Goal: Task Accomplishment & Management: Manage account settings

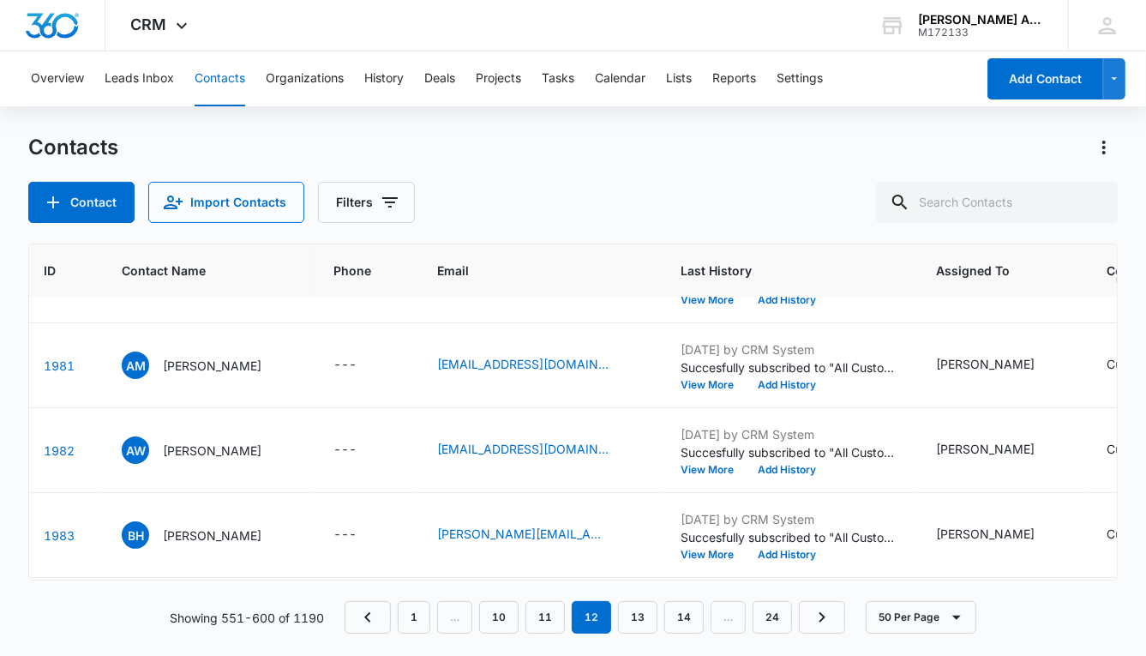
scroll to position [3370, 0]
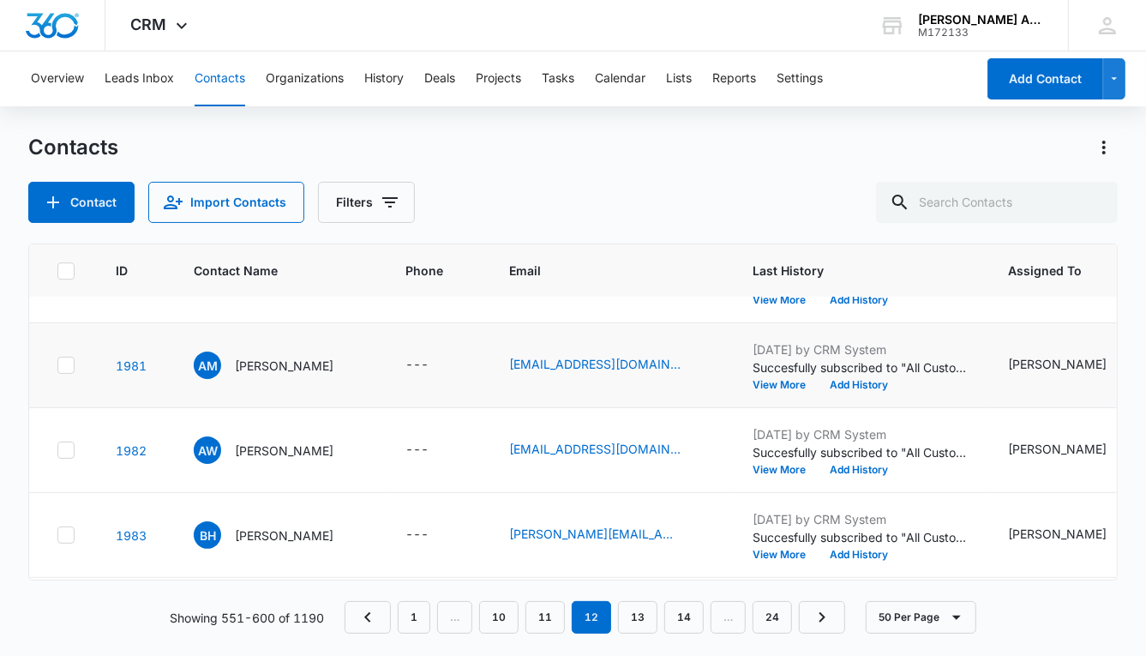
click at [63, 362] on icon at bounding box center [65, 365] width 15 height 15
click at [57, 365] on input "checkbox" at bounding box center [57, 365] width 1 height 1
checkbox input "true"
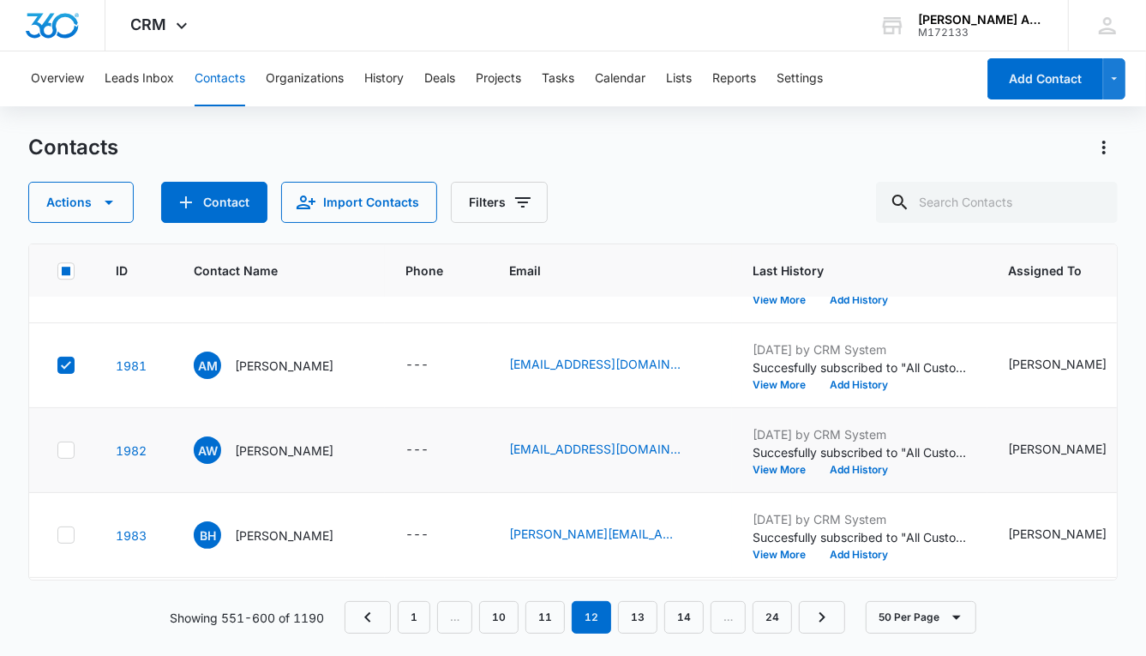
click at [65, 450] on icon at bounding box center [65, 449] width 15 height 15
click at [57, 450] on input "checkbox" at bounding box center [57, 450] width 1 height 1
checkbox input "true"
click at [67, 535] on icon at bounding box center [65, 534] width 15 height 15
click at [57, 535] on input "checkbox" at bounding box center [57, 535] width 1 height 1
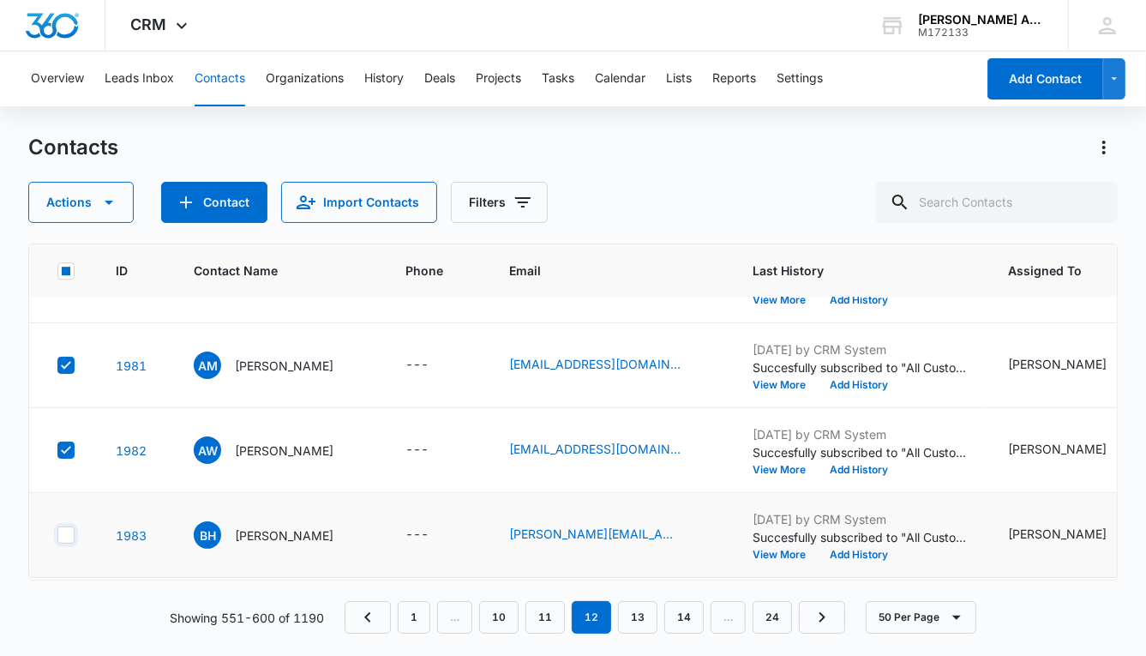
checkbox input "true"
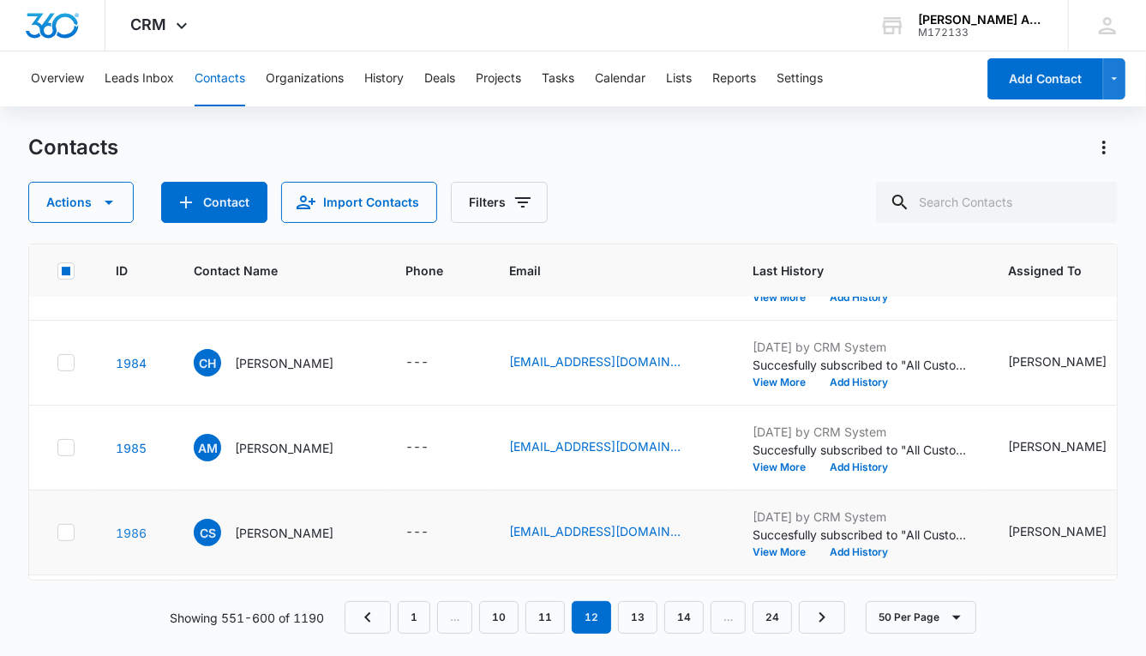
scroll to position [3628, 0]
click at [63, 358] on icon at bounding box center [65, 361] width 15 height 15
click at [57, 362] on input "checkbox" at bounding box center [57, 362] width 1 height 1
checkbox input "true"
click at [67, 441] on icon at bounding box center [65, 446] width 15 height 15
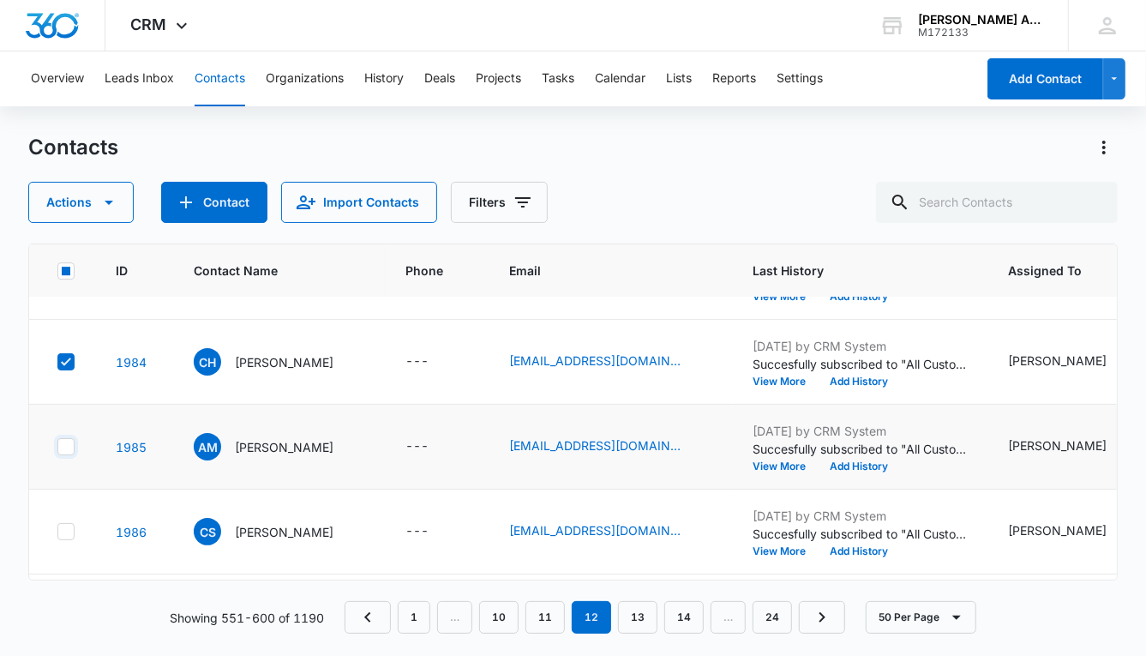
click at [57, 447] on input "checkbox" at bounding box center [57, 447] width 1 height 1
checkbox input "true"
click at [73, 526] on icon at bounding box center [65, 531] width 15 height 15
click at [57, 532] on input "checkbox" at bounding box center [57, 532] width 1 height 1
checkbox input "true"
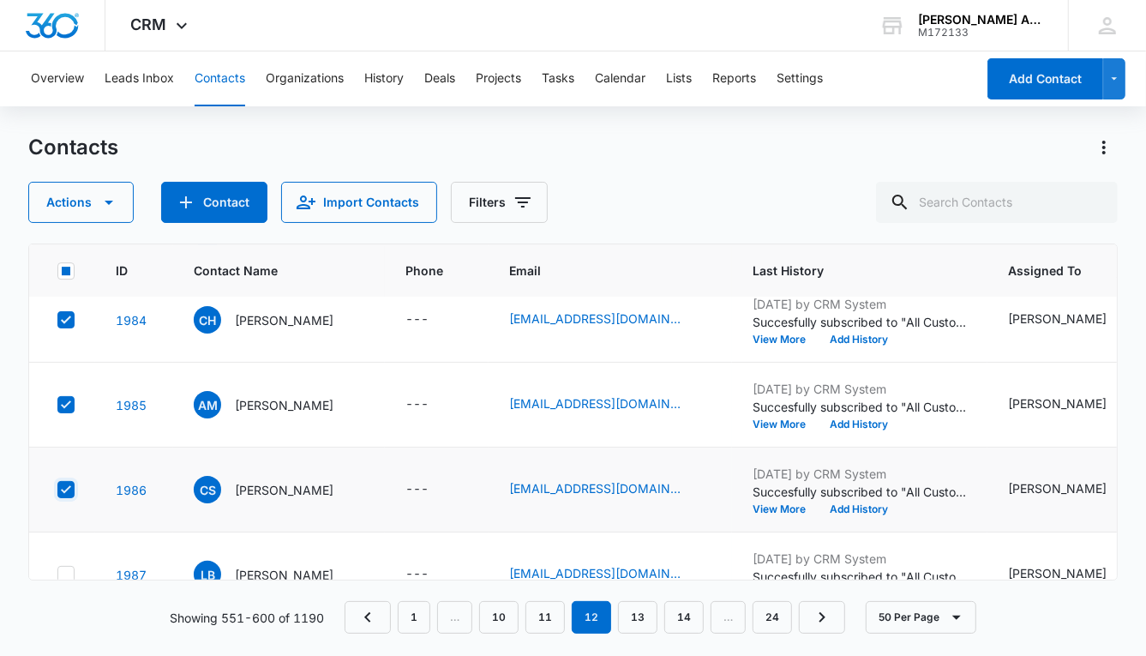
scroll to position [3851, 0]
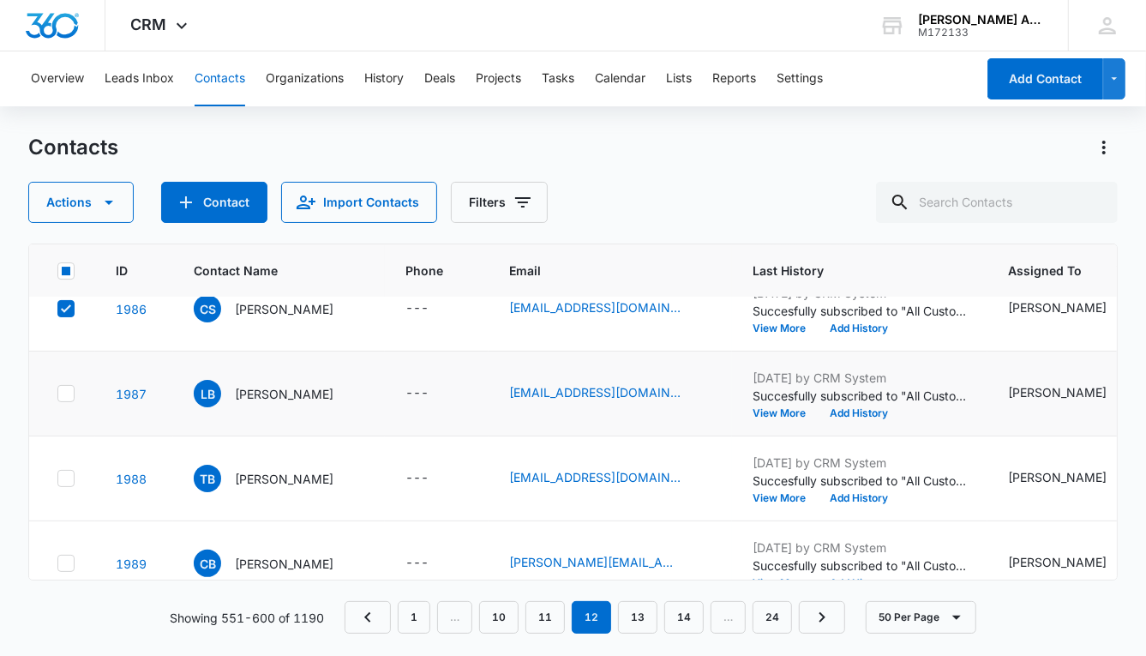
click at [67, 389] on icon at bounding box center [66, 393] width 10 height 8
click at [57, 394] on input "checkbox" at bounding box center [57, 394] width 1 height 1
checkbox input "true"
click at [66, 471] on icon at bounding box center [65, 478] width 15 height 15
click at [57, 478] on input "checkbox" at bounding box center [57, 478] width 1 height 1
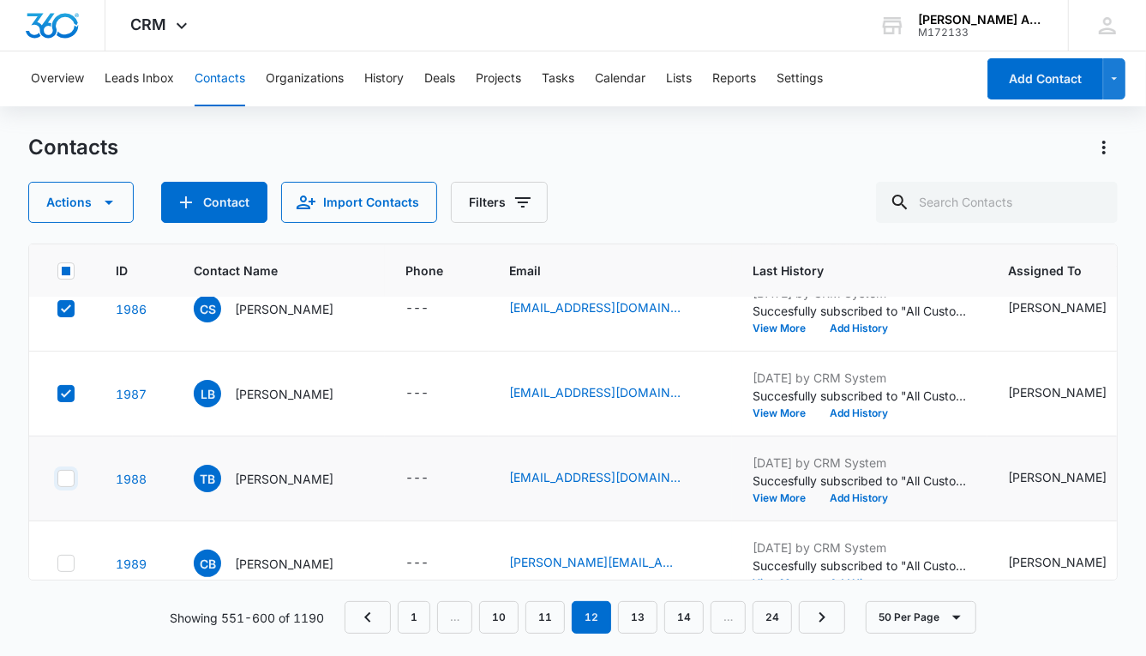
checkbox input "true"
click at [68, 555] on div at bounding box center [65, 563] width 17 height 17
click at [57, 563] on input "checkbox" at bounding box center [57, 563] width 1 height 1
checkbox input "true"
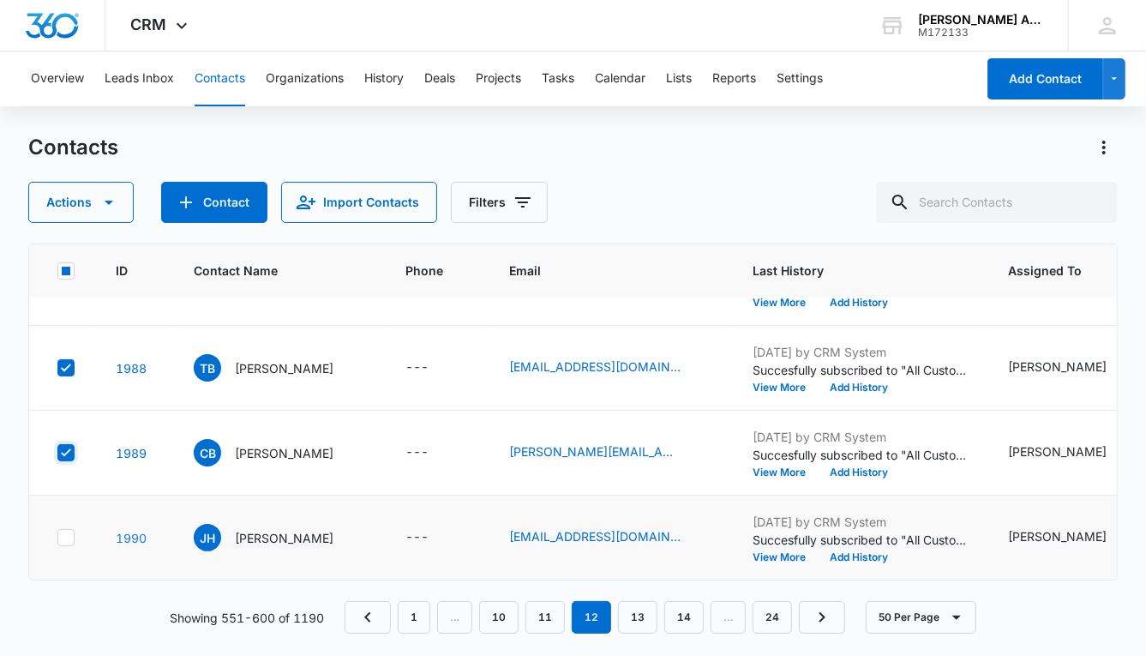
scroll to position [3970, 0]
click at [72, 530] on icon at bounding box center [65, 537] width 15 height 15
click at [57, 538] on input "checkbox" at bounding box center [57, 538] width 1 height 1
checkbox input "true"
click at [108, 202] on icon "button" at bounding box center [109, 203] width 9 height 4
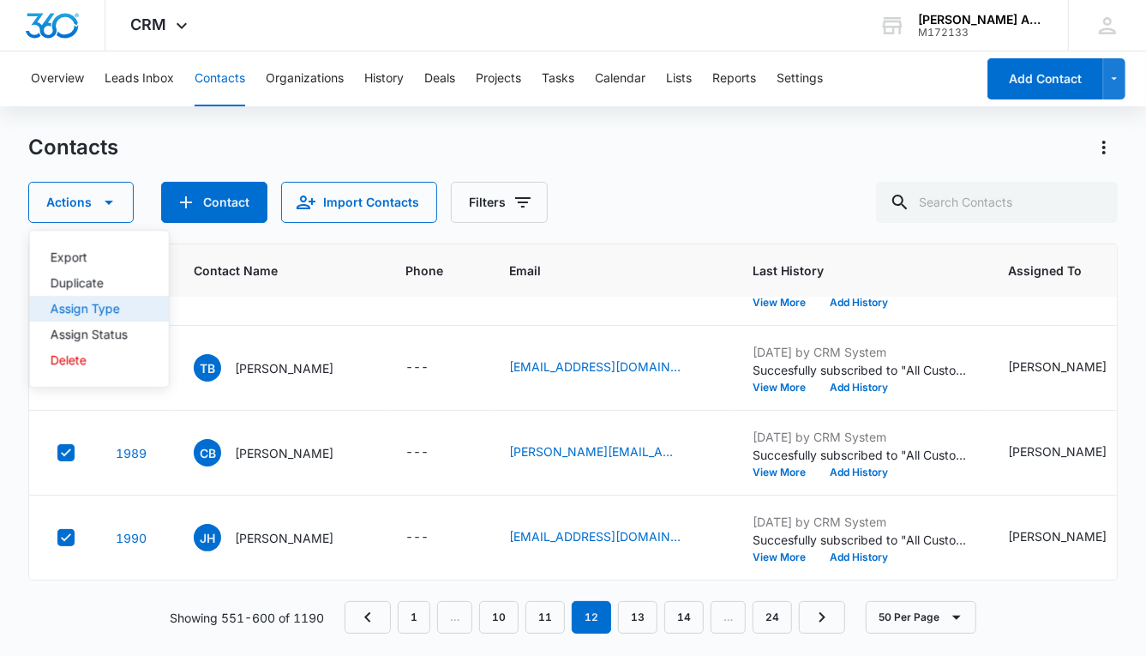
click at [107, 311] on div "Assign Type" at bounding box center [89, 309] width 77 height 12
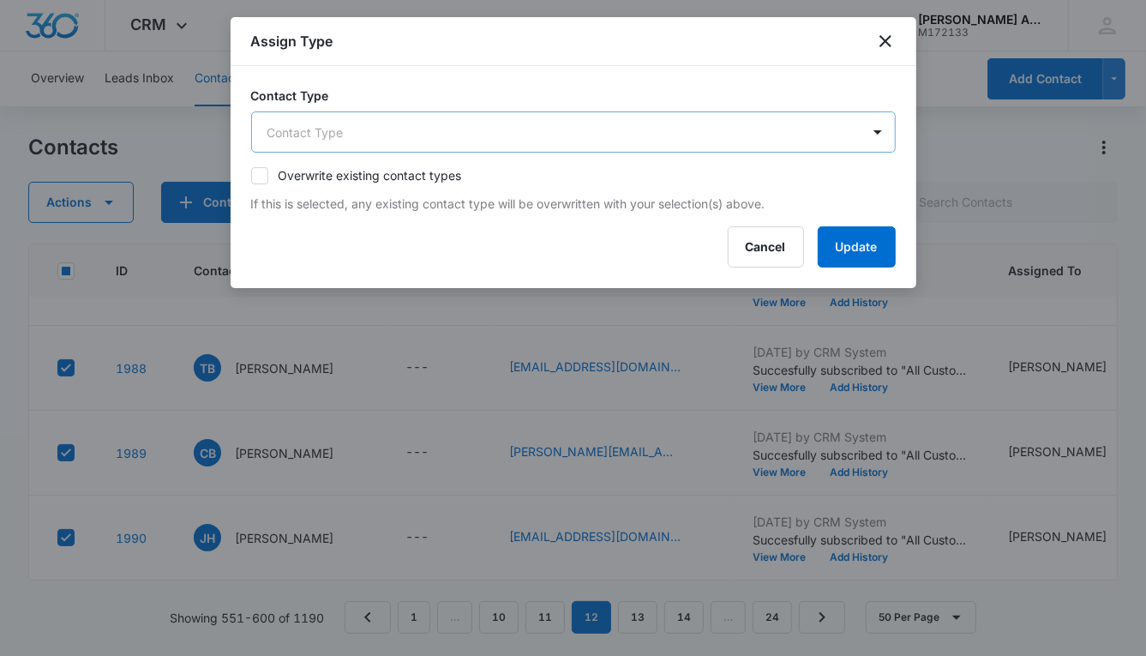
click at [370, 134] on body "CRM Apps Reputation Websites Forms CRM Email Social POS Content Ads Intelligenc…" at bounding box center [573, 328] width 1146 height 656
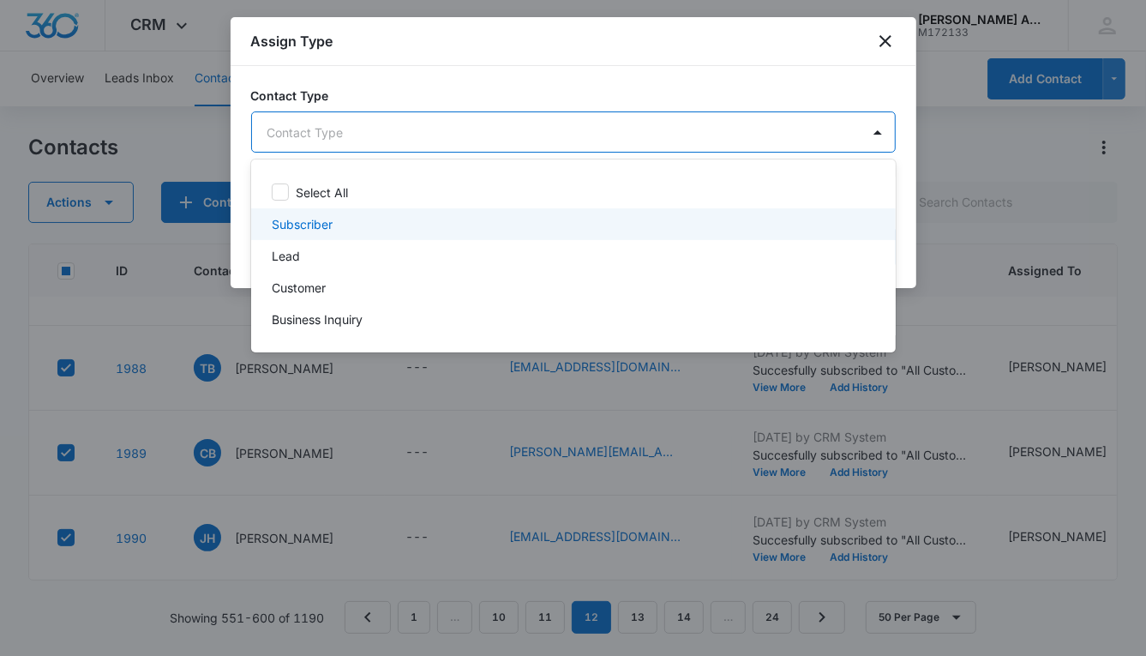
click at [333, 228] on div "Subscriber" at bounding box center [572, 224] width 600 height 18
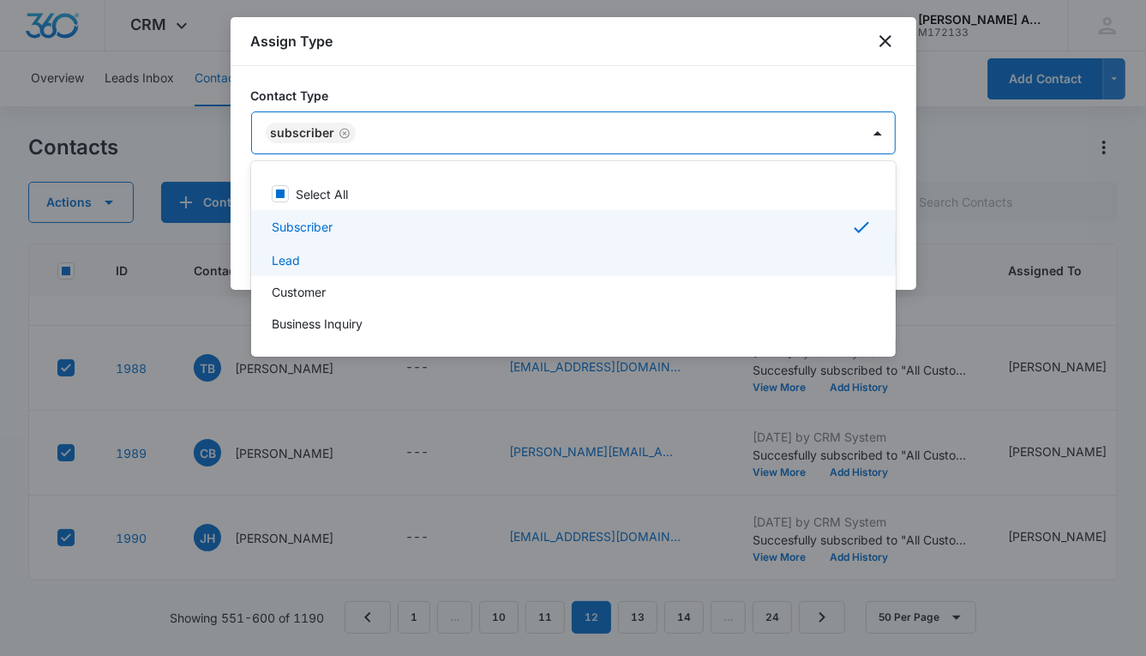
click at [293, 256] on p "Lead" at bounding box center [286, 260] width 28 height 18
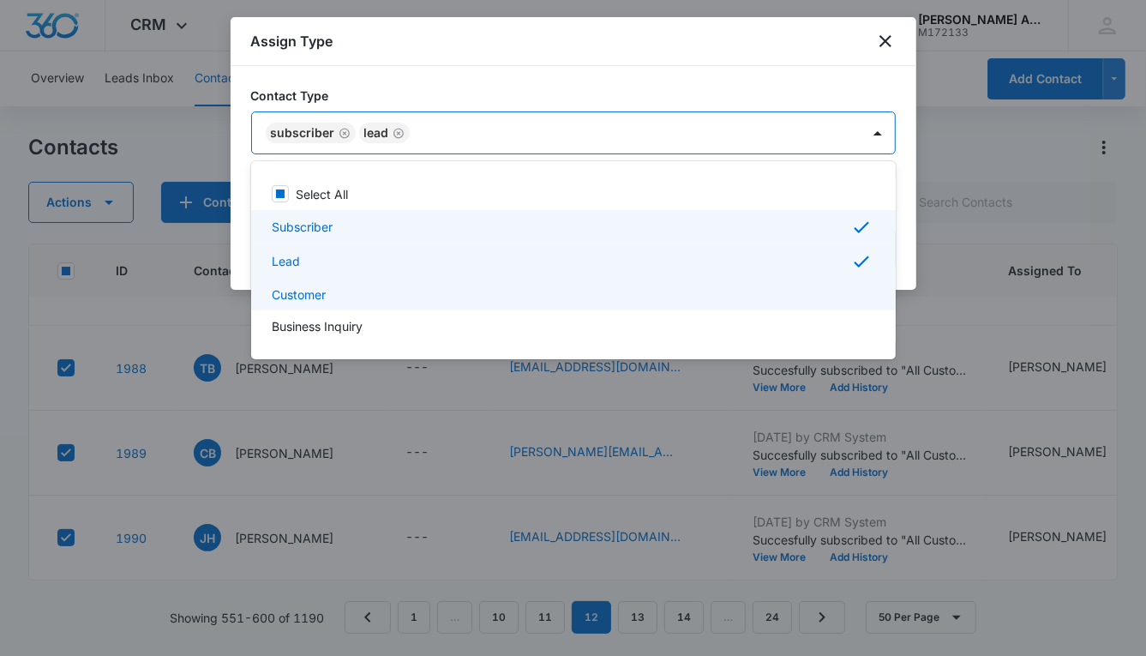
click at [307, 290] on p "Customer" at bounding box center [299, 295] width 54 height 18
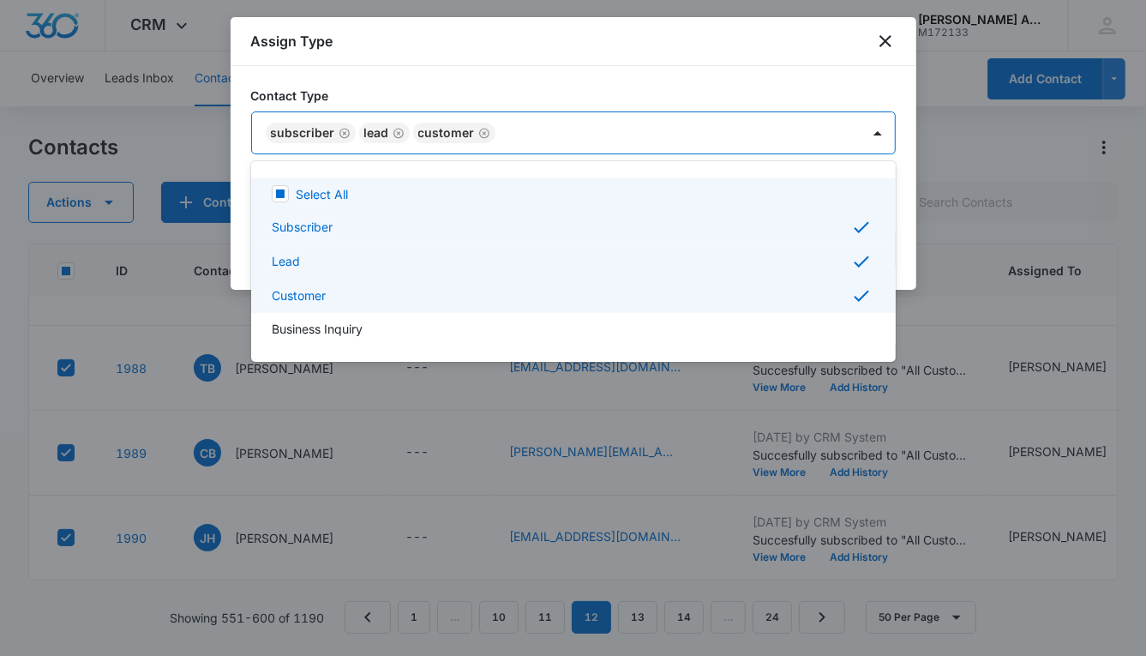
click at [755, 135] on div at bounding box center [573, 328] width 1146 height 656
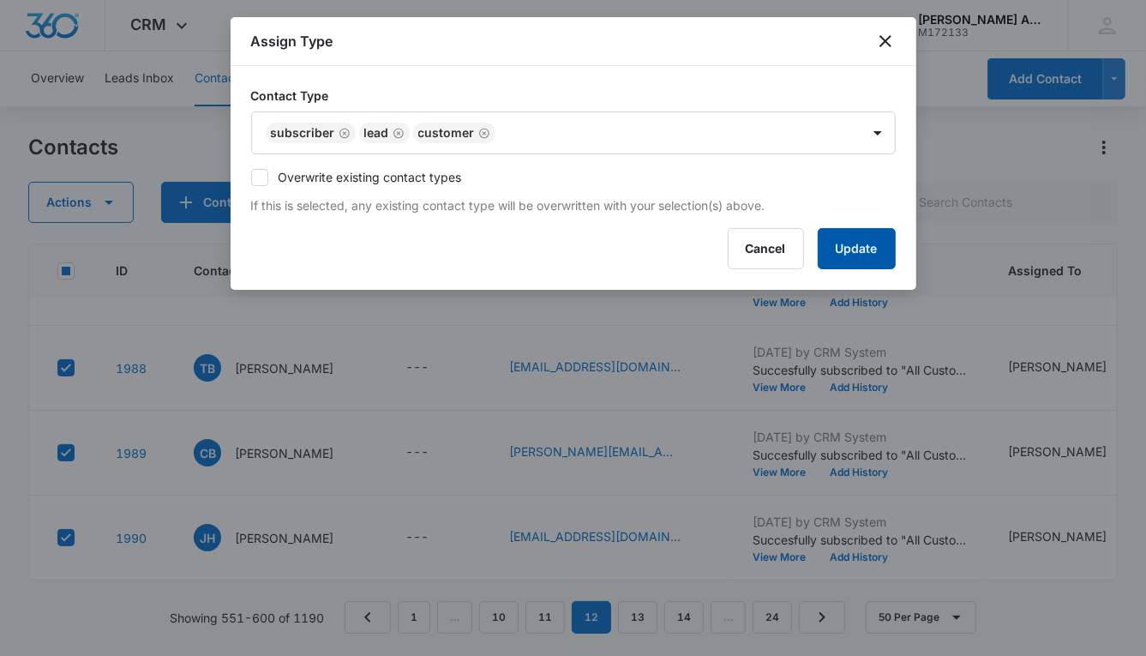
click at [849, 250] on button "Update" at bounding box center [857, 248] width 78 height 41
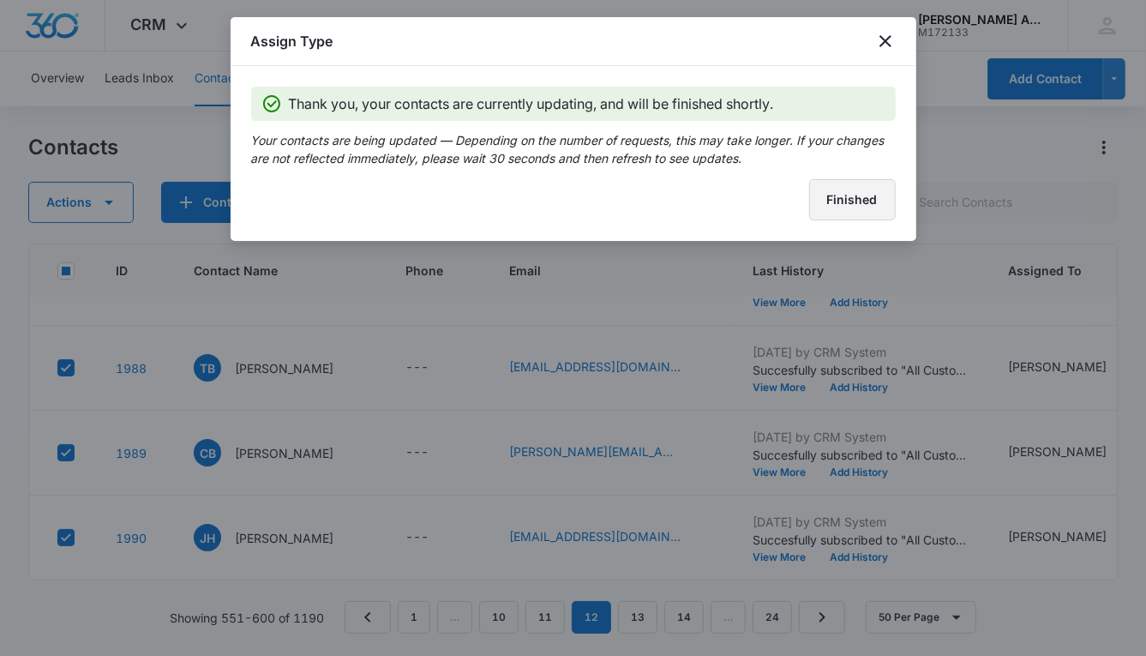
click at [832, 203] on button "Finished" at bounding box center [852, 199] width 87 height 41
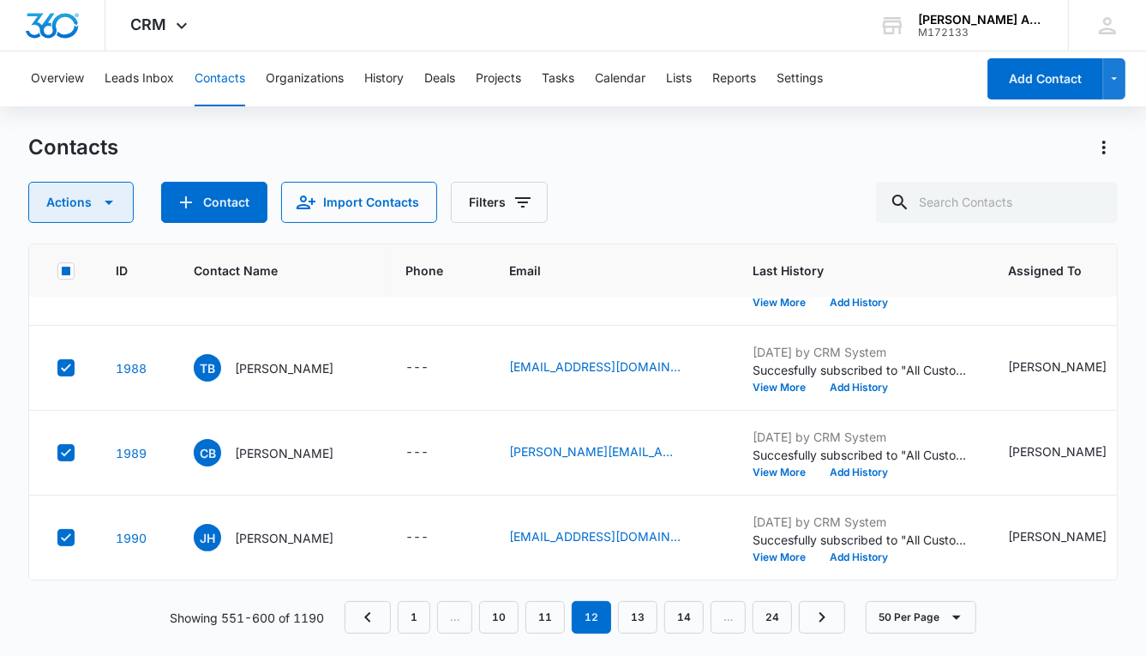
click at [107, 203] on icon "button" at bounding box center [109, 203] width 9 height 4
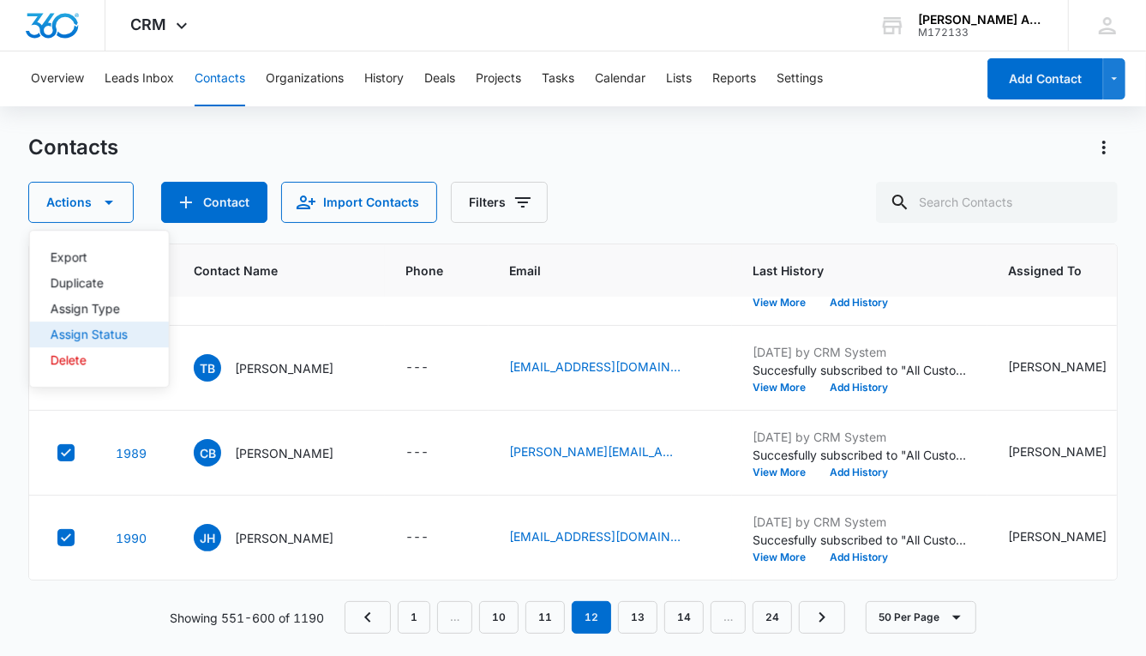
click at [111, 334] on div "Assign Status" at bounding box center [89, 334] width 77 height 12
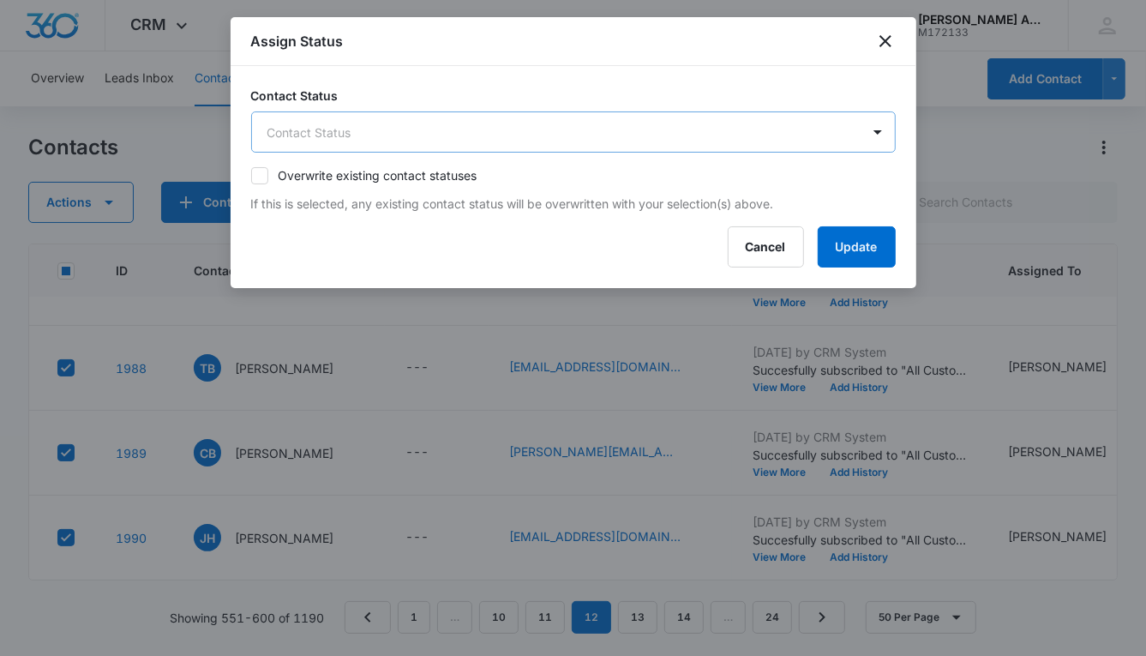
click at [357, 130] on body "CRM Apps Reputation Websites Forms CRM Email Social POS Content Ads Intelligenc…" at bounding box center [573, 328] width 1146 height 656
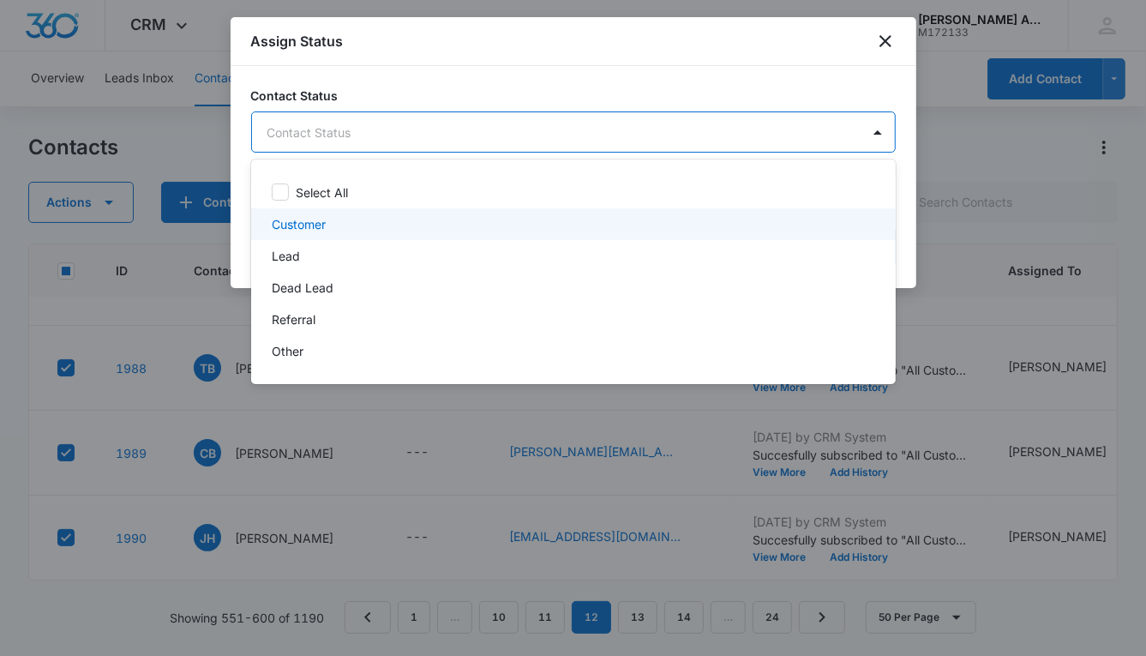
click at [319, 224] on p "Customer" at bounding box center [299, 224] width 54 height 18
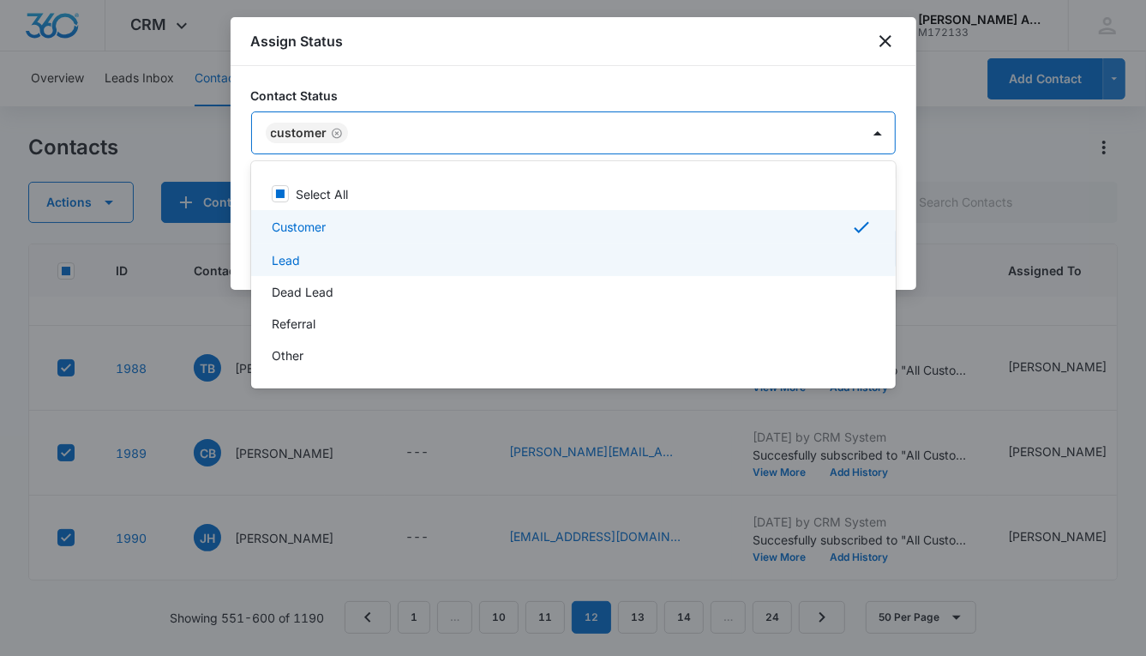
drag, startPoint x: 300, startPoint y: 259, endPoint x: 326, endPoint y: 261, distance: 25.8
click at [300, 259] on div "Lead" at bounding box center [572, 260] width 600 height 18
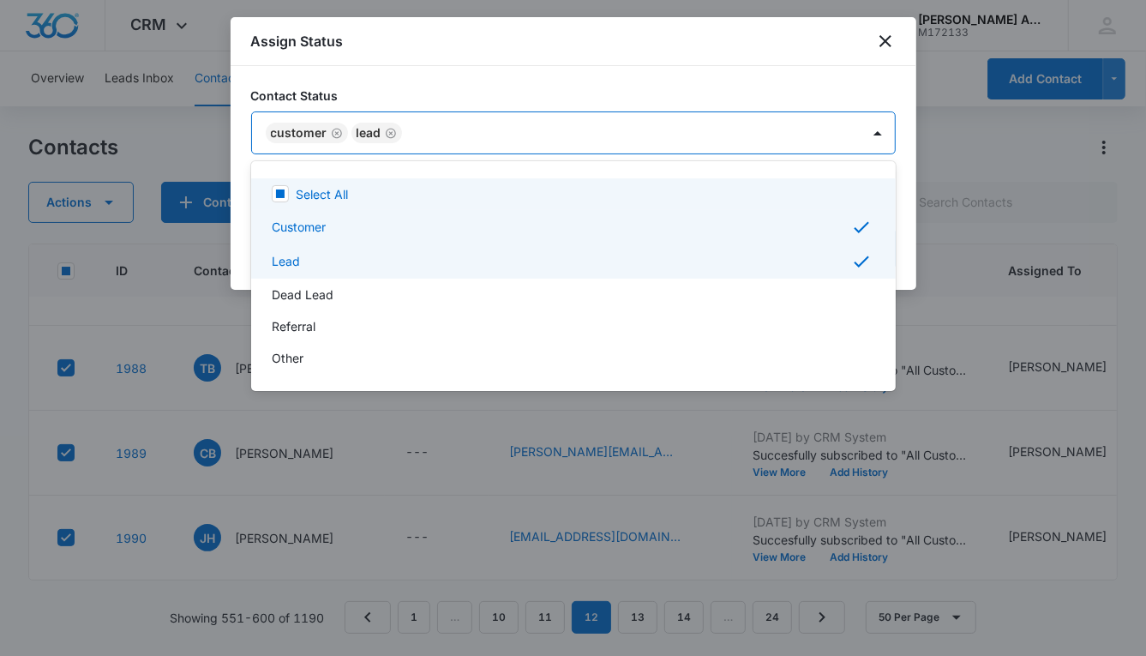
click at [792, 138] on div at bounding box center [573, 328] width 1146 height 656
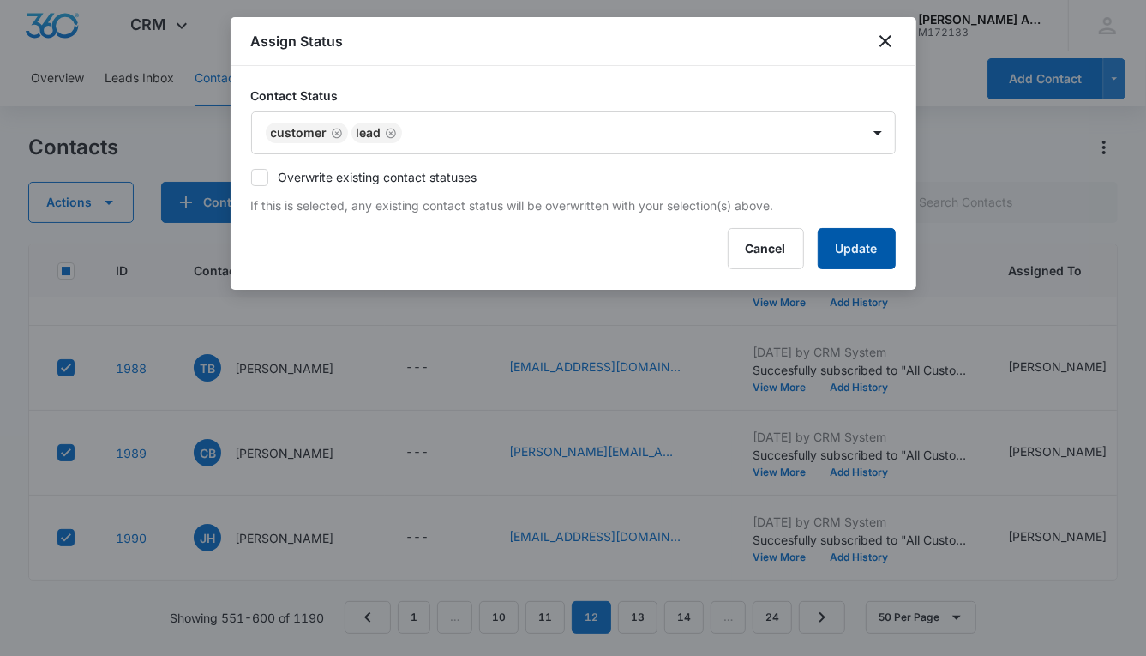
click at [838, 250] on button "Update" at bounding box center [857, 248] width 78 height 41
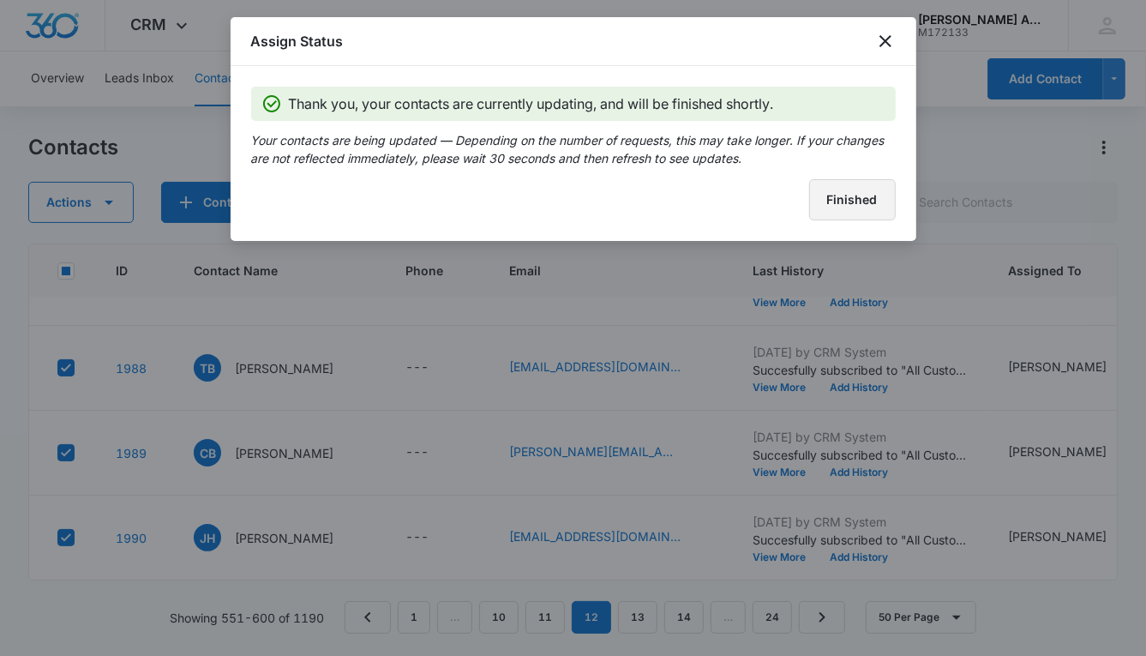
click at [843, 186] on button "Finished" at bounding box center [852, 199] width 87 height 41
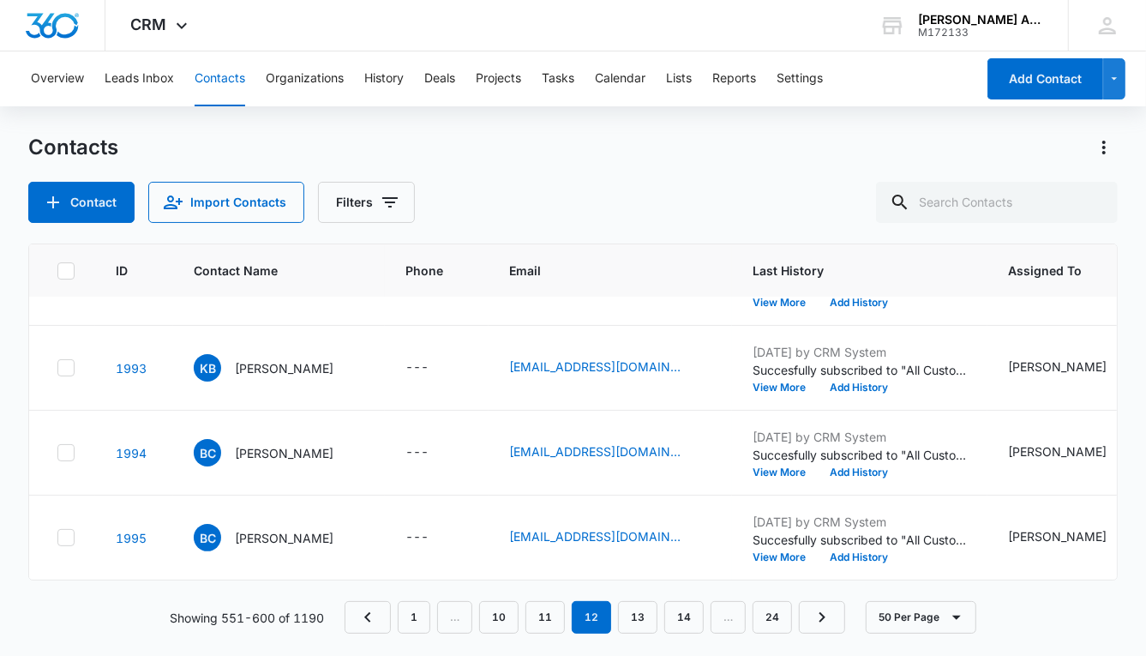
scroll to position [3545, 0]
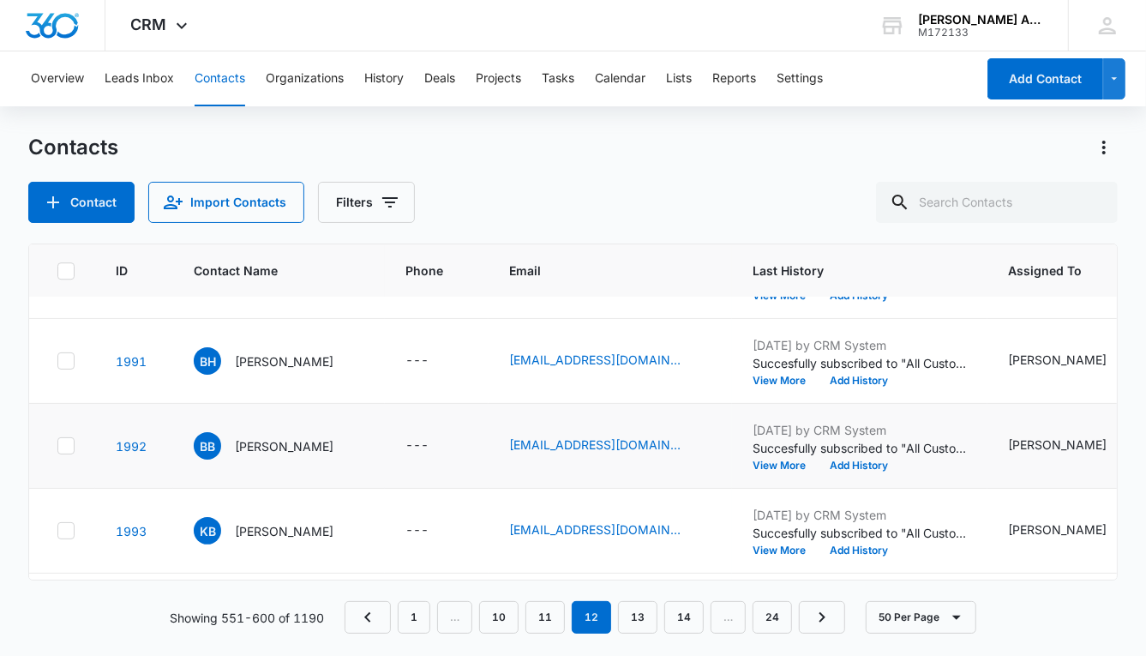
scroll to position [3377, 0]
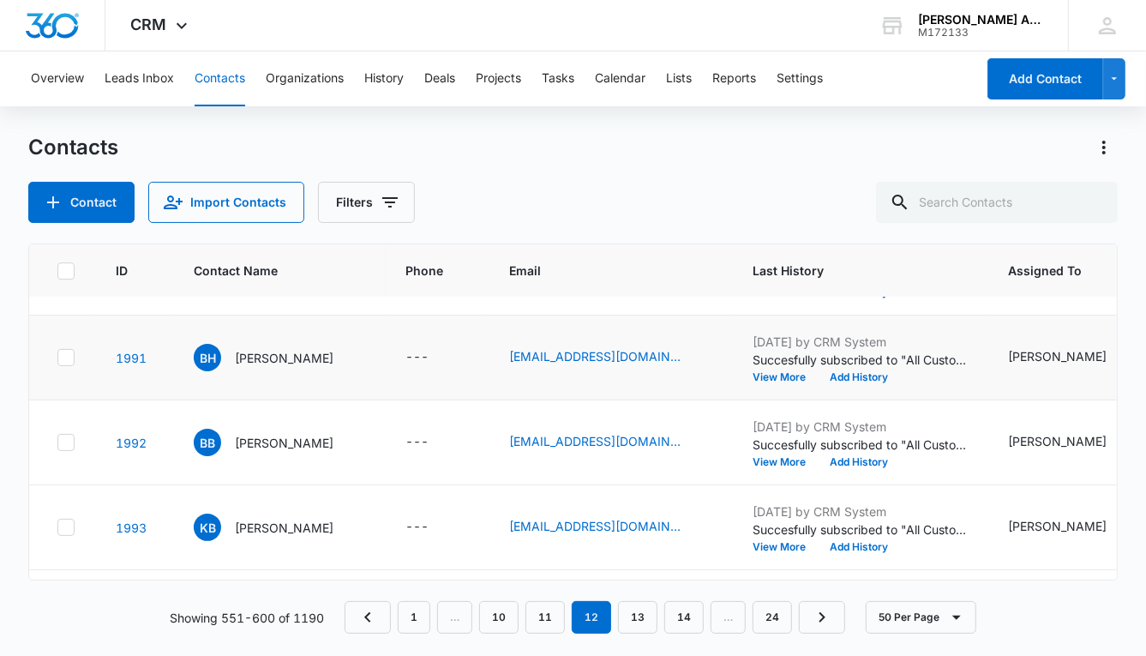
click at [65, 355] on icon at bounding box center [66, 357] width 10 height 8
click at [57, 358] on input "checkbox" at bounding box center [57, 358] width 1 height 1
checkbox input "true"
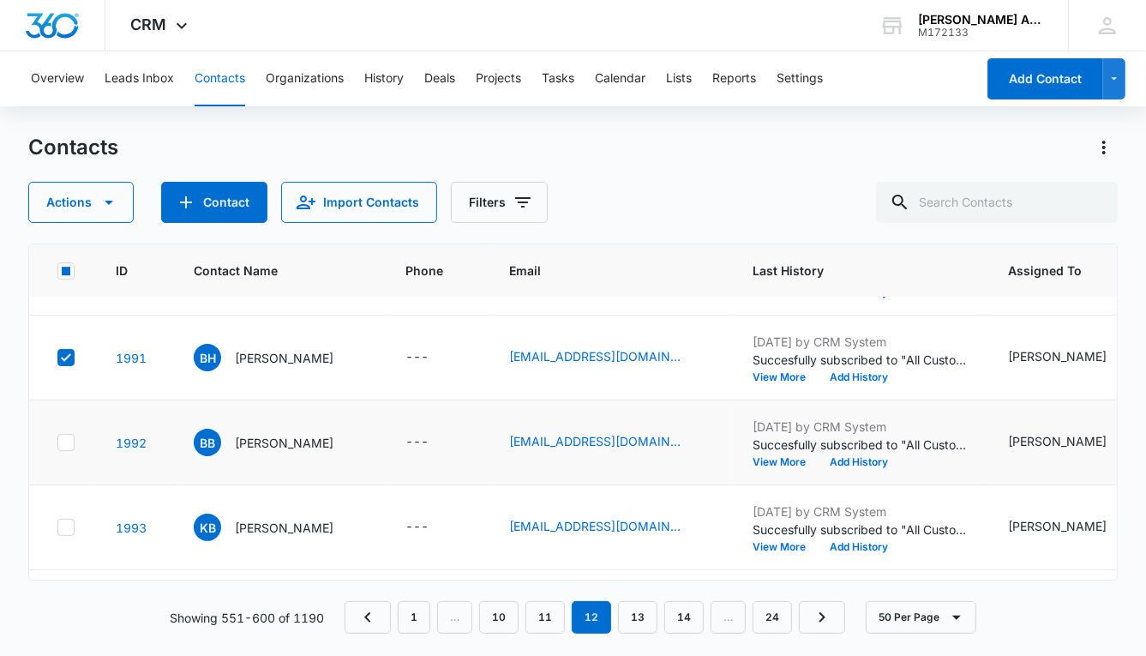
click at [67, 448] on div at bounding box center [65, 442] width 17 height 17
click at [57, 443] on input "checkbox" at bounding box center [57, 442] width 1 height 1
checkbox input "true"
click at [67, 521] on icon at bounding box center [65, 527] width 15 height 15
click at [57, 527] on input "checkbox" at bounding box center [57, 527] width 1 height 1
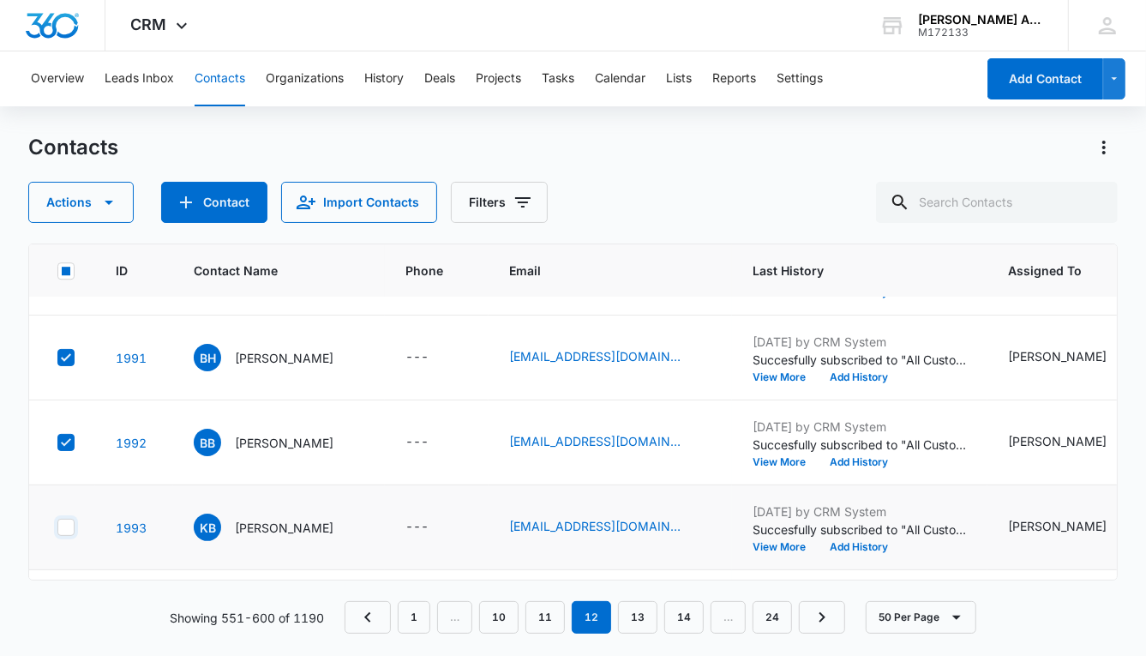
checkbox input "true"
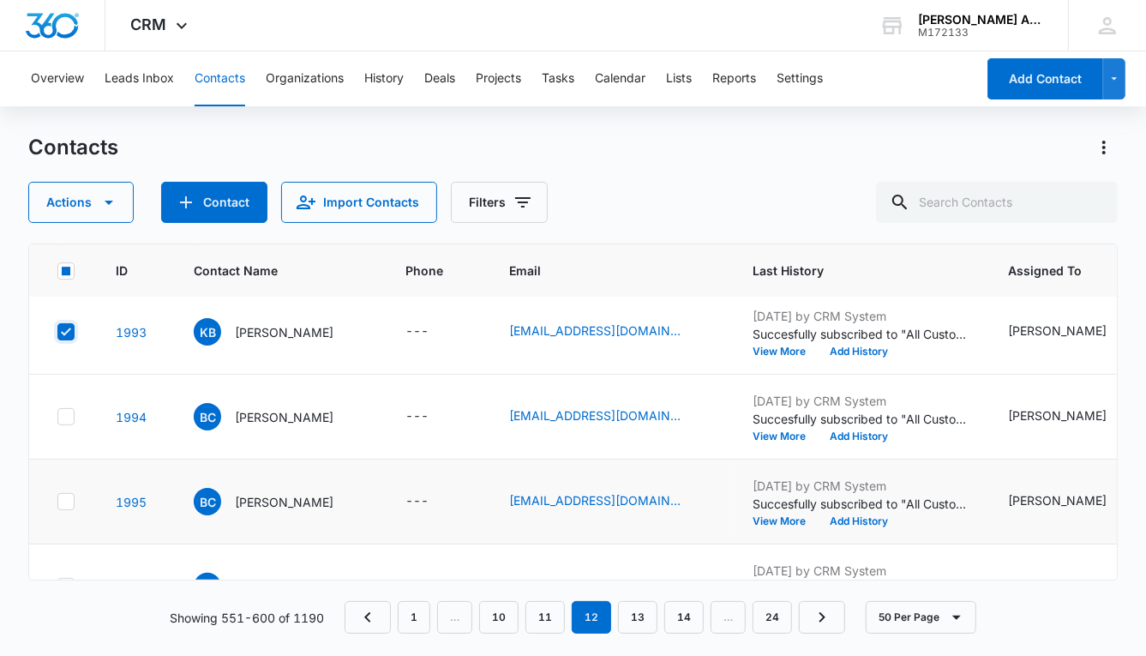
scroll to position [3572, 0]
drag, startPoint x: 64, startPoint y: 418, endPoint x: 68, endPoint y: 450, distance: 32.8
click at [65, 418] on icon at bounding box center [65, 417] width 15 height 15
click at [57, 418] on input "checkbox" at bounding box center [57, 418] width 1 height 1
checkbox input "true"
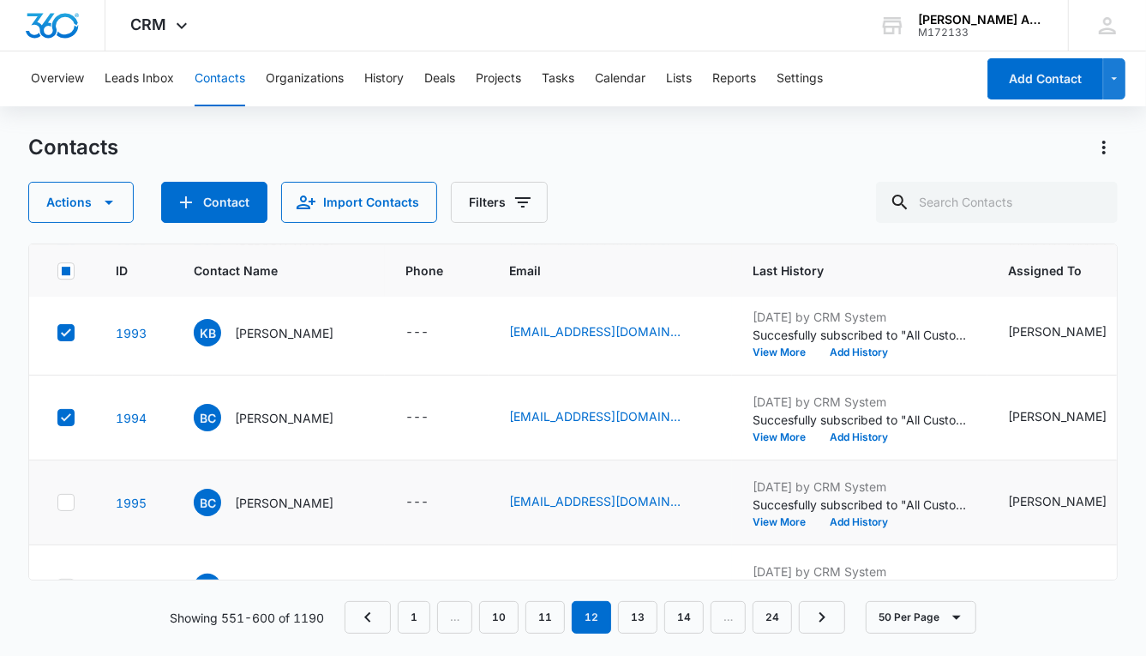
click at [65, 502] on icon at bounding box center [65, 502] width 15 height 15
click at [57, 502] on input "checkbox" at bounding box center [57, 502] width 1 height 1
checkbox input "true"
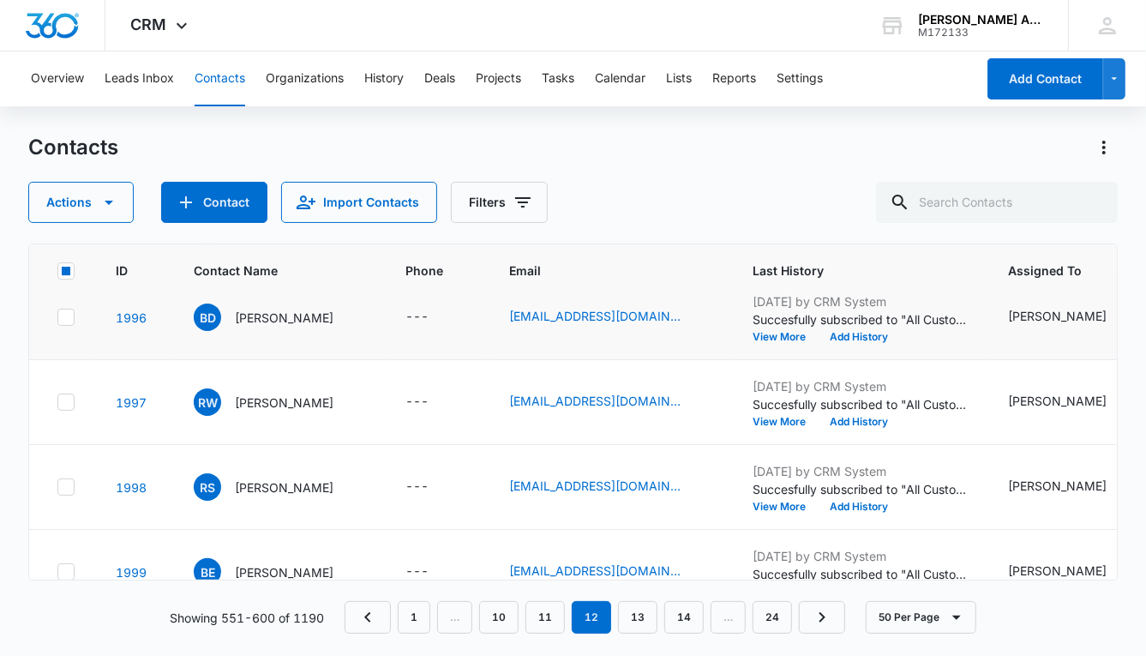
click at [65, 313] on icon at bounding box center [65, 317] width 15 height 15
click at [57, 317] on input "checkbox" at bounding box center [57, 317] width 1 height 1
checkbox input "true"
click at [68, 398] on icon at bounding box center [66, 402] width 10 height 8
click at [57, 402] on input "checkbox" at bounding box center [57, 402] width 1 height 1
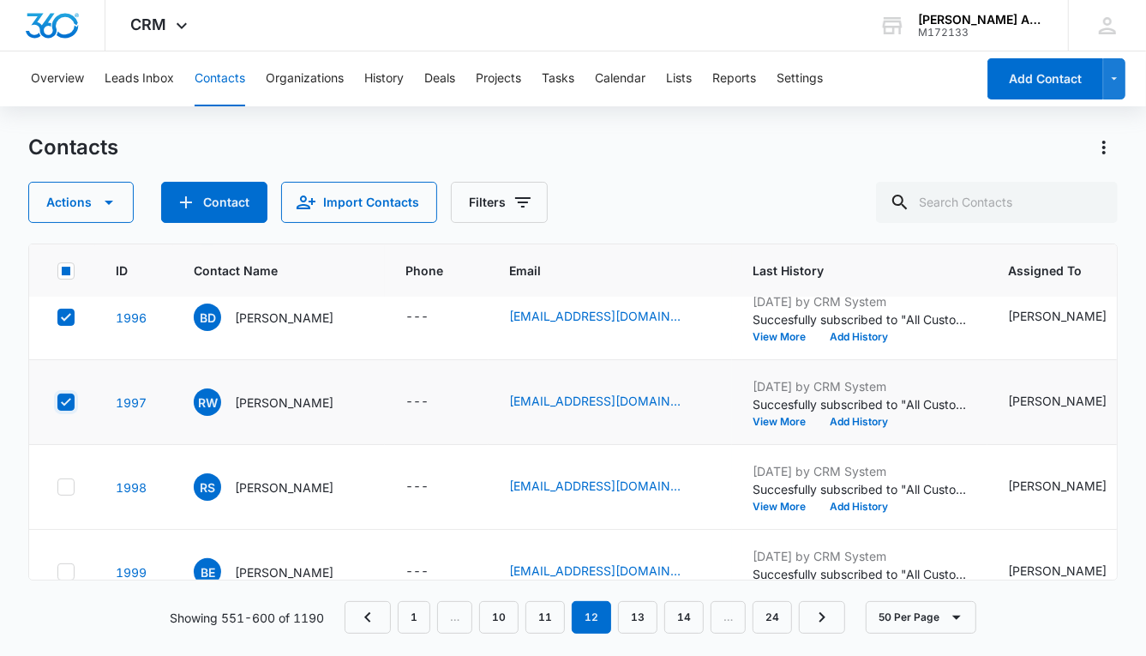
checkbox input "true"
click at [64, 484] on icon at bounding box center [66, 487] width 10 height 8
click at [57, 487] on input "checkbox" at bounding box center [57, 487] width 1 height 1
checkbox input "true"
click at [69, 564] on icon at bounding box center [65, 571] width 15 height 15
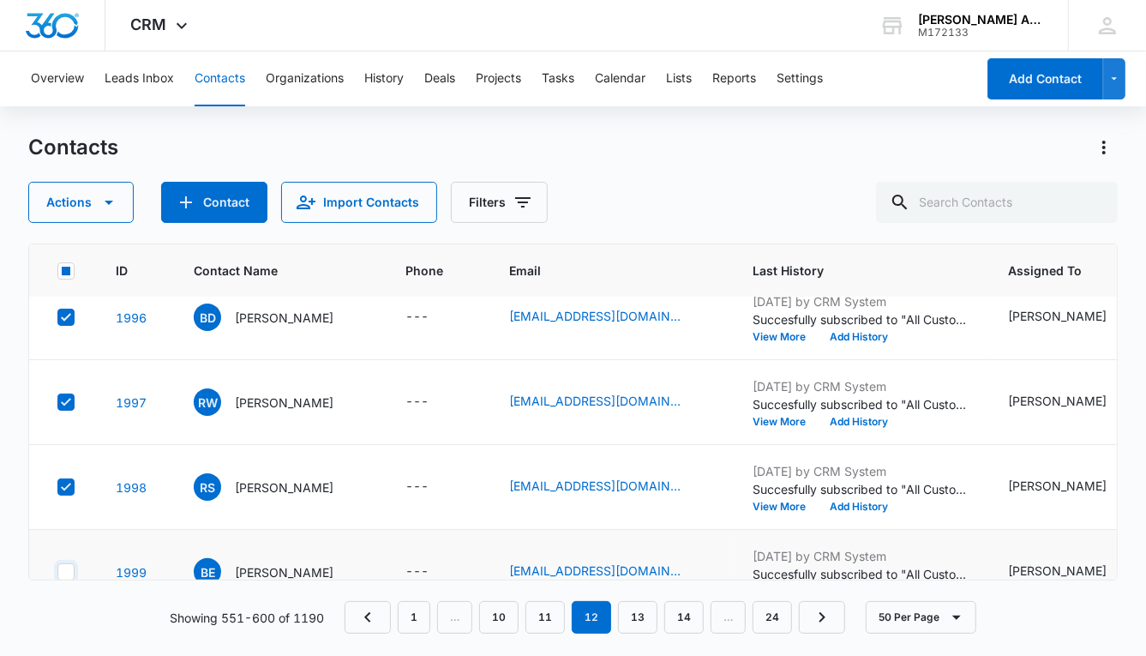
click at [57, 572] on input "checkbox" at bounding box center [57, 572] width 1 height 1
checkbox input "true"
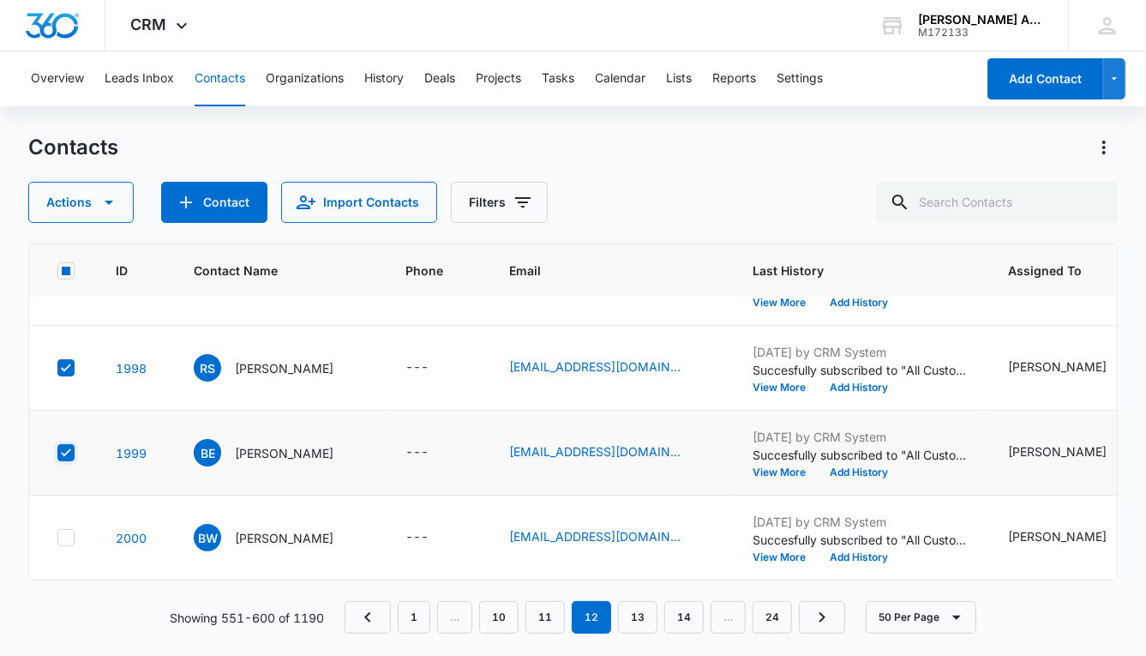
scroll to position [3970, 0]
click at [62, 530] on icon at bounding box center [65, 537] width 15 height 15
click at [57, 538] on input "checkbox" at bounding box center [57, 538] width 1 height 1
checkbox input "true"
click at [106, 205] on icon "button" at bounding box center [109, 202] width 21 height 21
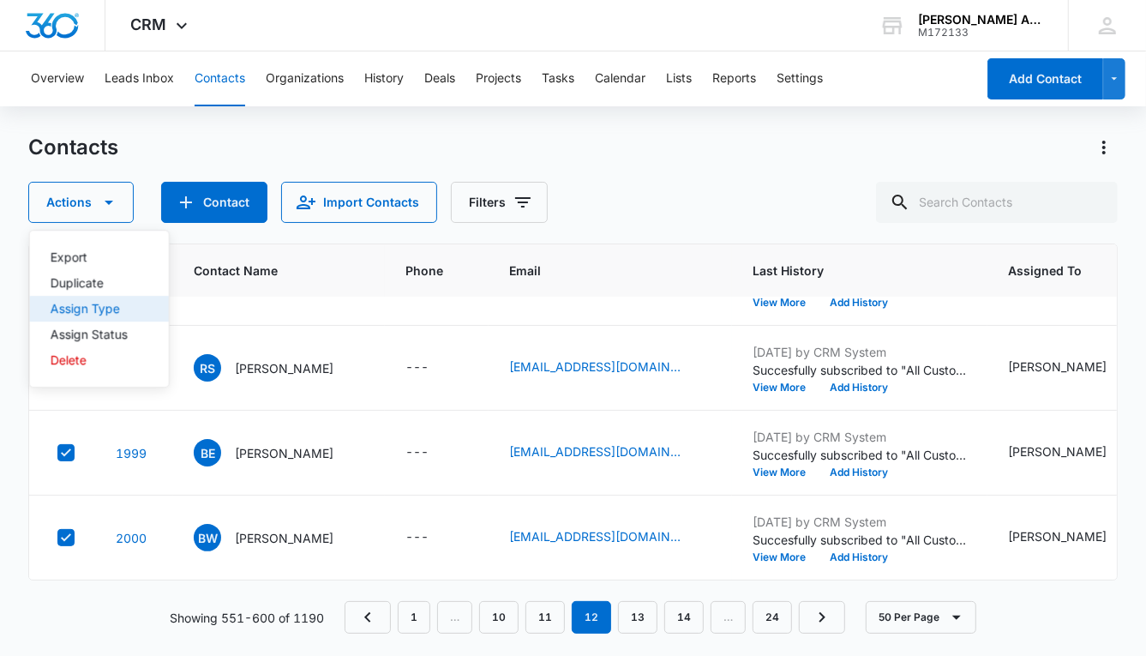
click at [103, 304] on div "Assign Type" at bounding box center [89, 309] width 77 height 12
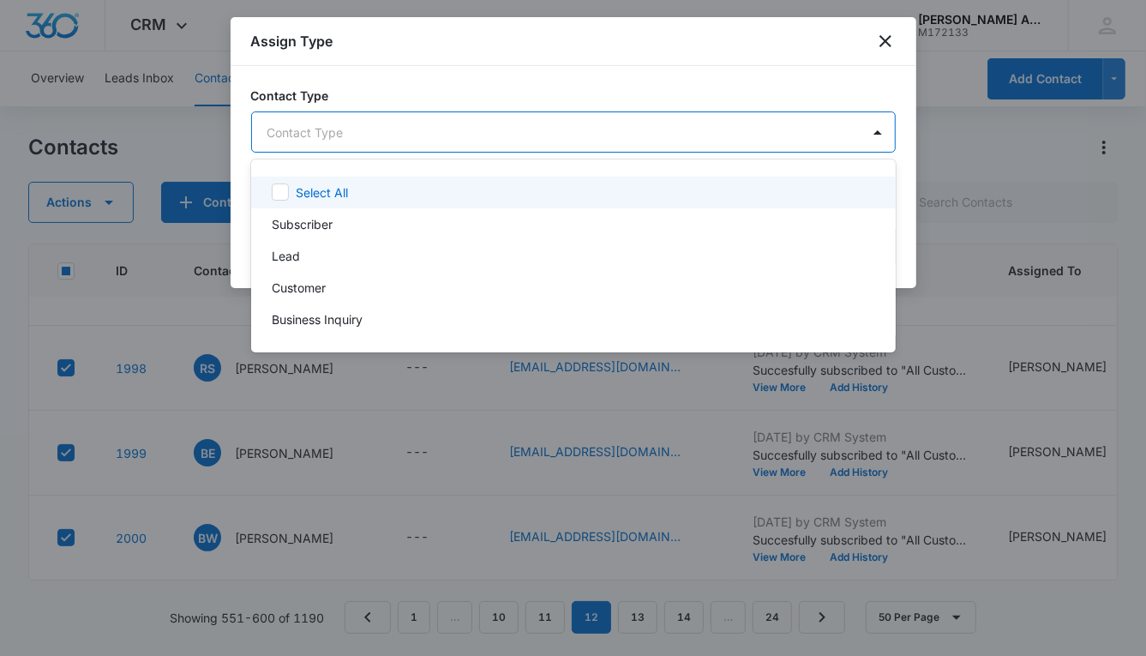
click at [350, 139] on body "CRM Apps Reputation Websites Forms CRM Email Social POS Content Ads Intelligenc…" at bounding box center [573, 328] width 1146 height 656
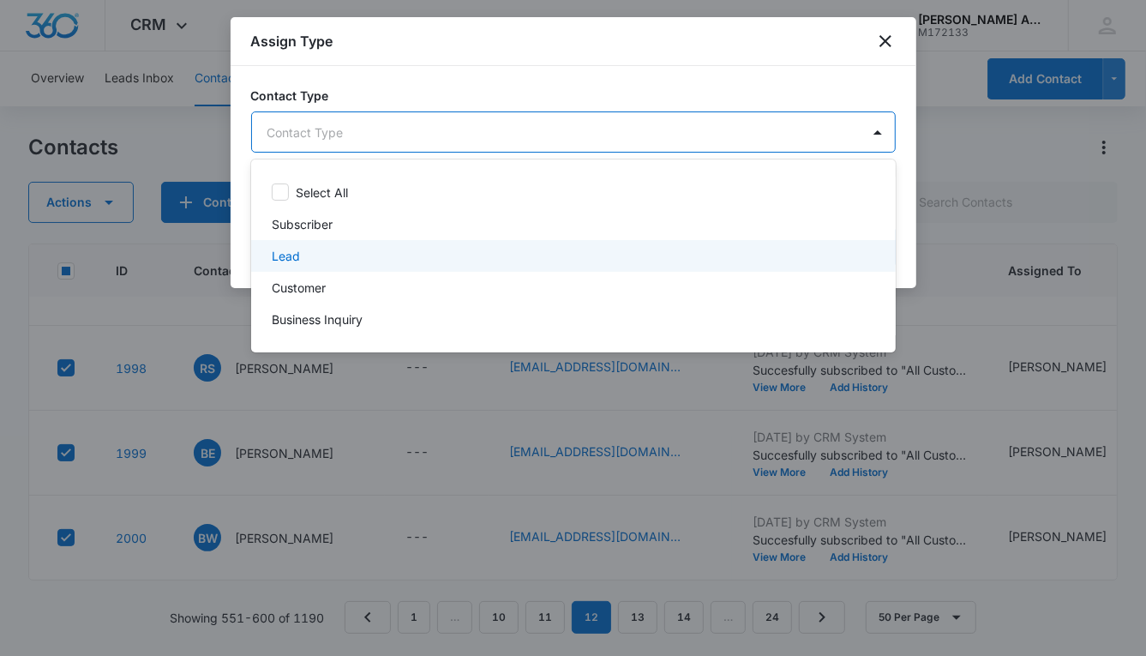
click at [301, 253] on div "Lead" at bounding box center [572, 256] width 600 height 18
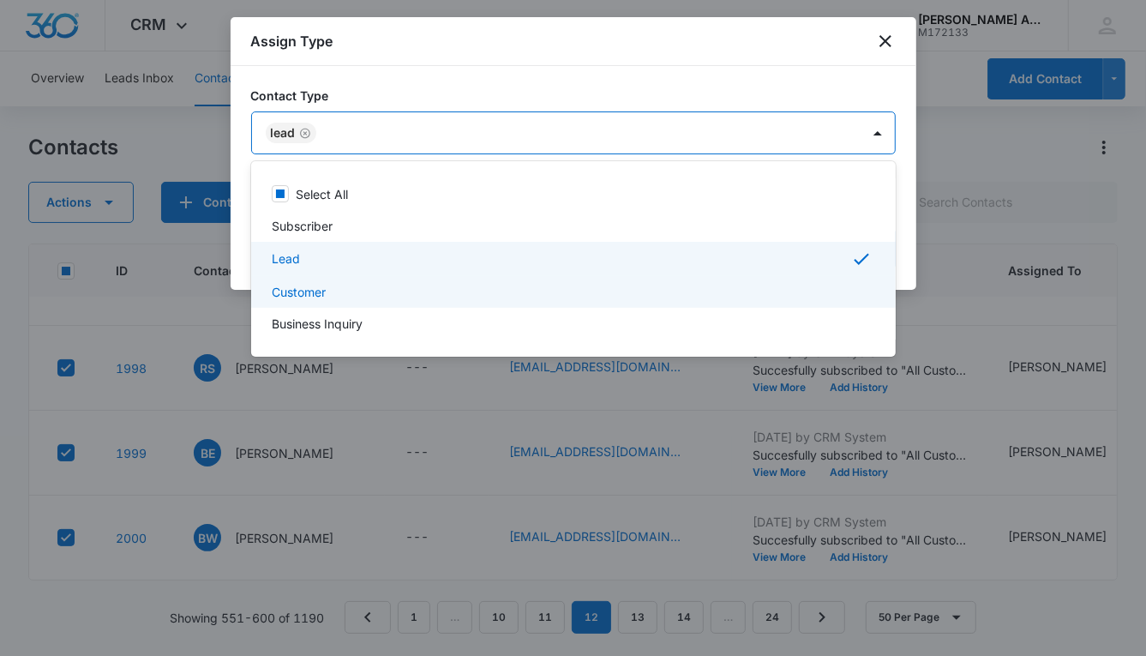
click at [308, 292] on p "Customer" at bounding box center [299, 292] width 54 height 18
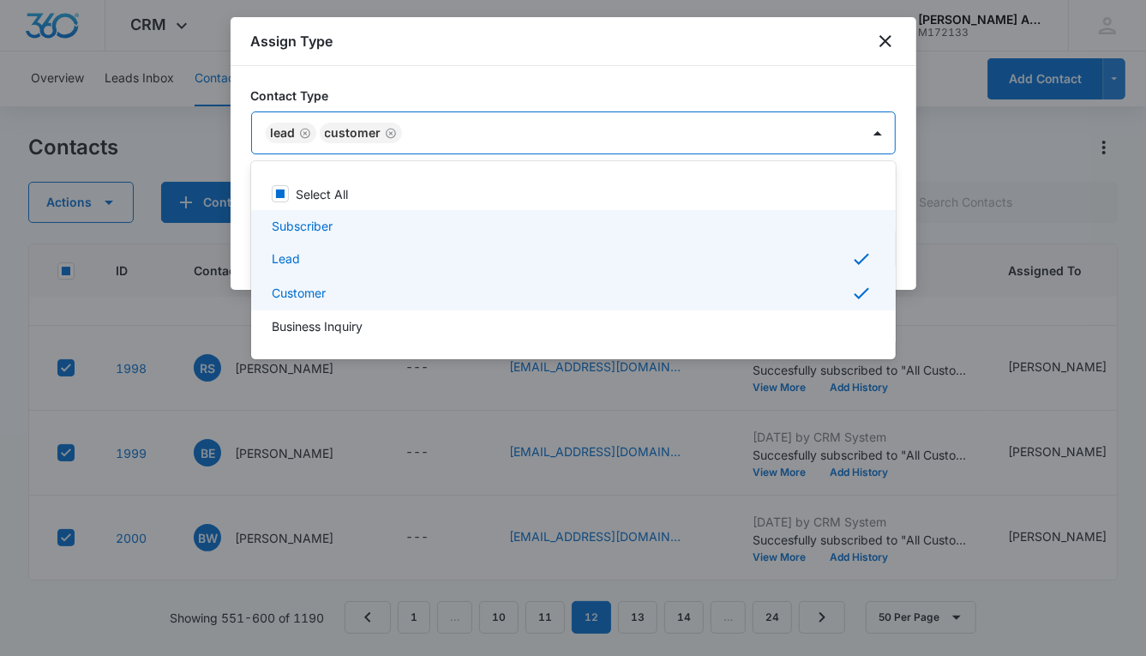
click at [314, 227] on p "Subscriber" at bounding box center [302, 226] width 61 height 18
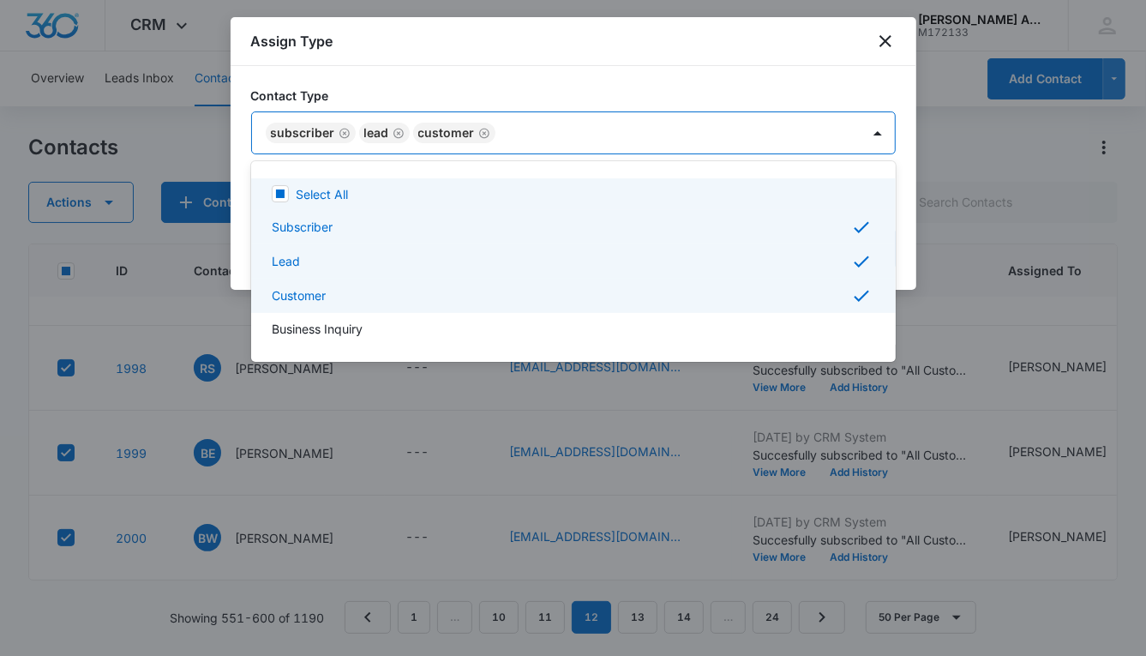
click at [655, 125] on div at bounding box center [573, 328] width 1146 height 656
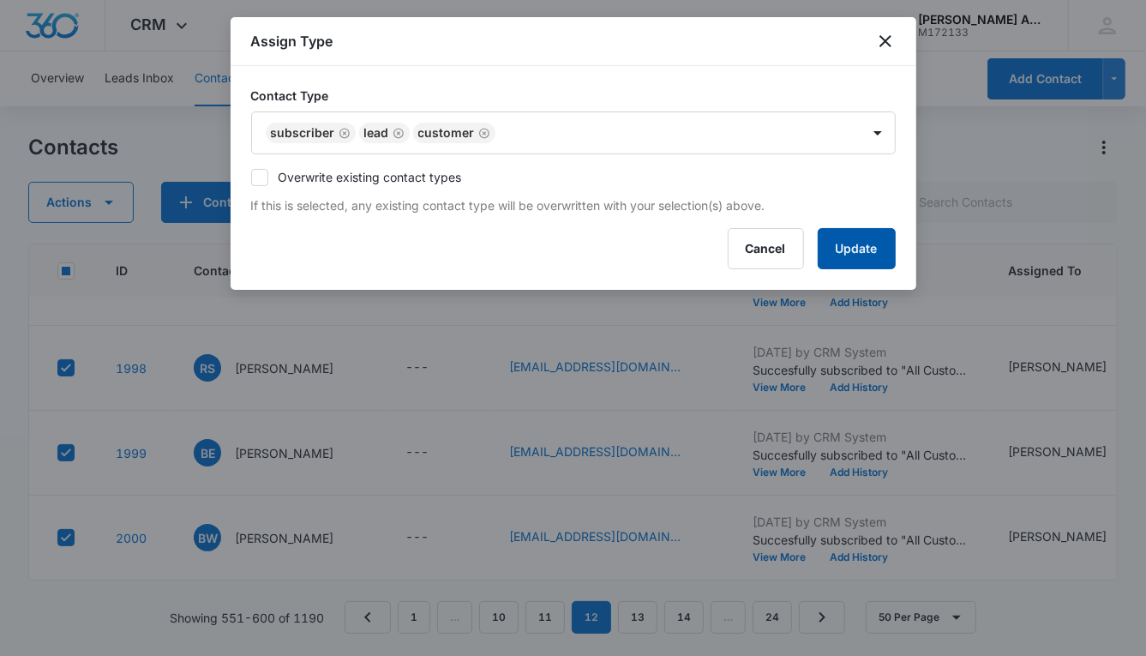
click at [832, 251] on button "Update" at bounding box center [857, 248] width 78 height 41
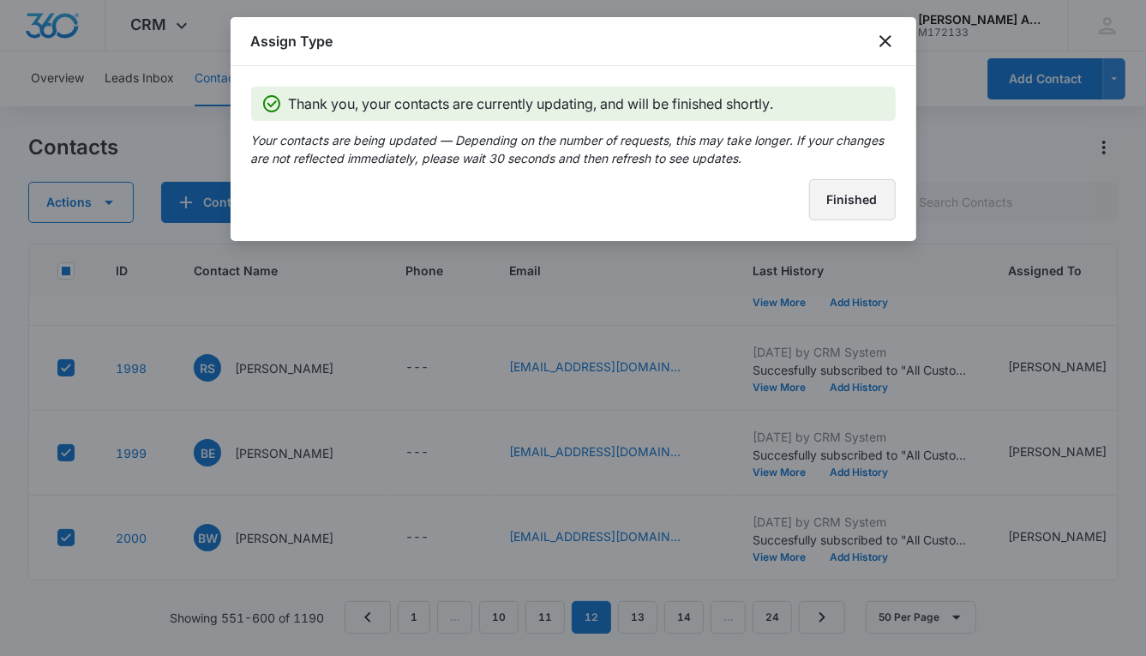
click at [832, 209] on button "Finished" at bounding box center [852, 199] width 87 height 41
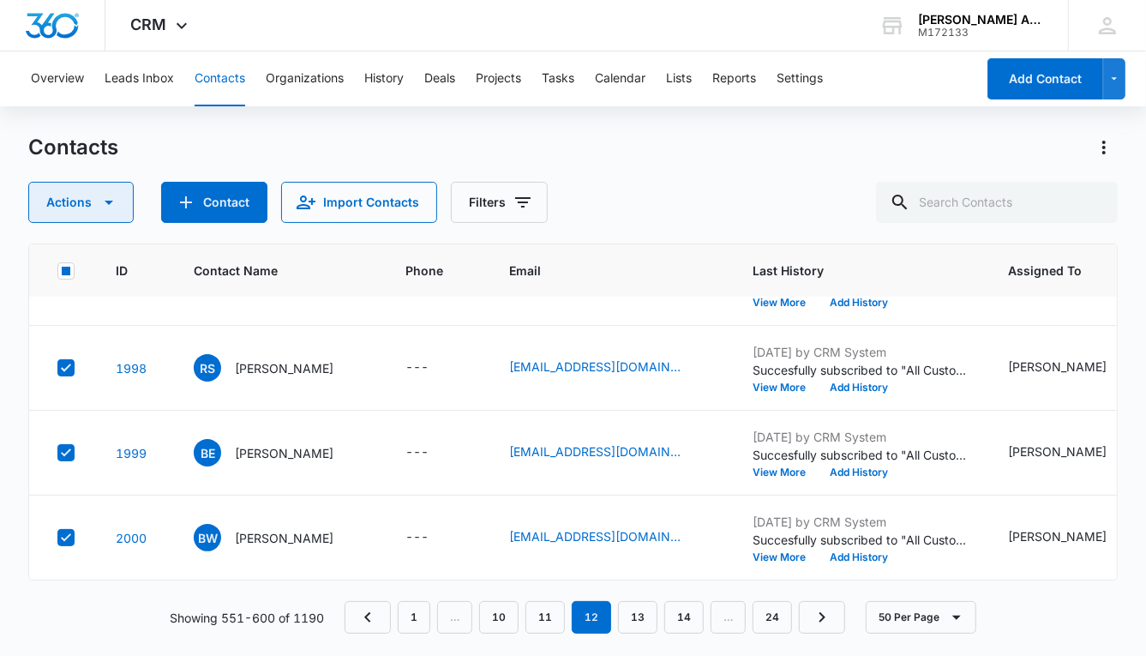
click at [110, 200] on icon "button" at bounding box center [109, 202] width 21 height 21
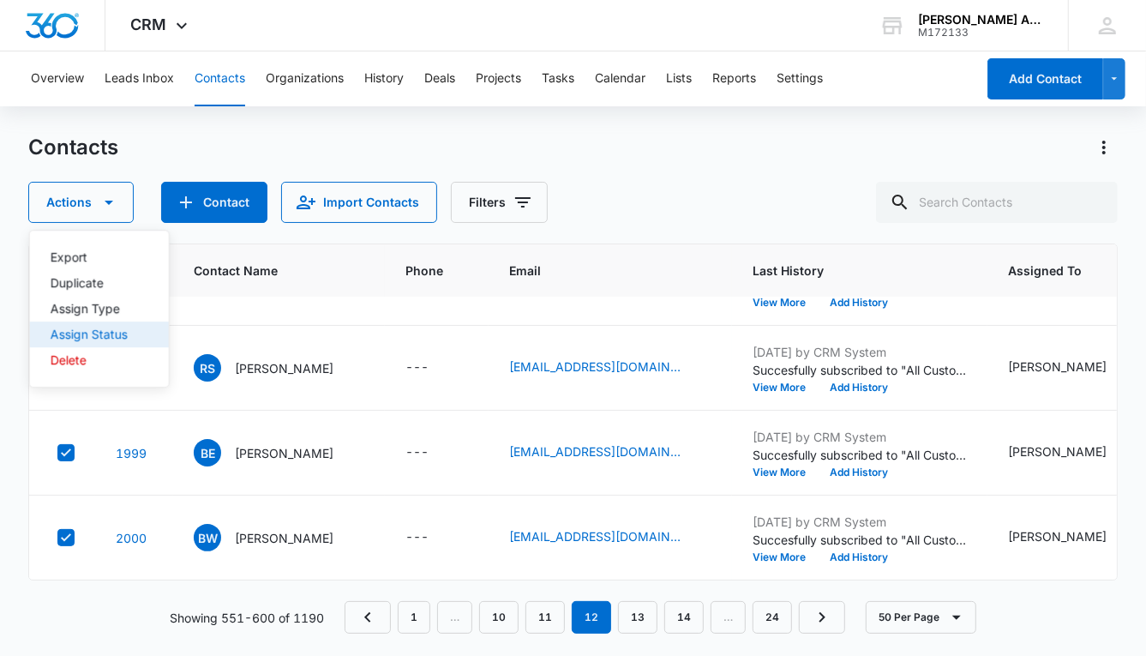
click at [107, 337] on div "Assign Status" at bounding box center [89, 334] width 77 height 12
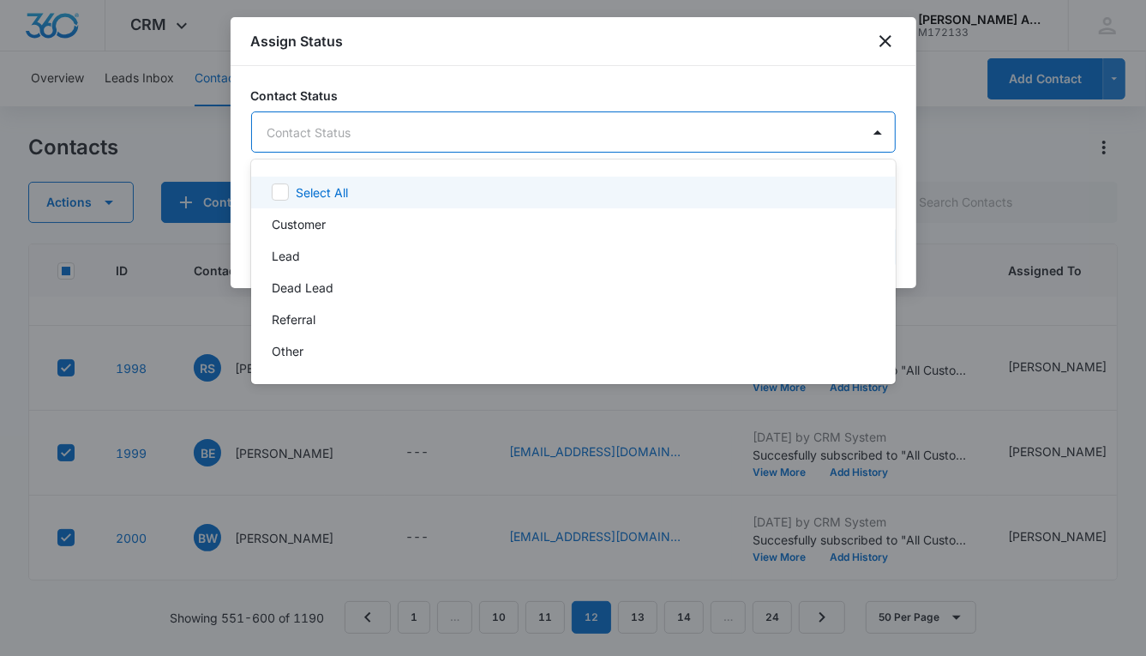
click at [372, 123] on body "CRM Apps Reputation Websites Forms CRM Email Social POS Content Ads Intelligenc…" at bounding box center [573, 328] width 1146 height 656
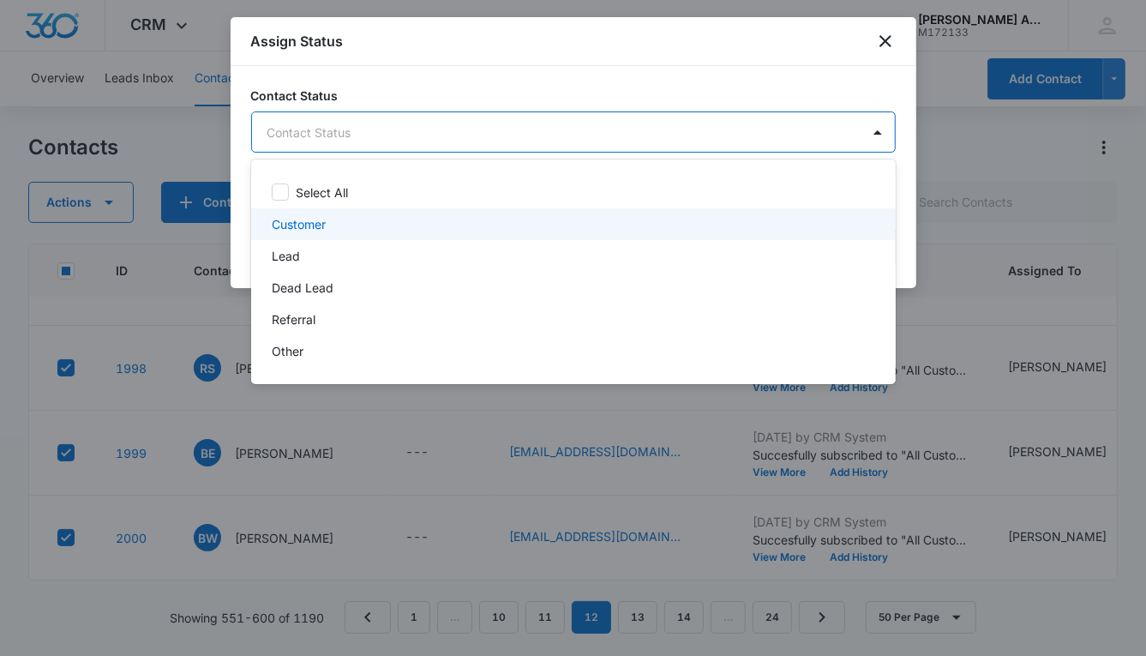
click at [297, 225] on p "Customer" at bounding box center [299, 224] width 54 height 18
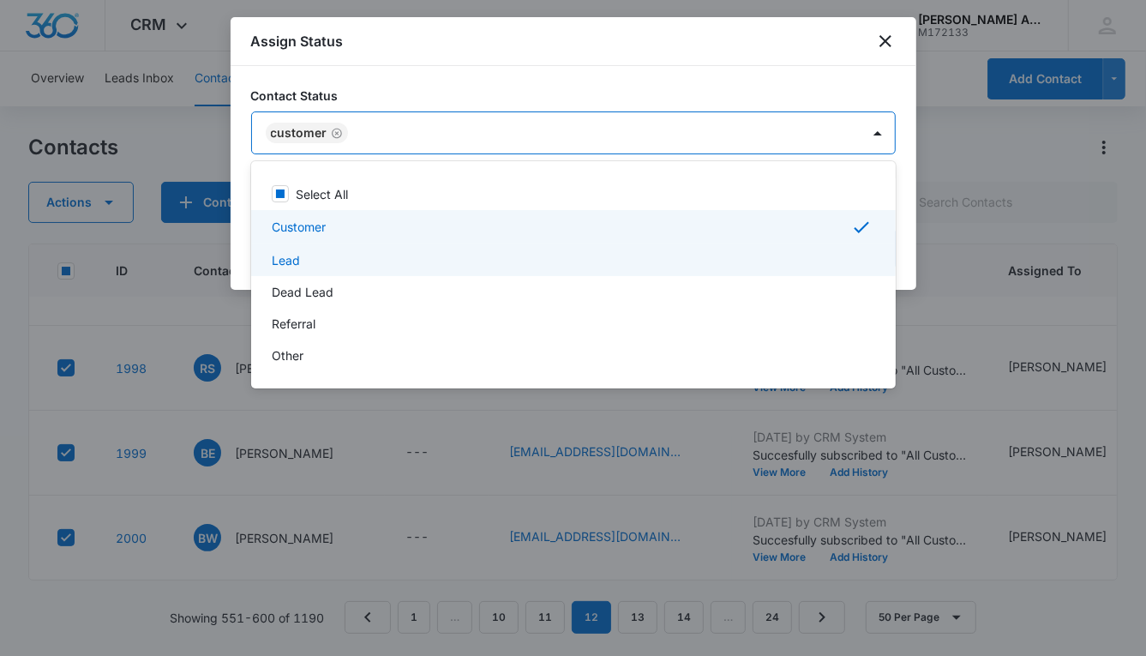
click at [296, 263] on p "Lead" at bounding box center [286, 260] width 28 height 18
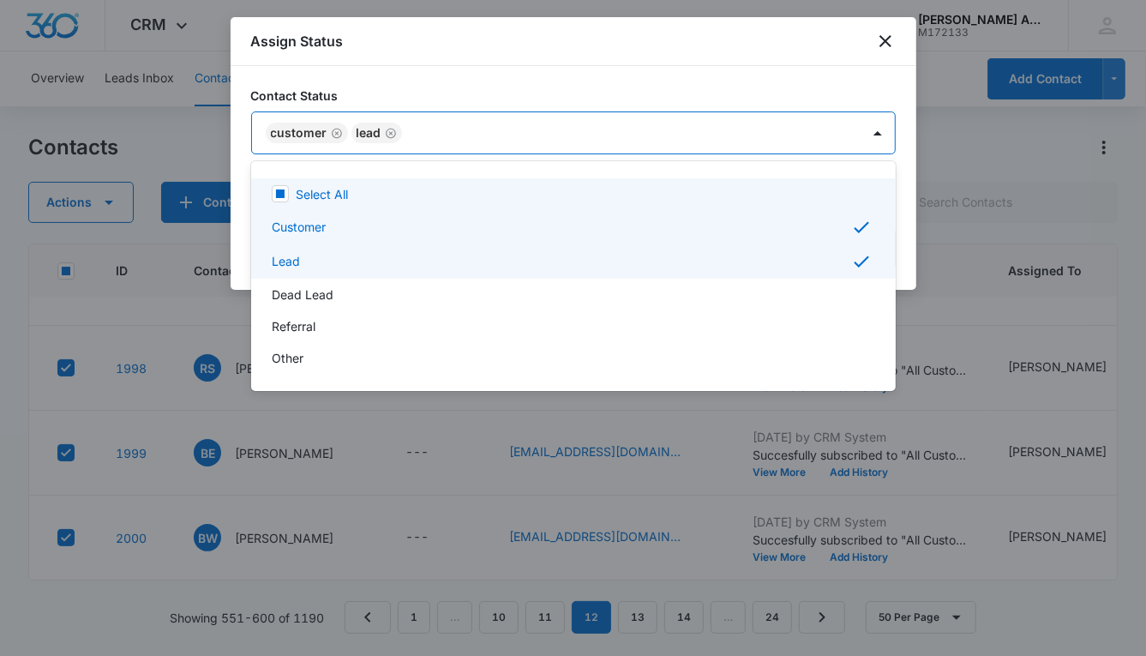
click at [814, 141] on div at bounding box center [573, 328] width 1146 height 656
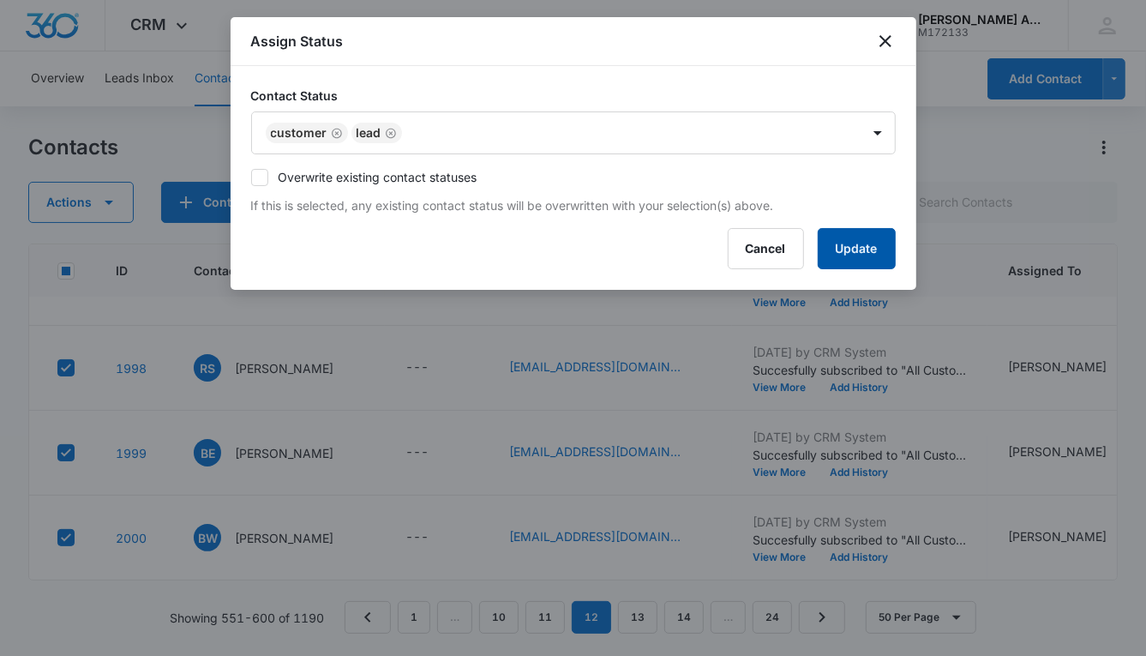
click at [854, 250] on button "Update" at bounding box center [857, 248] width 78 height 41
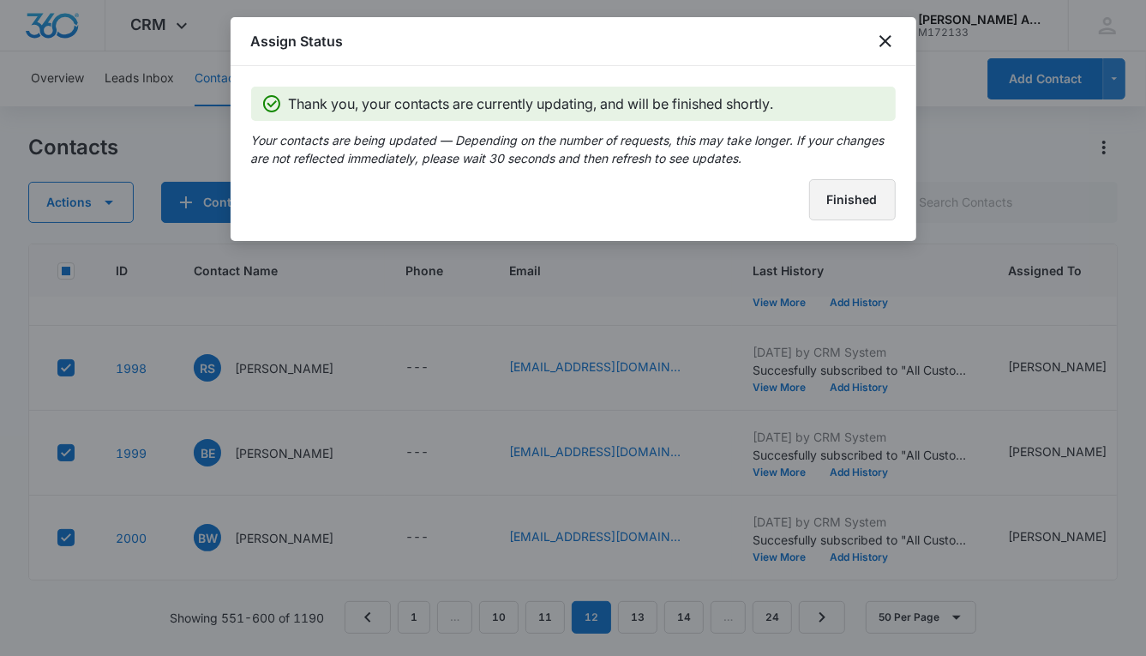
click at [839, 205] on button "Finished" at bounding box center [852, 199] width 87 height 41
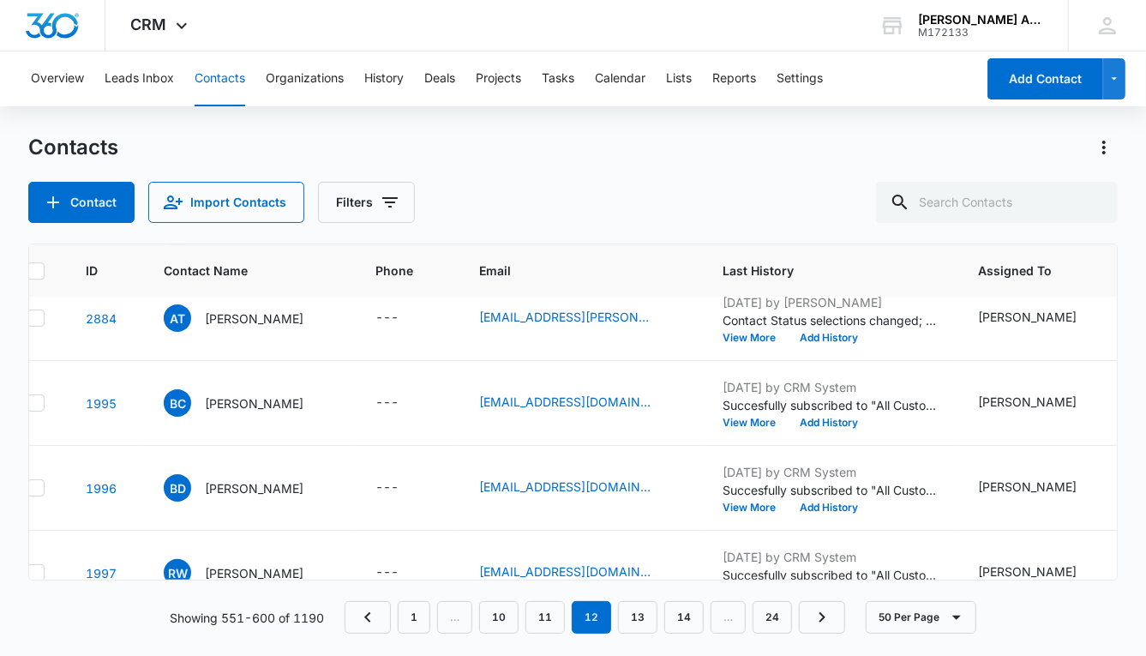
scroll to position [3332, 0]
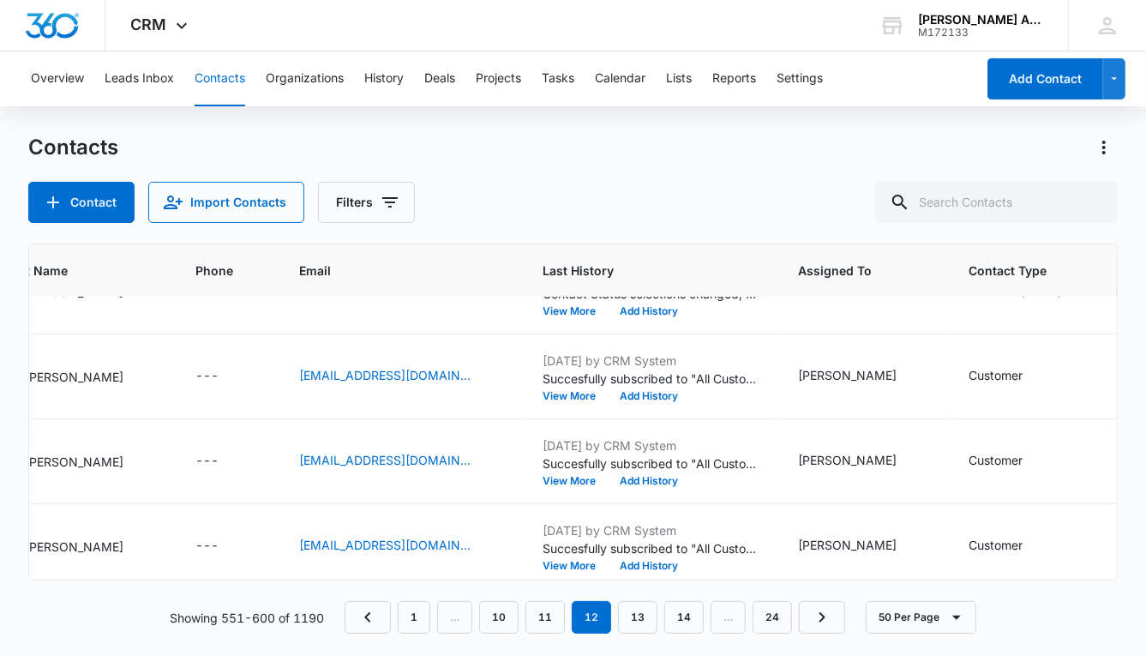
scroll to position [3358, 0]
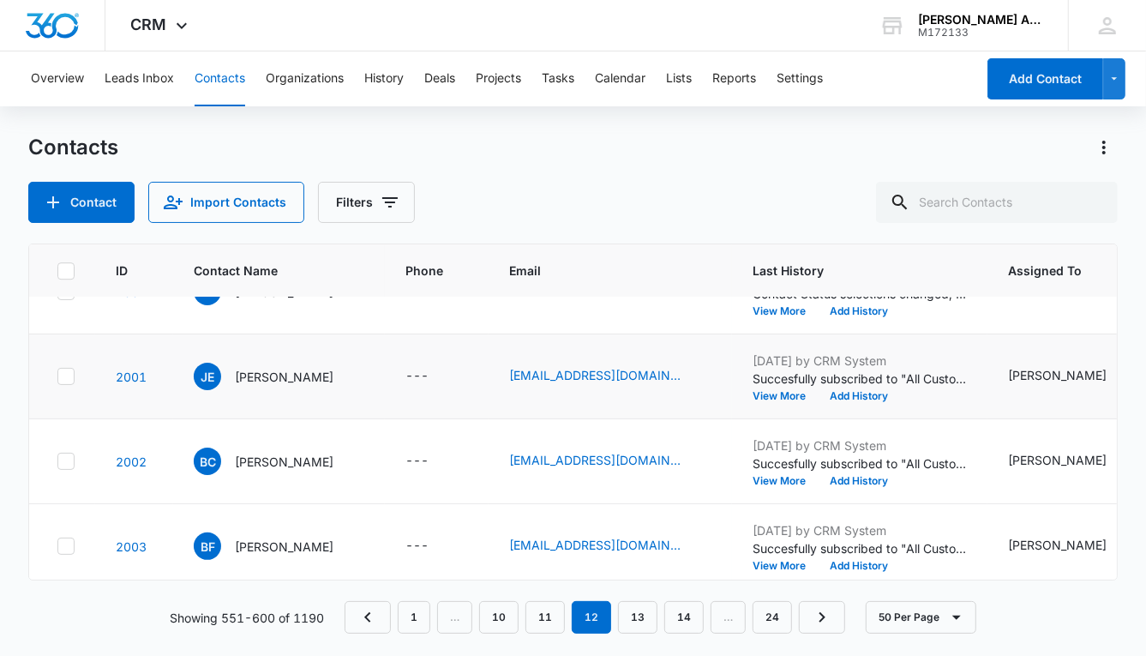
click at [66, 373] on icon at bounding box center [66, 376] width 10 height 8
click at [57, 376] on input "checkbox" at bounding box center [57, 376] width 1 height 1
checkbox input "true"
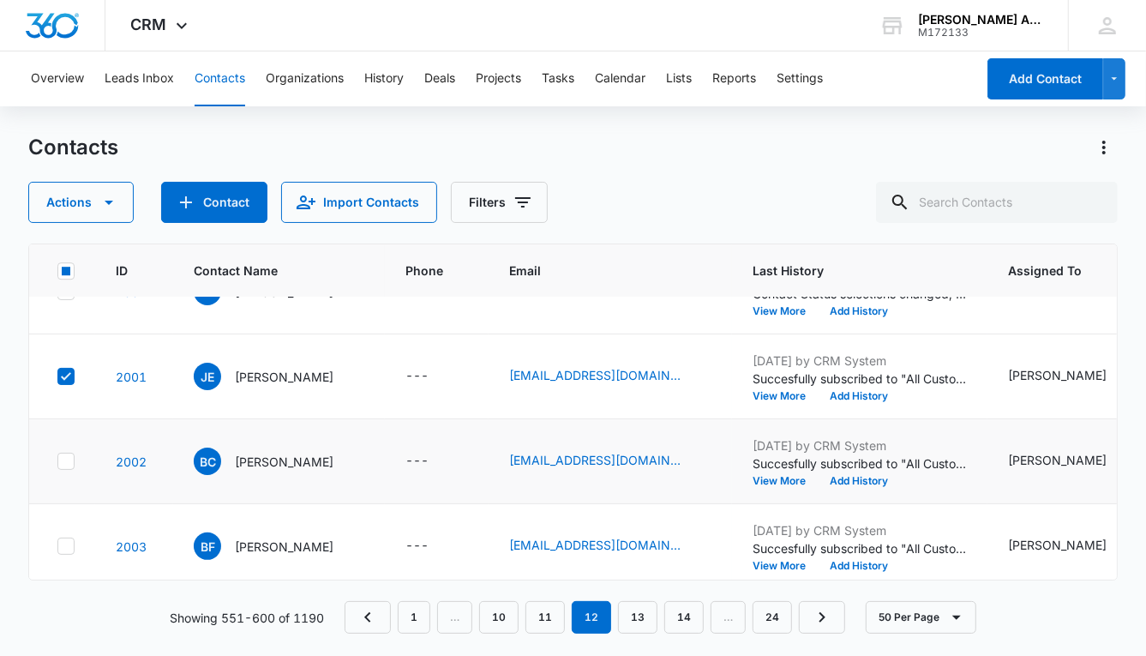
click at [71, 458] on icon at bounding box center [65, 461] width 15 height 15
click at [57, 461] on input "checkbox" at bounding box center [57, 461] width 1 height 1
checkbox input "true"
click at [69, 545] on icon at bounding box center [65, 545] width 15 height 15
click at [57, 546] on input "checkbox" at bounding box center [57, 546] width 1 height 1
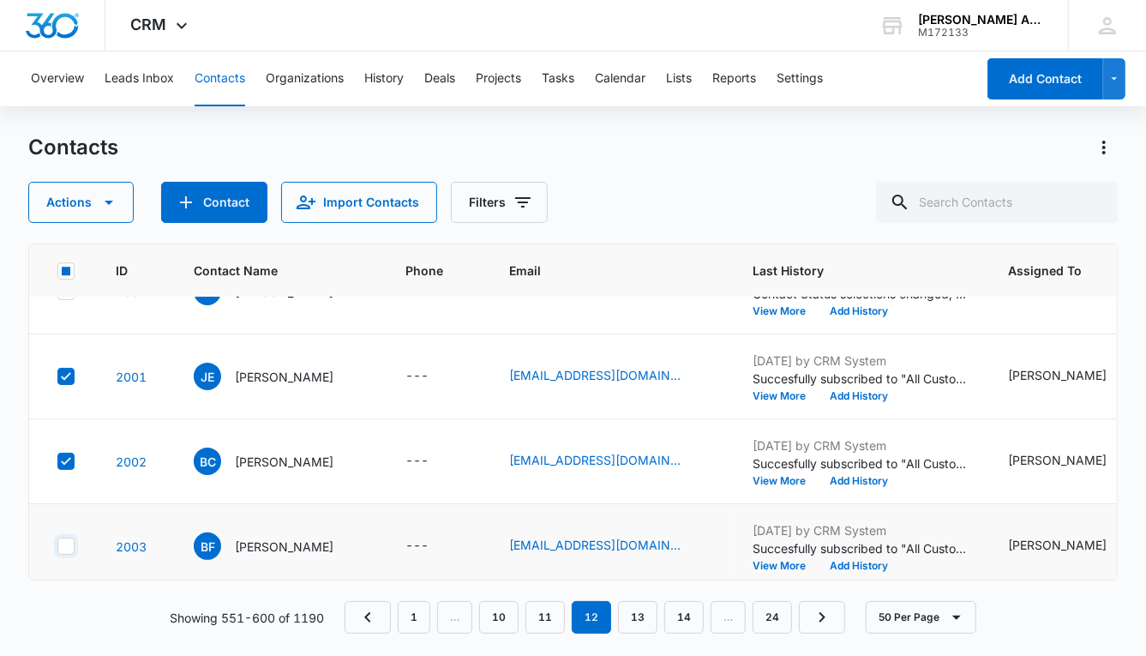
checkbox input "true"
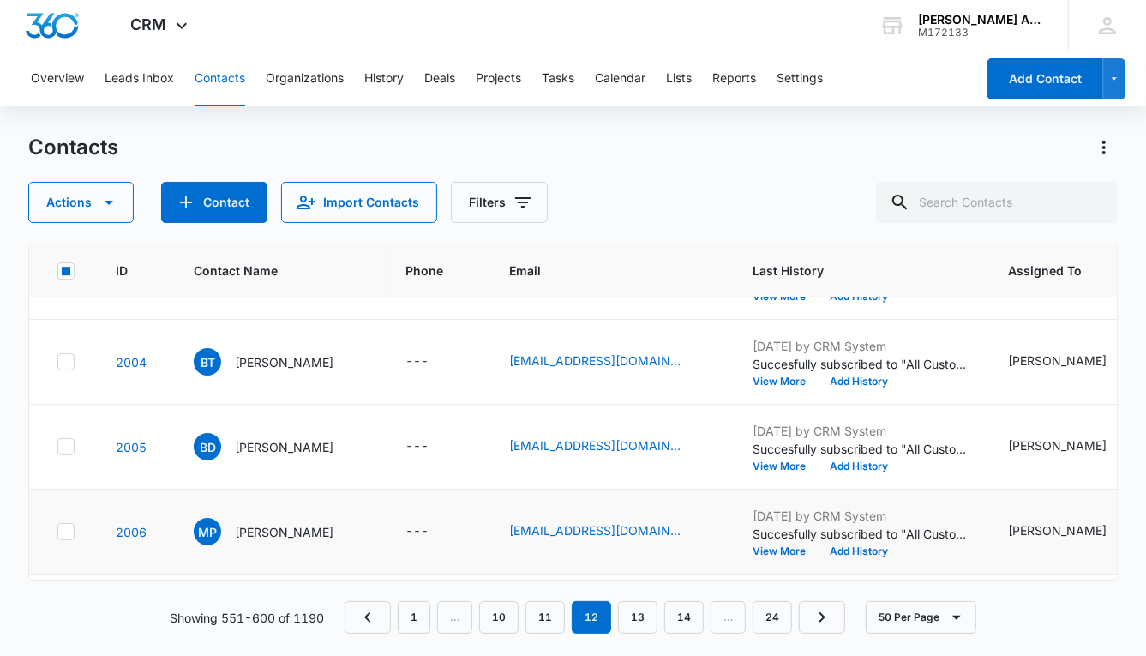
scroll to position [3632, 0]
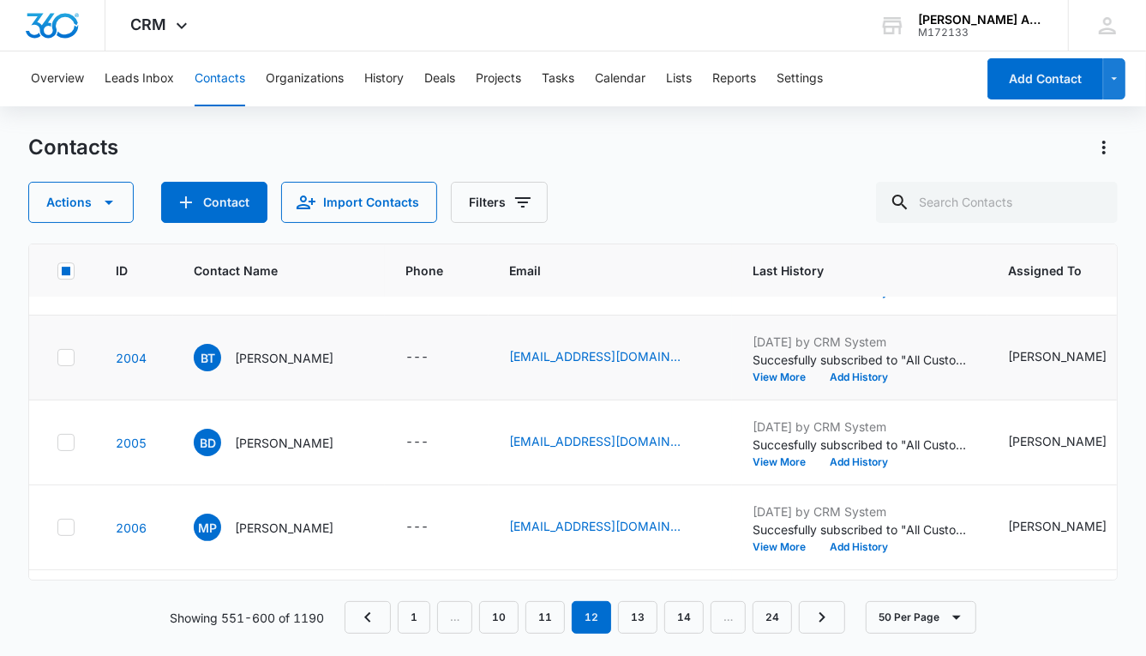
click at [63, 352] on icon at bounding box center [65, 357] width 15 height 15
click at [57, 358] on input "checkbox" at bounding box center [57, 358] width 1 height 1
checkbox input "true"
click at [65, 435] on icon at bounding box center [65, 442] width 15 height 15
click at [57, 442] on input "checkbox" at bounding box center [57, 442] width 1 height 1
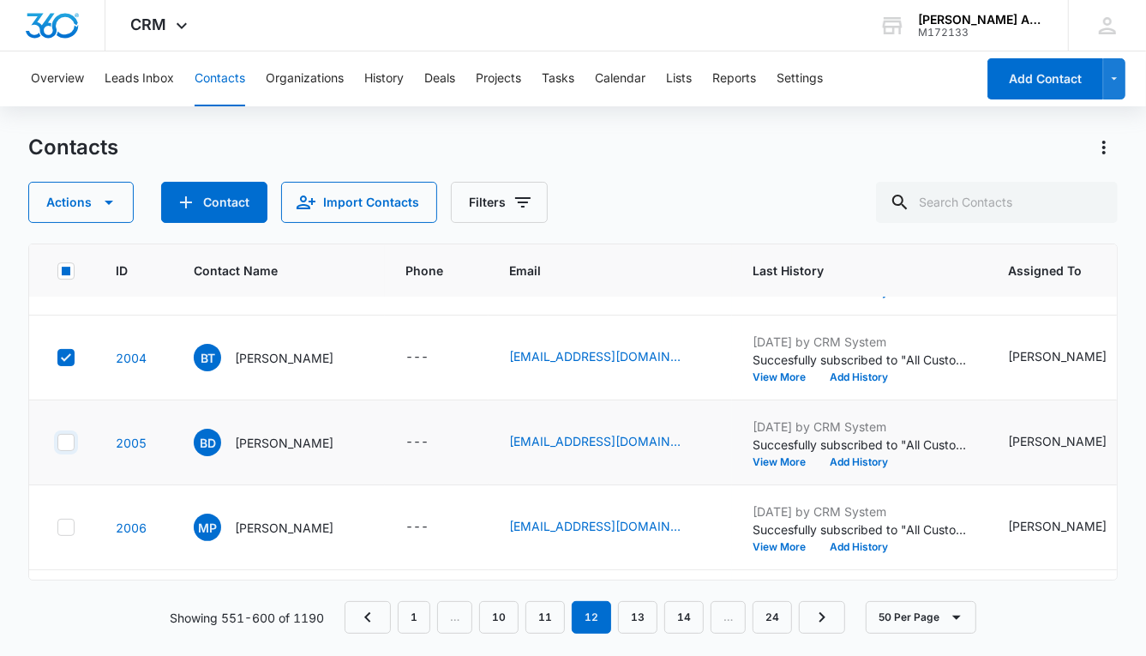
checkbox input "true"
click at [69, 524] on icon at bounding box center [65, 527] width 15 height 15
click at [57, 527] on input "checkbox" at bounding box center [57, 527] width 1 height 1
checkbox input "true"
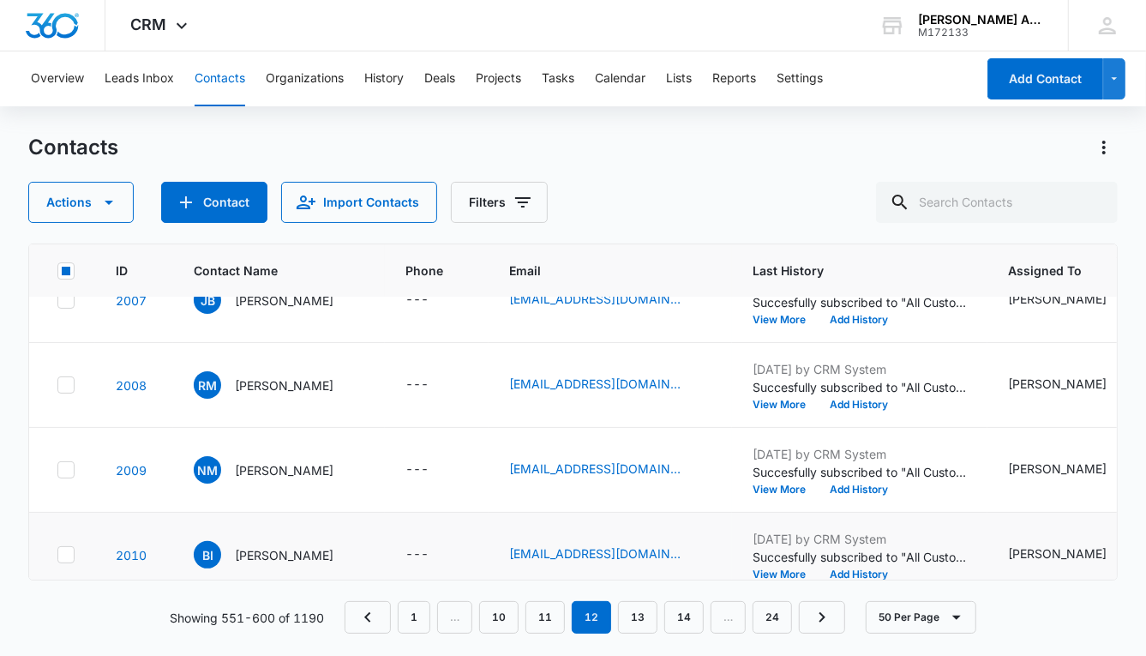
scroll to position [3925, 0]
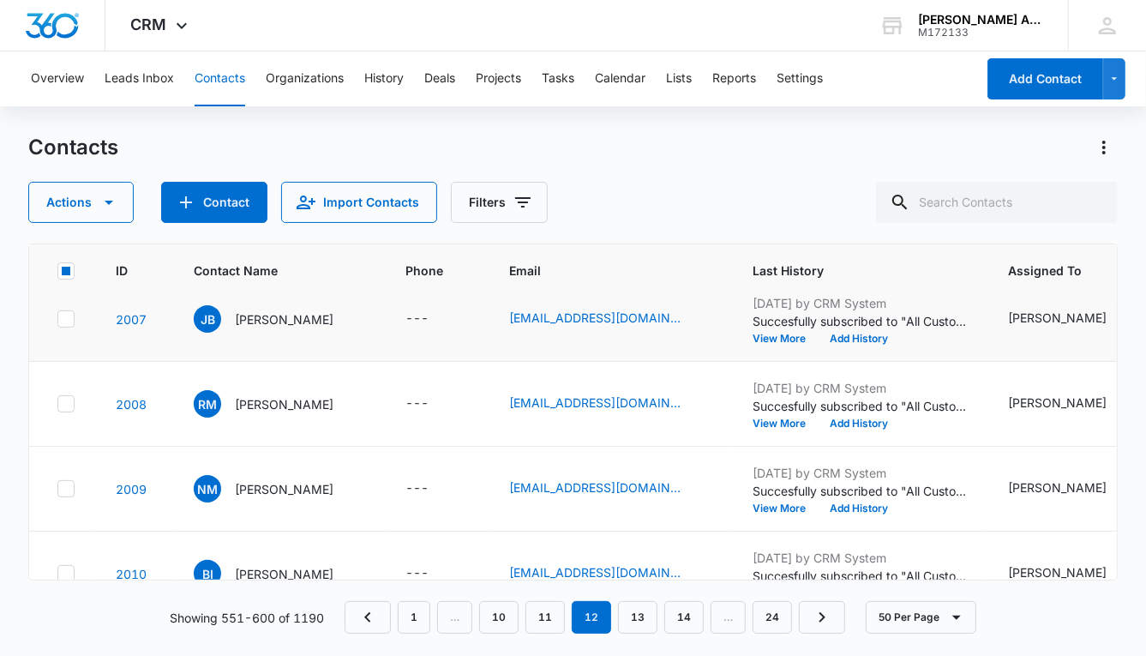
click at [71, 320] on icon at bounding box center [65, 318] width 15 height 15
click at [57, 320] on input "checkbox" at bounding box center [57, 319] width 1 height 1
checkbox input "true"
click at [67, 403] on icon at bounding box center [65, 403] width 15 height 15
click at [57, 404] on input "checkbox" at bounding box center [57, 404] width 1 height 1
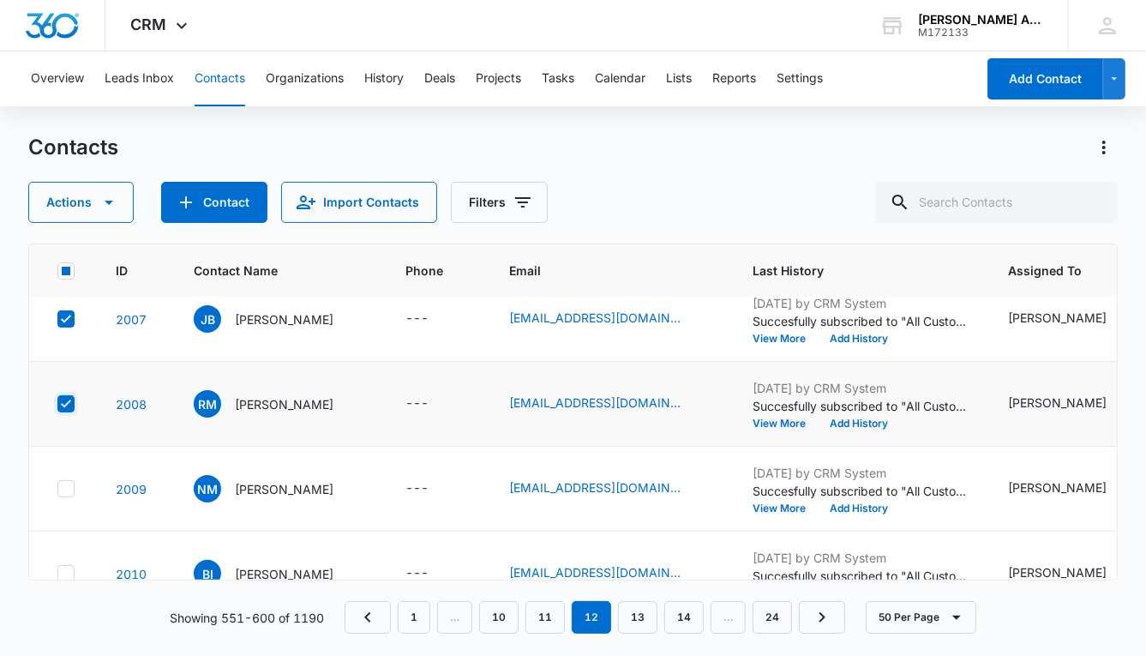
checkbox input "true"
drag, startPoint x: 64, startPoint y: 481, endPoint x: 78, endPoint y: 507, distance: 29.2
click at [65, 482] on icon at bounding box center [65, 488] width 15 height 15
click at [57, 489] on input "checkbox" at bounding box center [57, 489] width 1 height 1
checkbox input "true"
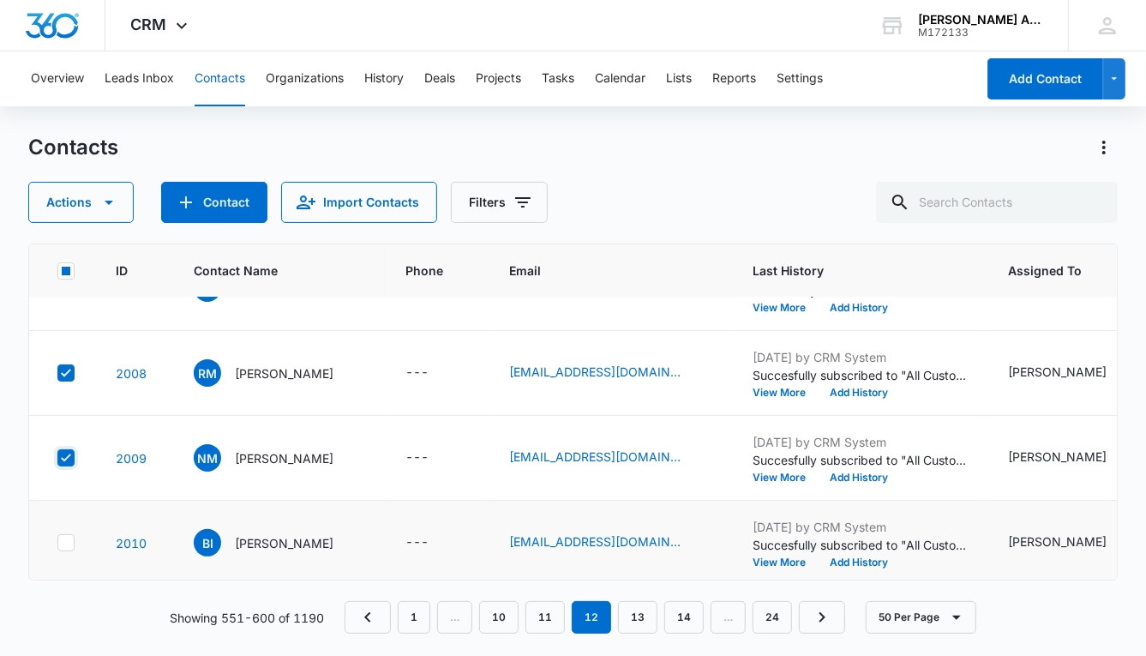
scroll to position [3959, 0]
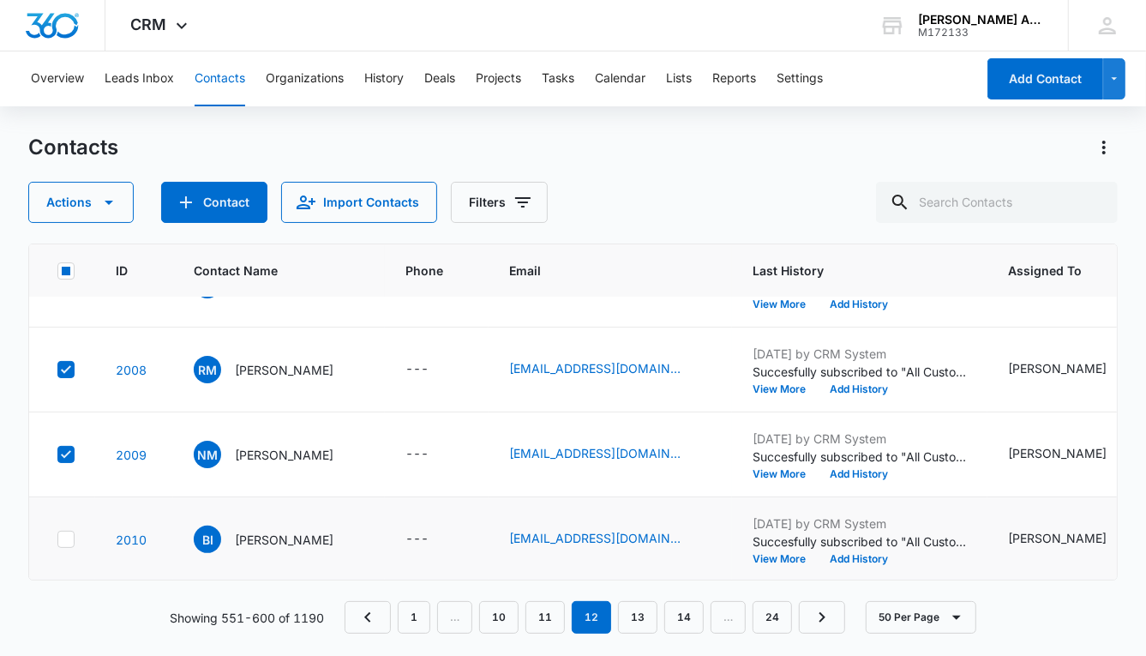
click at [69, 535] on icon at bounding box center [66, 539] width 10 height 8
click at [57, 539] on input "checkbox" at bounding box center [57, 539] width 1 height 1
checkbox input "true"
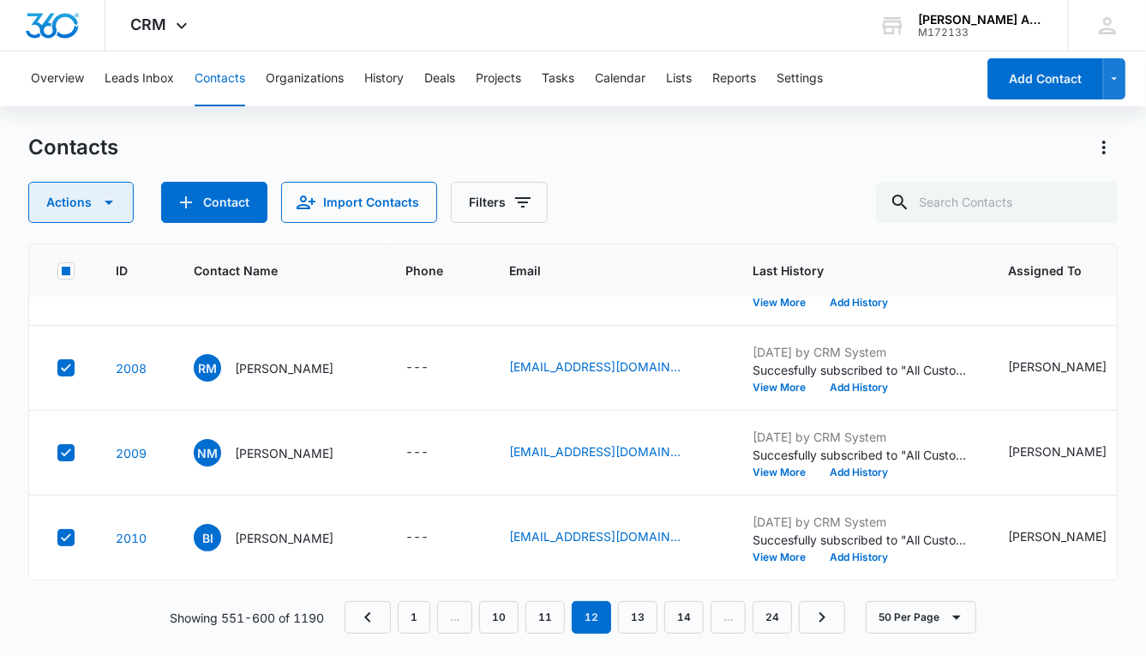
click at [109, 201] on icon "button" at bounding box center [109, 203] width 9 height 4
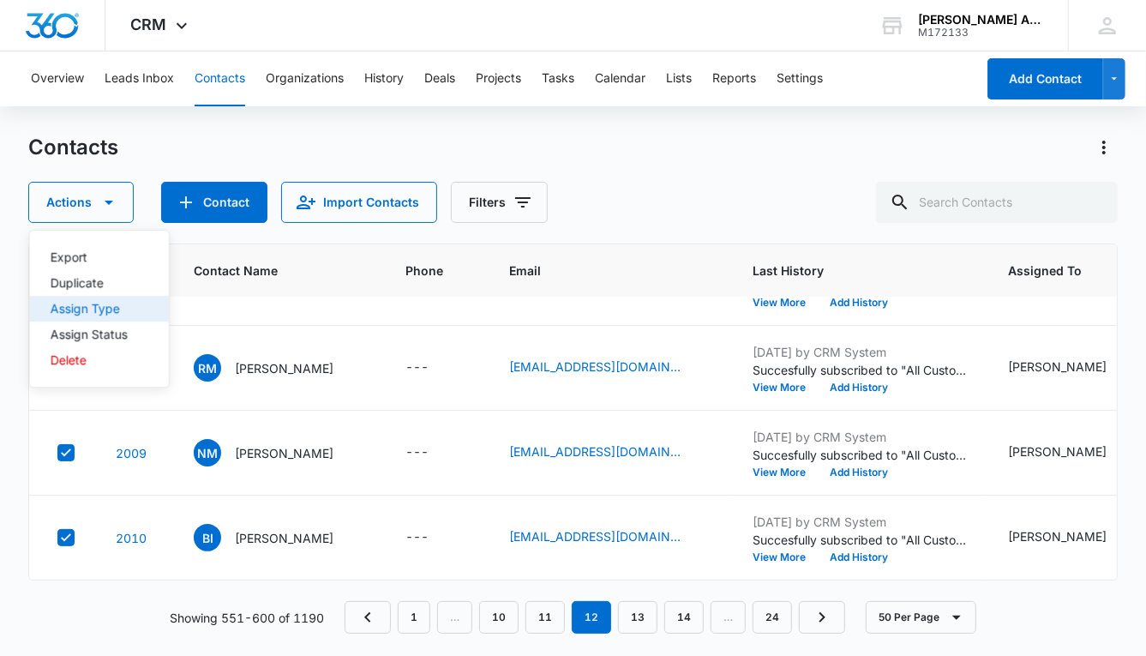
click at [111, 305] on div "Assign Type" at bounding box center [89, 309] width 77 height 12
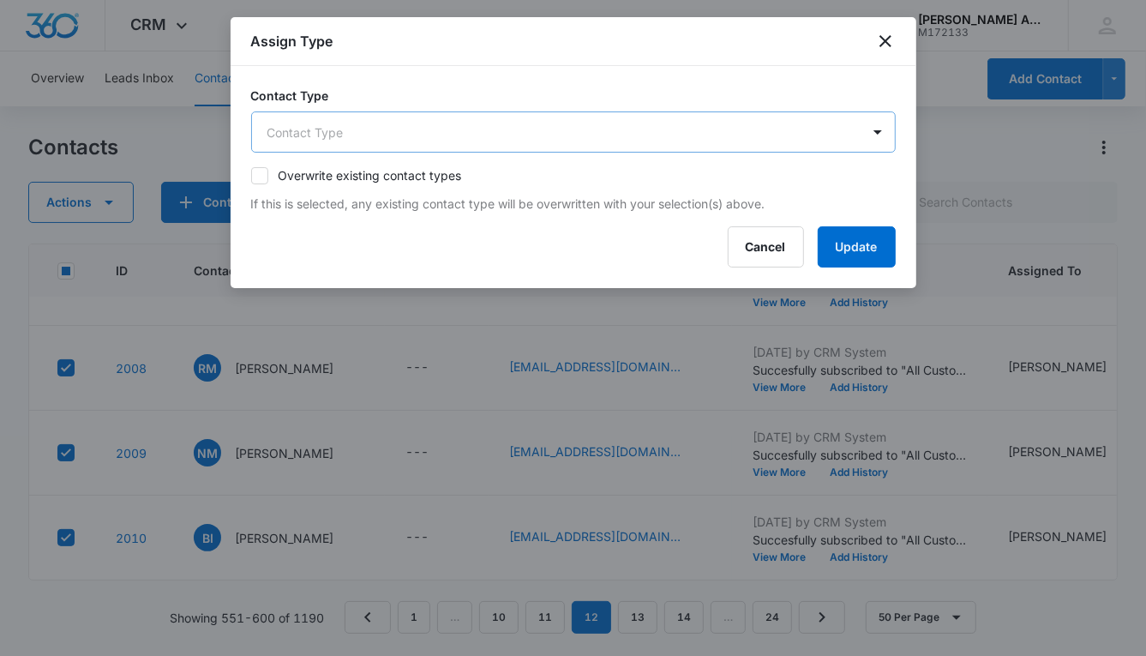
click at [610, 135] on body "CRM Apps Reputation Websites Forms CRM Email Social POS Content Ads Intelligenc…" at bounding box center [573, 328] width 1146 height 656
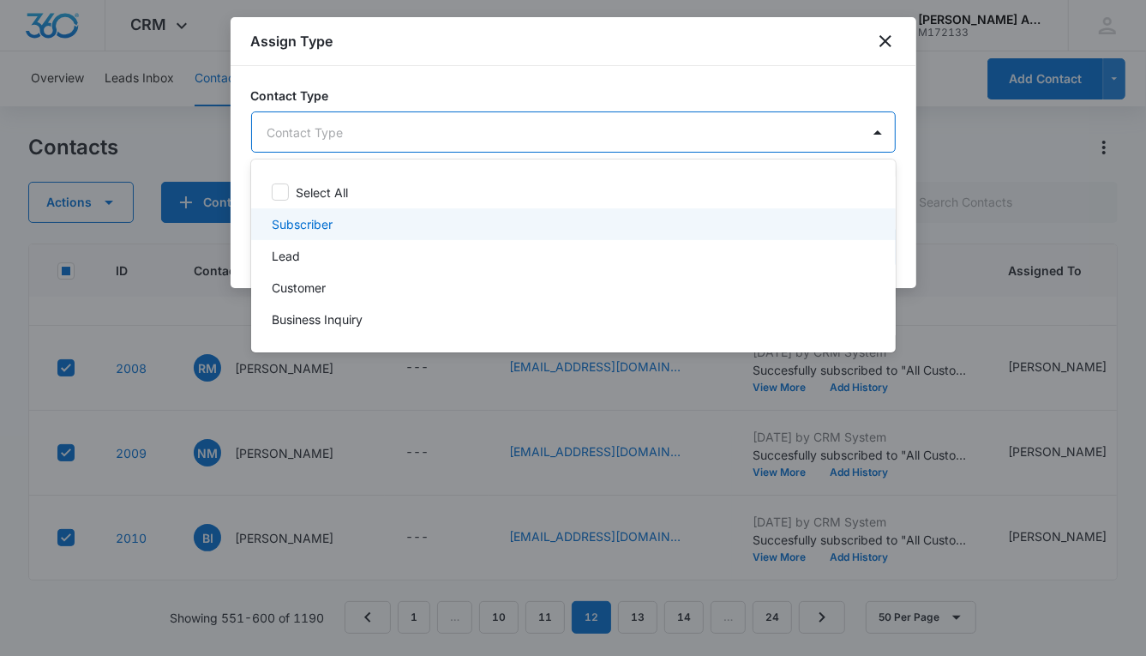
click at [319, 226] on p "Subscriber" at bounding box center [302, 224] width 61 height 18
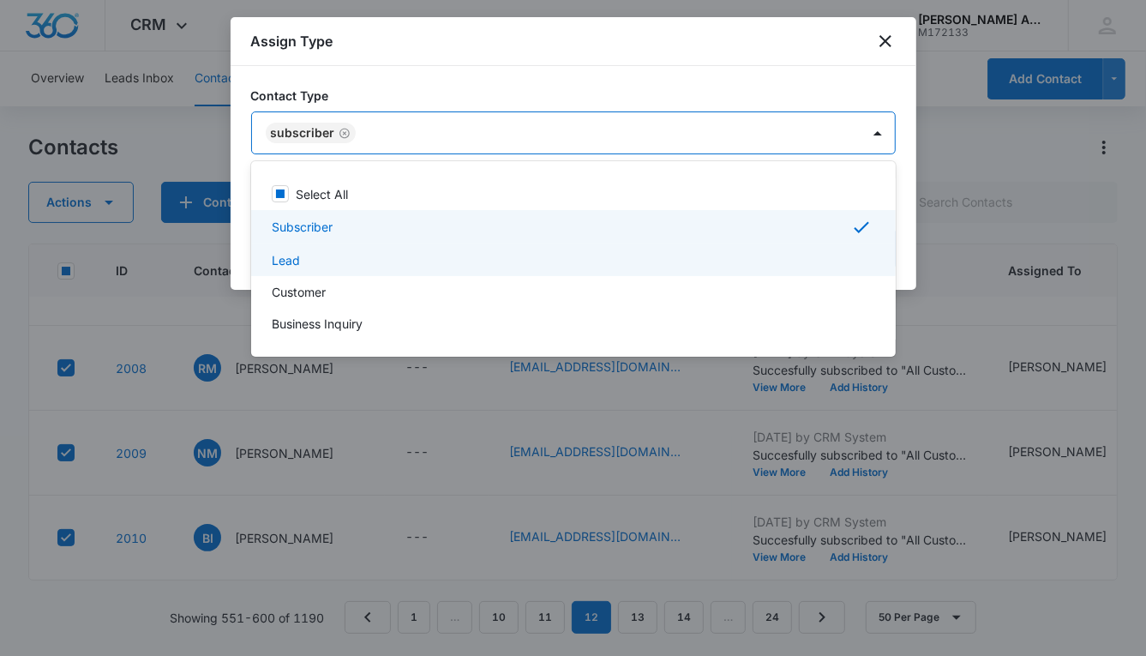
click at [290, 265] on p "Lead" at bounding box center [286, 260] width 28 height 18
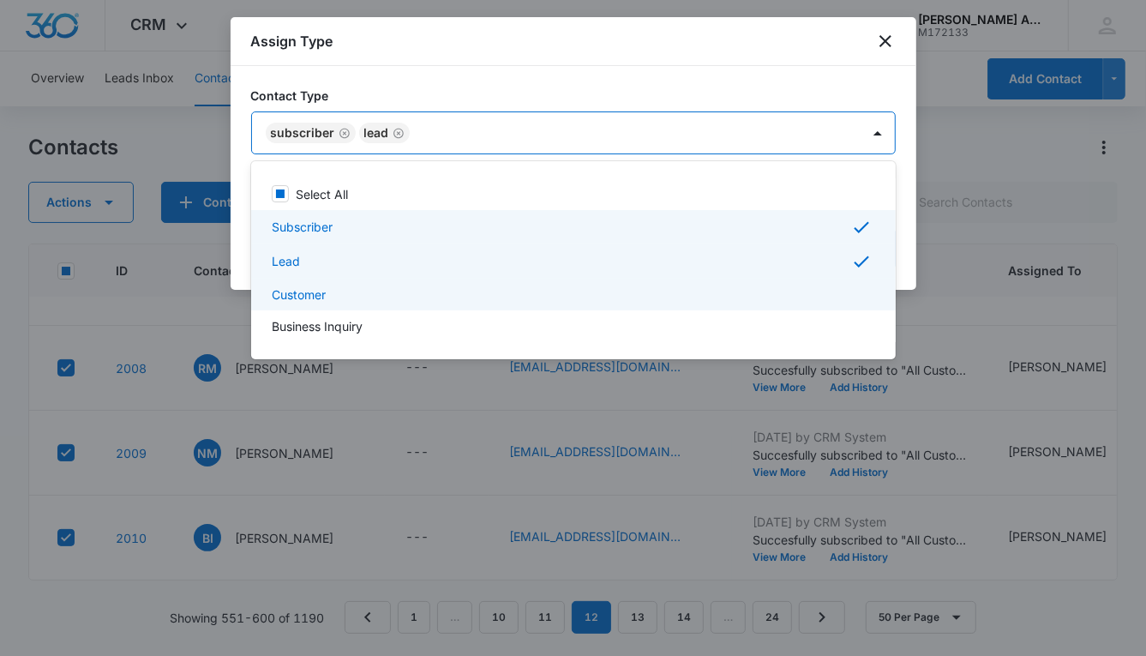
click at [298, 297] on p "Customer" at bounding box center [299, 295] width 54 height 18
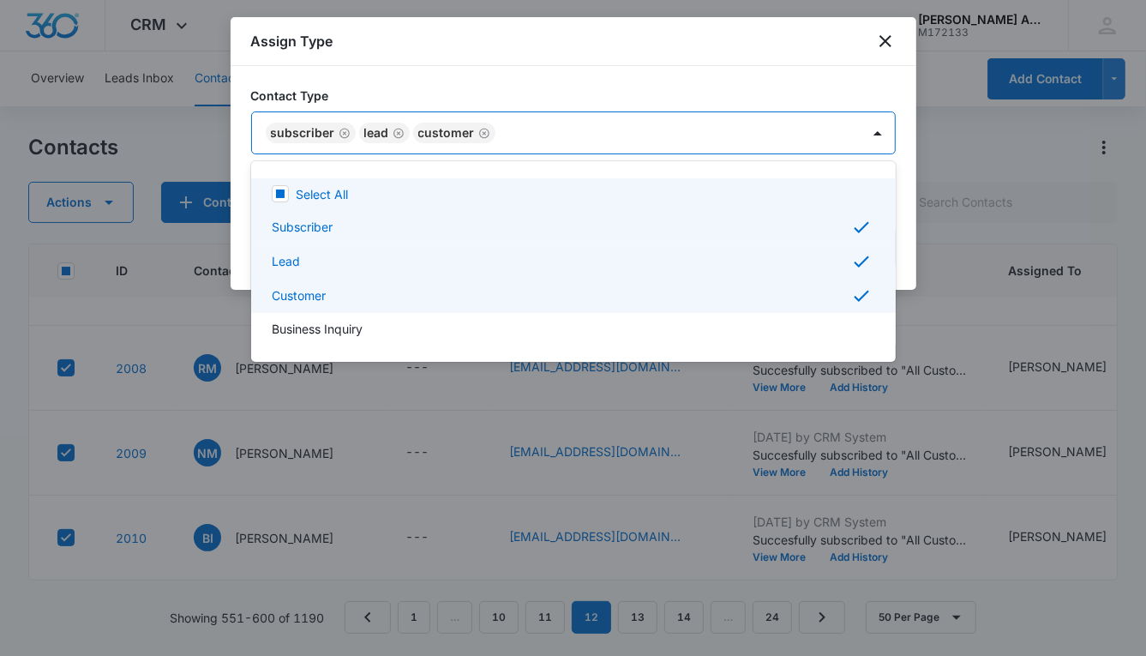
click at [595, 135] on div at bounding box center [573, 328] width 1146 height 656
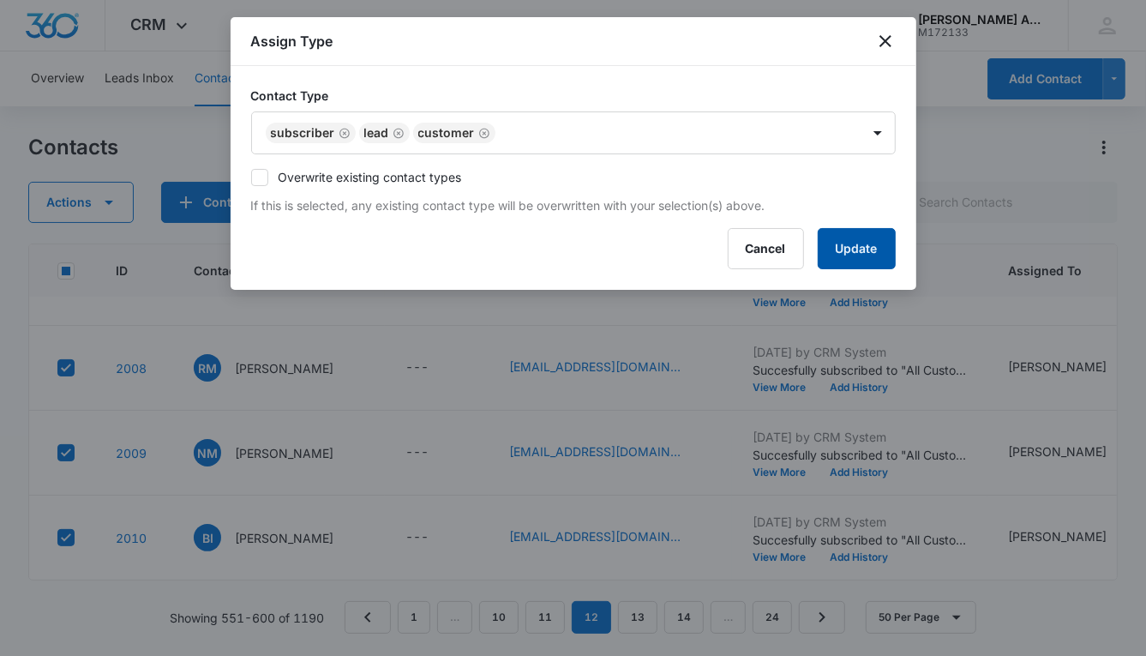
click at [818, 237] on button "Update" at bounding box center [857, 248] width 78 height 41
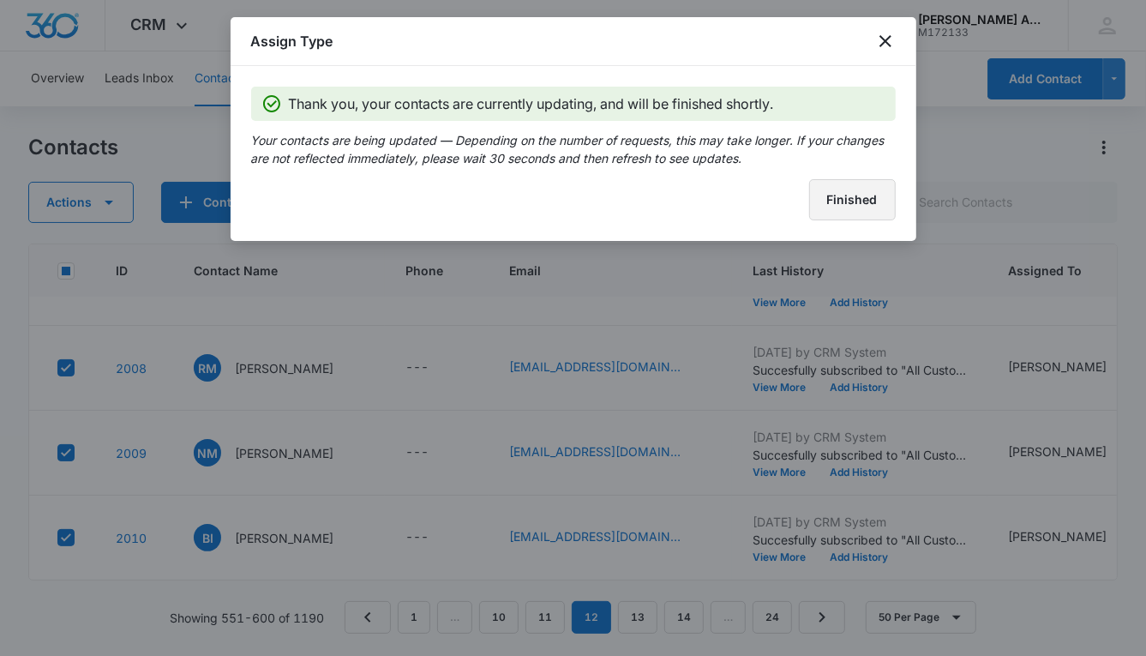
click at [828, 206] on button "Finished" at bounding box center [852, 199] width 87 height 41
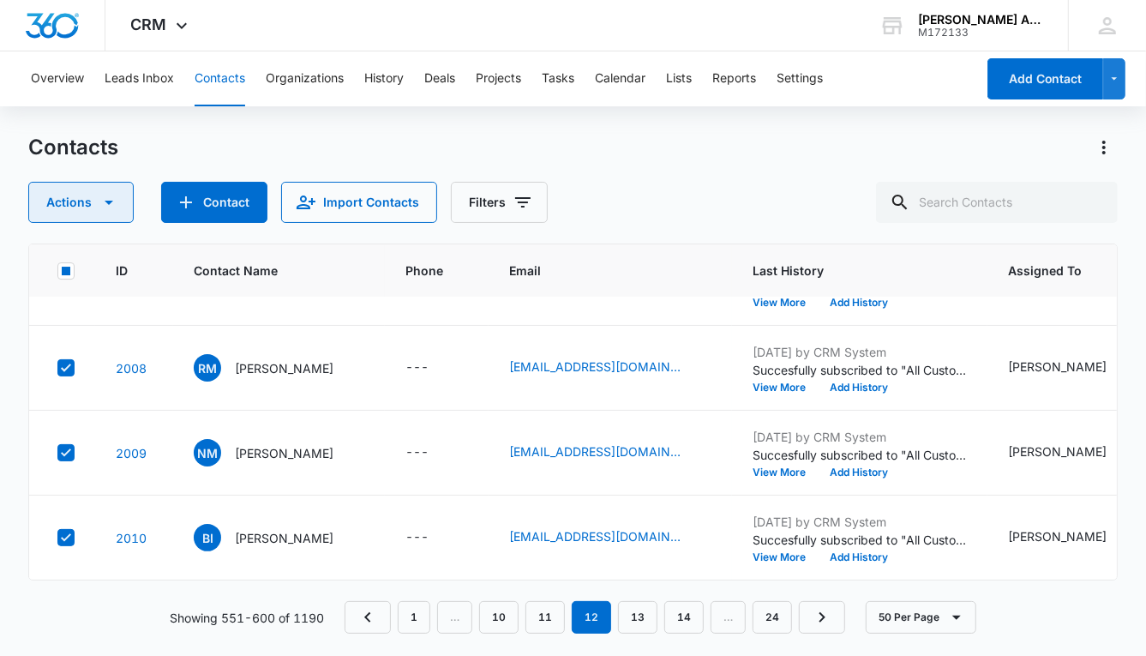
click at [87, 203] on button "Actions" at bounding box center [80, 202] width 105 height 41
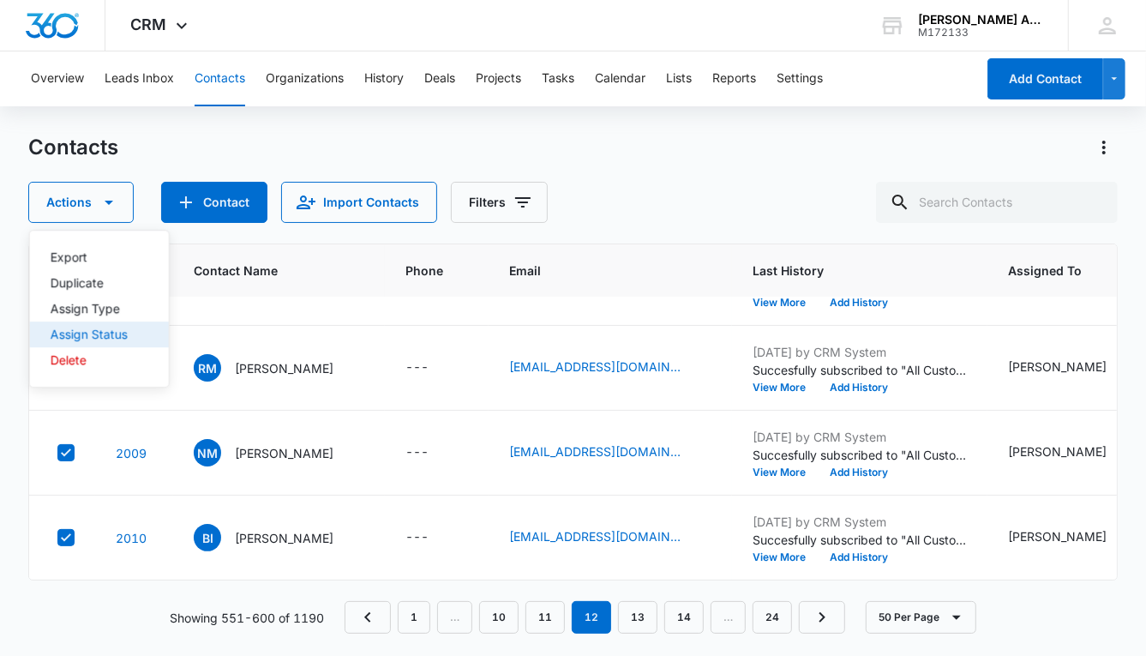
click at [105, 335] on div "Assign Status" at bounding box center [89, 334] width 77 height 12
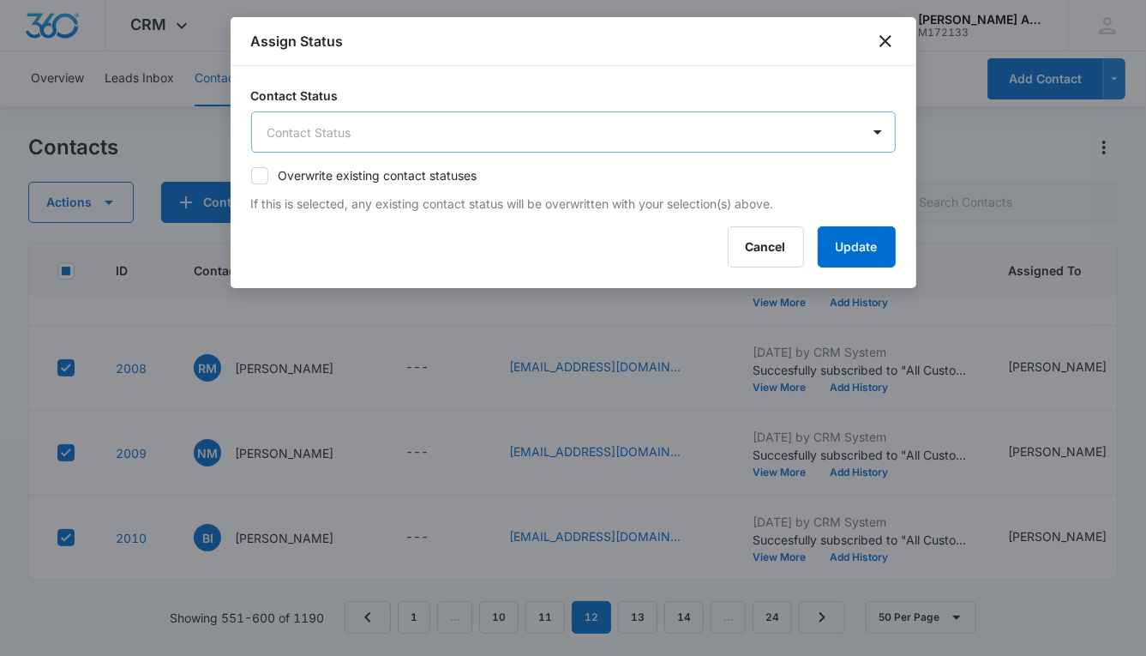
click at [363, 126] on body "CRM Apps Reputation Websites Forms CRM Email Social POS Content Ads Intelligenc…" at bounding box center [573, 328] width 1146 height 656
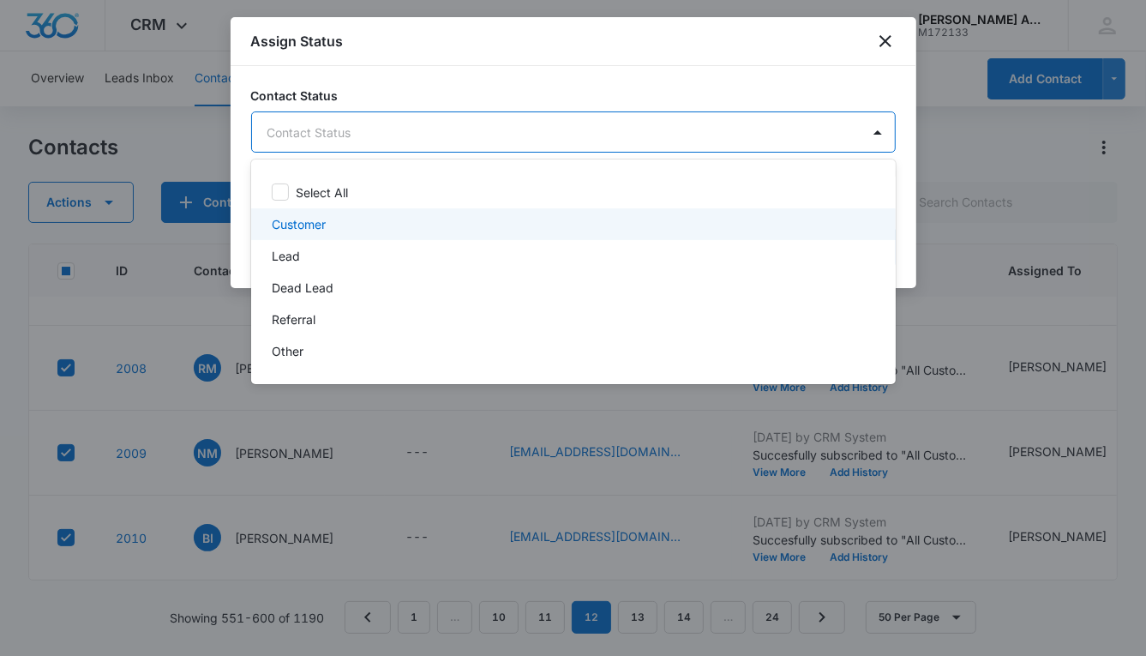
click at [327, 225] on div "Customer" at bounding box center [572, 224] width 600 height 18
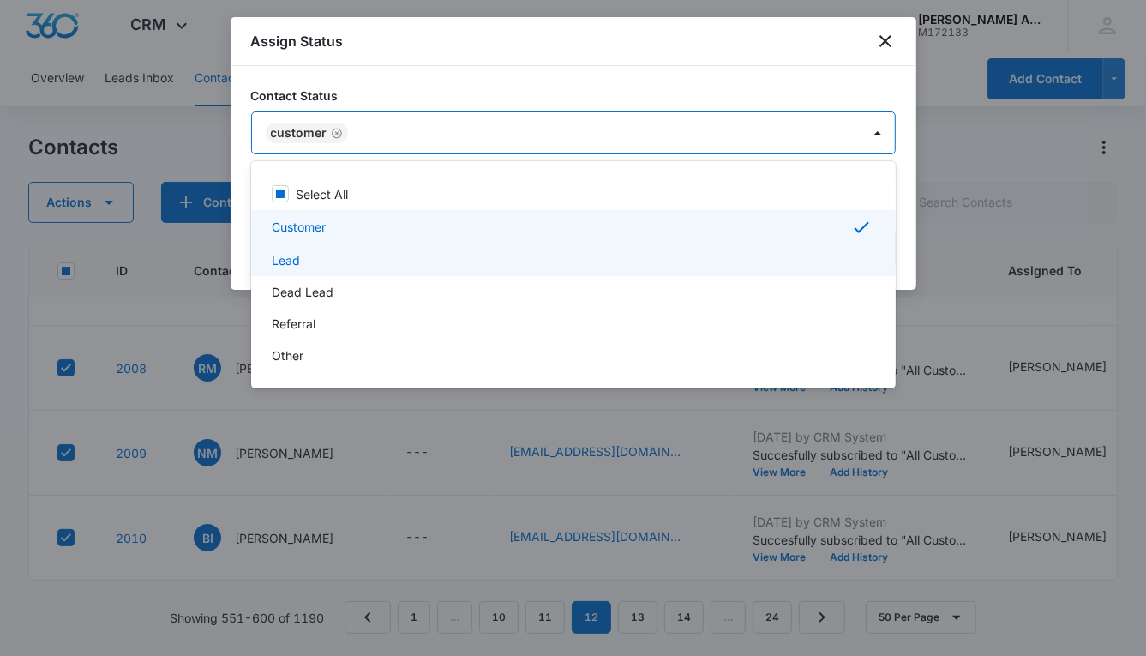
click at [304, 255] on div "Lead" at bounding box center [572, 260] width 600 height 18
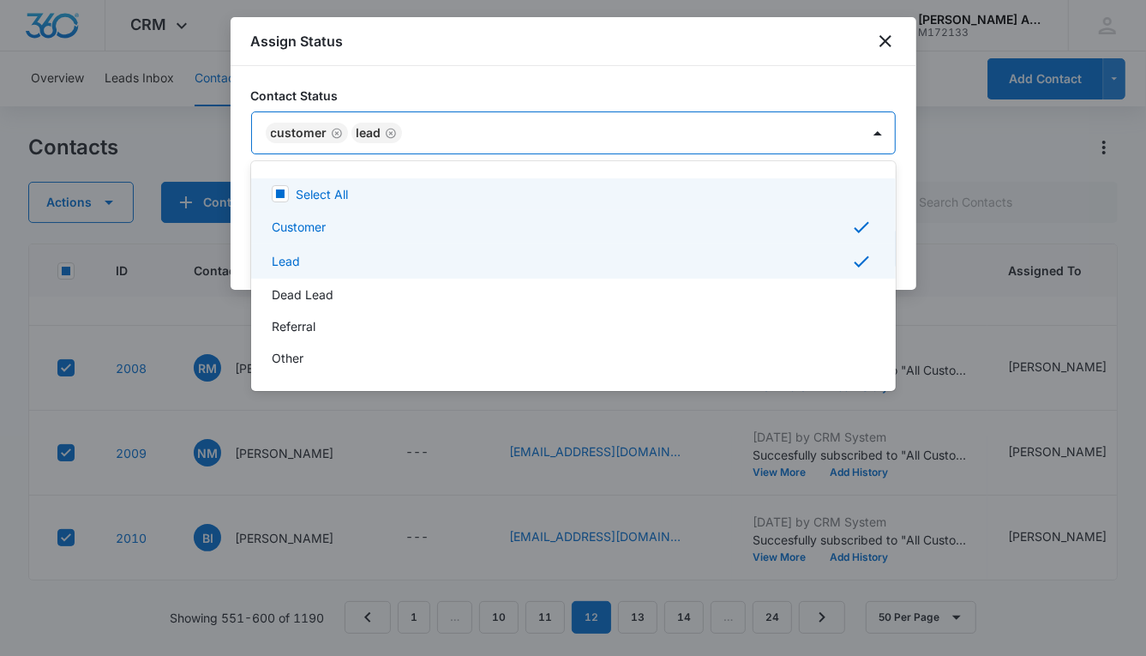
click at [676, 135] on div at bounding box center [573, 328] width 1146 height 656
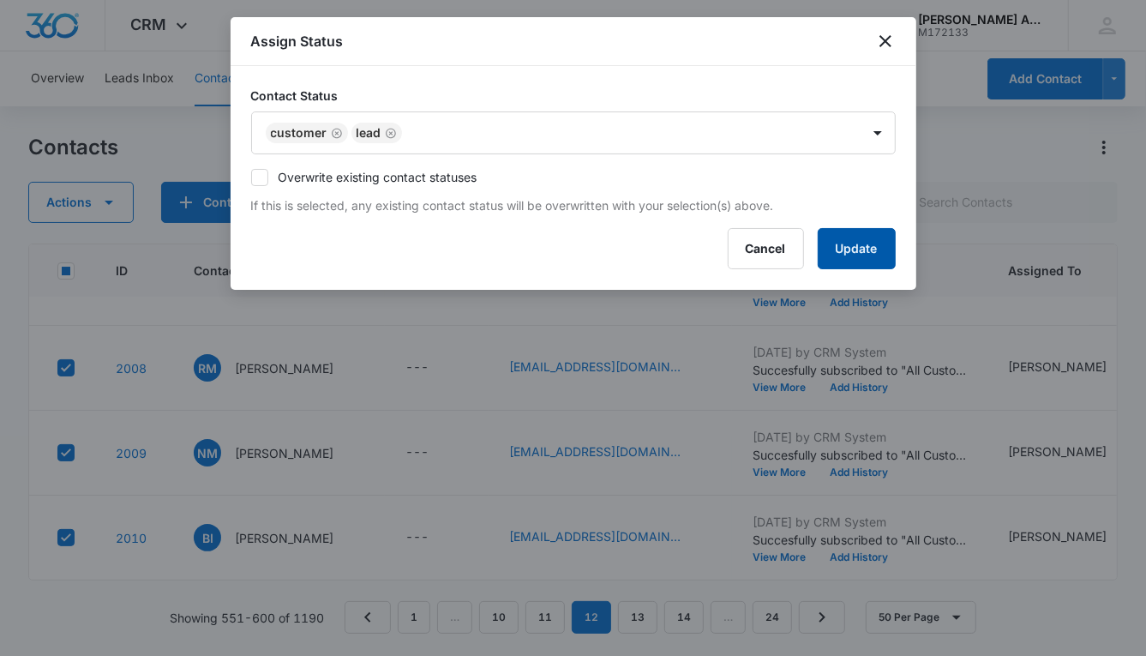
click at [831, 251] on button "Update" at bounding box center [857, 248] width 78 height 41
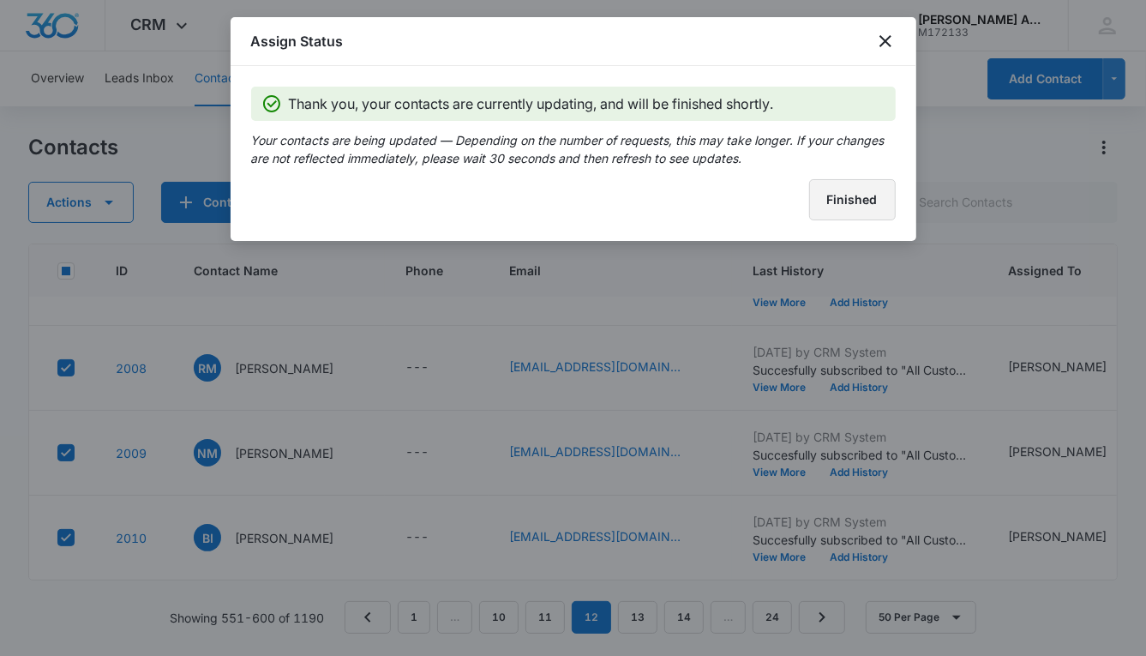
click at [824, 207] on button "Finished" at bounding box center [852, 199] width 87 height 41
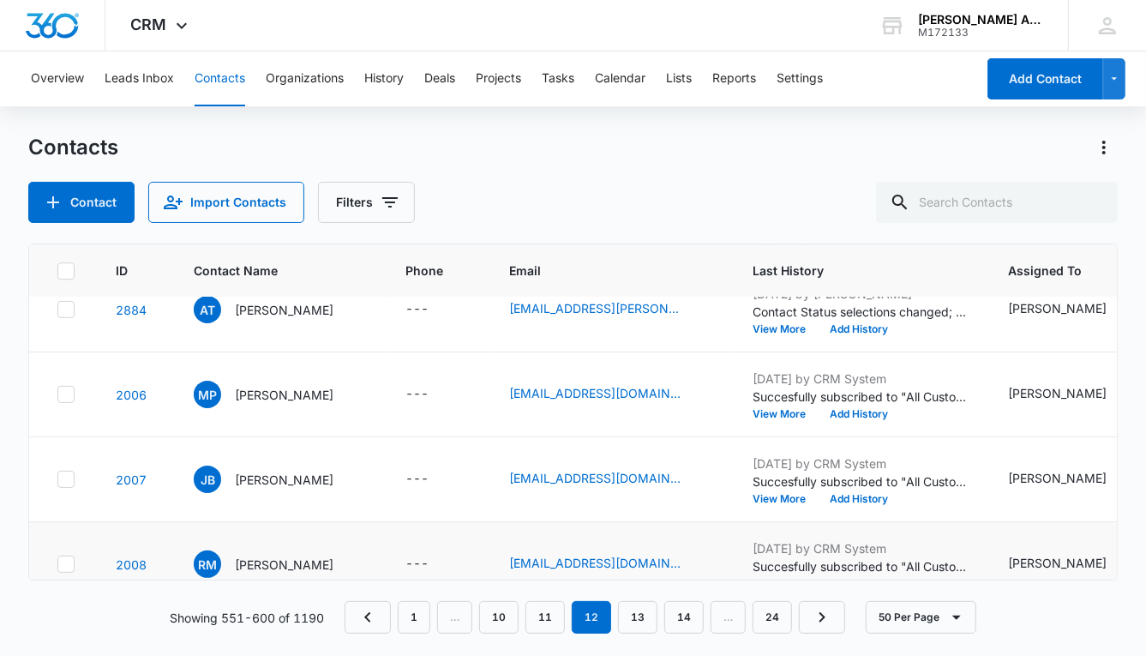
scroll to position [3279, 0]
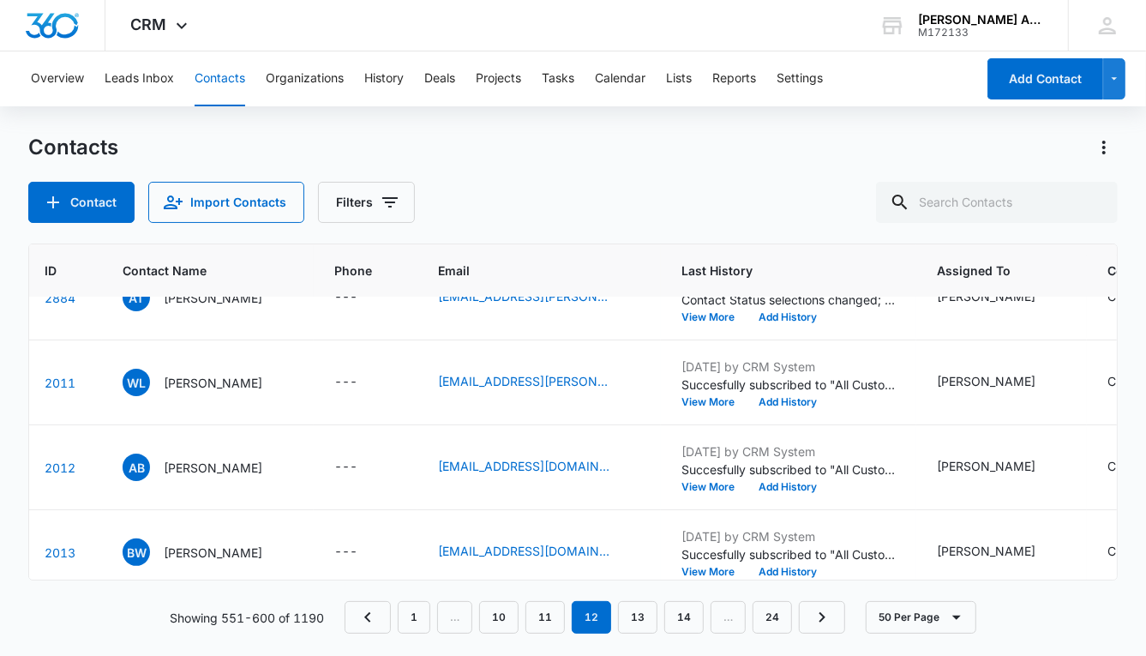
scroll to position [3352, 0]
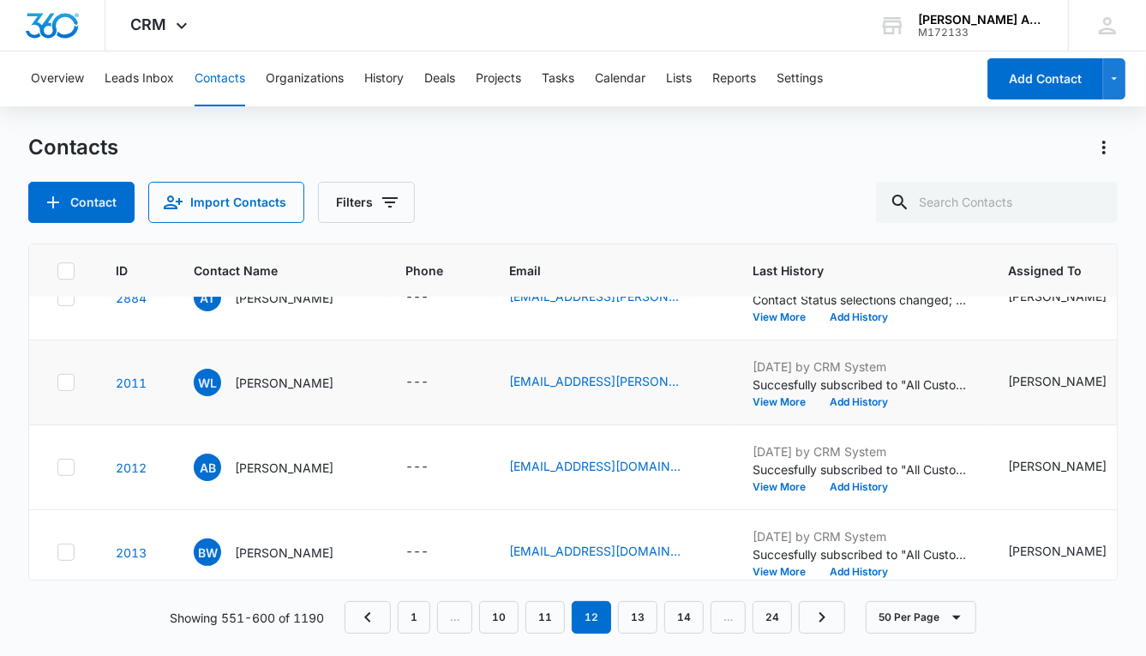
click at [67, 378] on icon at bounding box center [66, 382] width 10 height 8
click at [57, 382] on input "checkbox" at bounding box center [57, 382] width 1 height 1
checkbox input "true"
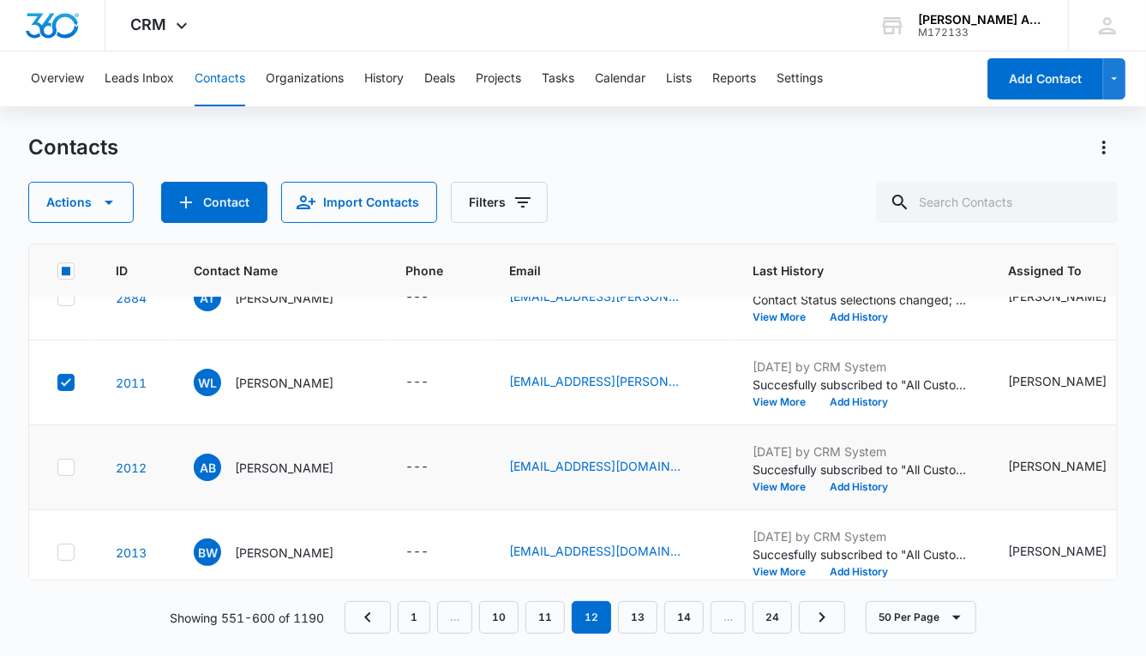
click at [64, 469] on icon at bounding box center [65, 467] width 15 height 15
click at [57, 468] on input "checkbox" at bounding box center [57, 467] width 1 height 1
checkbox input "true"
click at [67, 545] on icon at bounding box center [65, 551] width 15 height 15
click at [57, 552] on input "checkbox" at bounding box center [57, 552] width 1 height 1
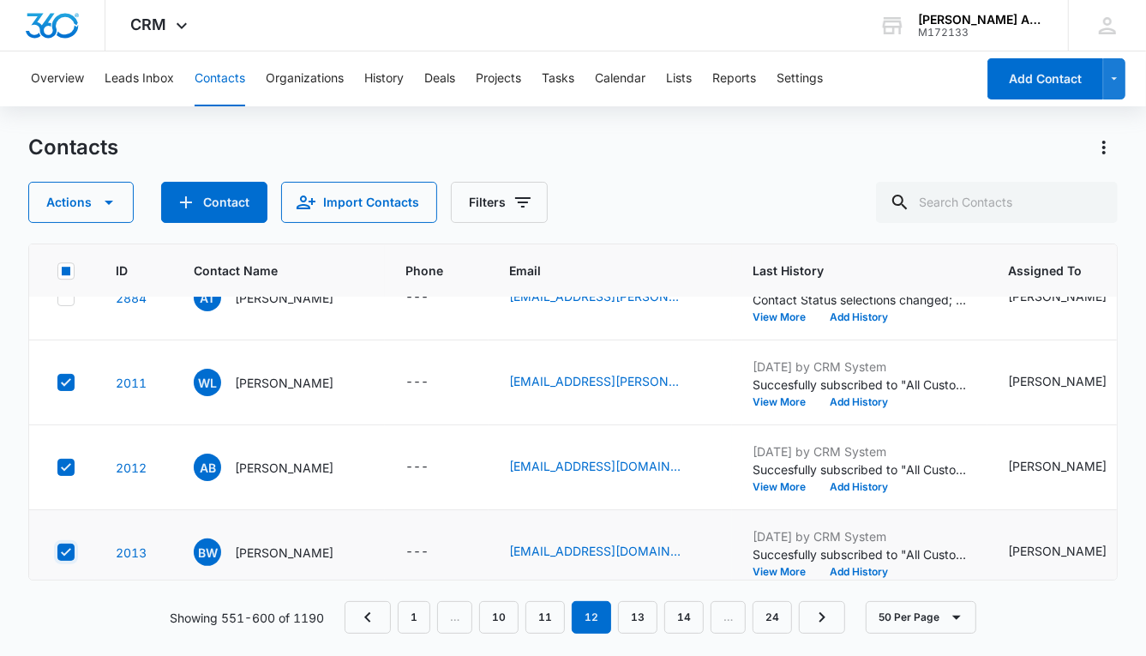
checkbox input "true"
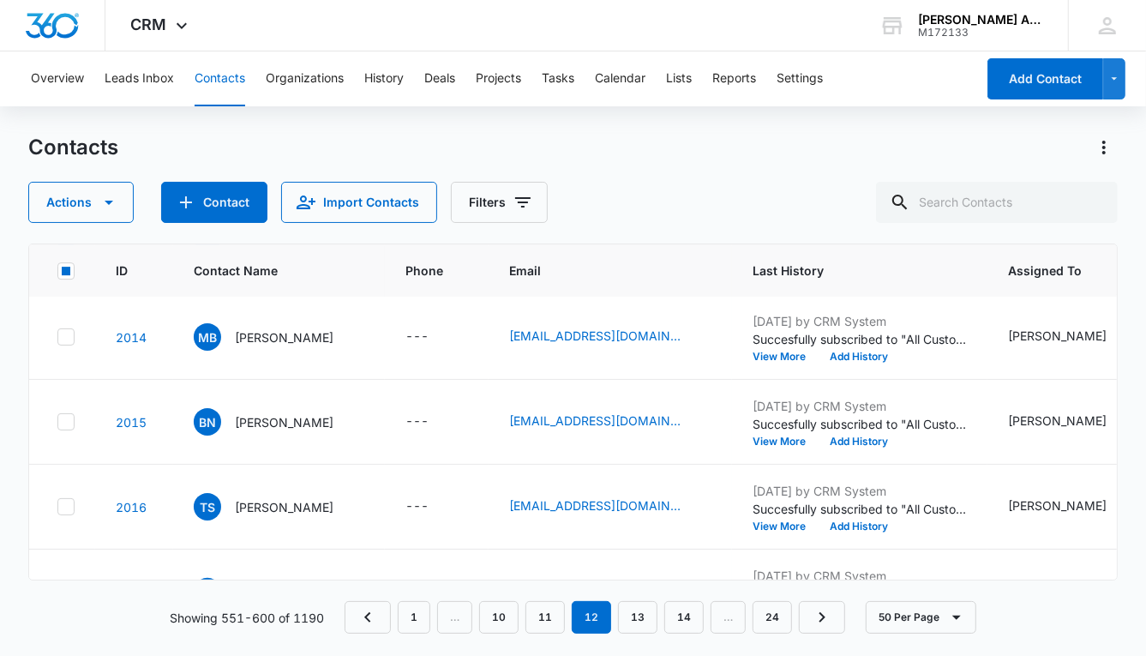
scroll to position [3652, 0]
click at [66, 341] on icon at bounding box center [65, 337] width 15 height 15
click at [57, 339] on input "checkbox" at bounding box center [57, 338] width 1 height 1
checkbox input "true"
click at [63, 416] on icon at bounding box center [65, 422] width 15 height 15
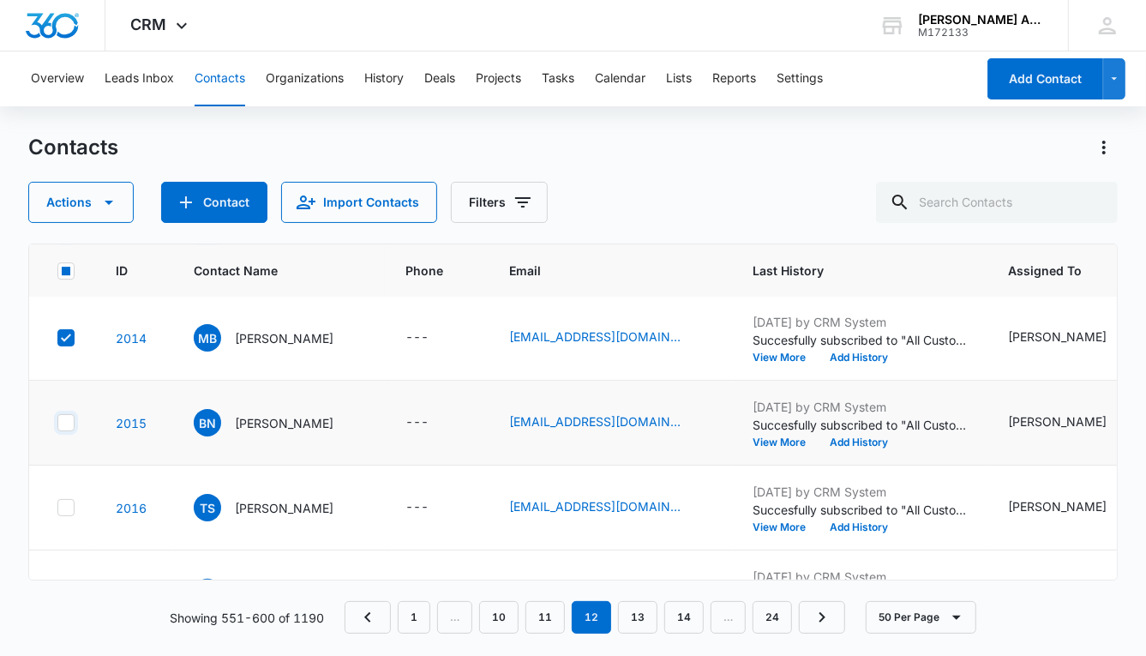
click at [57, 423] on input "checkbox" at bounding box center [57, 423] width 1 height 1
checkbox input "true"
click at [69, 510] on icon at bounding box center [65, 507] width 15 height 15
click at [57, 508] on input "checkbox" at bounding box center [57, 508] width 1 height 1
checkbox input "true"
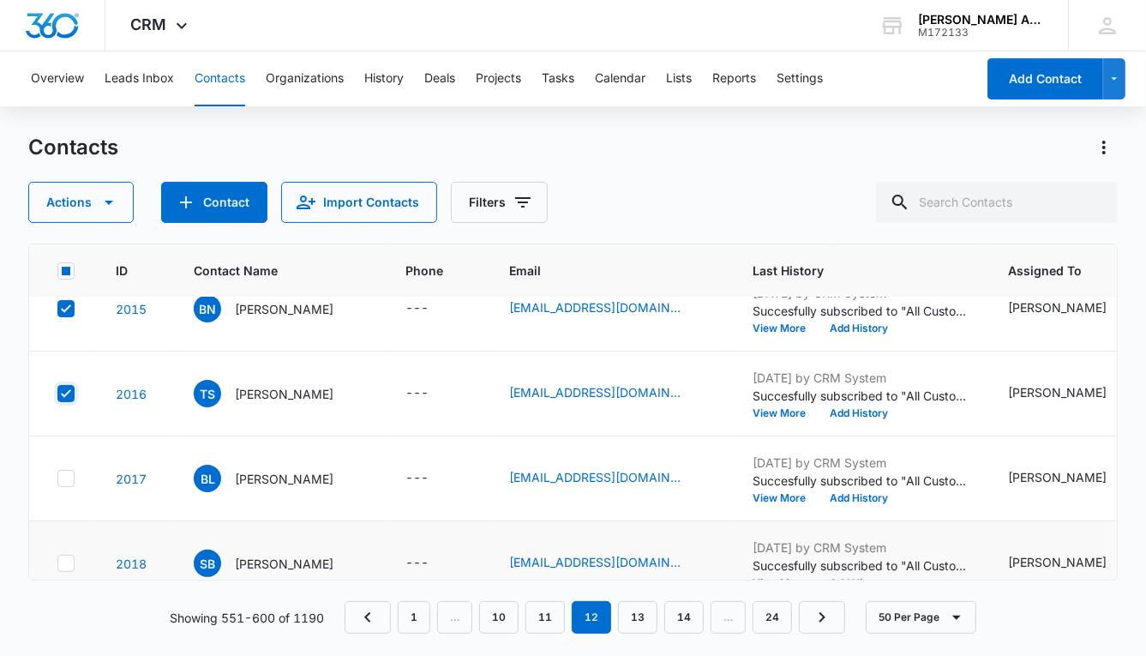
scroll to position [3769, 0]
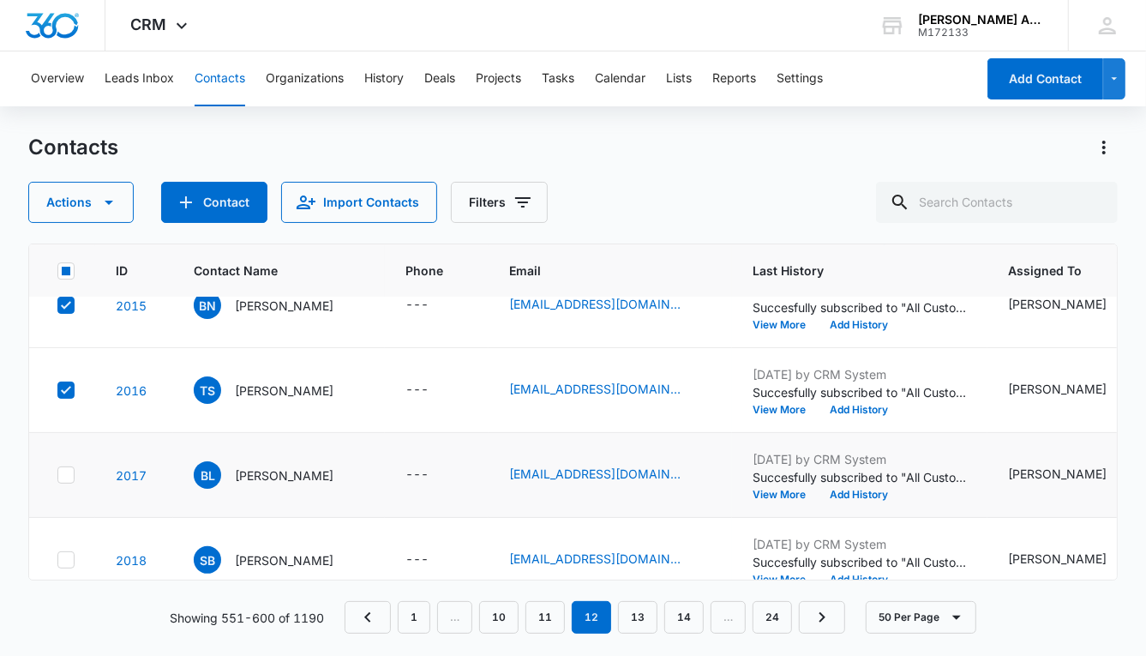
drag, startPoint x: 70, startPoint y: 472, endPoint x: 76, endPoint y: 511, distance: 39.9
click at [70, 472] on icon at bounding box center [65, 474] width 15 height 15
click at [57, 475] on input "checkbox" at bounding box center [57, 475] width 1 height 1
checkbox input "true"
click at [70, 552] on icon at bounding box center [65, 559] width 15 height 15
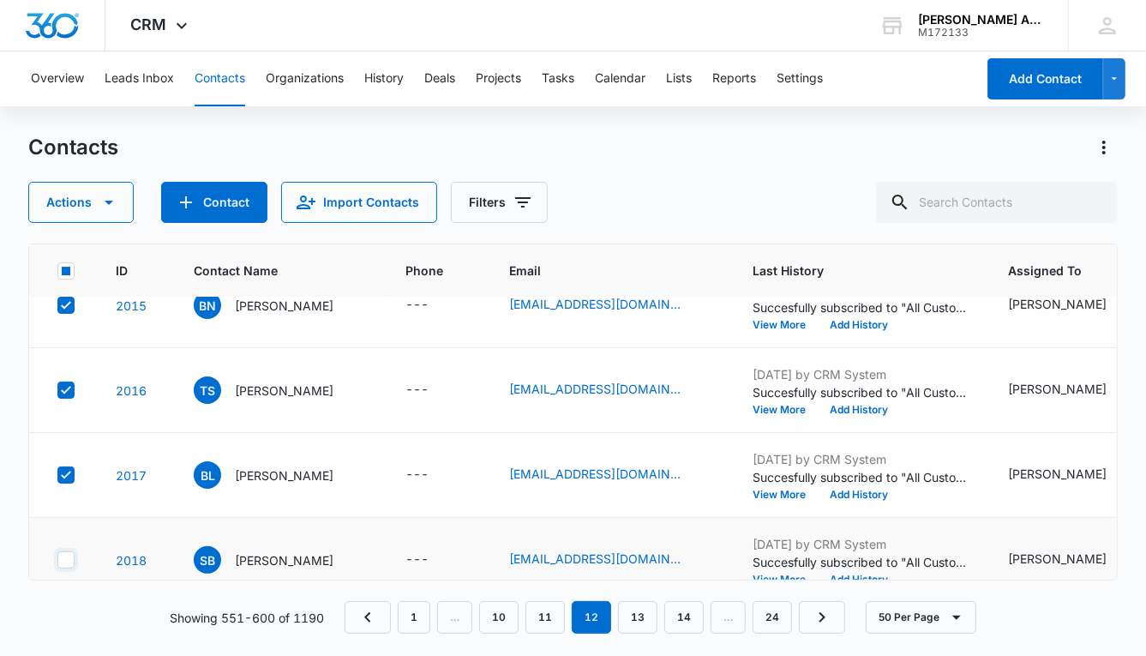
click at [57, 560] on input "checkbox" at bounding box center [57, 560] width 1 height 1
checkbox input "true"
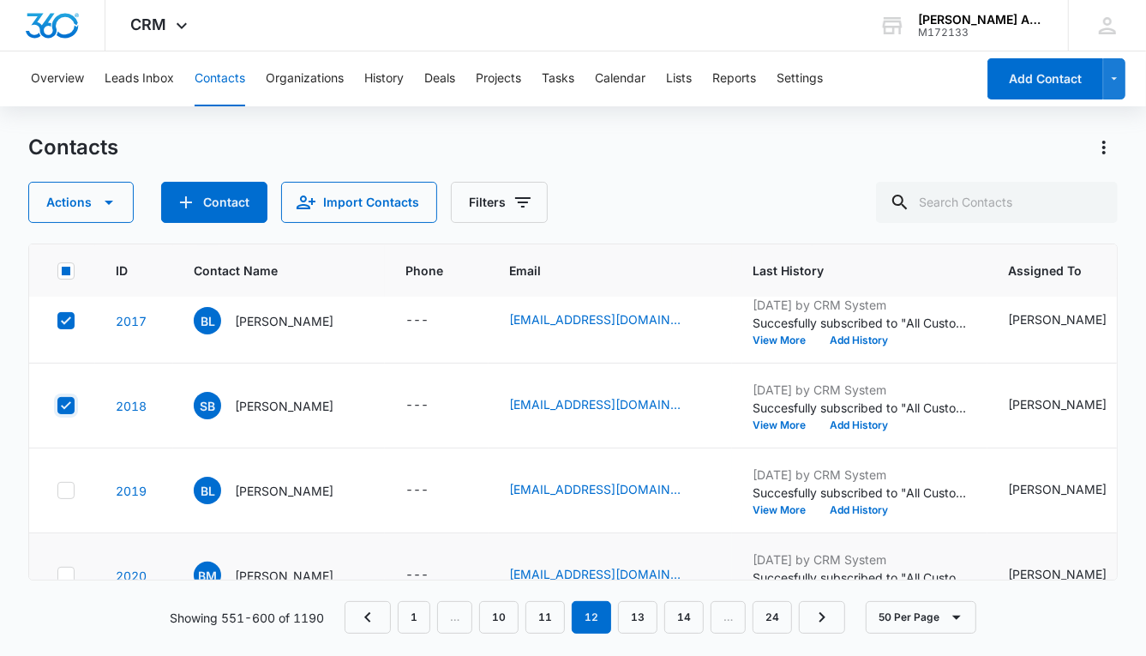
scroll to position [3970, 0]
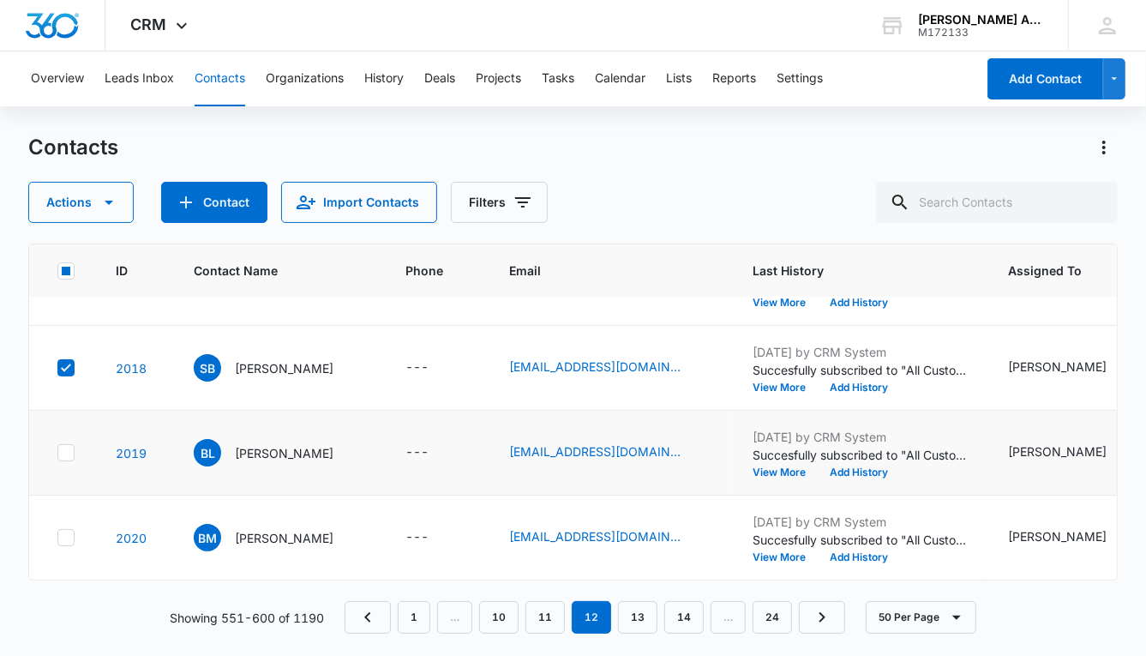
click at [68, 445] on icon at bounding box center [65, 452] width 15 height 15
click at [57, 453] on input "checkbox" at bounding box center [57, 453] width 1 height 1
checkbox input "true"
click at [66, 533] on icon at bounding box center [66, 537] width 10 height 8
click at [57, 538] on input "checkbox" at bounding box center [57, 538] width 1 height 1
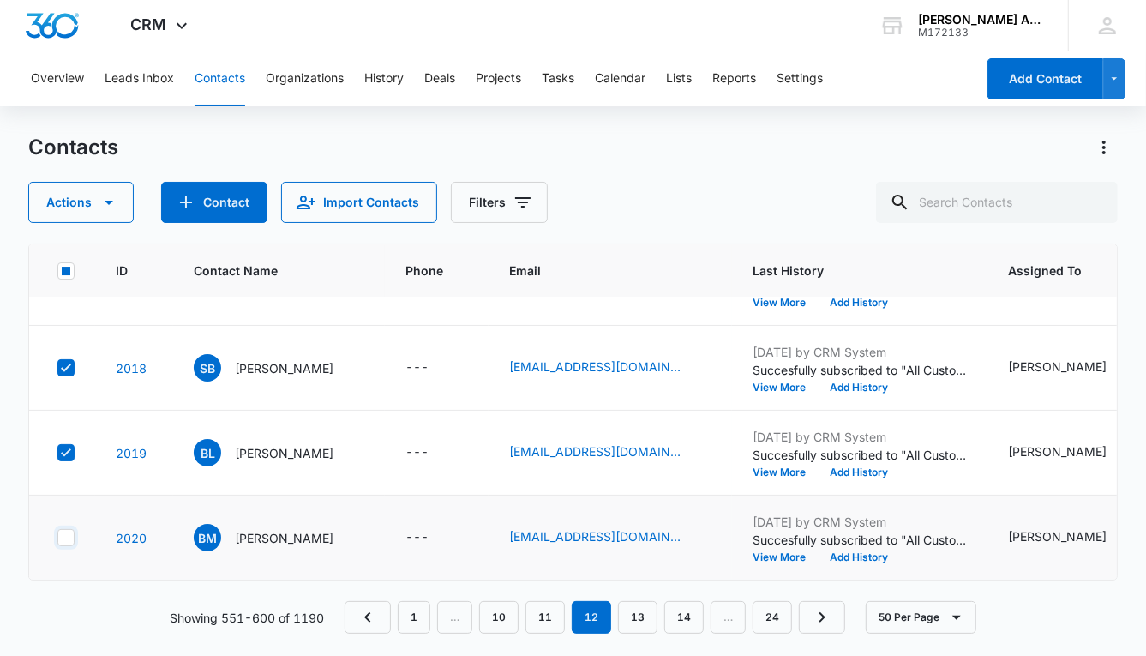
checkbox input "true"
click at [108, 201] on icon "button" at bounding box center [109, 203] width 9 height 4
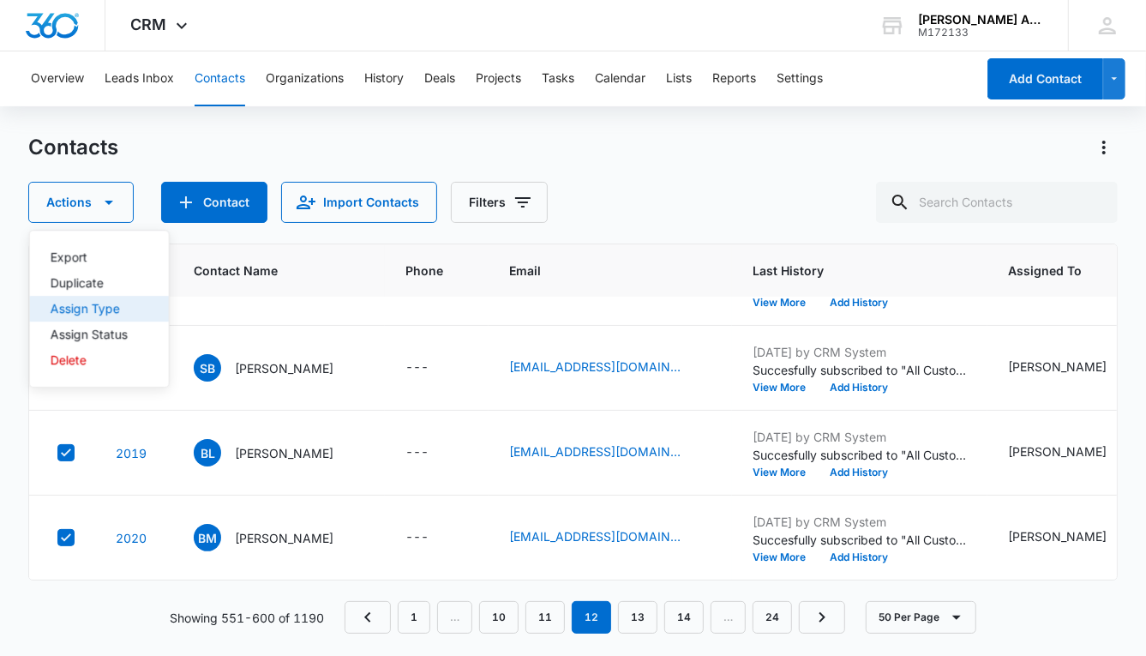
click at [105, 309] on div "Assign Type" at bounding box center [89, 309] width 77 height 12
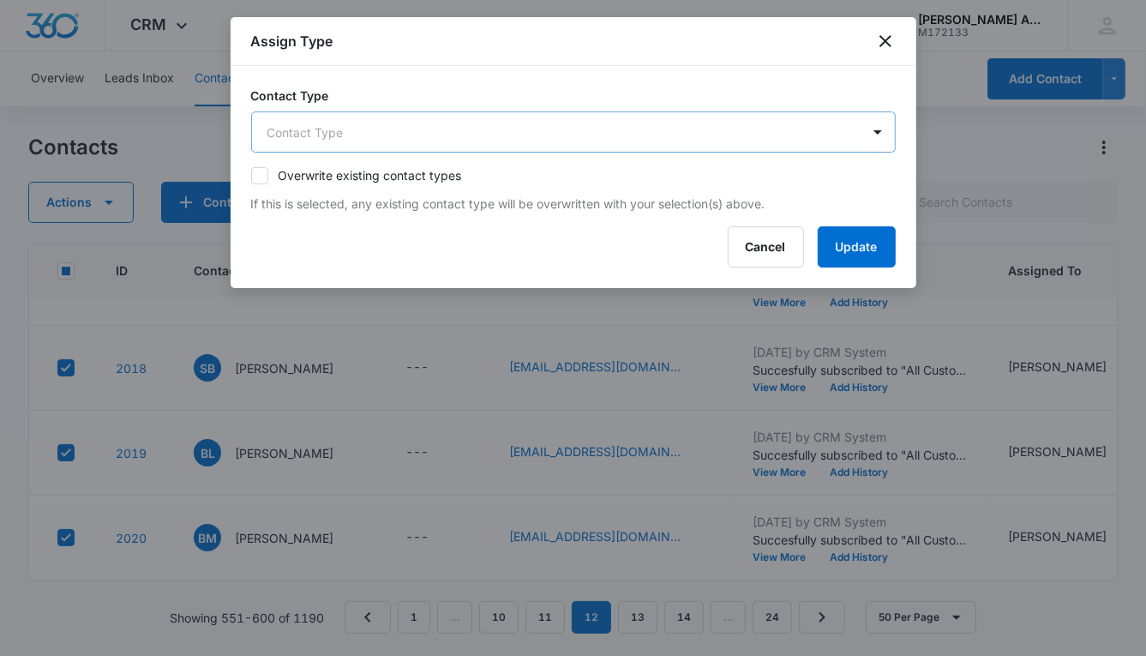
click at [440, 125] on body "CRM Apps Reputation Websites Forms CRM Email Social POS Content Ads Intelligenc…" at bounding box center [573, 328] width 1146 height 656
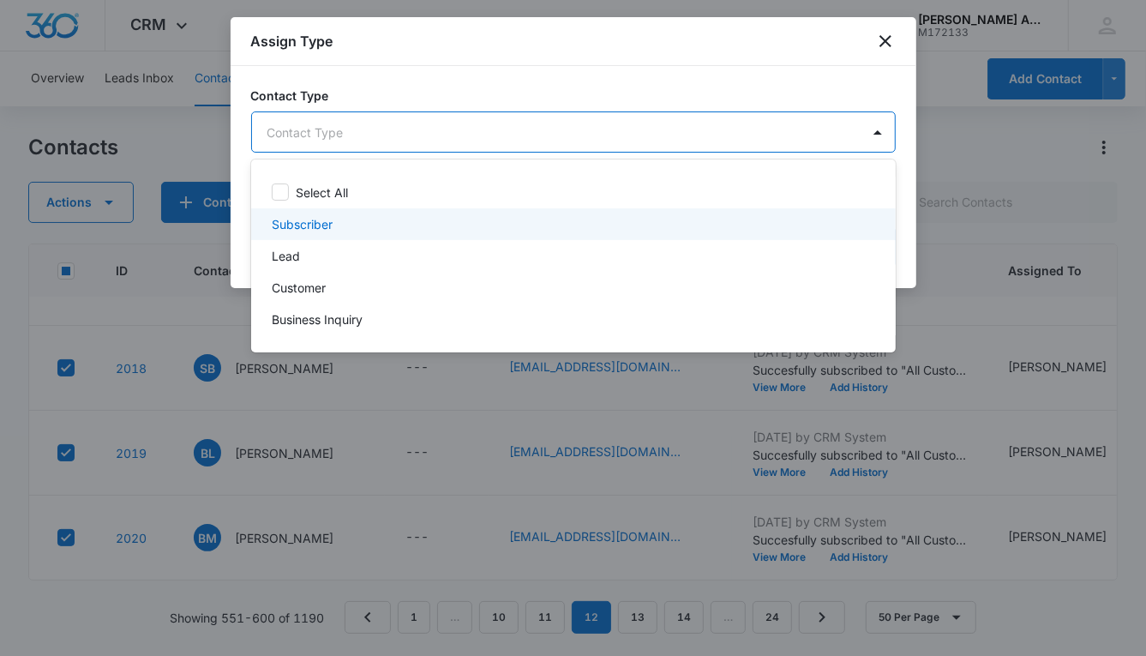
click at [320, 221] on p "Subscriber" at bounding box center [302, 224] width 61 height 18
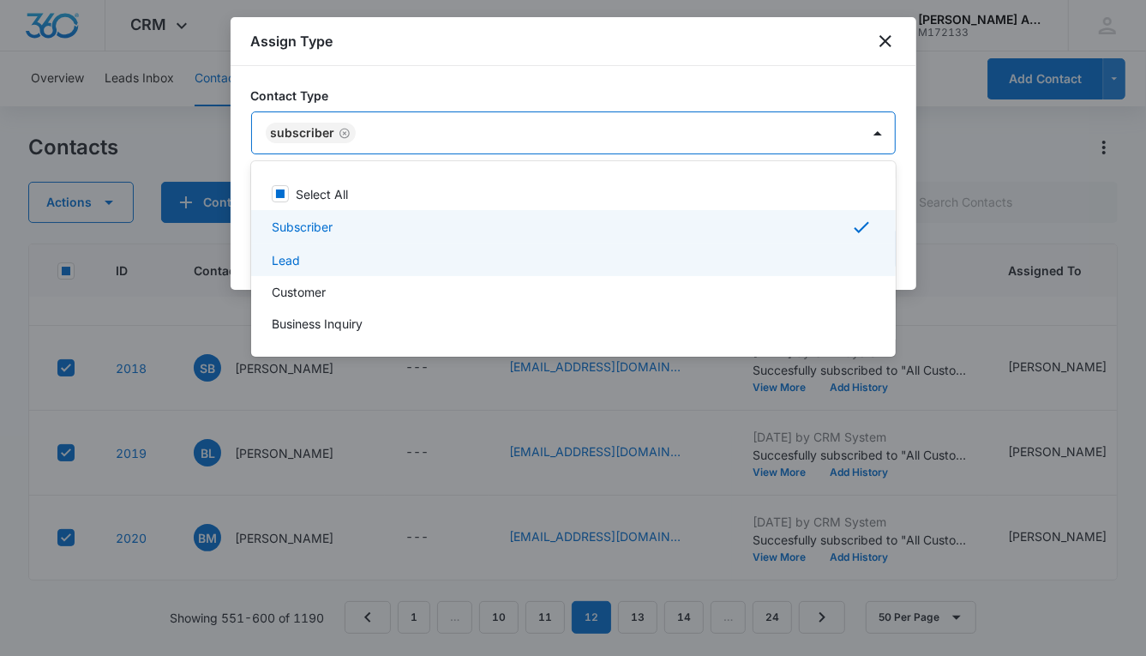
click at [301, 256] on div "Lead" at bounding box center [572, 260] width 600 height 18
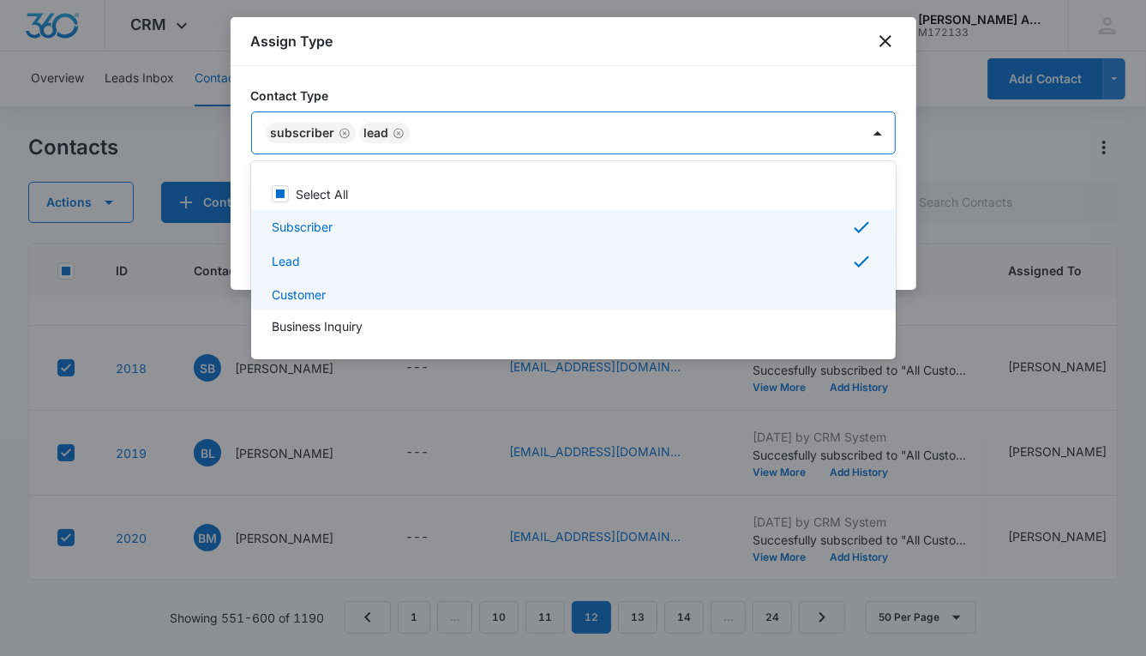
drag, startPoint x: 303, startPoint y: 291, endPoint x: 319, endPoint y: 290, distance: 16.3
click at [303, 291] on p "Customer" at bounding box center [299, 295] width 54 height 18
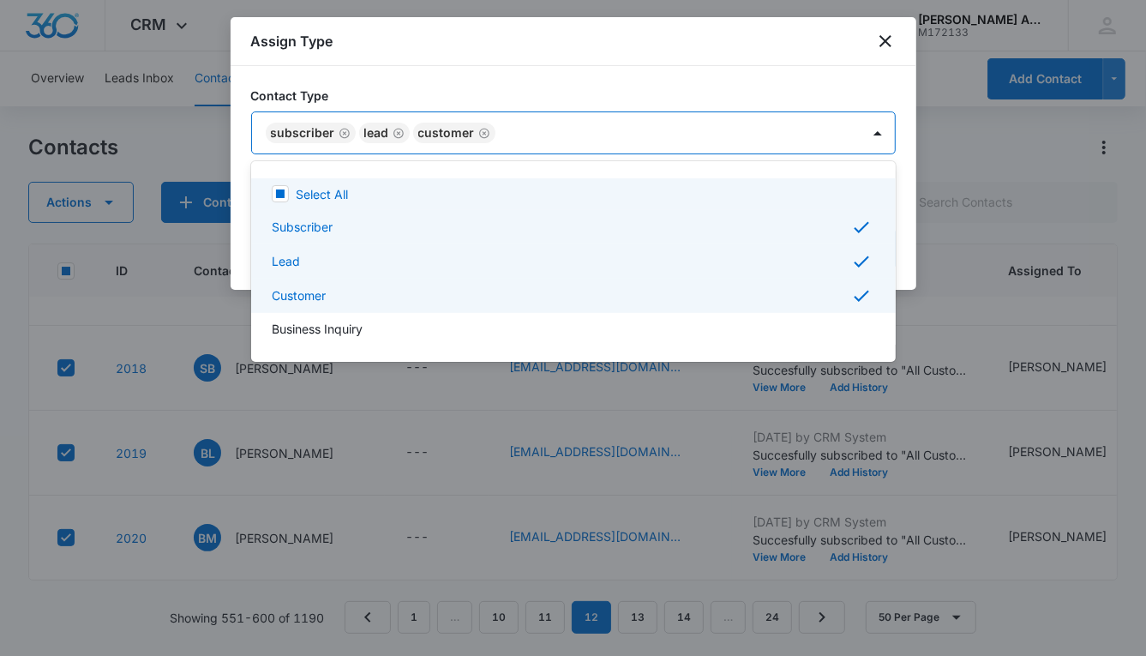
click at [573, 136] on div at bounding box center [573, 328] width 1146 height 656
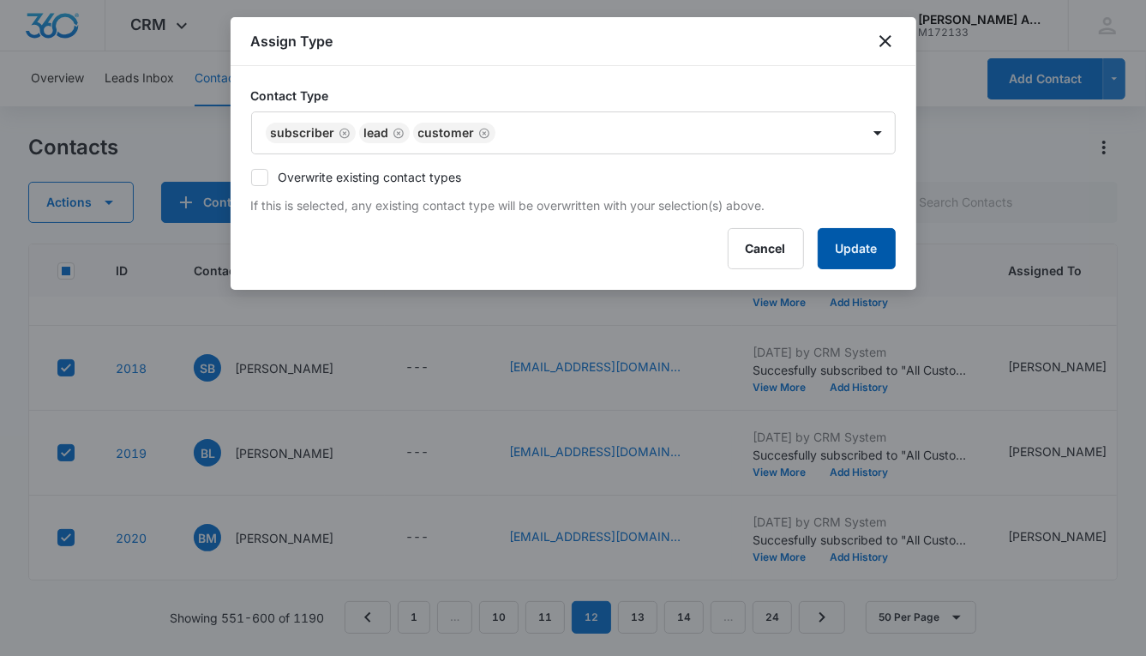
click at [825, 243] on button "Update" at bounding box center [857, 248] width 78 height 41
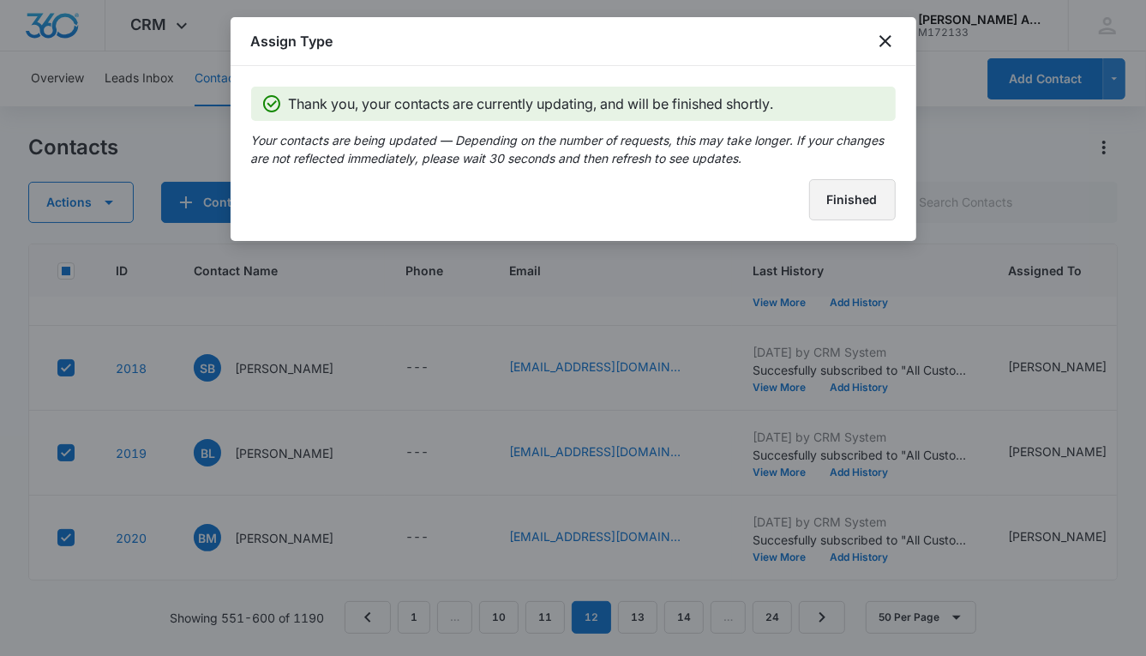
click at [836, 213] on button "Finished" at bounding box center [852, 199] width 87 height 41
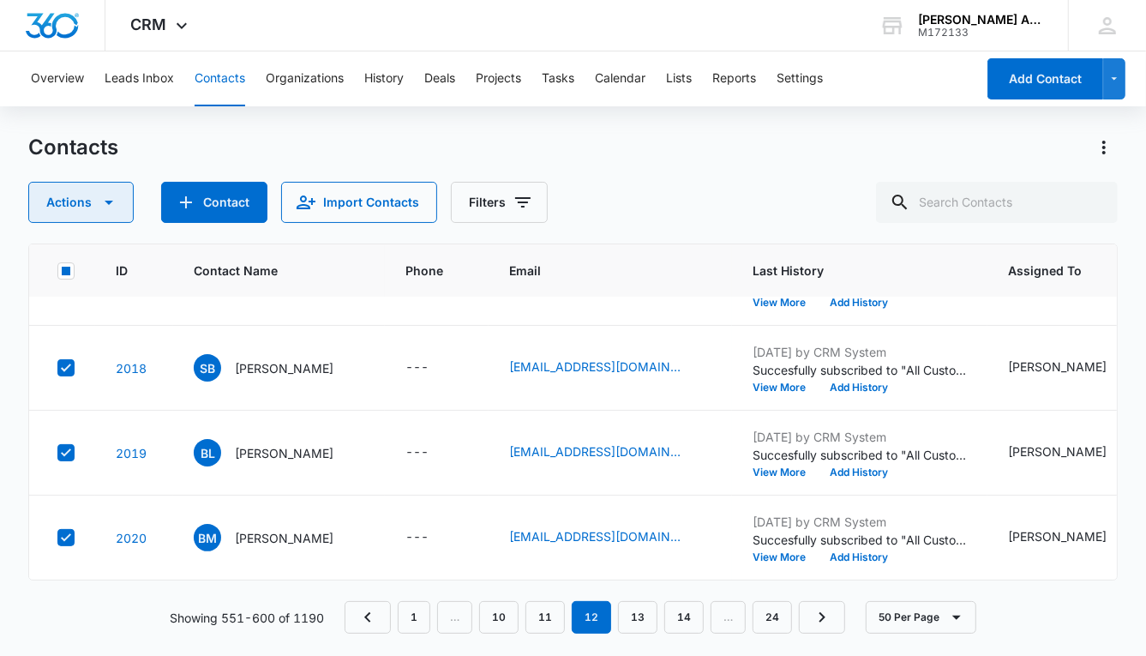
click at [85, 203] on button "Actions" at bounding box center [80, 202] width 105 height 41
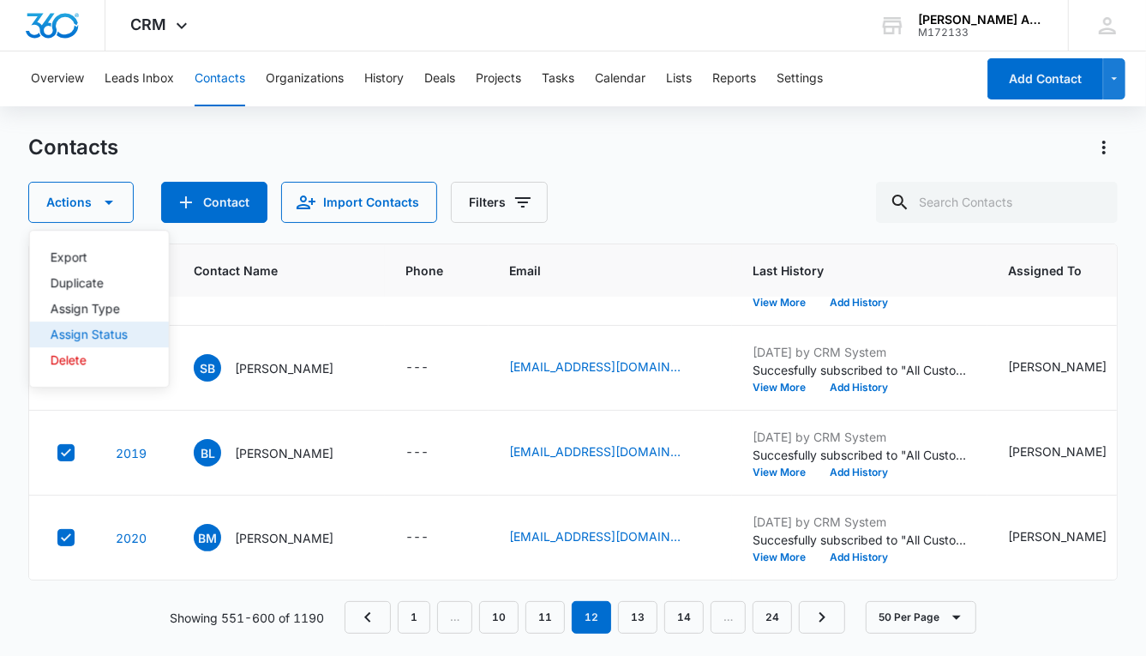
click at [117, 333] on div "Assign Status" at bounding box center [89, 334] width 77 height 12
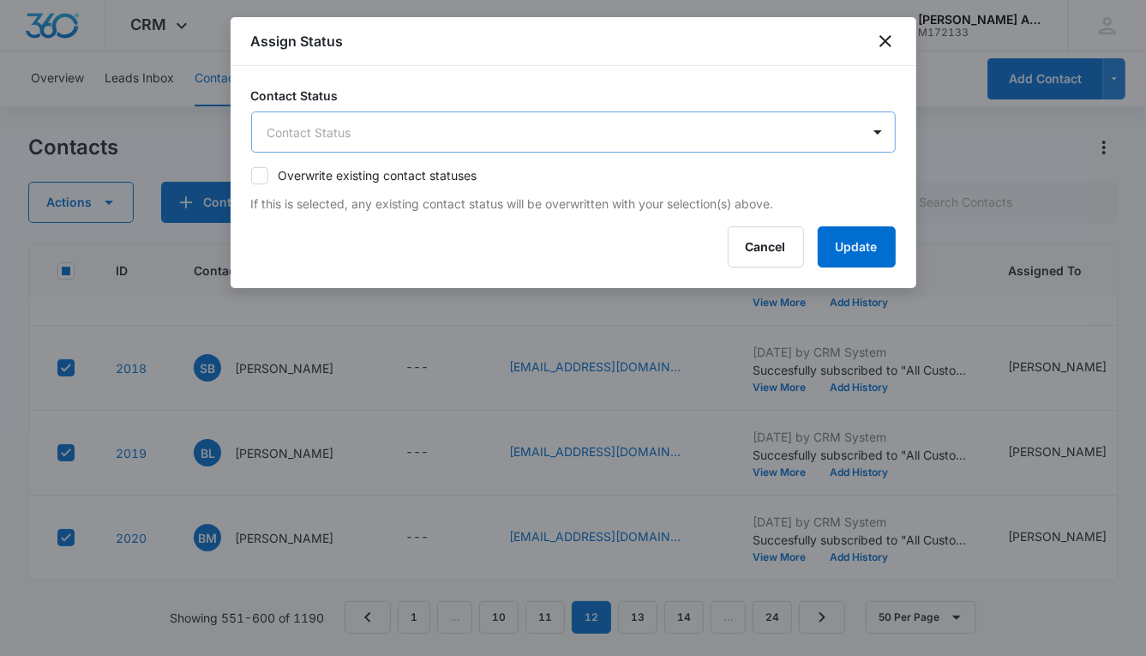
click at [401, 126] on body "CRM Apps Reputation Websites Forms CRM Email Social POS Content Ads Intelligenc…" at bounding box center [573, 328] width 1146 height 656
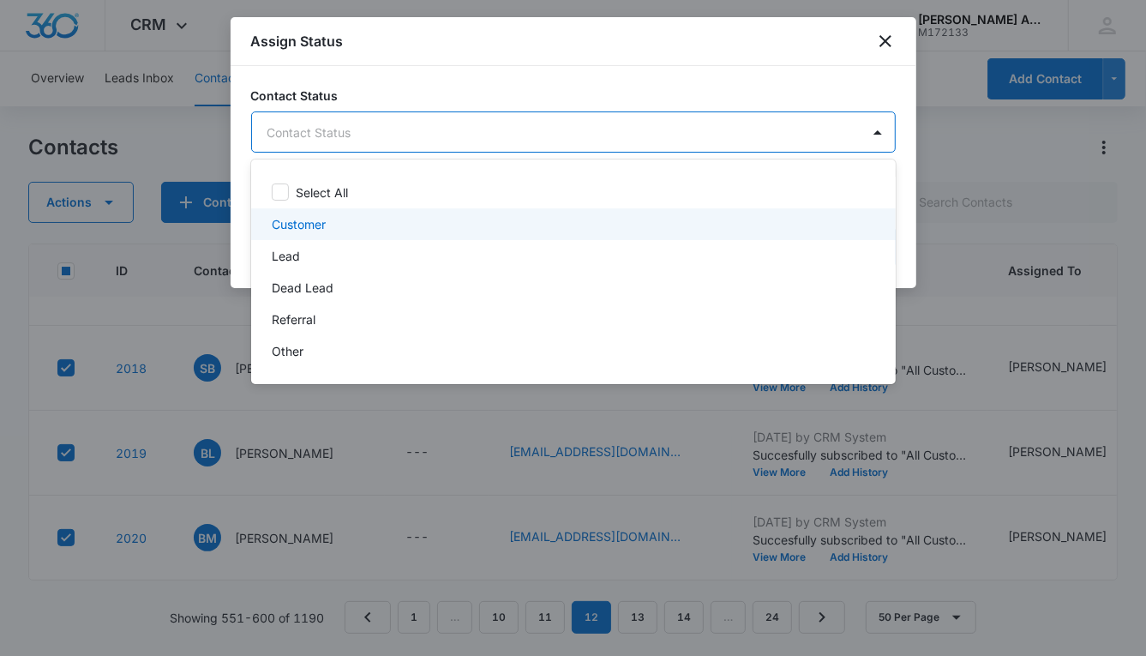
click at [321, 219] on p "Customer" at bounding box center [299, 224] width 54 height 18
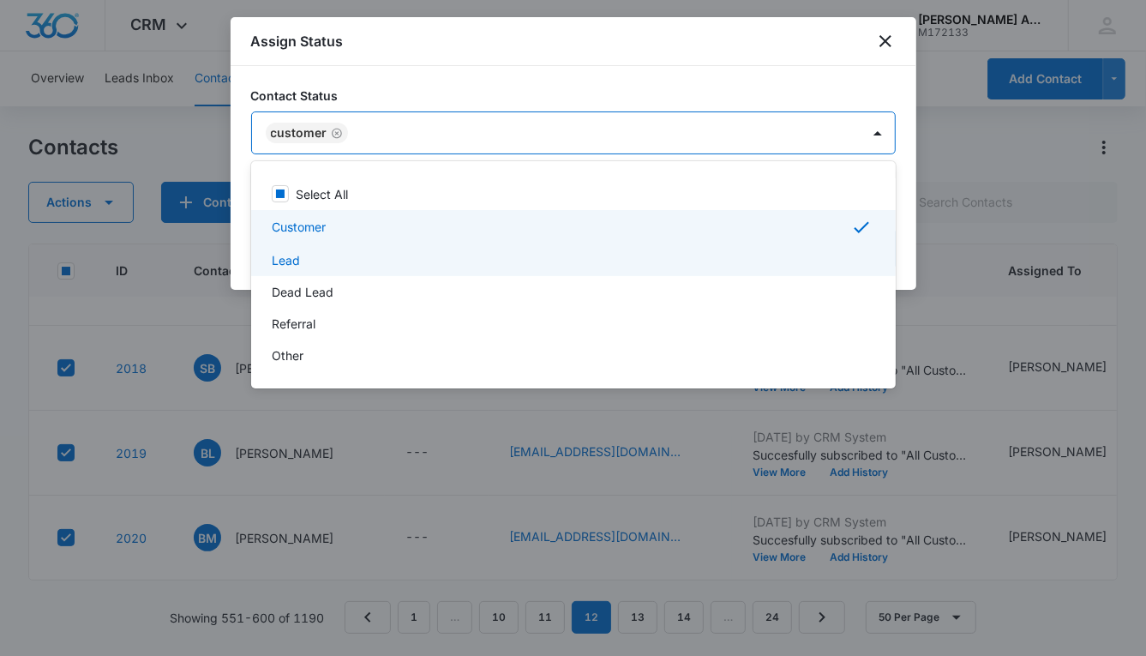
click at [299, 259] on div "Lead" at bounding box center [572, 260] width 600 height 18
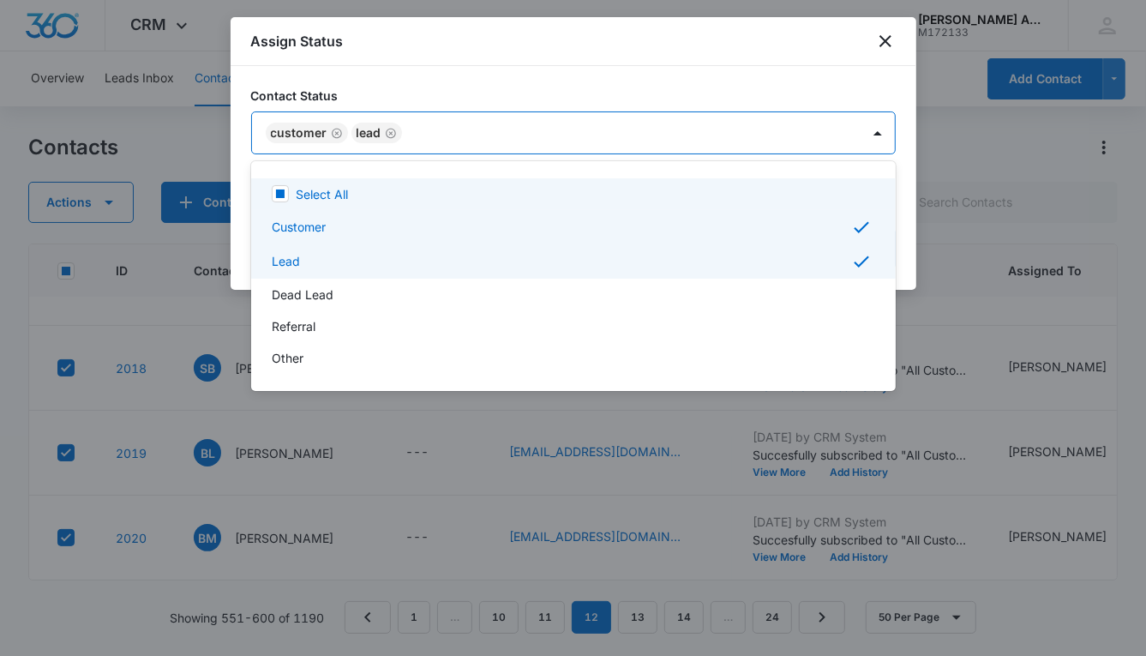
click at [590, 131] on div at bounding box center [573, 328] width 1146 height 656
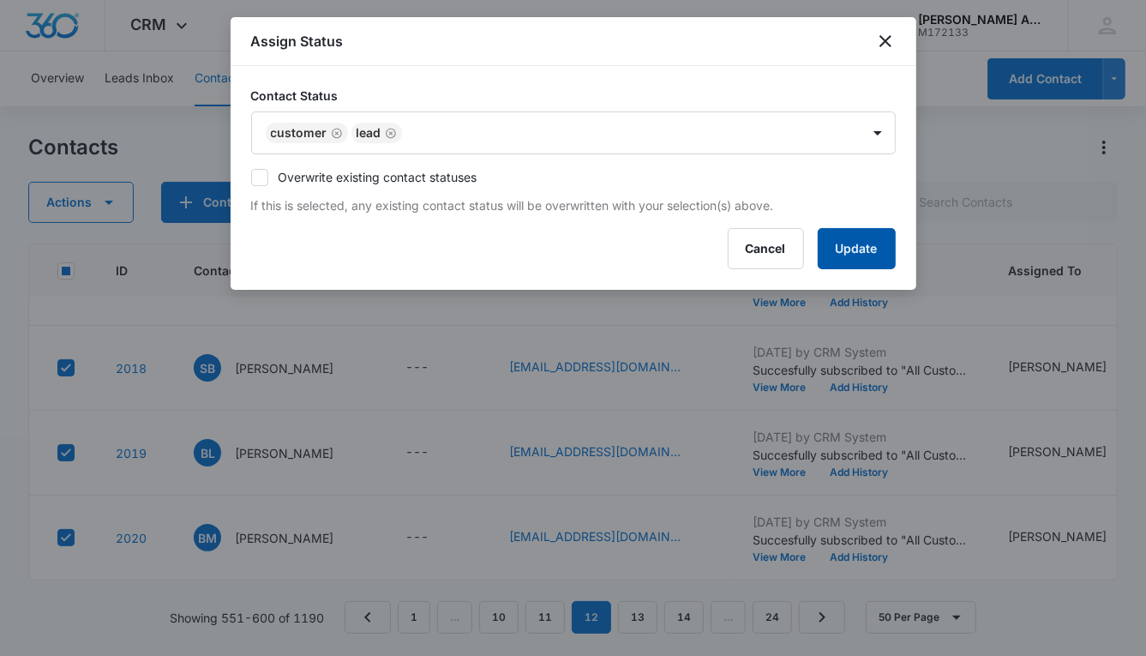
click at [830, 244] on button "Update" at bounding box center [857, 248] width 78 height 41
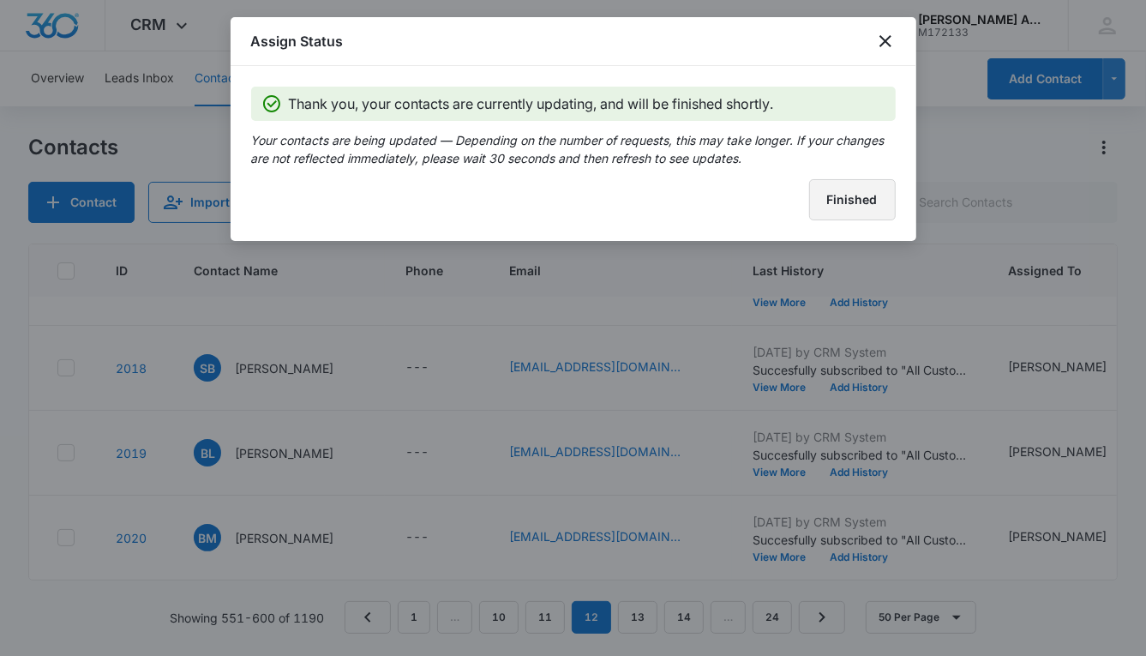
click at [829, 207] on button "Finished" at bounding box center [852, 199] width 87 height 41
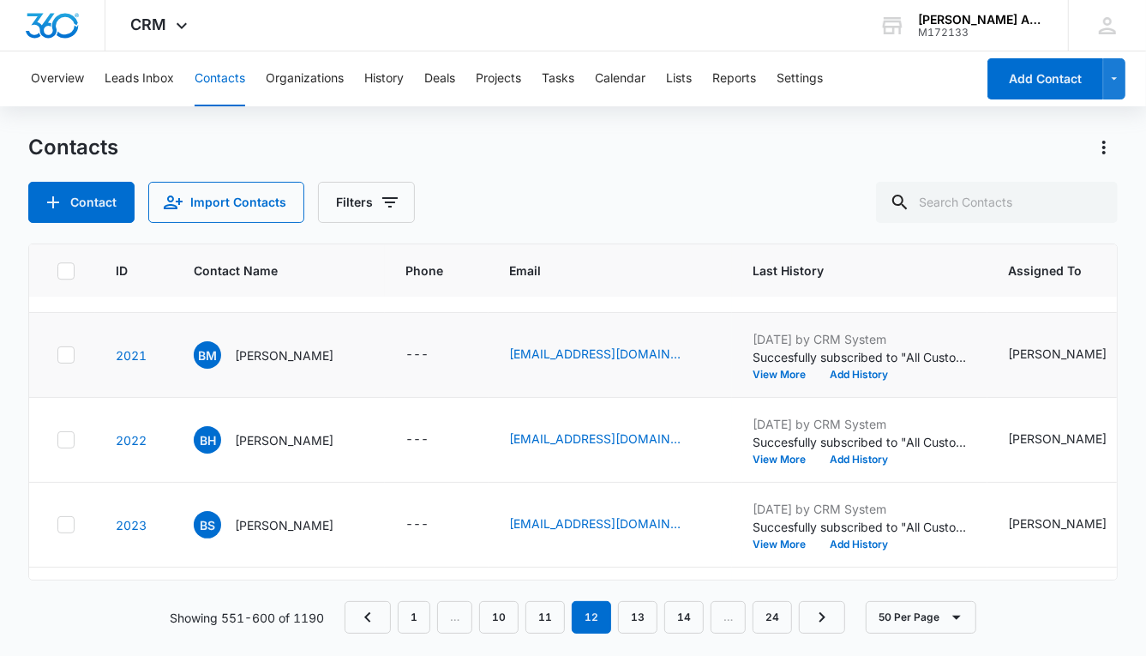
scroll to position [3383, 0]
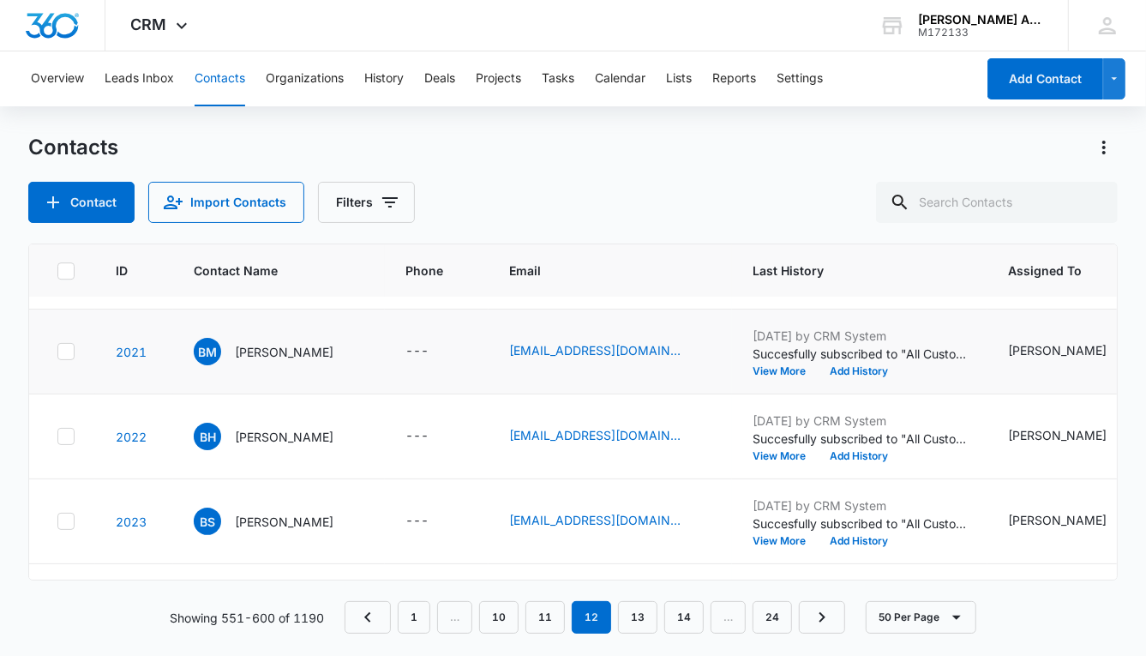
click at [67, 352] on icon at bounding box center [65, 351] width 15 height 15
click at [57, 352] on input "checkbox" at bounding box center [57, 352] width 1 height 1
checkbox input "true"
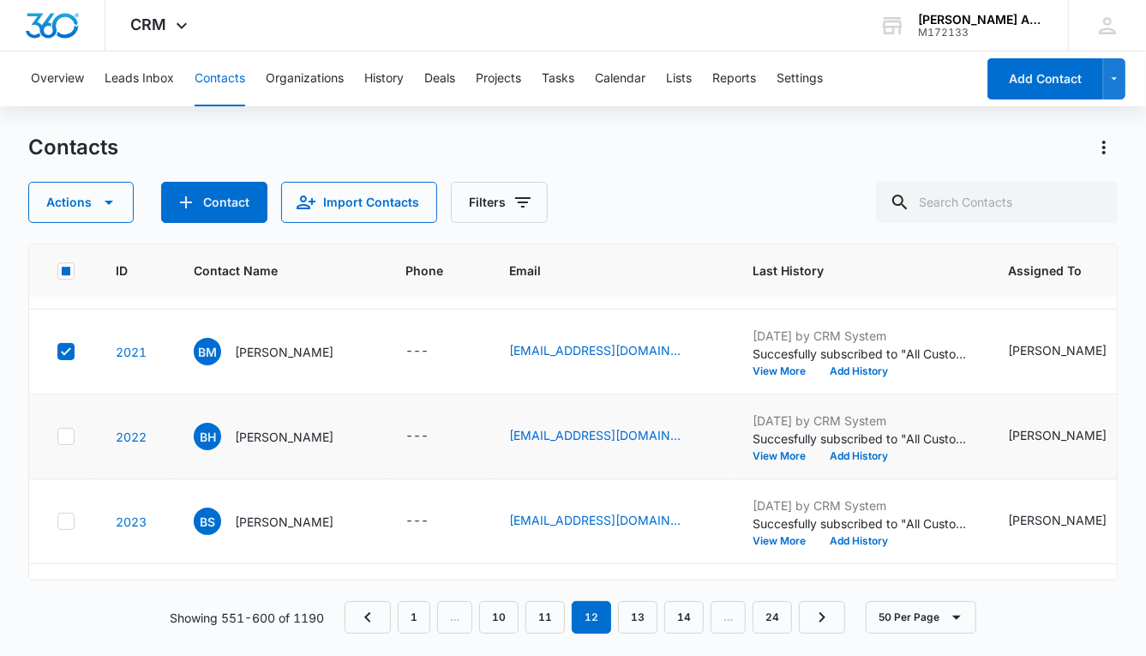
click at [63, 429] on icon at bounding box center [65, 436] width 15 height 15
click at [57, 436] on input "checkbox" at bounding box center [57, 436] width 1 height 1
checkbox input "true"
click at [66, 523] on icon at bounding box center [65, 521] width 15 height 15
click at [57, 522] on input "checkbox" at bounding box center [57, 521] width 1 height 1
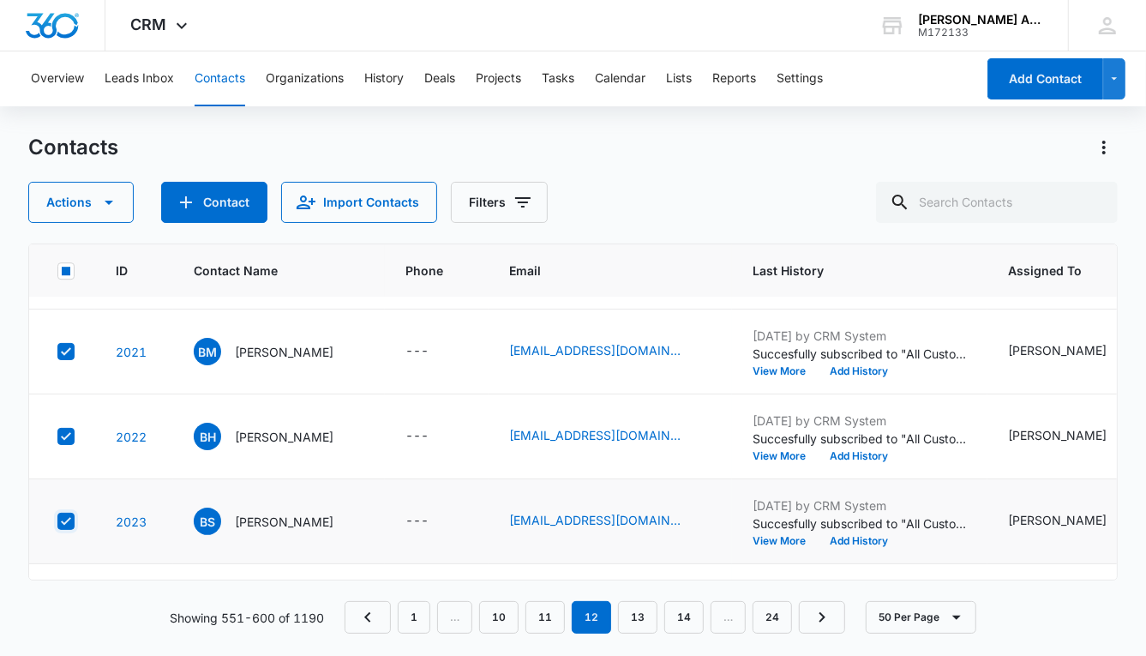
checkbox input "true"
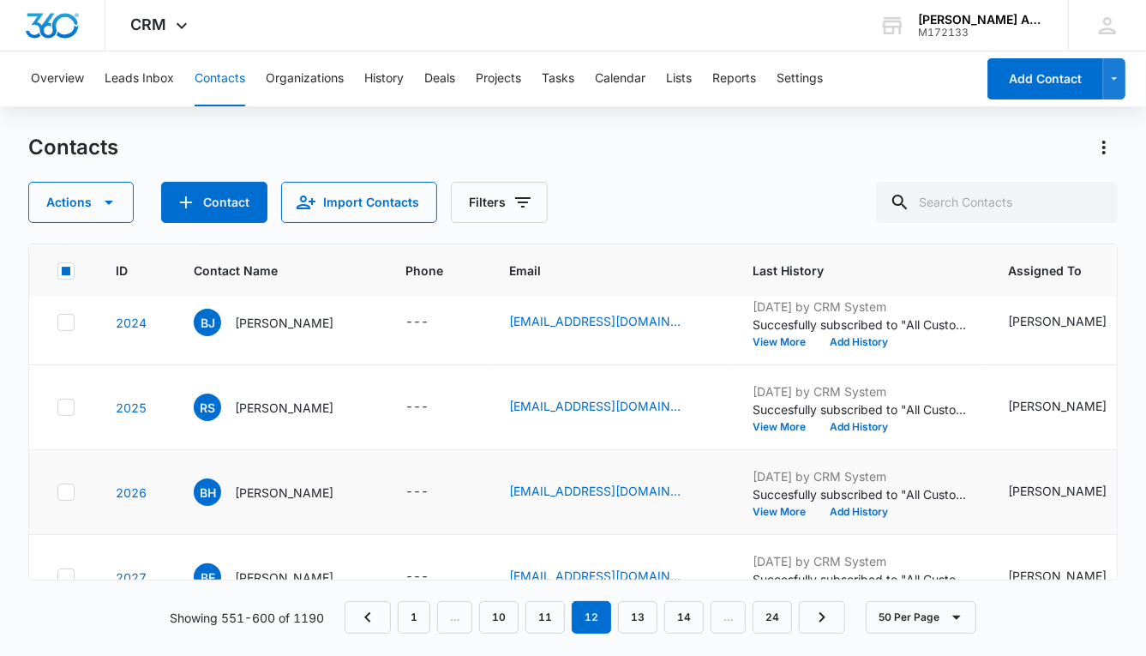
scroll to position [3666, 0]
click at [67, 323] on icon at bounding box center [65, 323] width 15 height 15
click at [57, 323] on input "checkbox" at bounding box center [57, 323] width 1 height 1
checkbox input "true"
click at [64, 400] on icon at bounding box center [65, 407] width 15 height 15
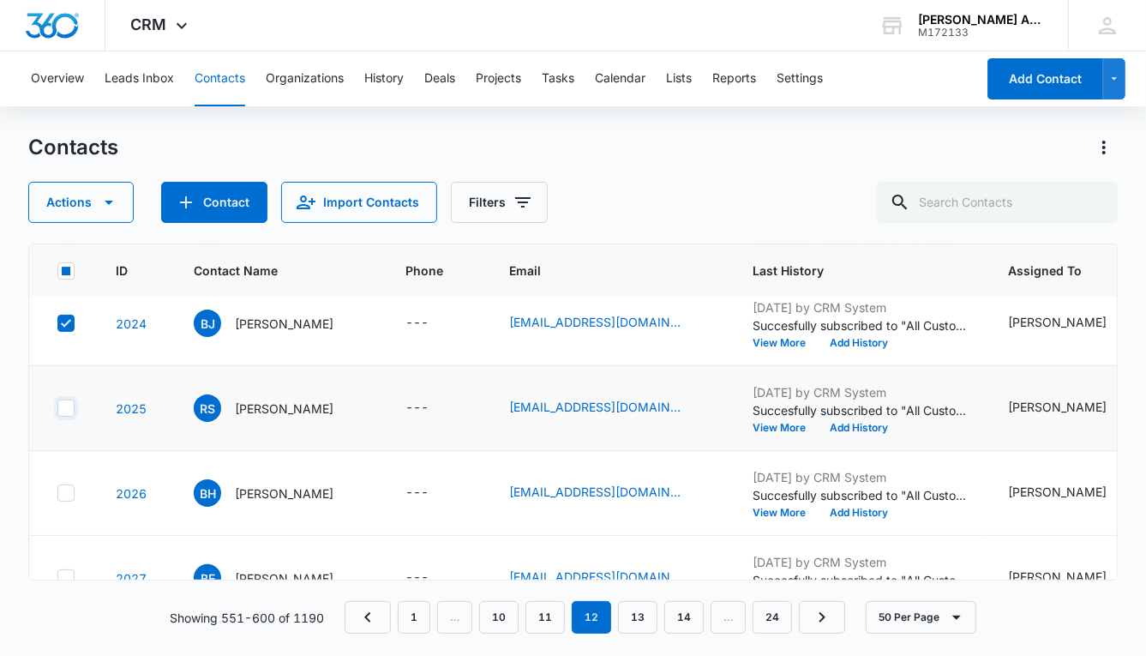
click at [57, 408] on input "checkbox" at bounding box center [57, 408] width 1 height 1
checkbox input "true"
click at [68, 488] on icon at bounding box center [65, 492] width 15 height 15
click at [57, 493] on input "checkbox" at bounding box center [57, 493] width 1 height 1
checkbox input "true"
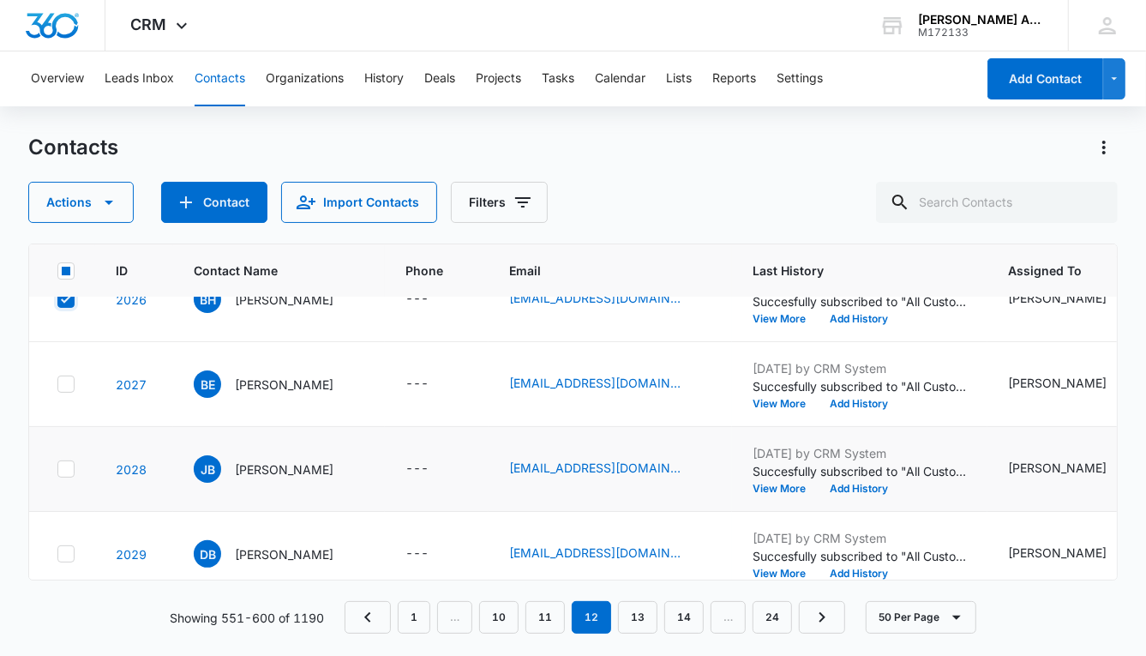
scroll to position [3923, 0]
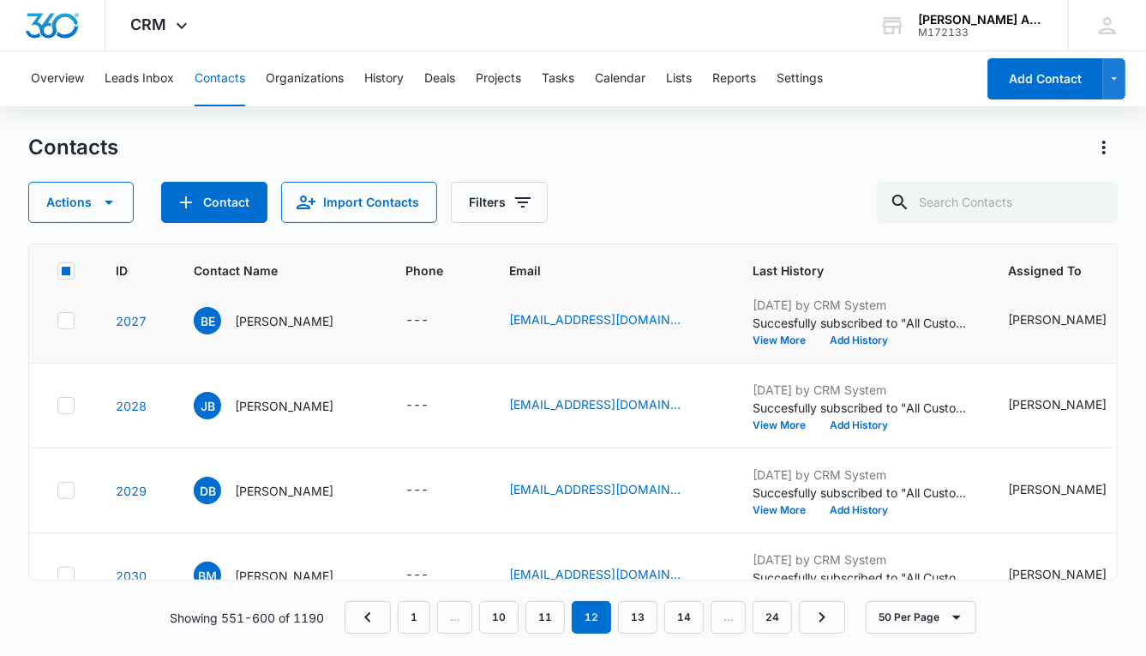
drag, startPoint x: 73, startPoint y: 322, endPoint x: 73, endPoint y: 331, distance: 9.4
click at [73, 324] on icon at bounding box center [65, 320] width 15 height 15
click at [57, 322] on input "checkbox" at bounding box center [57, 321] width 1 height 1
checkbox input "true"
click at [69, 403] on icon at bounding box center [65, 405] width 15 height 15
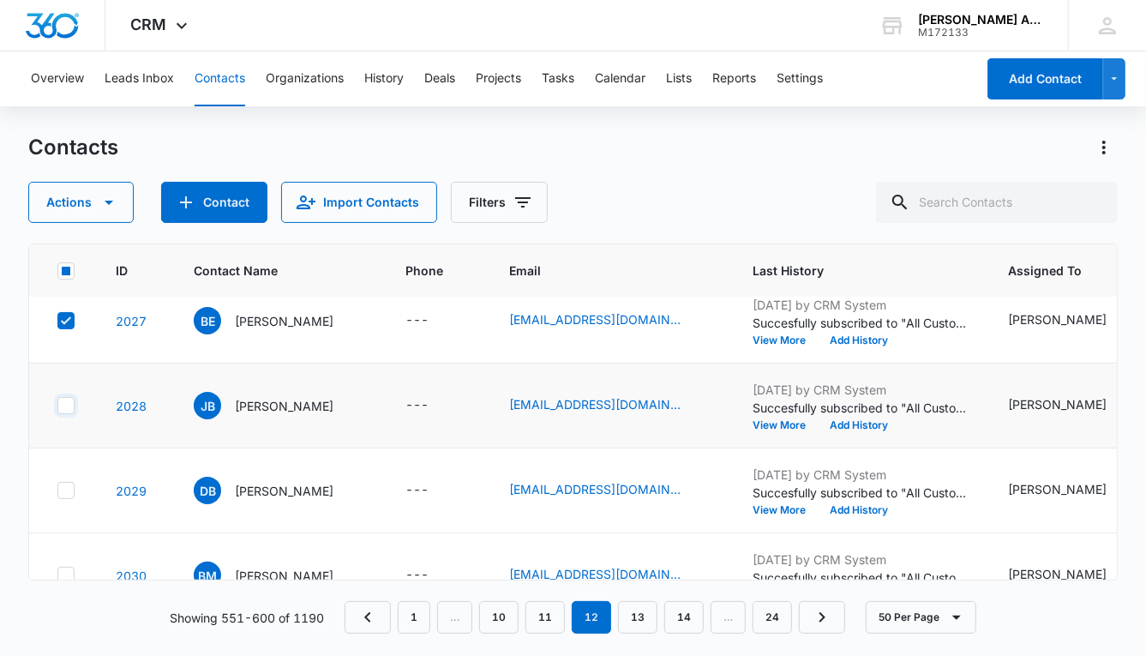
click at [57, 406] on input "checkbox" at bounding box center [57, 406] width 1 height 1
checkbox input "true"
click at [67, 486] on icon at bounding box center [66, 490] width 10 height 8
click at [57, 490] on input "checkbox" at bounding box center [57, 490] width 1 height 1
checkbox input "true"
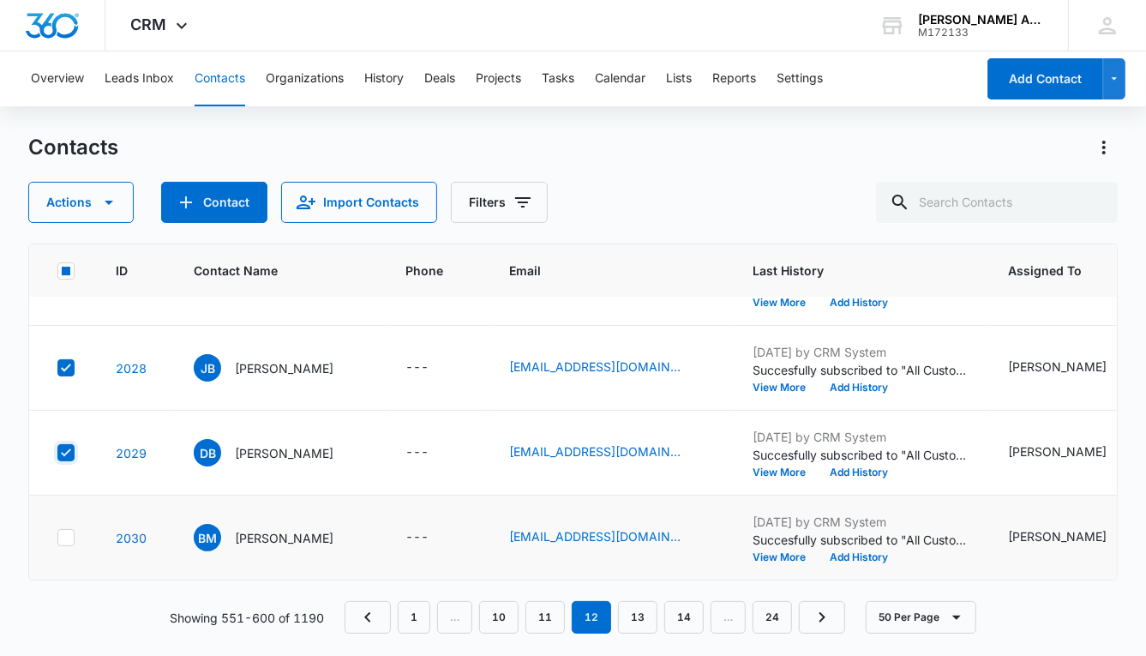
scroll to position [3970, 0]
click at [64, 530] on icon at bounding box center [65, 537] width 15 height 15
click at [57, 538] on input "checkbox" at bounding box center [57, 538] width 1 height 1
checkbox input "true"
click at [105, 205] on icon "button" at bounding box center [109, 202] width 21 height 21
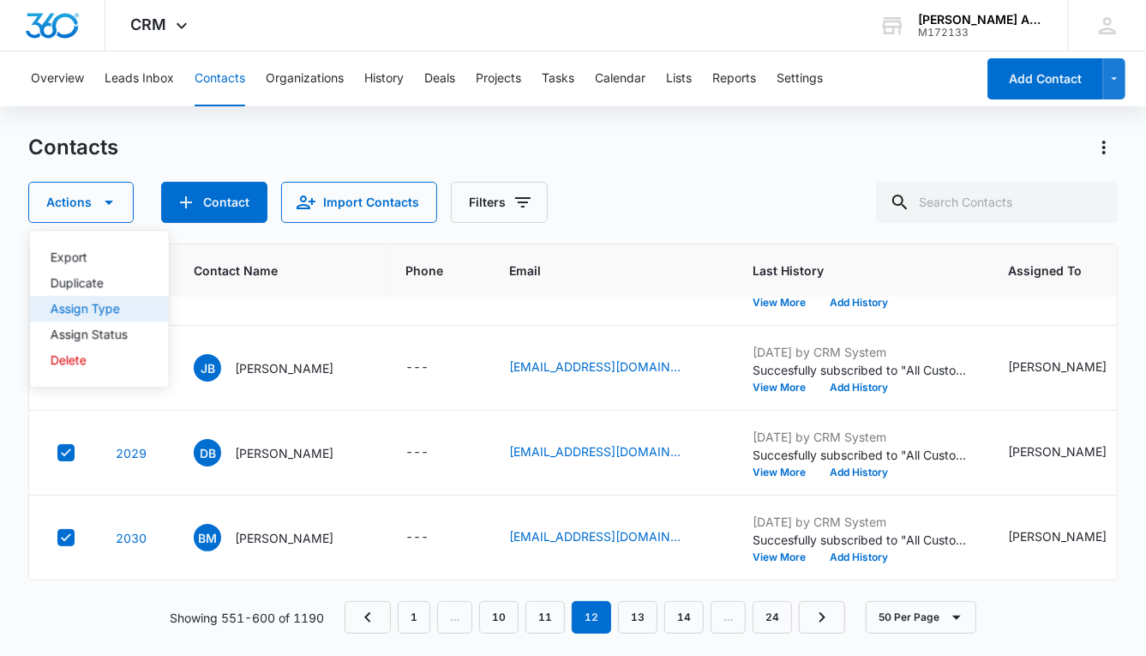
click at [96, 304] on div "Assign Type" at bounding box center [89, 309] width 77 height 12
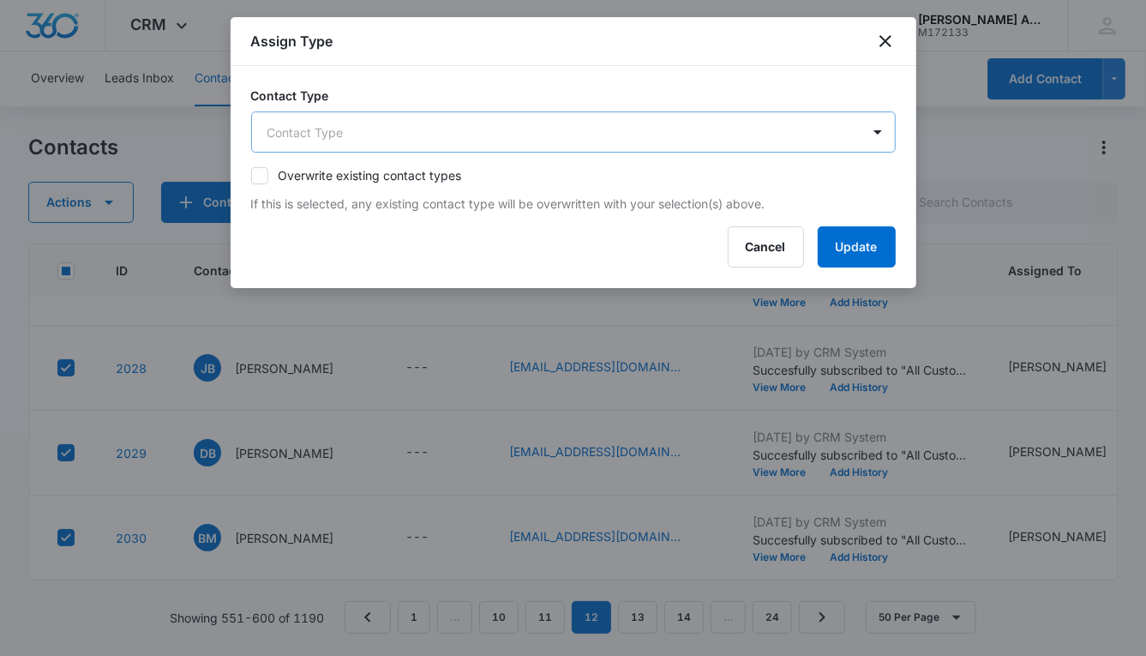
click at [466, 135] on body "CRM Apps Reputation Websites Forms CRM Email Social POS Content Ads Intelligenc…" at bounding box center [573, 328] width 1146 height 656
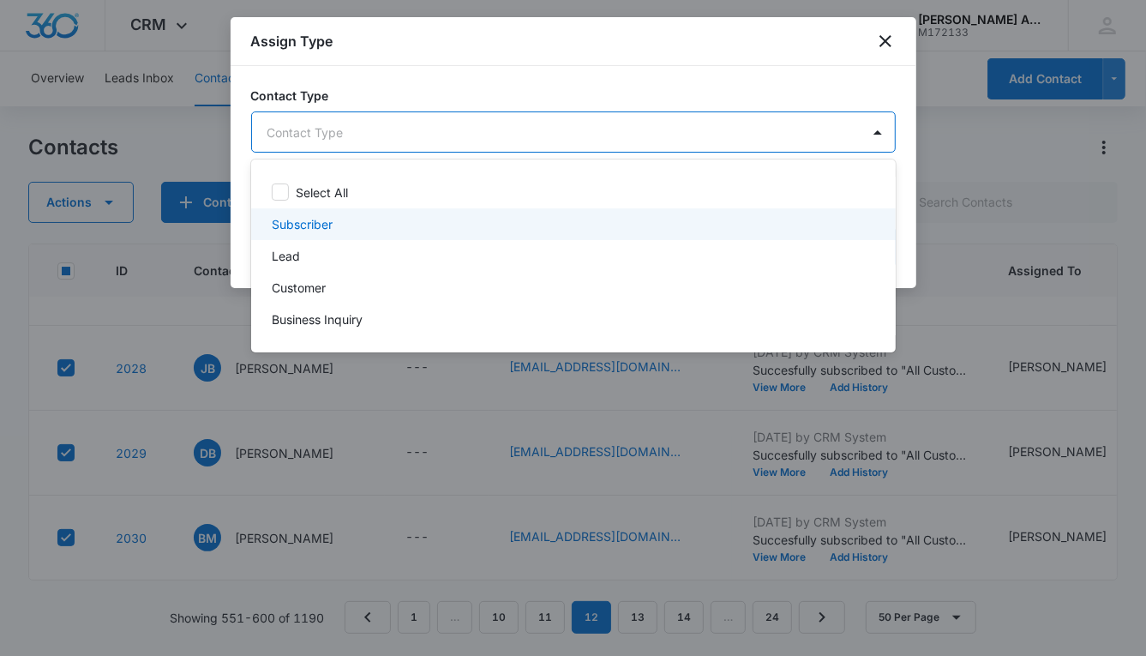
click at [332, 231] on p "Subscriber" at bounding box center [302, 224] width 61 height 18
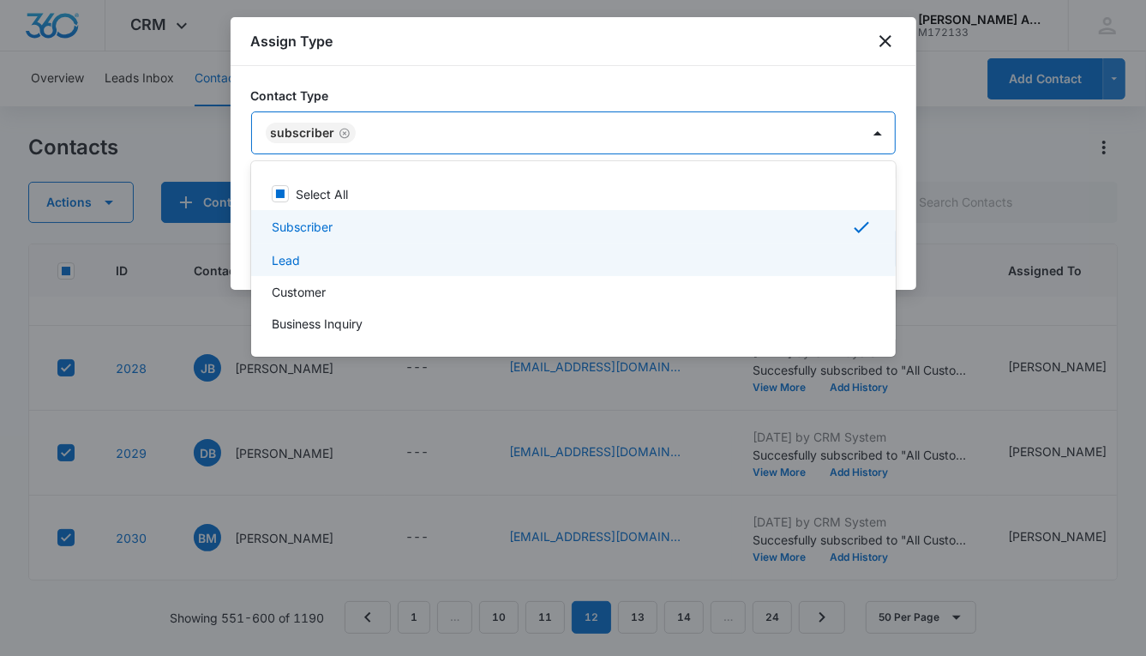
click at [302, 262] on div "Lead" at bounding box center [572, 260] width 600 height 18
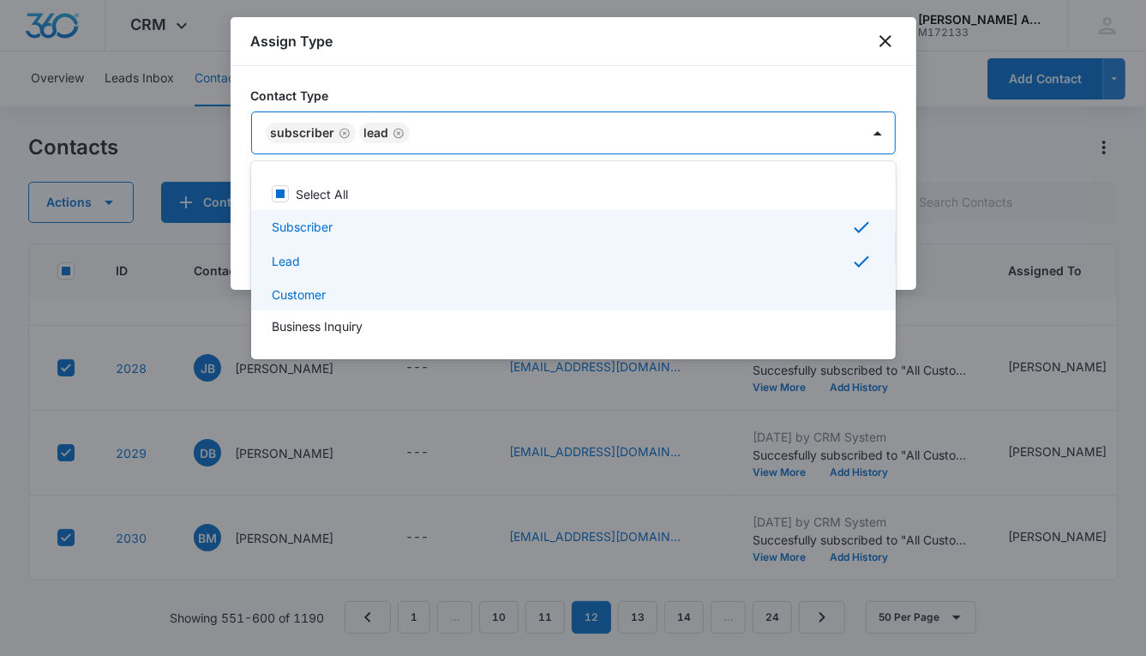
click at [305, 295] on p "Customer" at bounding box center [299, 295] width 54 height 18
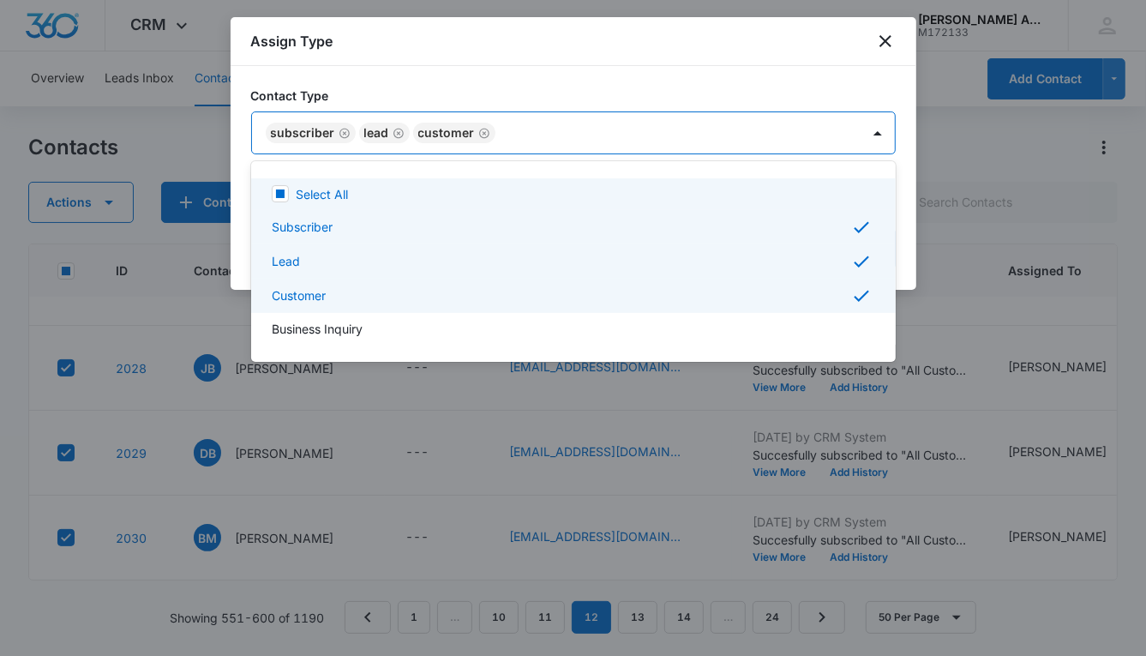
click at [707, 138] on div at bounding box center [573, 328] width 1146 height 656
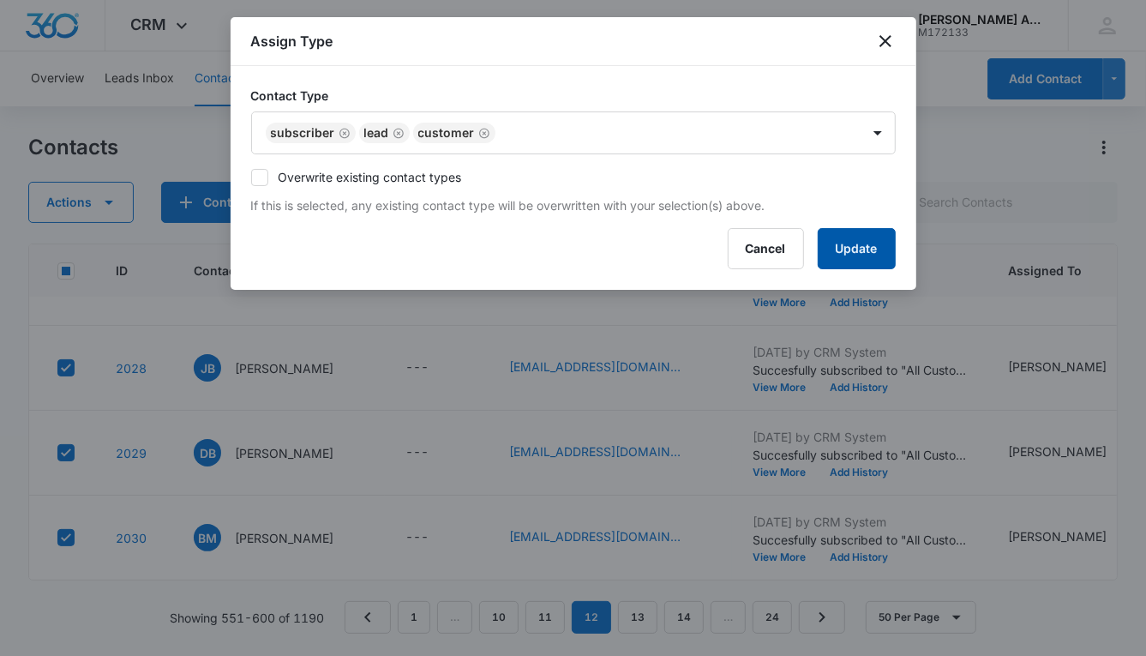
click at [828, 236] on button "Update" at bounding box center [857, 248] width 78 height 41
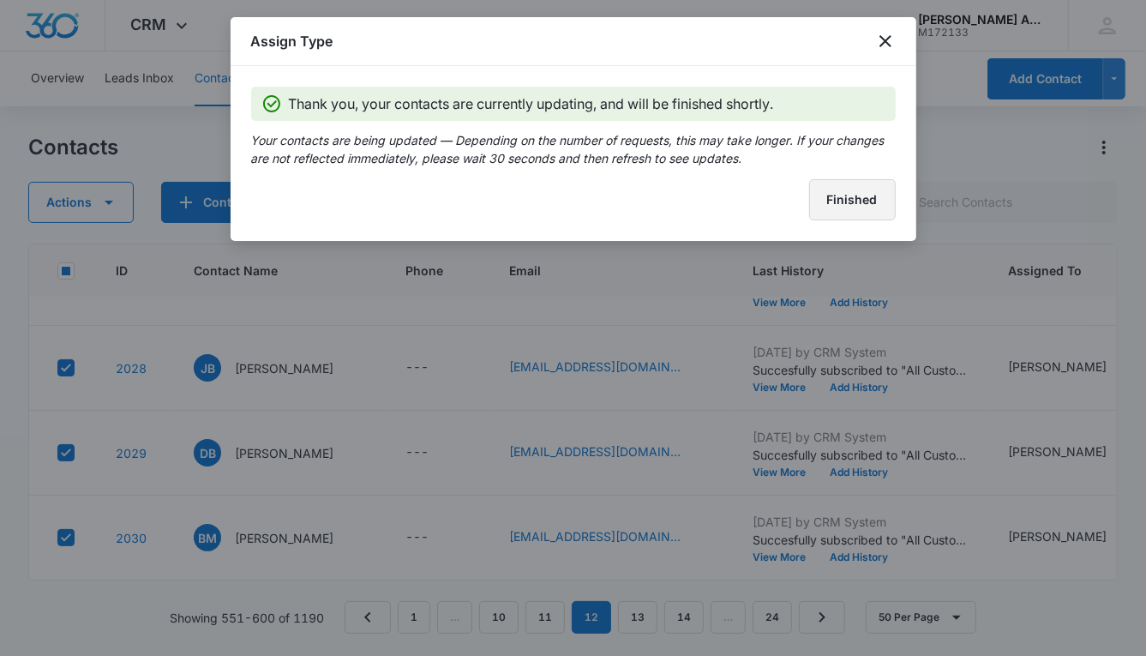
click at [821, 213] on button "Finished" at bounding box center [852, 199] width 87 height 41
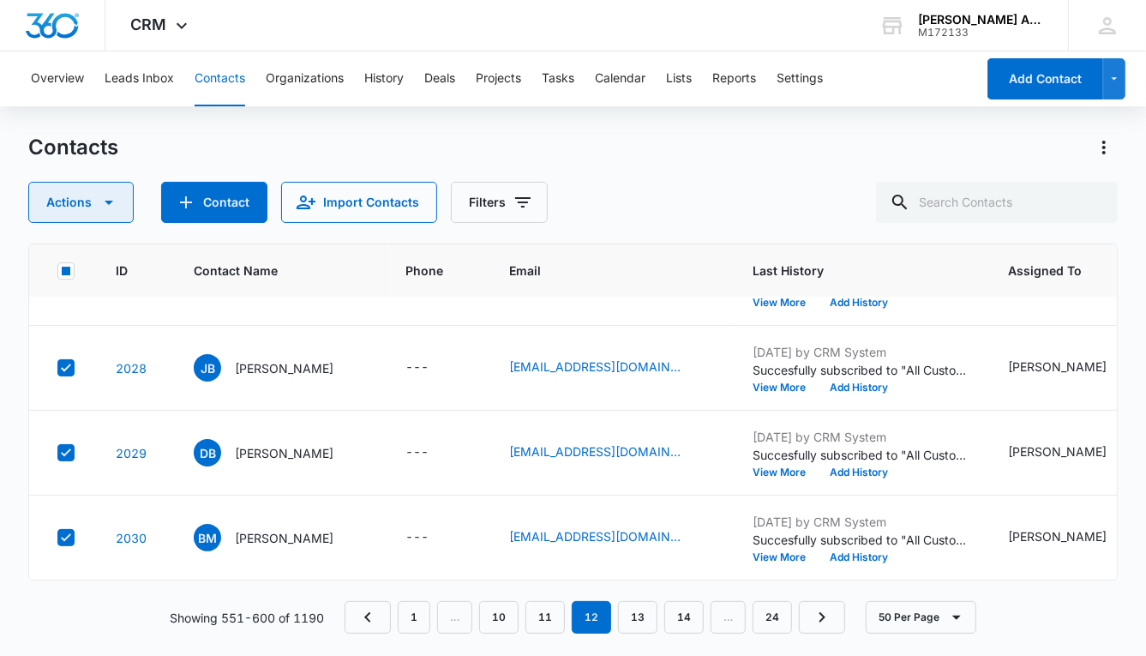
click at [87, 201] on button "Actions" at bounding box center [80, 202] width 105 height 41
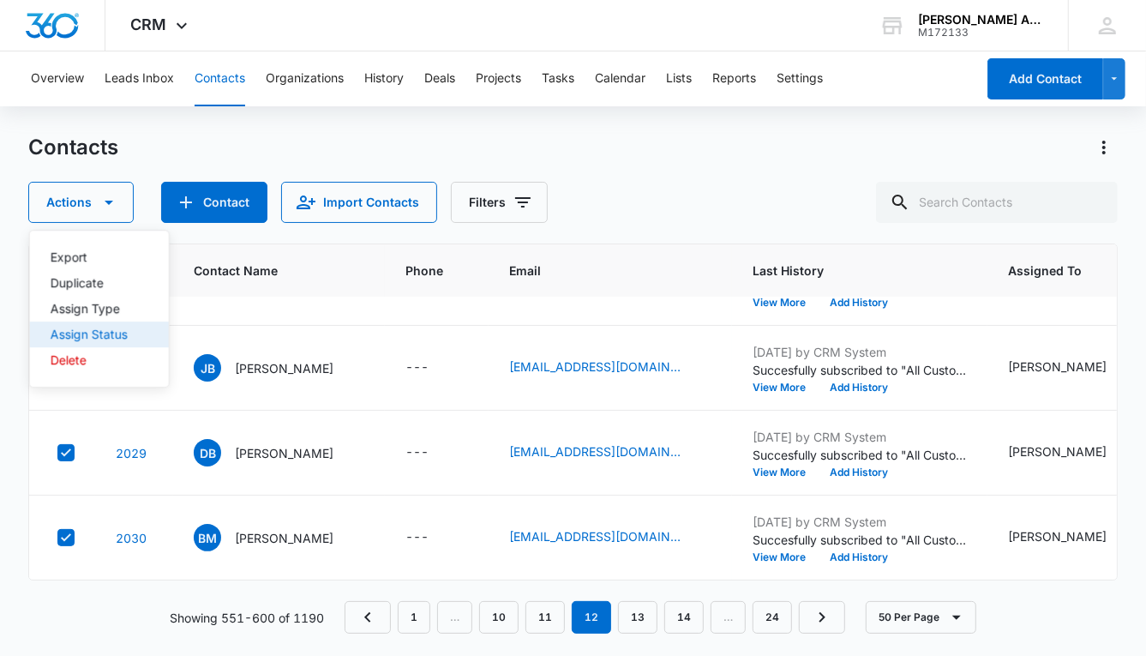
click at [111, 332] on div "Assign Status" at bounding box center [89, 334] width 77 height 12
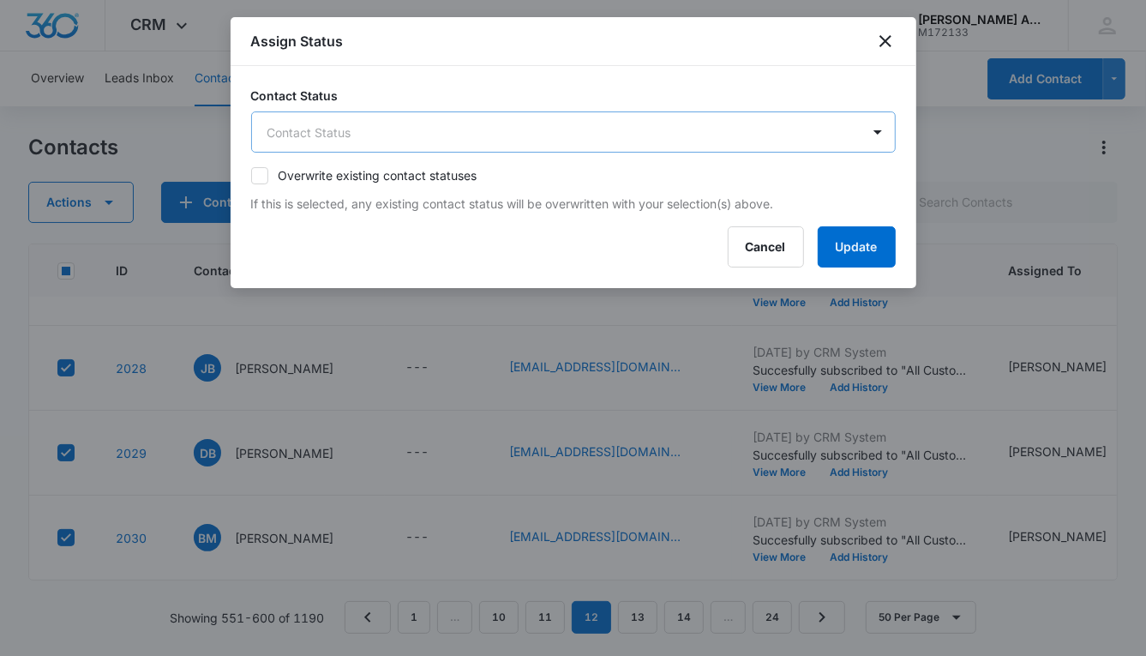
click at [372, 139] on body "CRM Apps Reputation Websites Forms CRM Email Social POS Content Ads Intelligenc…" at bounding box center [573, 328] width 1146 height 656
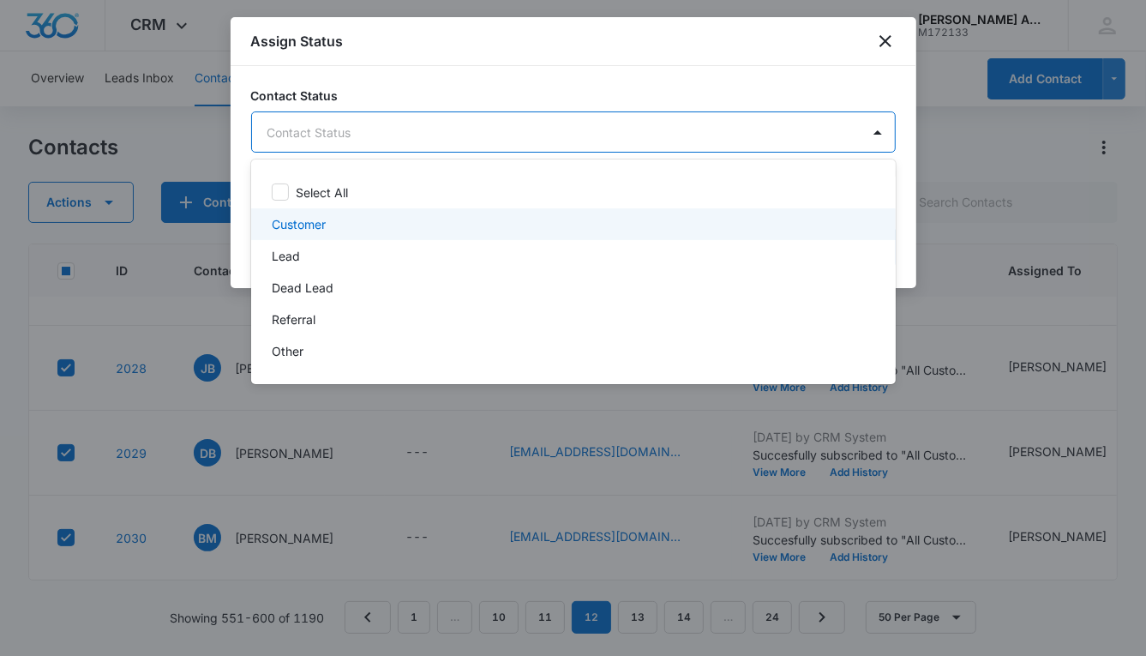
click at [316, 220] on p "Customer" at bounding box center [299, 224] width 54 height 18
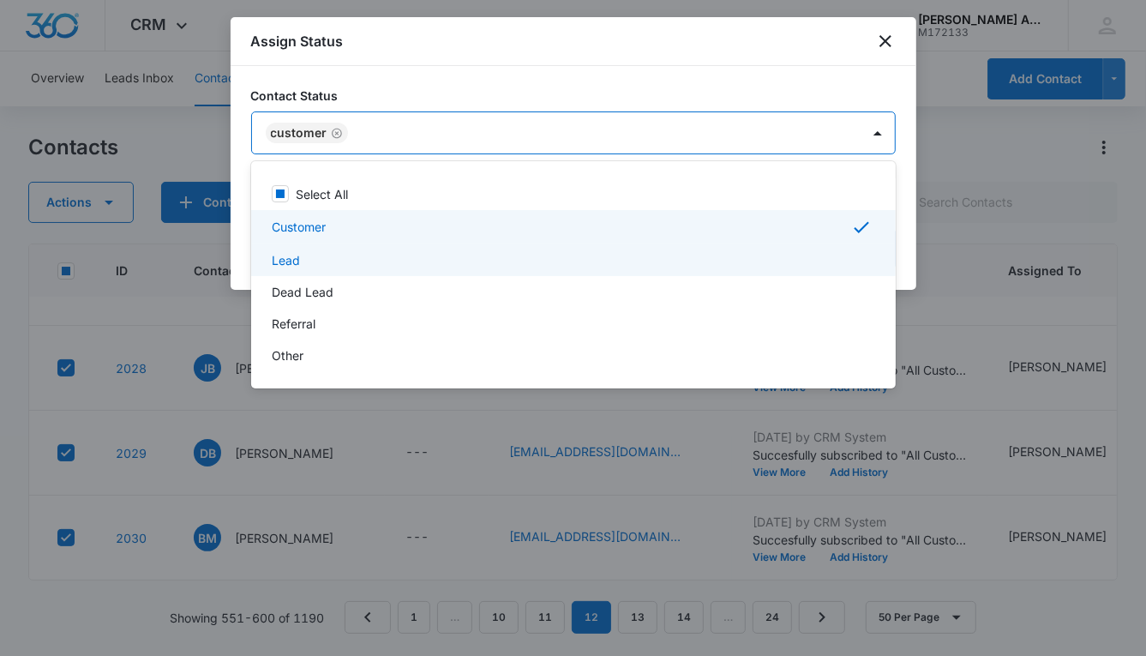
click at [289, 260] on p "Lead" at bounding box center [286, 260] width 28 height 18
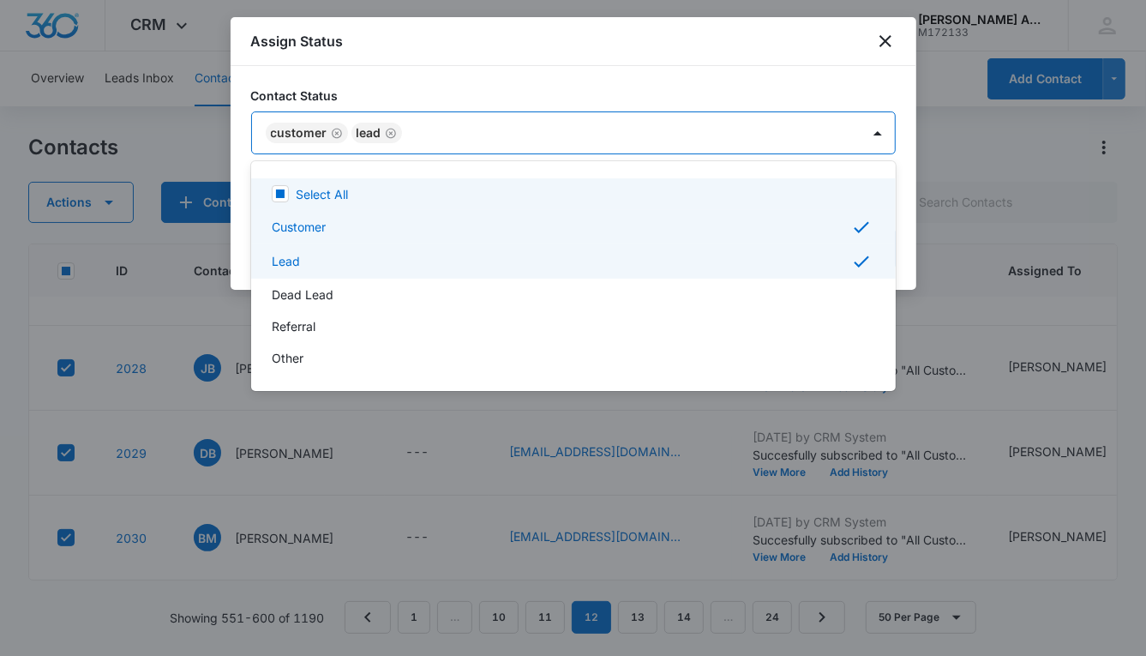
click at [735, 140] on div at bounding box center [573, 328] width 1146 height 656
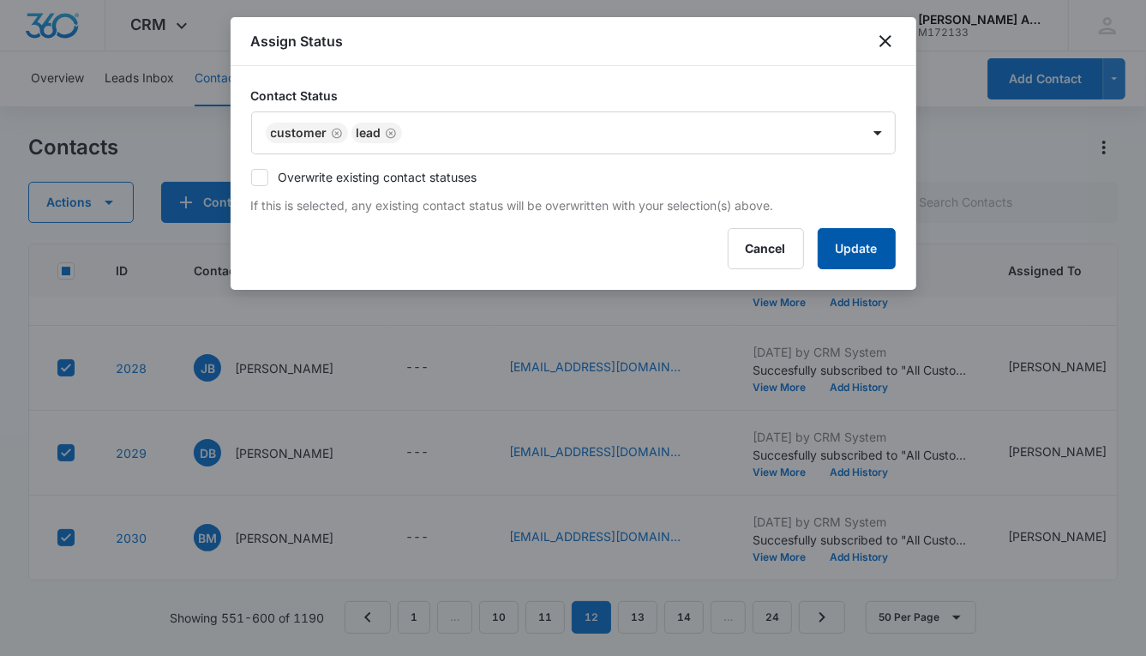
click at [829, 242] on button "Update" at bounding box center [857, 248] width 78 height 41
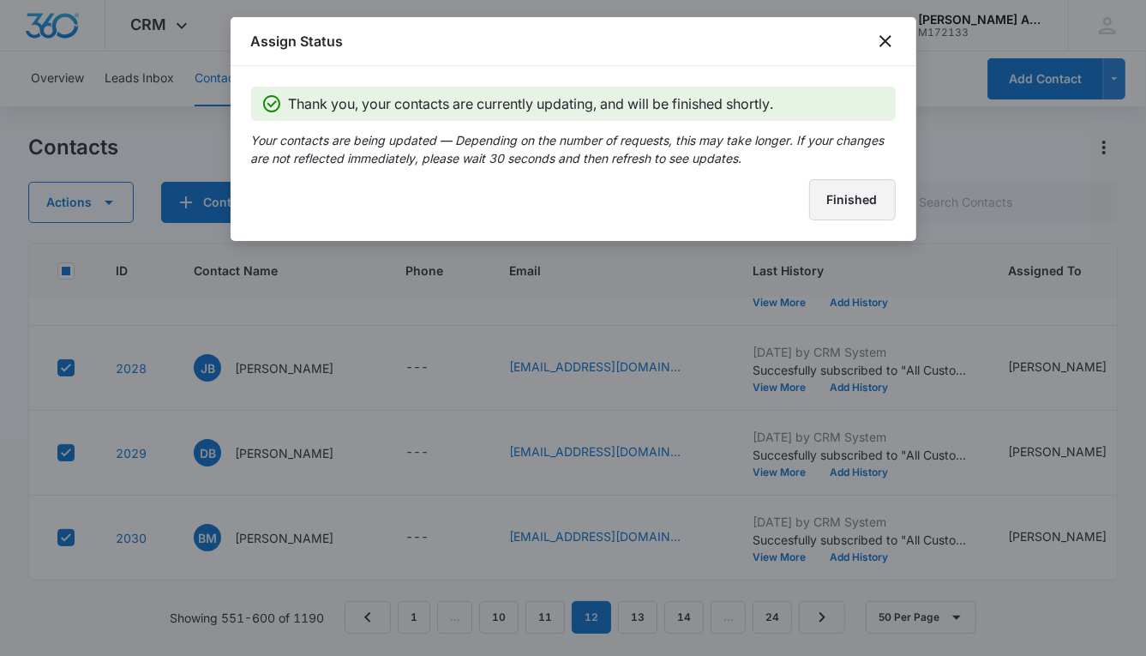
click at [837, 216] on button "Finished" at bounding box center [852, 199] width 87 height 41
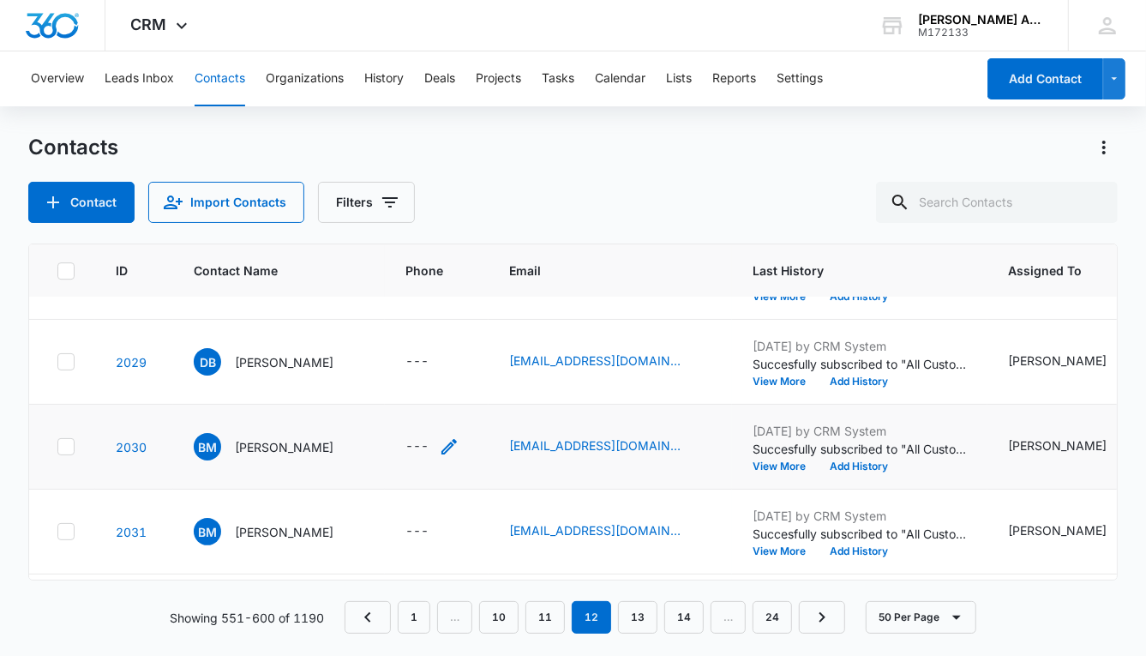
scroll to position [3567, 0]
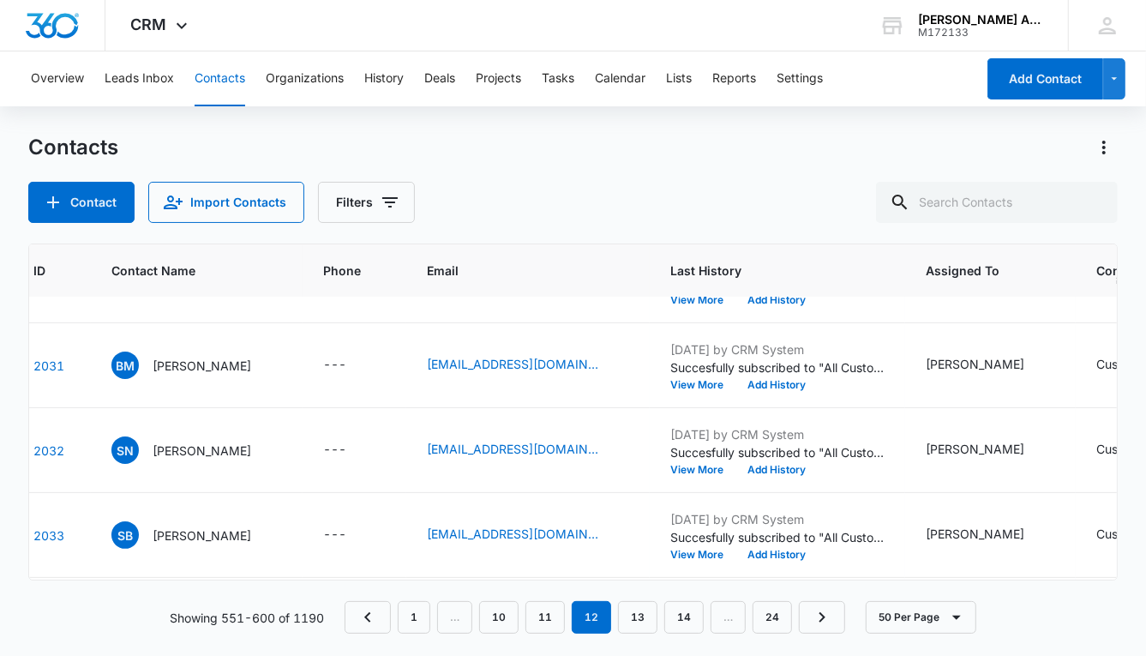
scroll to position [3370, 0]
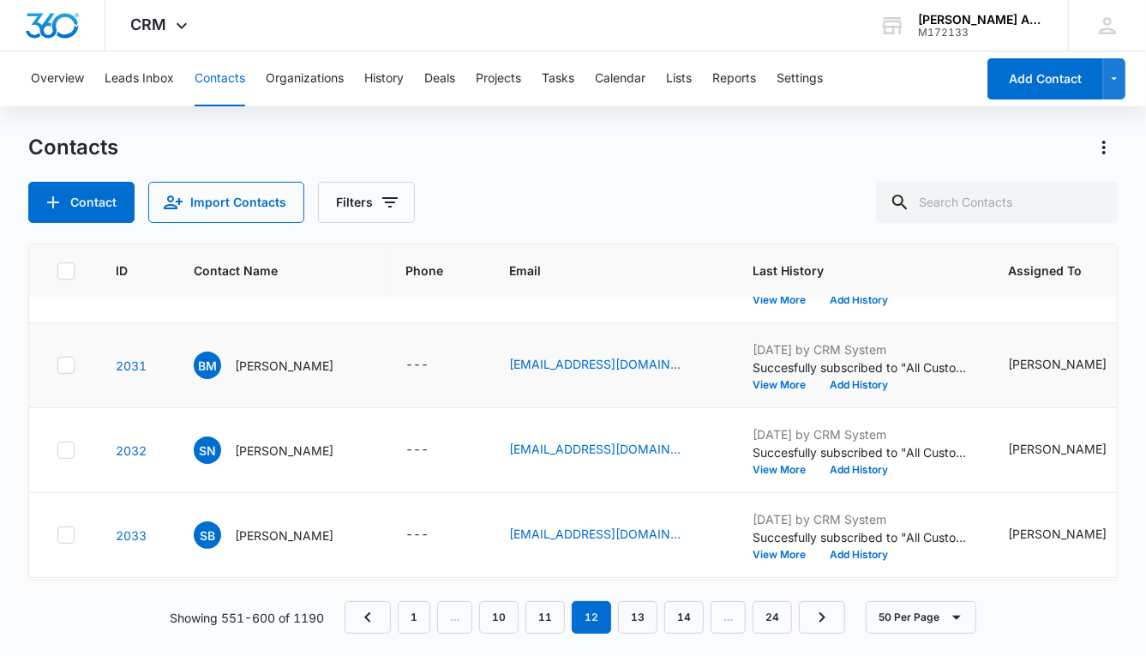
click at [63, 358] on icon at bounding box center [65, 365] width 15 height 15
click at [57, 365] on input "checkbox" at bounding box center [57, 365] width 1 height 1
checkbox input "true"
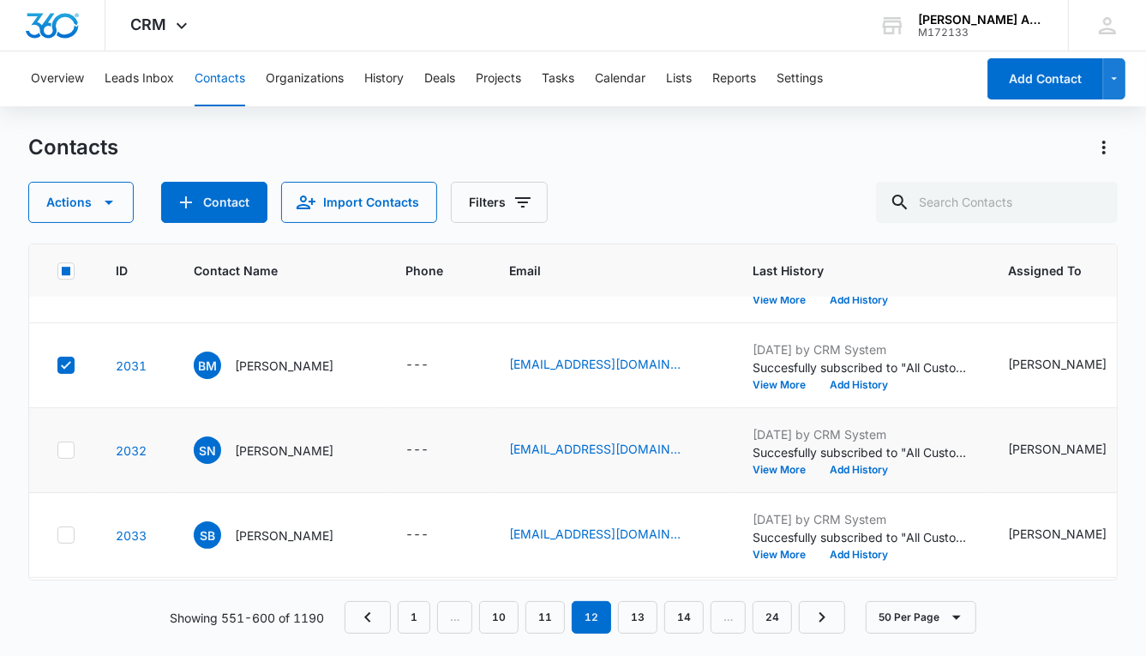
click at [69, 450] on icon at bounding box center [65, 449] width 15 height 15
click at [57, 450] on input "checkbox" at bounding box center [57, 450] width 1 height 1
checkbox input "true"
click at [72, 541] on td at bounding box center [62, 535] width 66 height 85
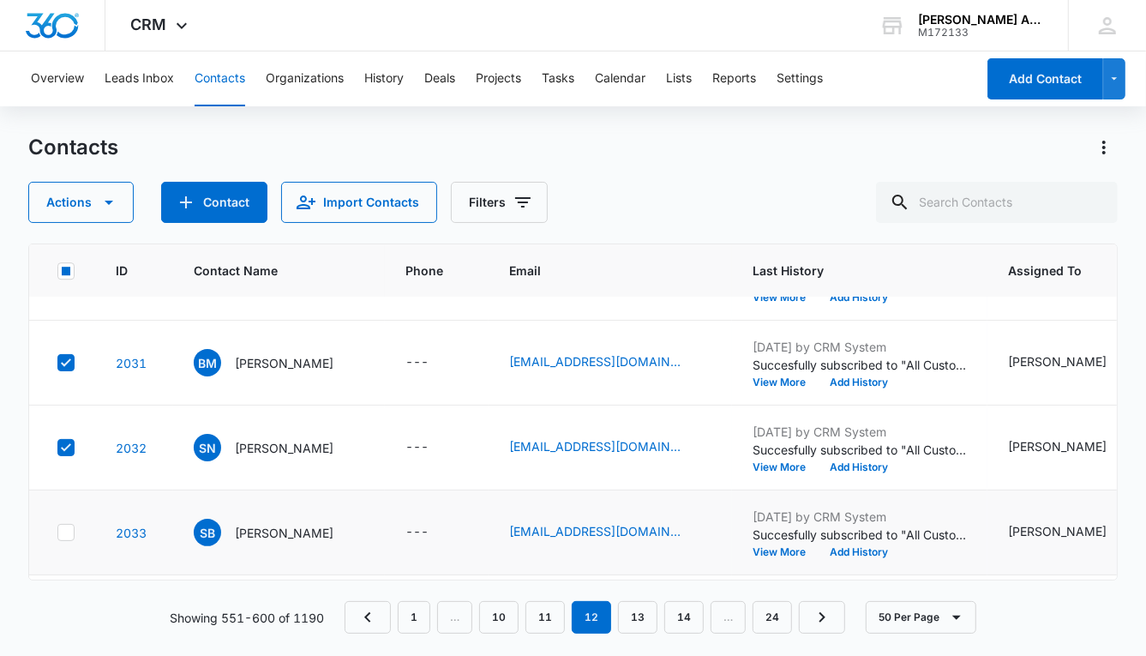
click at [68, 528] on icon at bounding box center [66, 532] width 10 height 8
click at [57, 532] on input "checkbox" at bounding box center [57, 532] width 1 height 1
checkbox input "true"
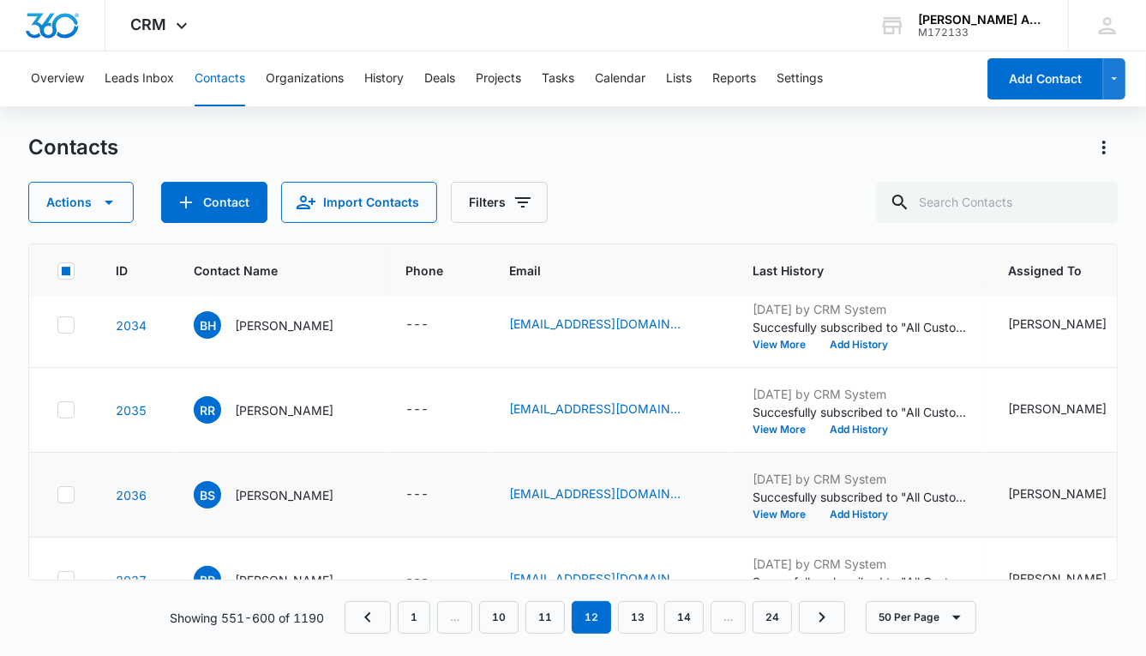
scroll to position [3667, 0]
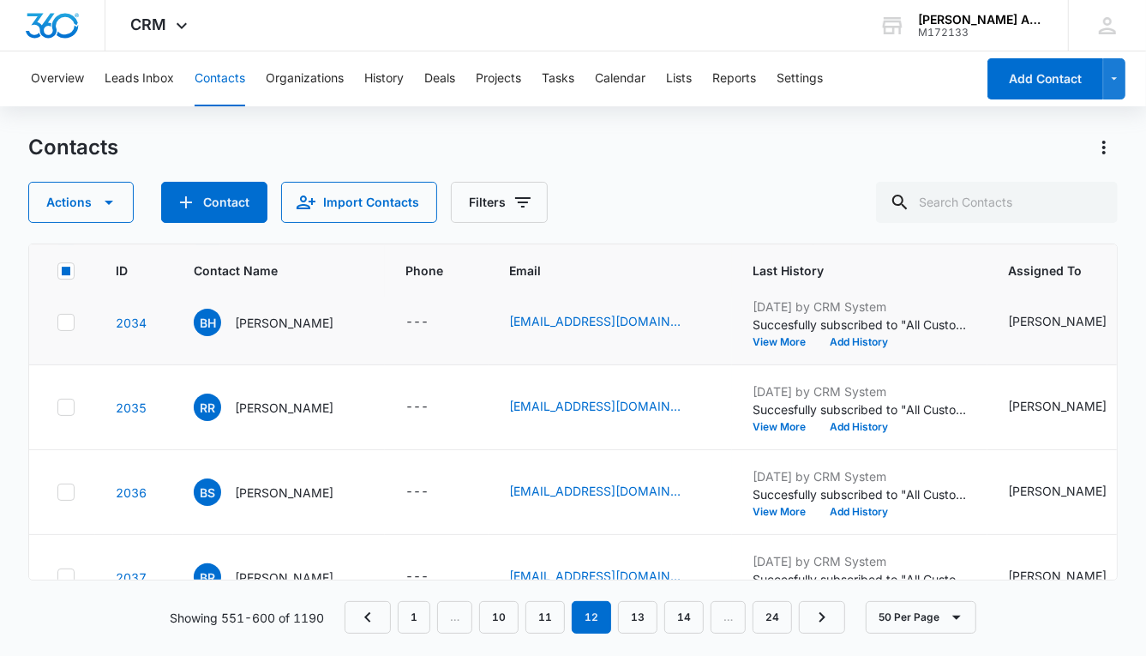
click at [68, 322] on icon at bounding box center [65, 322] width 15 height 15
click at [57, 322] on input "checkbox" at bounding box center [57, 322] width 1 height 1
checkbox input "true"
click at [64, 408] on icon at bounding box center [65, 407] width 15 height 15
click at [57, 408] on input "checkbox" at bounding box center [57, 407] width 1 height 1
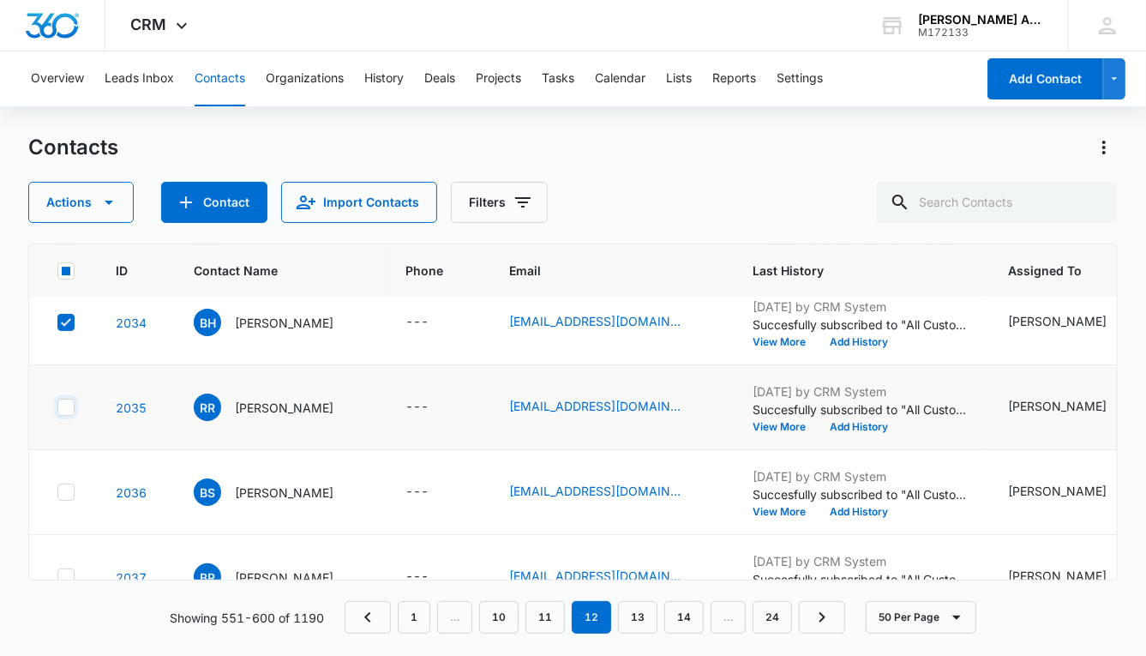
checkbox input "true"
drag, startPoint x: 61, startPoint y: 487, endPoint x: 63, endPoint y: 497, distance: 10.6
click at [61, 487] on icon at bounding box center [65, 491] width 15 height 15
click at [57, 492] on input "checkbox" at bounding box center [57, 492] width 1 height 1
checkbox input "true"
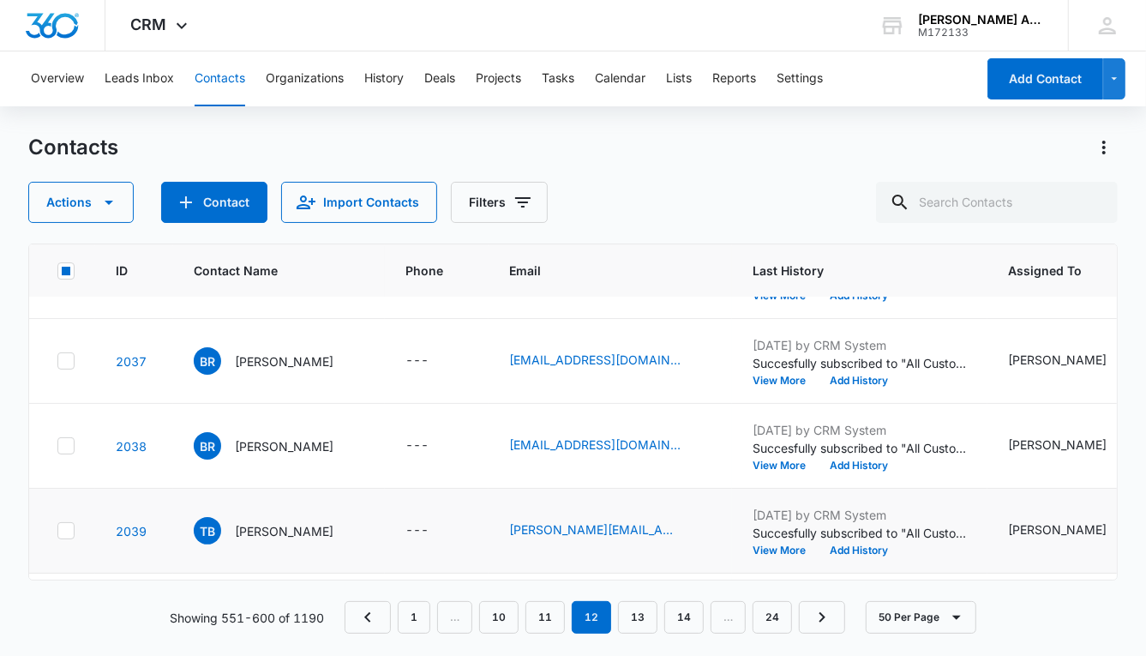
scroll to position [3905, 0]
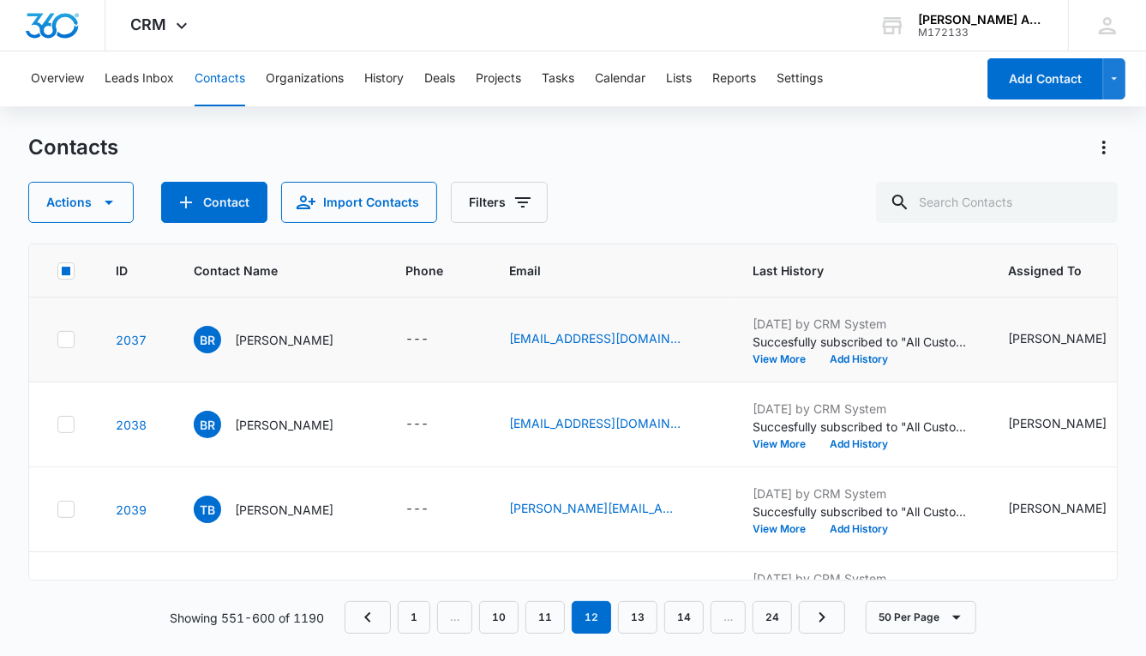
click at [68, 342] on icon at bounding box center [65, 339] width 15 height 15
click at [57, 340] on input "checkbox" at bounding box center [57, 340] width 1 height 1
checkbox input "true"
click at [68, 430] on td at bounding box center [62, 424] width 66 height 85
click at [69, 421] on icon at bounding box center [65, 424] width 15 height 15
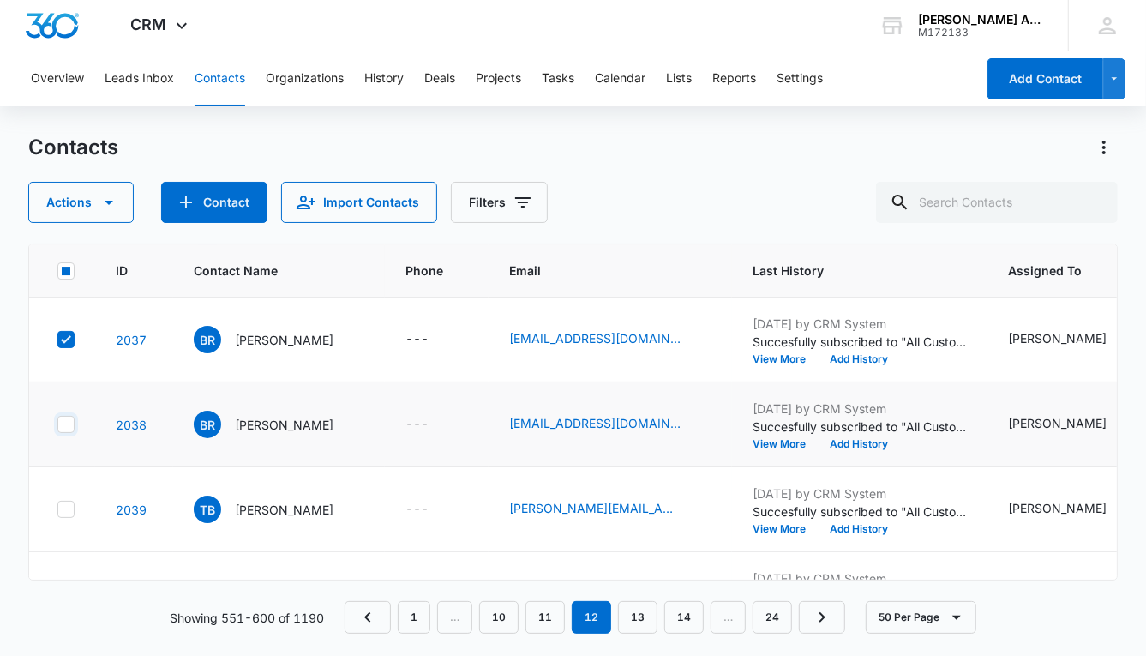
click at [57, 424] on input "checkbox" at bounding box center [57, 424] width 1 height 1
checkbox input "true"
click at [71, 506] on icon at bounding box center [65, 509] width 15 height 15
click at [57, 509] on input "checkbox" at bounding box center [57, 509] width 1 height 1
checkbox input "true"
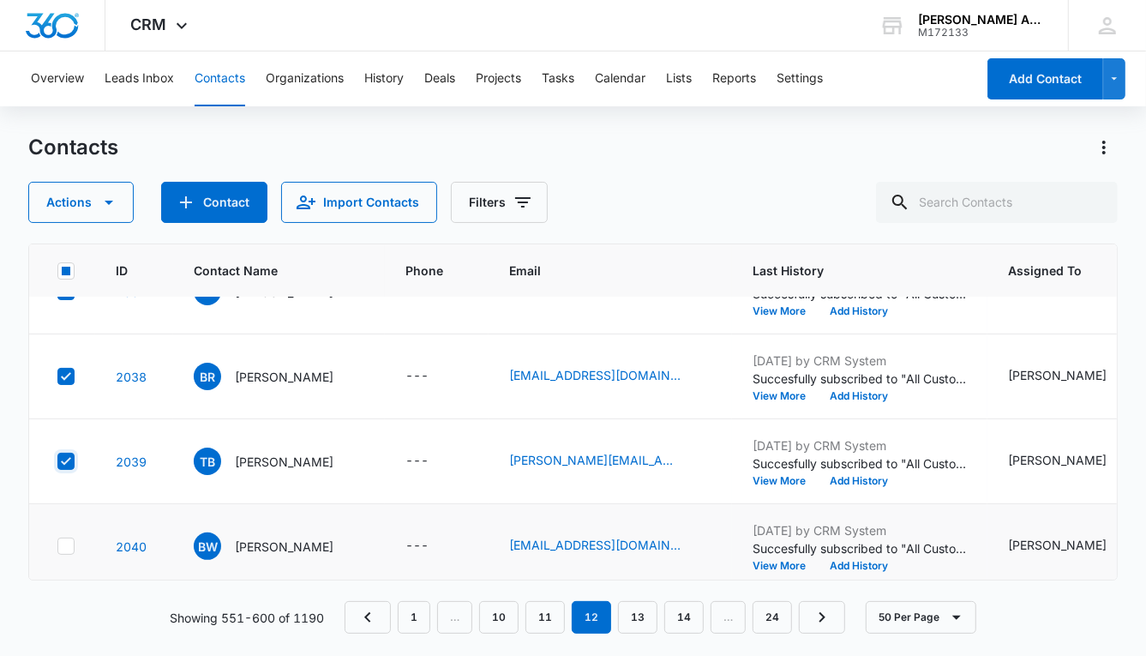
scroll to position [3970, 0]
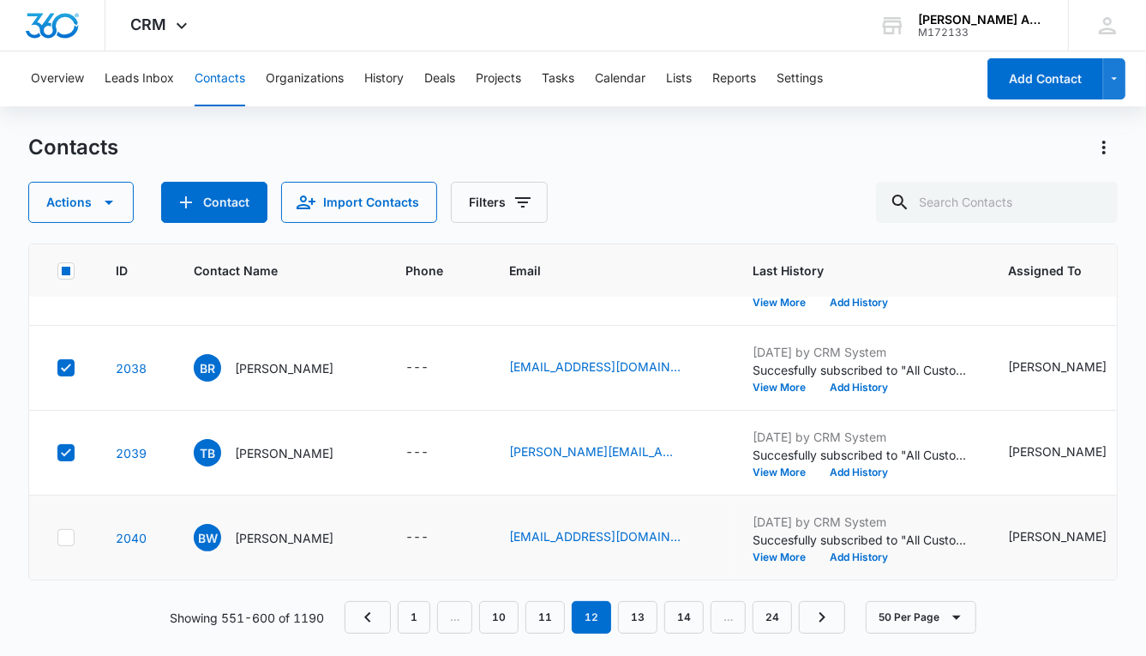
click at [65, 530] on icon at bounding box center [65, 537] width 15 height 15
click at [57, 538] on input "checkbox" at bounding box center [57, 538] width 1 height 1
checkbox input "true"
click at [82, 205] on button "Actions" at bounding box center [80, 202] width 105 height 41
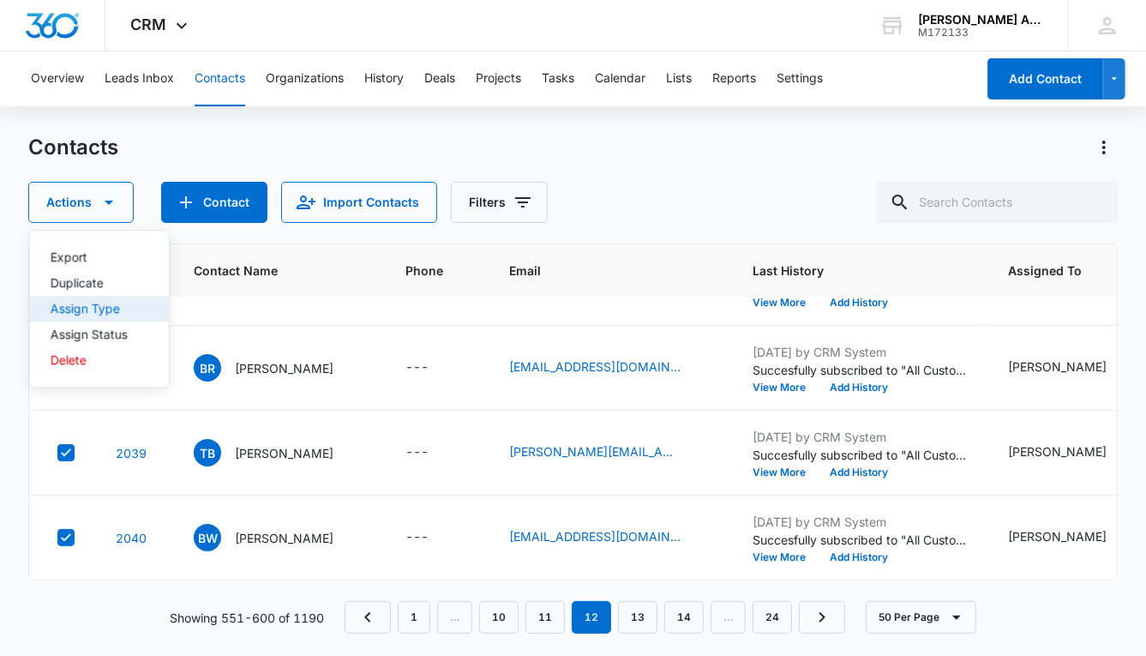
click at [92, 304] on div "Assign Type" at bounding box center [89, 309] width 77 height 12
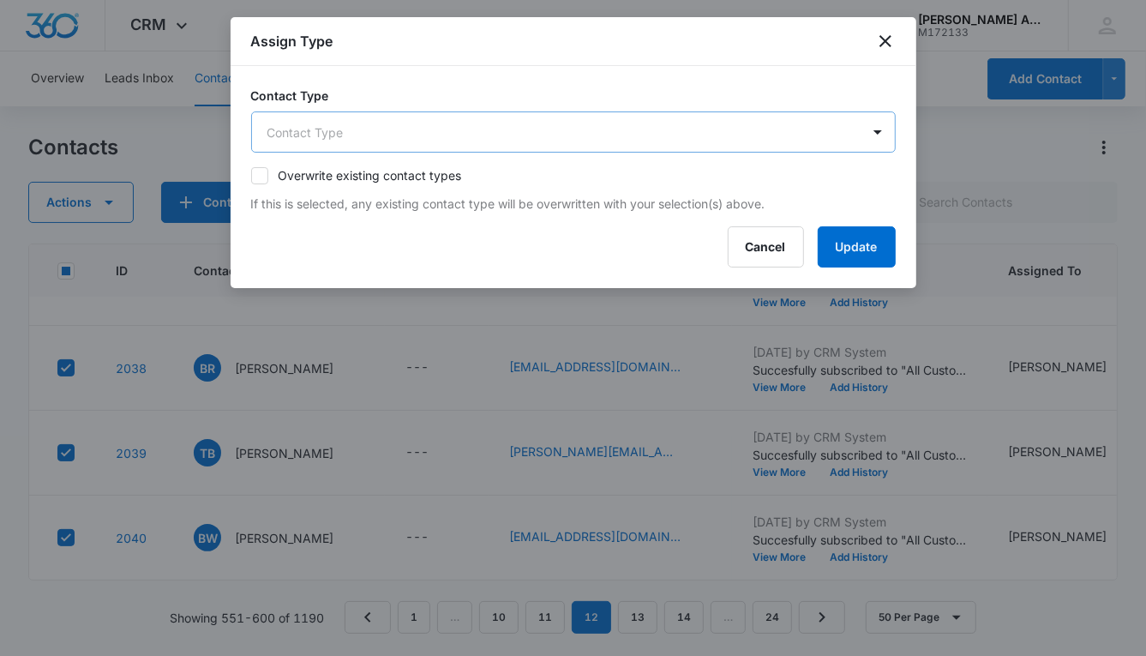
click at [427, 134] on body "CRM Apps Reputation Websites Forms CRM Email Social POS Content Ads Intelligenc…" at bounding box center [573, 328] width 1146 height 656
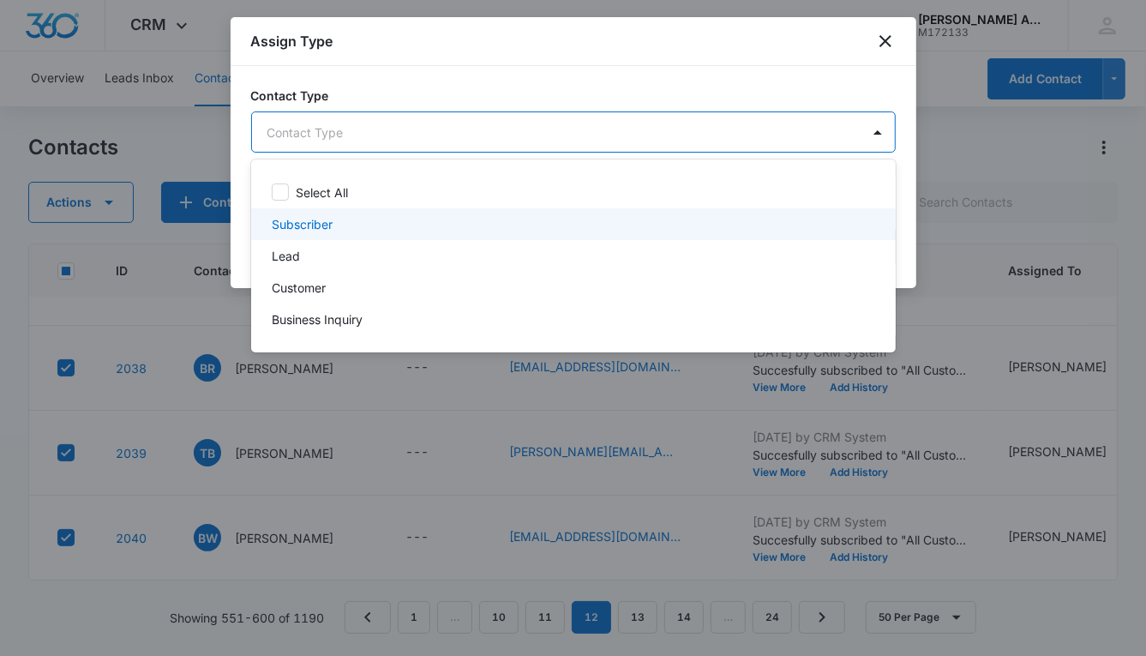
click at [322, 225] on p "Subscriber" at bounding box center [302, 224] width 61 height 18
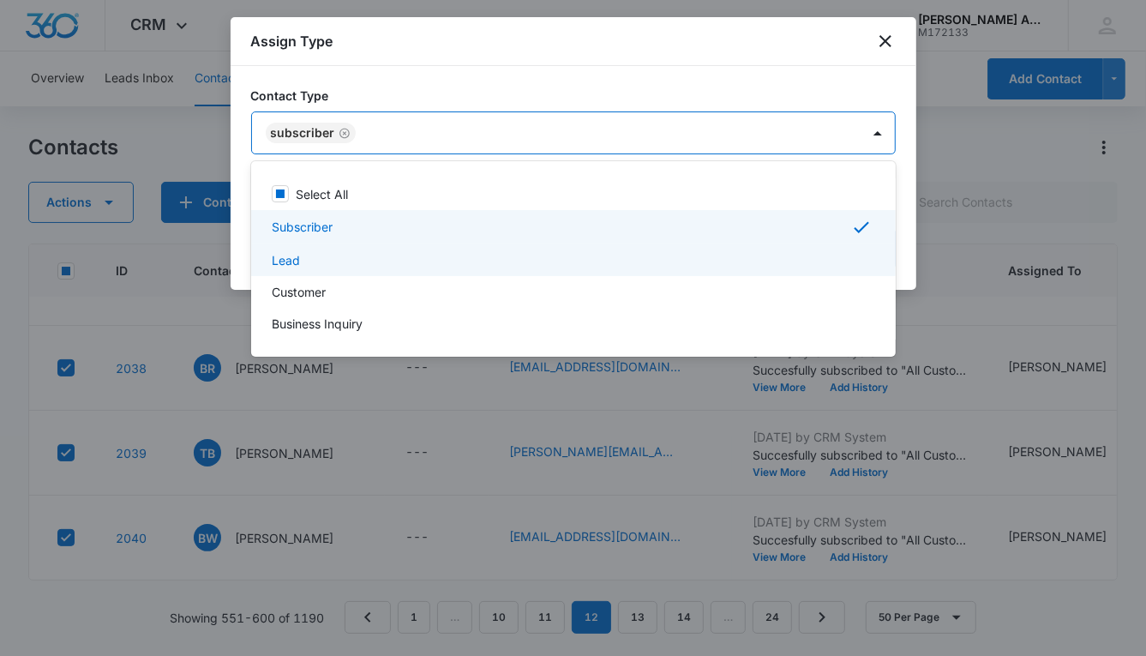
click at [294, 263] on p "Lead" at bounding box center [286, 260] width 28 height 18
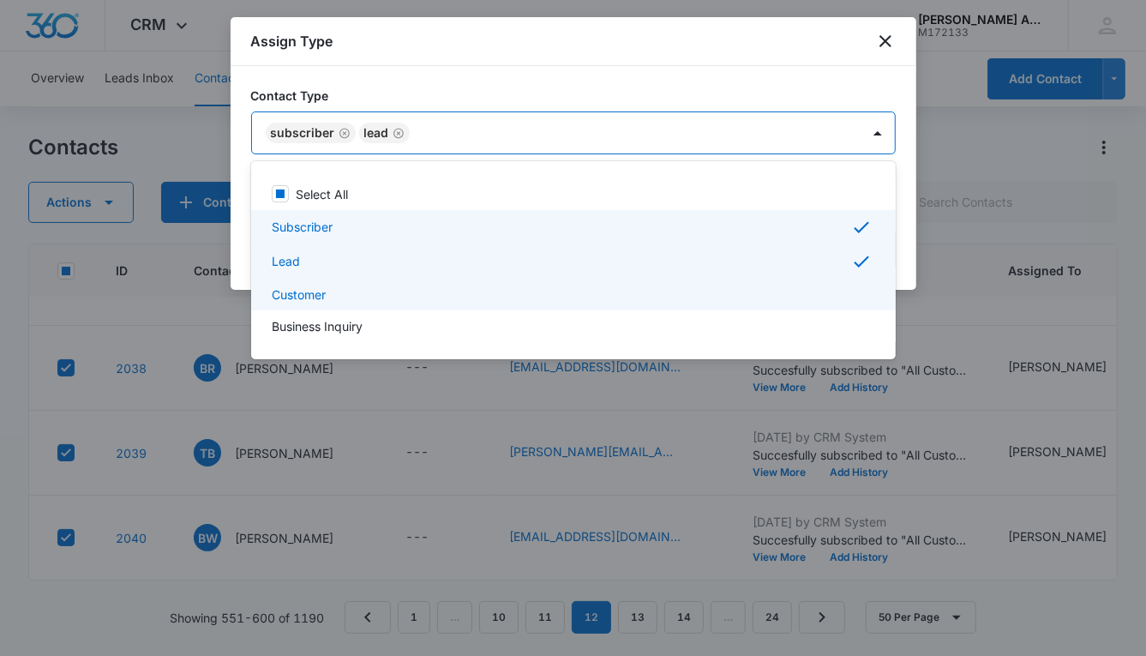
click at [293, 288] on p "Customer" at bounding box center [299, 295] width 54 height 18
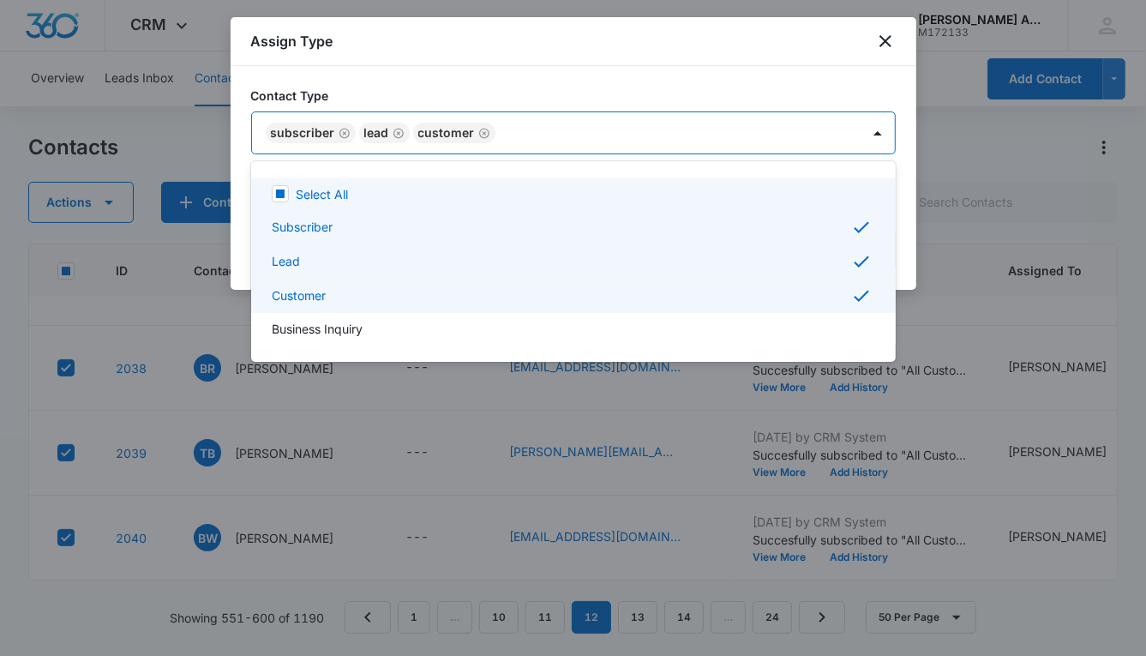
click at [562, 141] on div at bounding box center [573, 328] width 1146 height 656
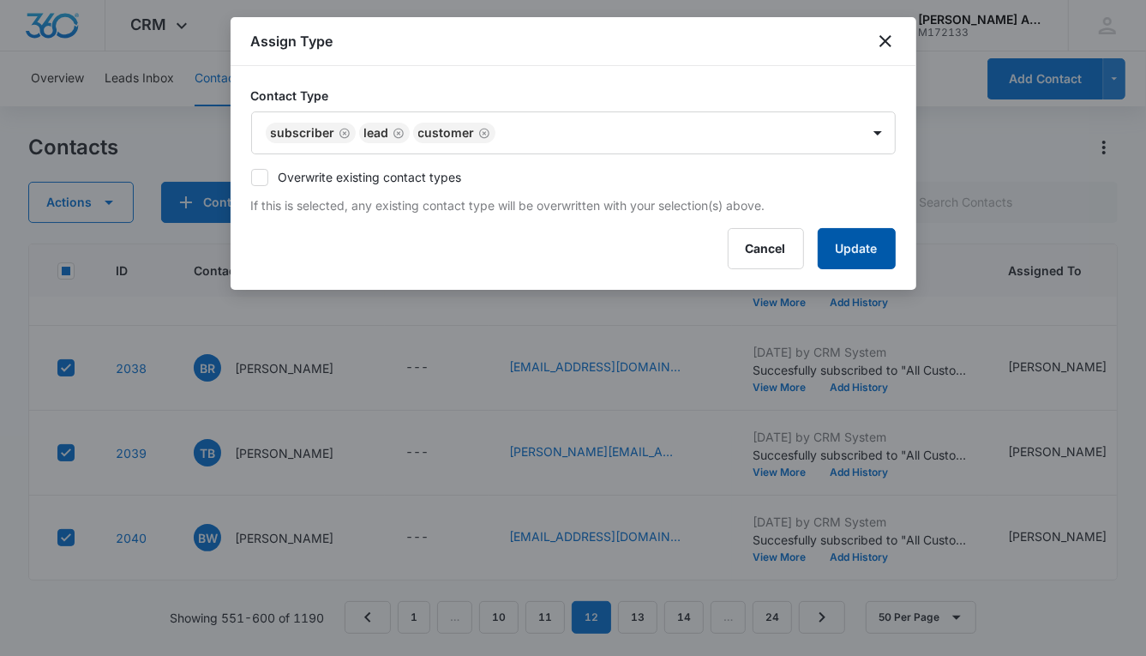
click at [837, 248] on button "Update" at bounding box center [857, 248] width 78 height 41
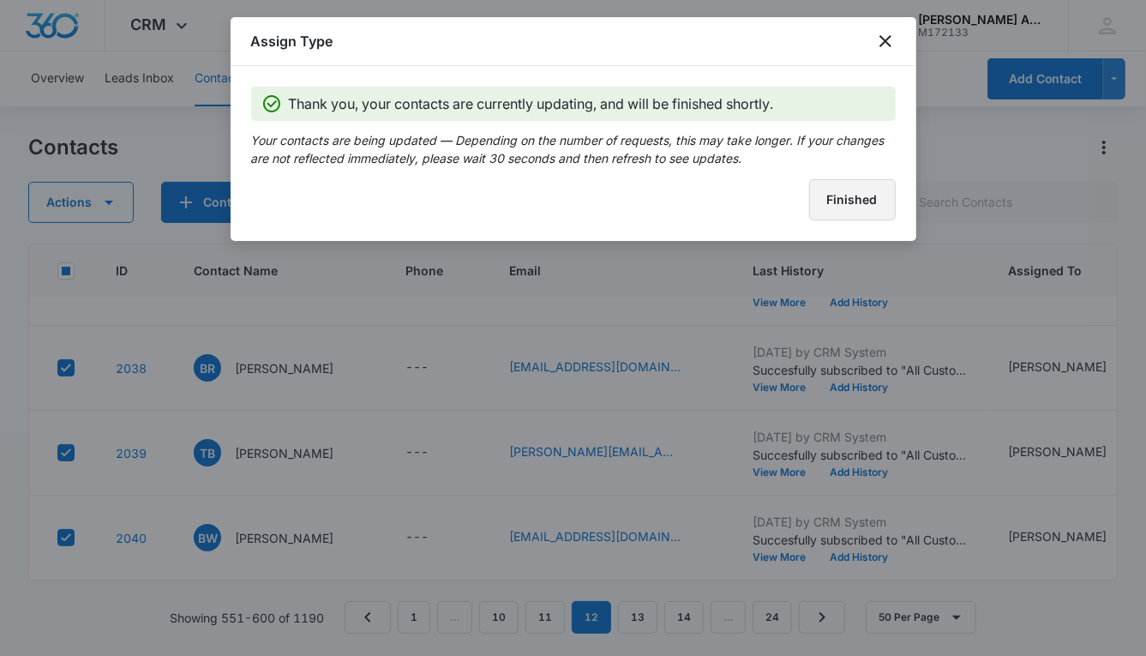
click at [830, 202] on button "Finished" at bounding box center [852, 199] width 87 height 41
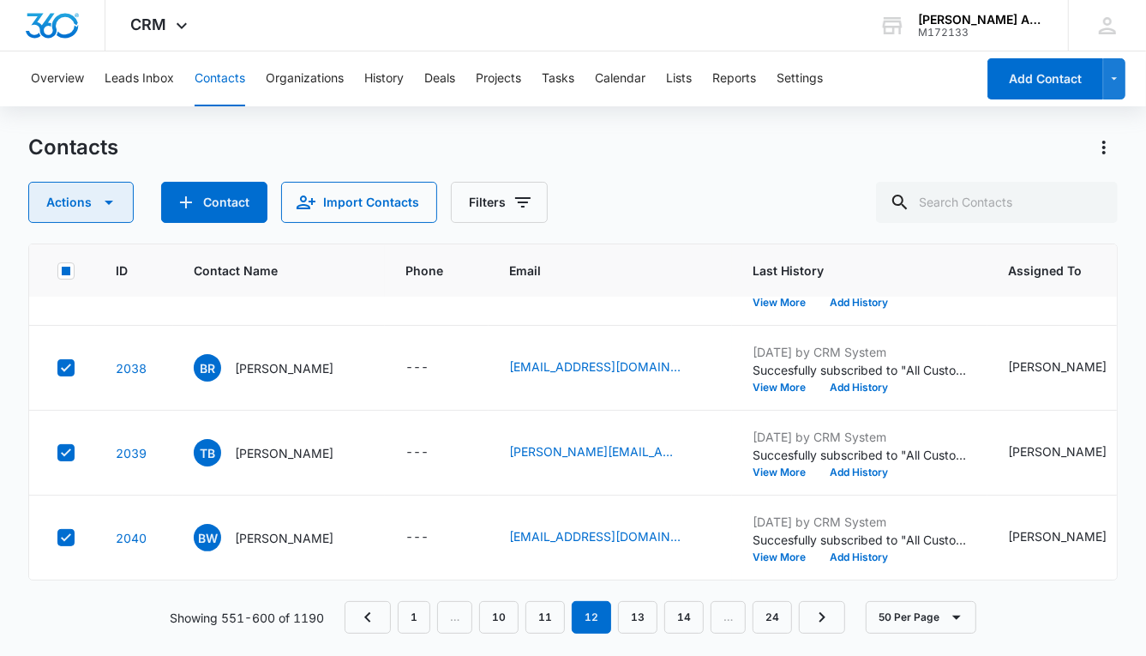
click at [63, 192] on button "Actions" at bounding box center [80, 202] width 105 height 41
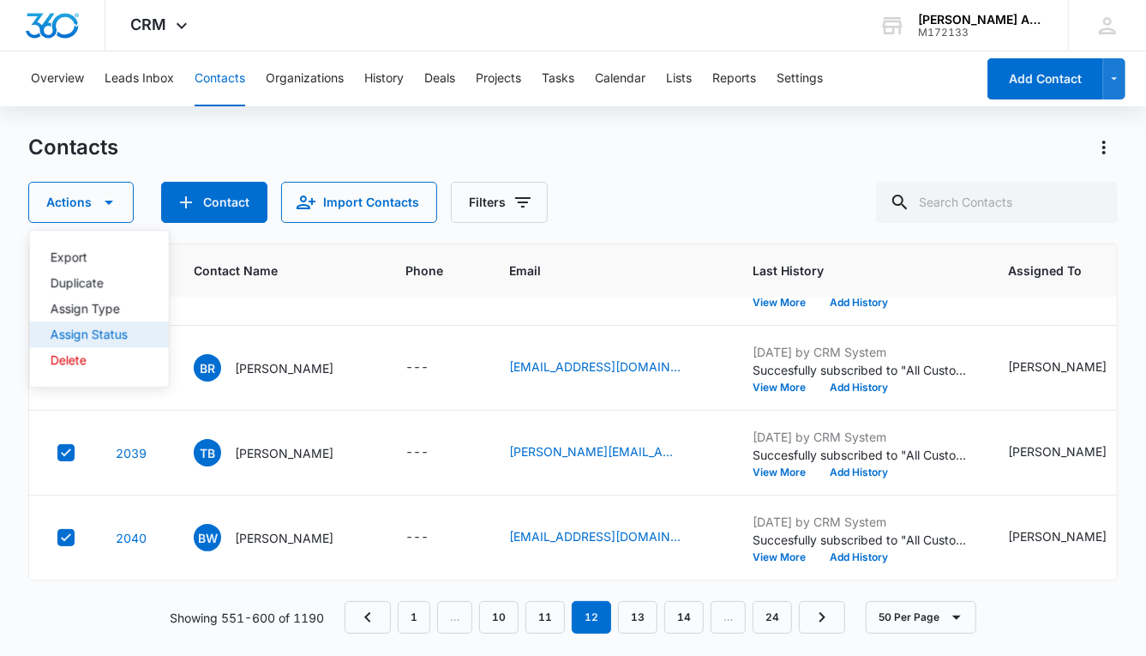
click at [94, 332] on div "Assign Status" at bounding box center [89, 334] width 77 height 12
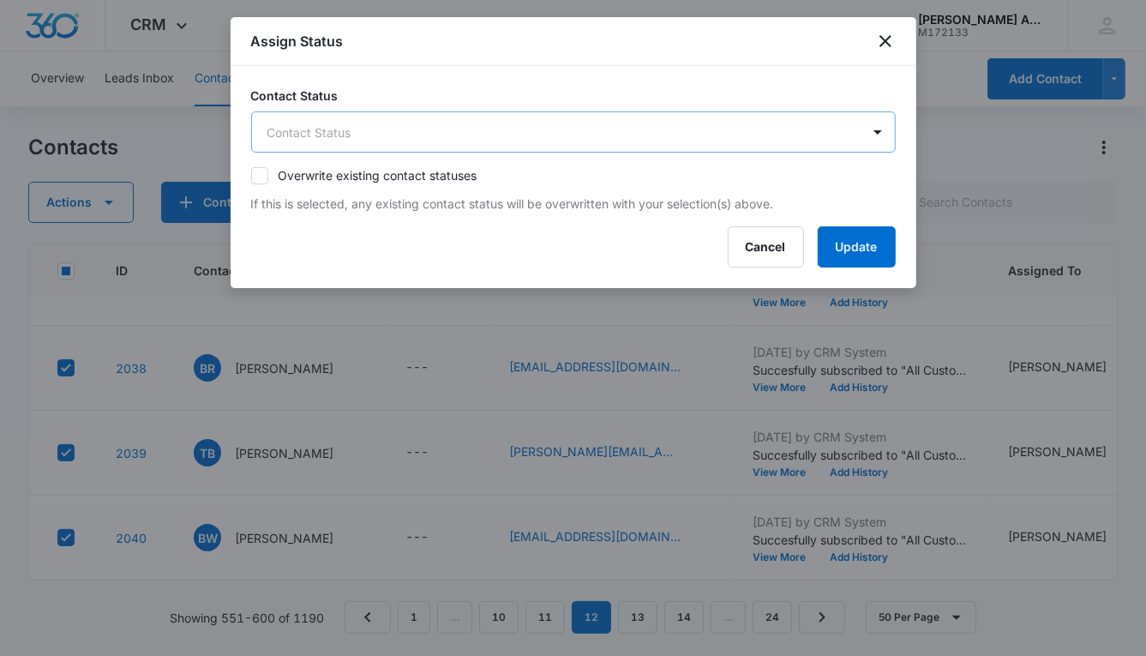
click at [359, 127] on body "CRM Apps Reputation Websites Forms CRM Email Social POS Content Ads Intelligenc…" at bounding box center [573, 328] width 1146 height 656
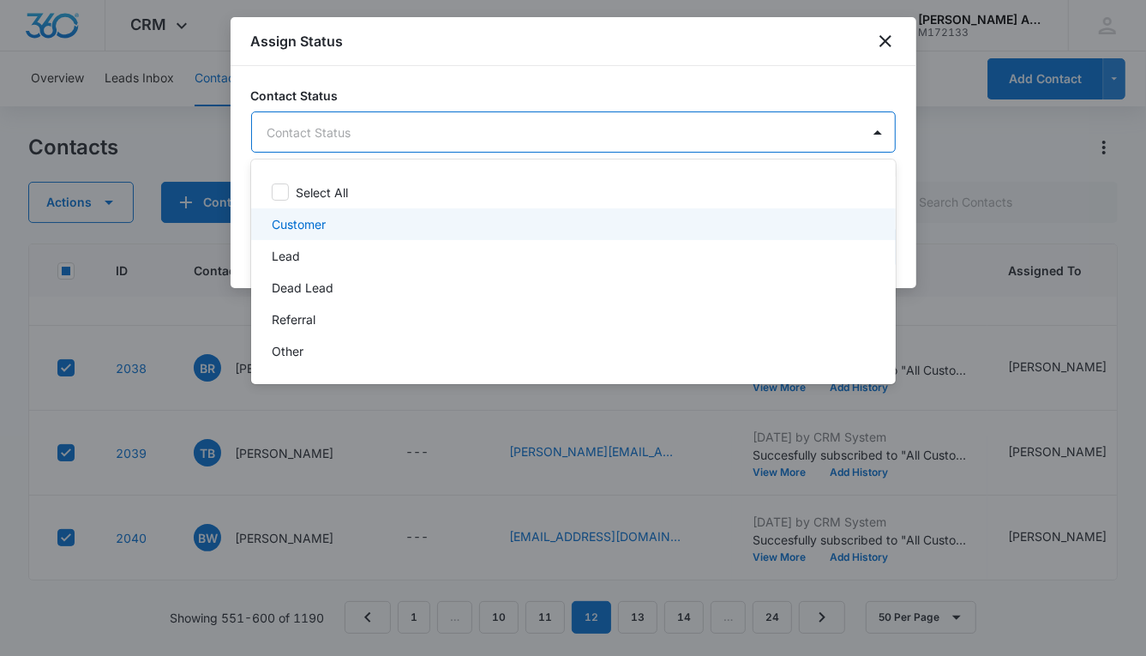
click at [302, 225] on p "Customer" at bounding box center [299, 224] width 54 height 18
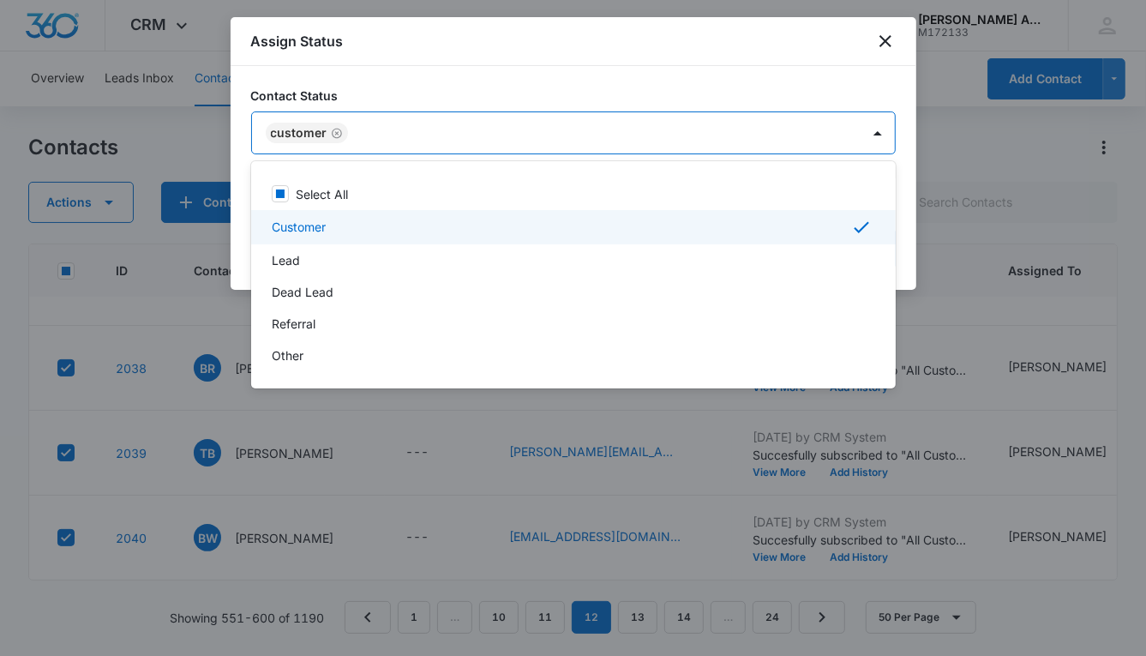
click at [303, 225] on p "Customer" at bounding box center [299, 227] width 54 height 18
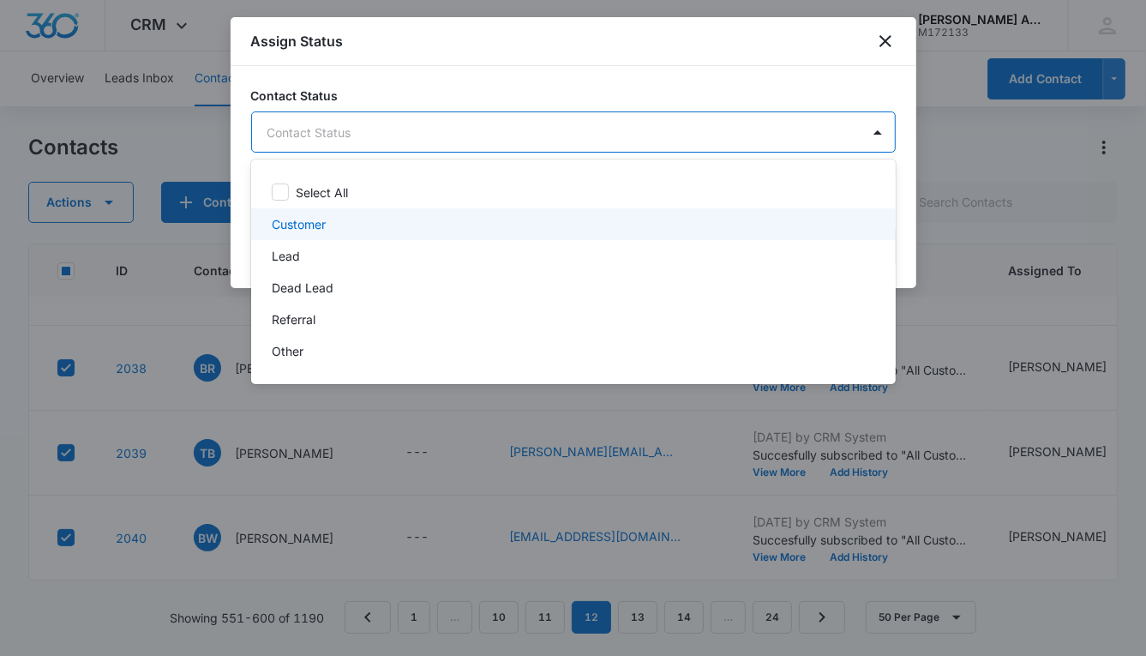
click at [299, 228] on p "Customer" at bounding box center [299, 224] width 54 height 18
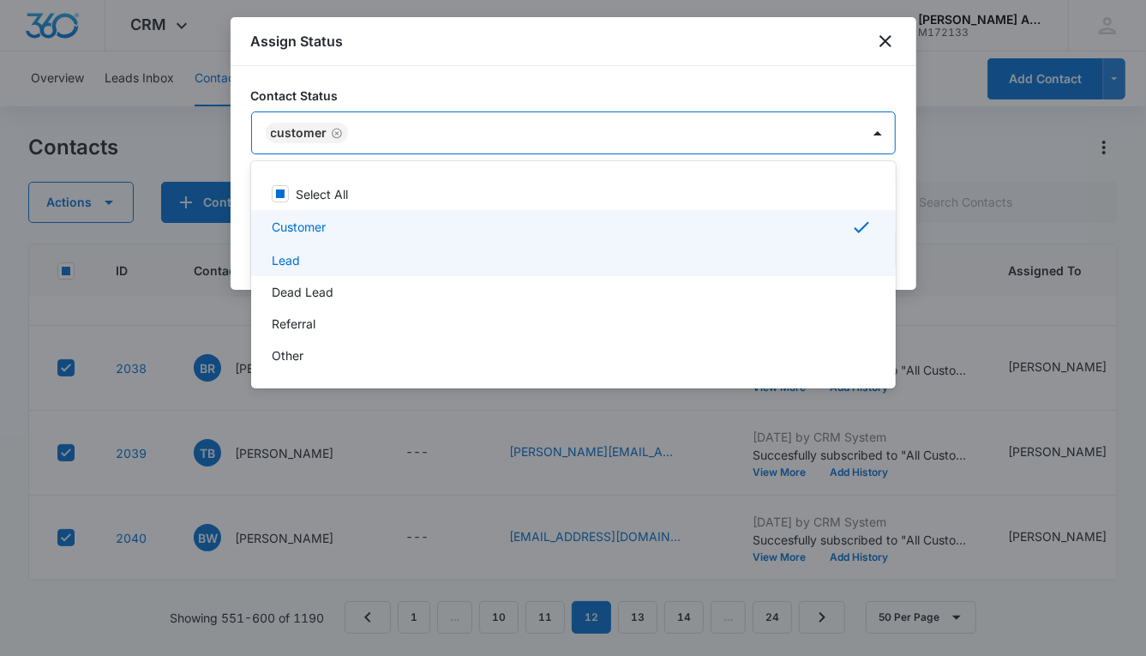
click at [290, 251] on p "Lead" at bounding box center [286, 260] width 28 height 18
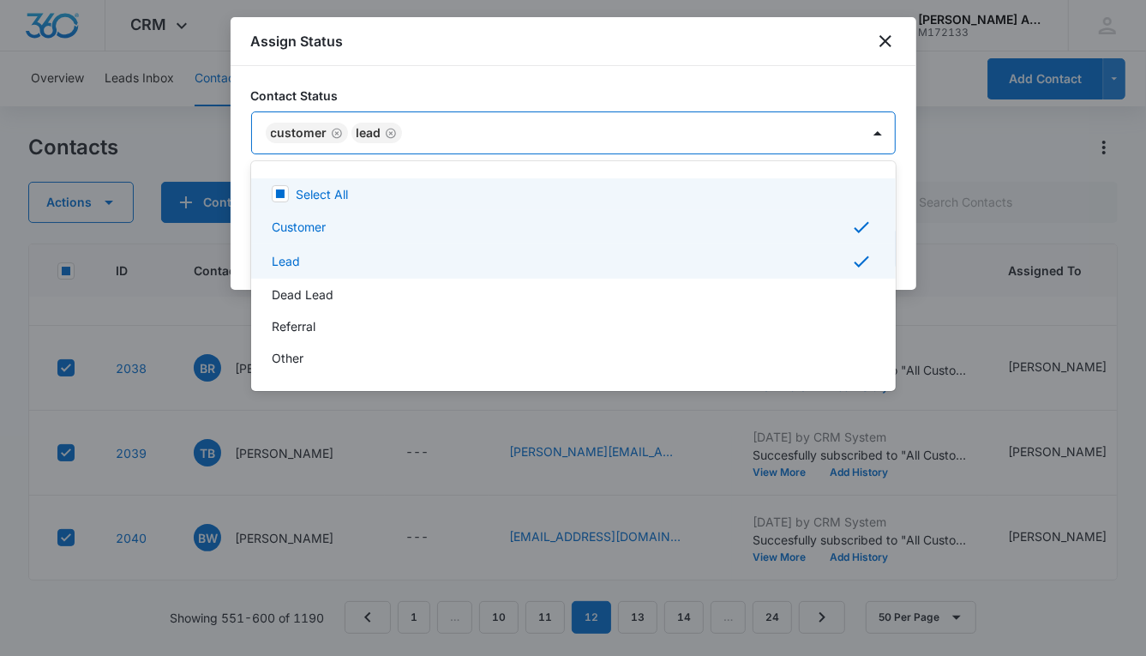
click at [584, 138] on div at bounding box center [573, 328] width 1146 height 656
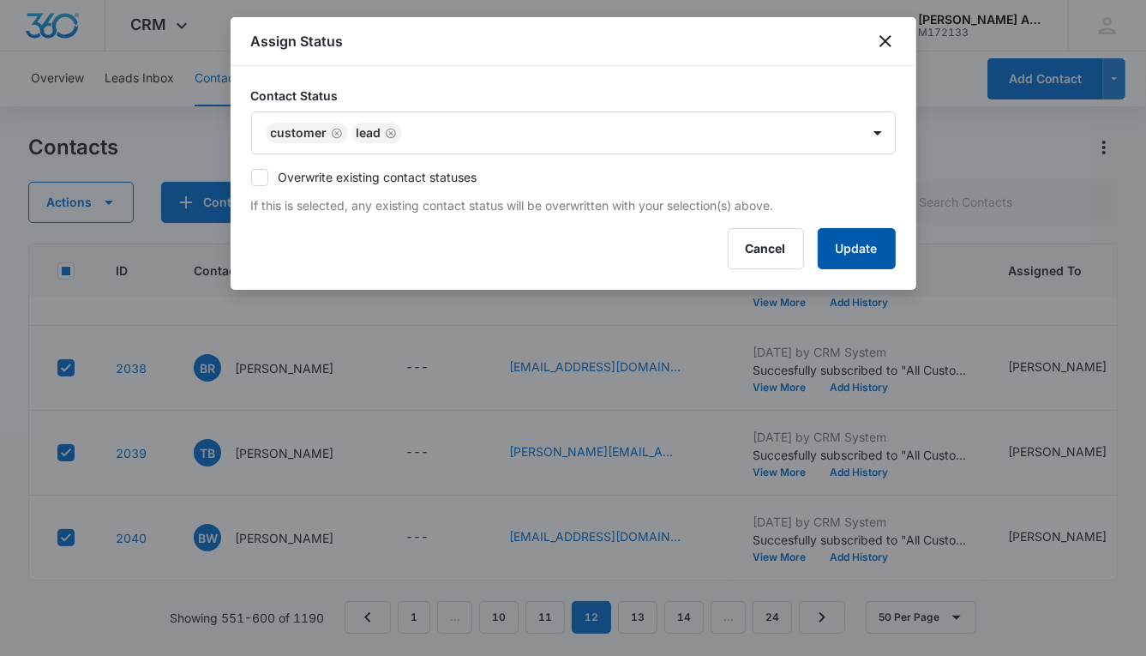
click at [837, 252] on button "Update" at bounding box center [857, 248] width 78 height 41
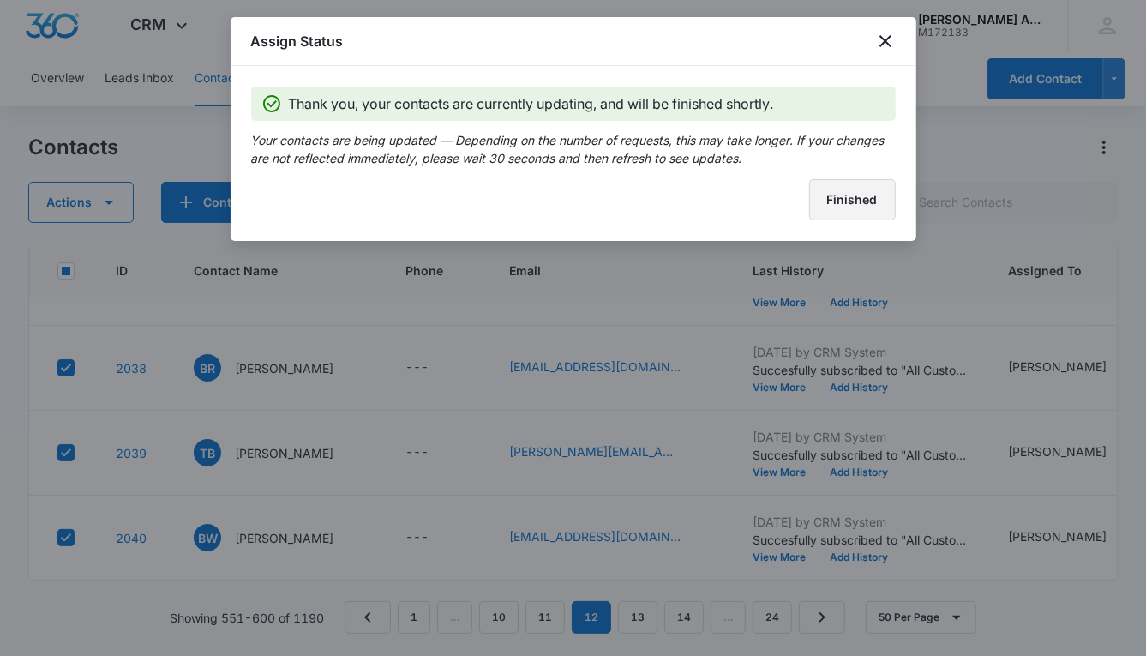
click at [821, 204] on button "Finished" at bounding box center [852, 199] width 87 height 41
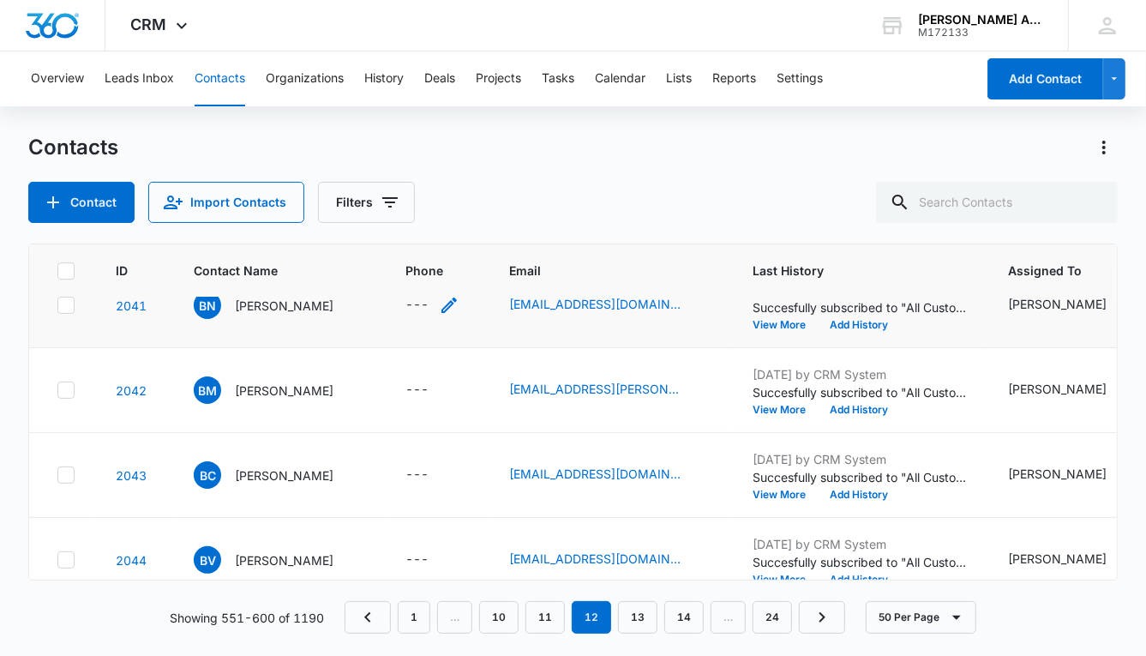
scroll to position [3408, 0]
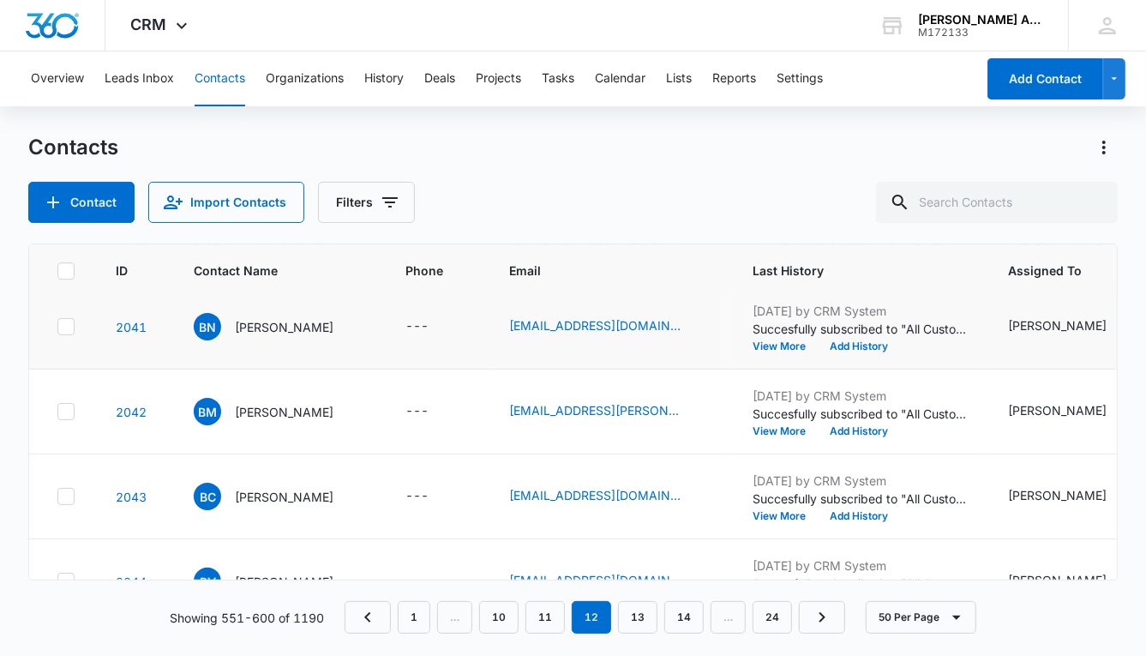
click at [61, 319] on icon at bounding box center [65, 326] width 15 height 15
click at [57, 327] on input "checkbox" at bounding box center [57, 327] width 1 height 1
checkbox input "true"
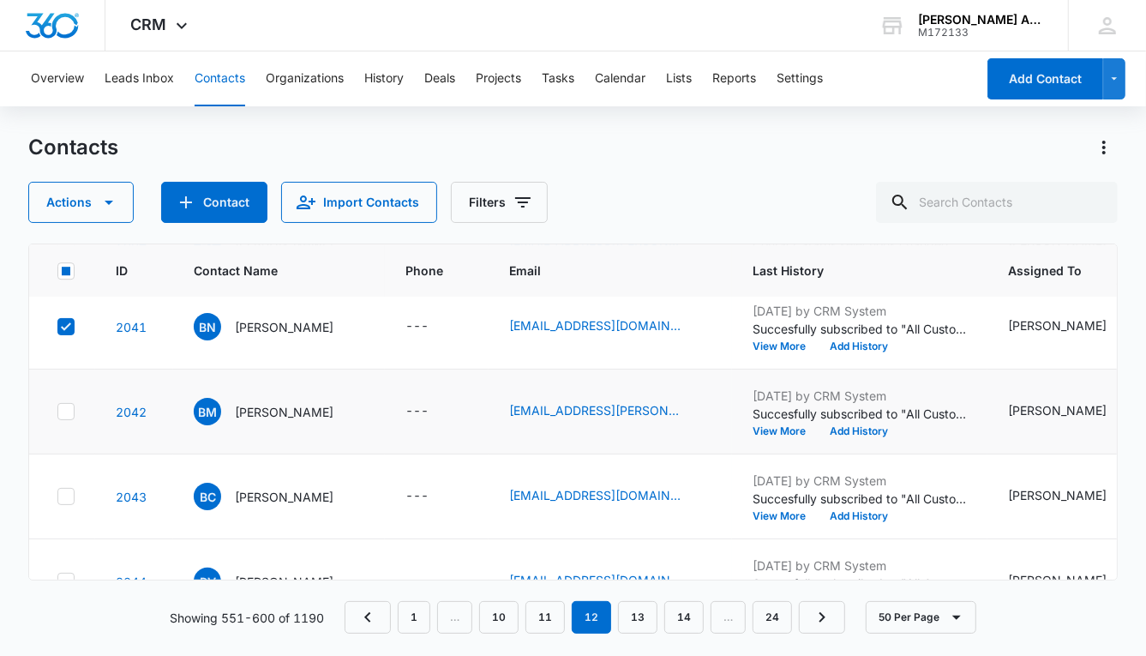
drag, startPoint x: 63, startPoint y: 404, endPoint x: 66, endPoint y: 415, distance: 11.7
click at [63, 404] on icon at bounding box center [65, 411] width 15 height 15
click at [57, 412] on input "checkbox" at bounding box center [57, 412] width 1 height 1
checkbox input "true"
click at [73, 491] on icon at bounding box center [65, 496] width 15 height 15
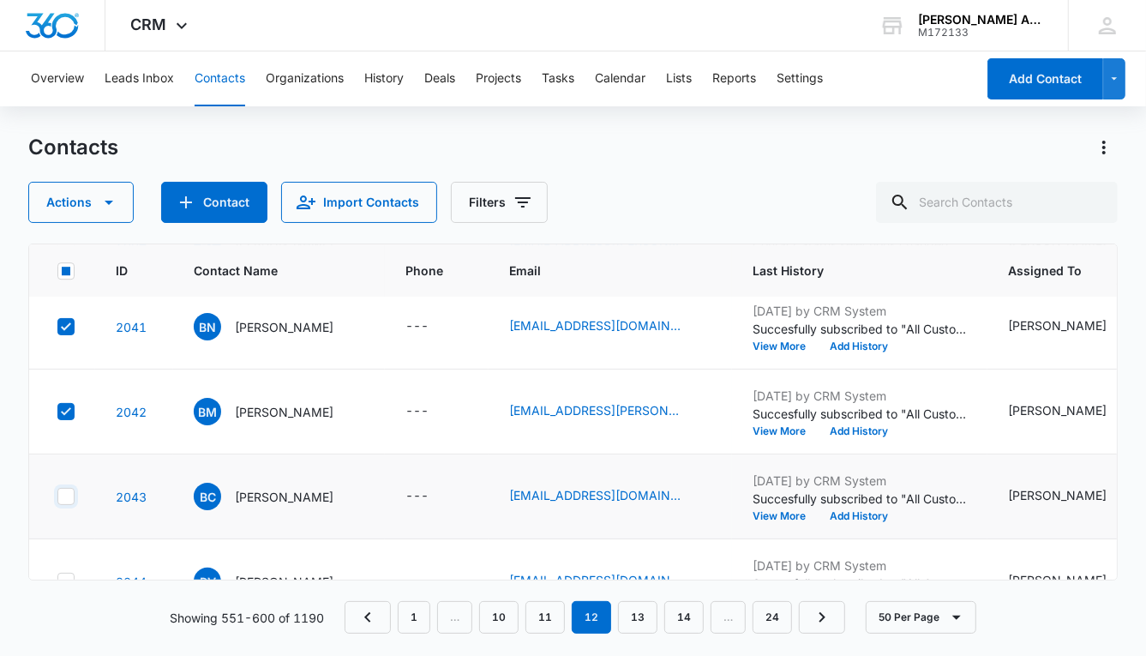
click at [57, 496] on input "checkbox" at bounding box center [57, 496] width 1 height 1
checkbox input "true"
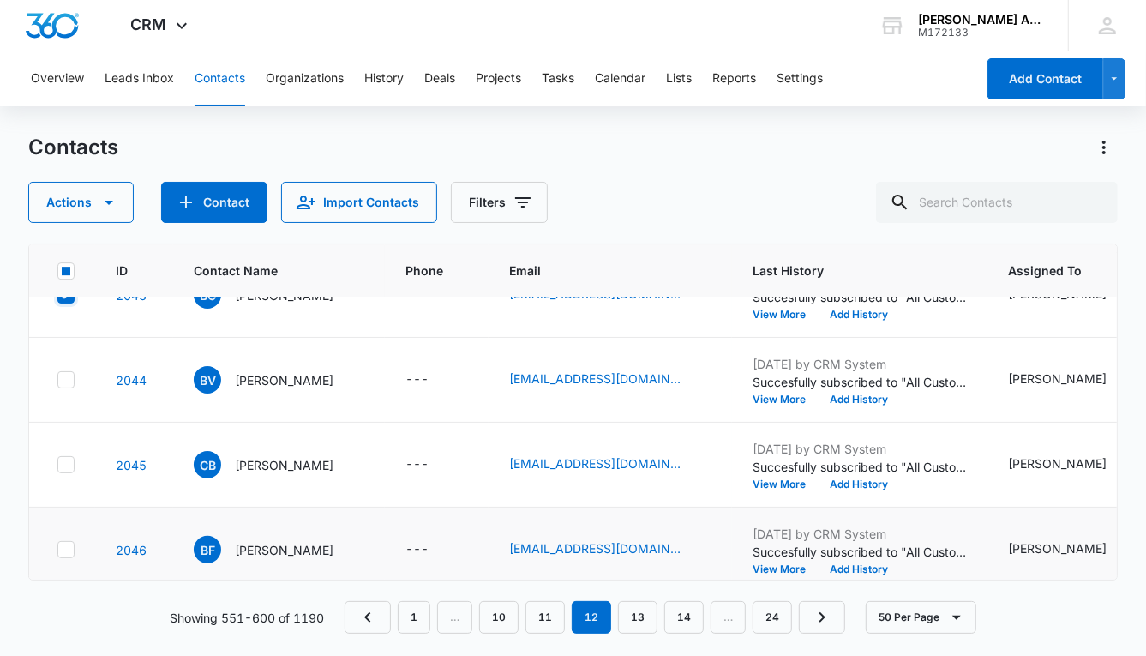
scroll to position [3616, 0]
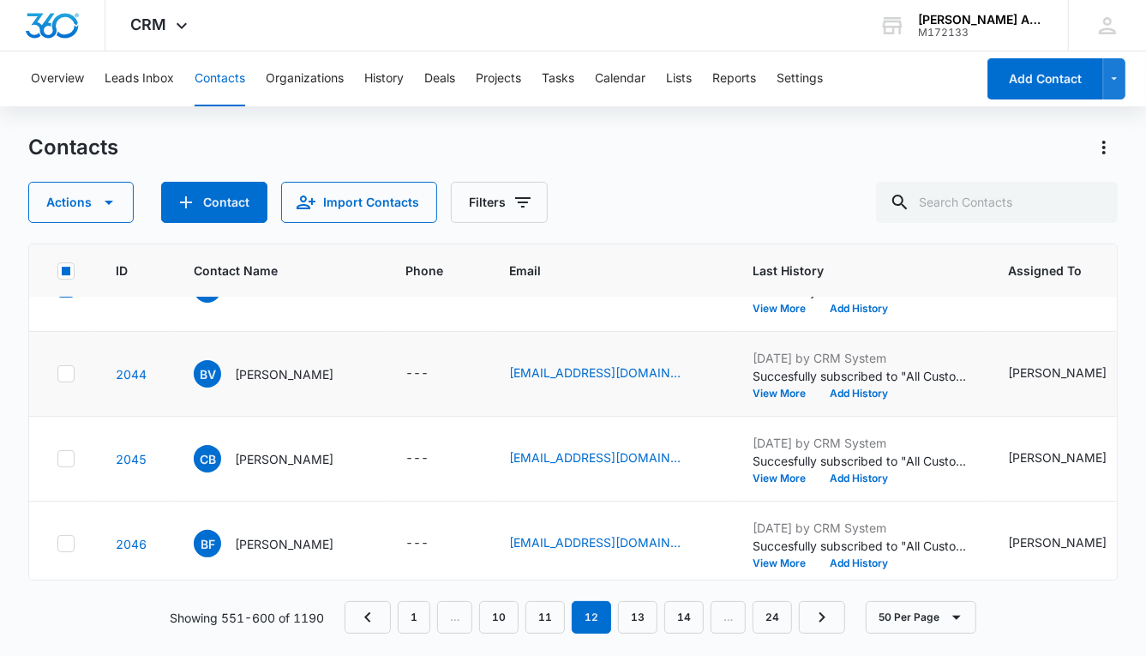
click at [62, 367] on icon at bounding box center [65, 373] width 15 height 15
click at [57, 374] on input "checkbox" at bounding box center [57, 374] width 1 height 1
checkbox input "true"
click at [71, 450] on div at bounding box center [65, 458] width 17 height 17
click at [57, 459] on input "checkbox" at bounding box center [57, 459] width 1 height 1
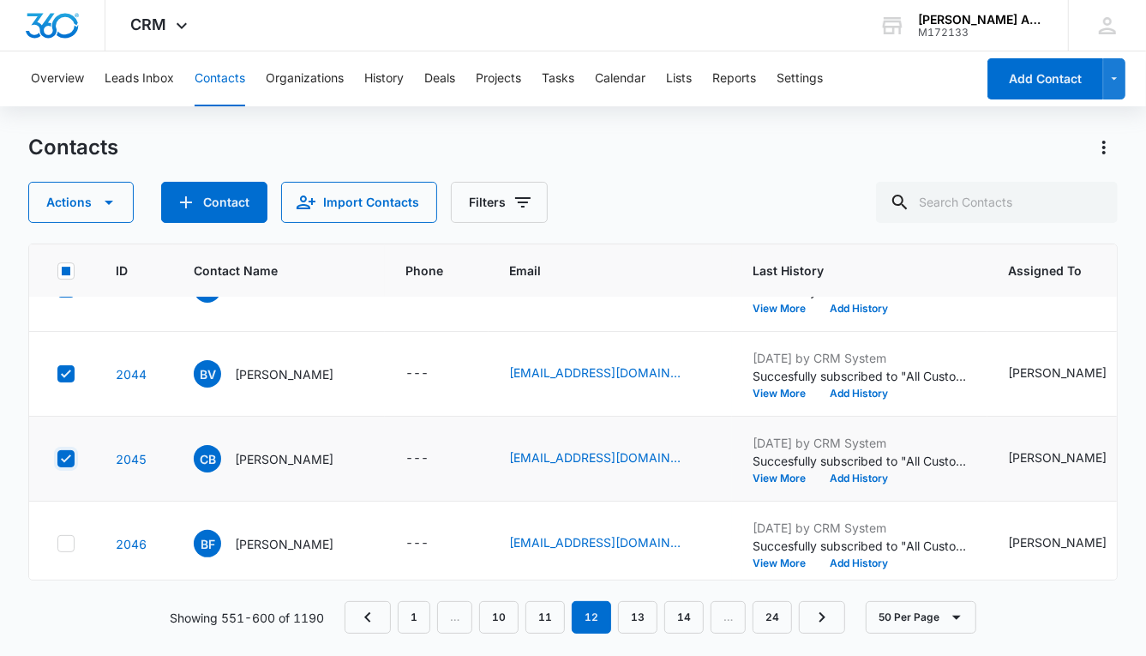
checkbox input "true"
click at [68, 527] on td at bounding box center [62, 544] width 66 height 85
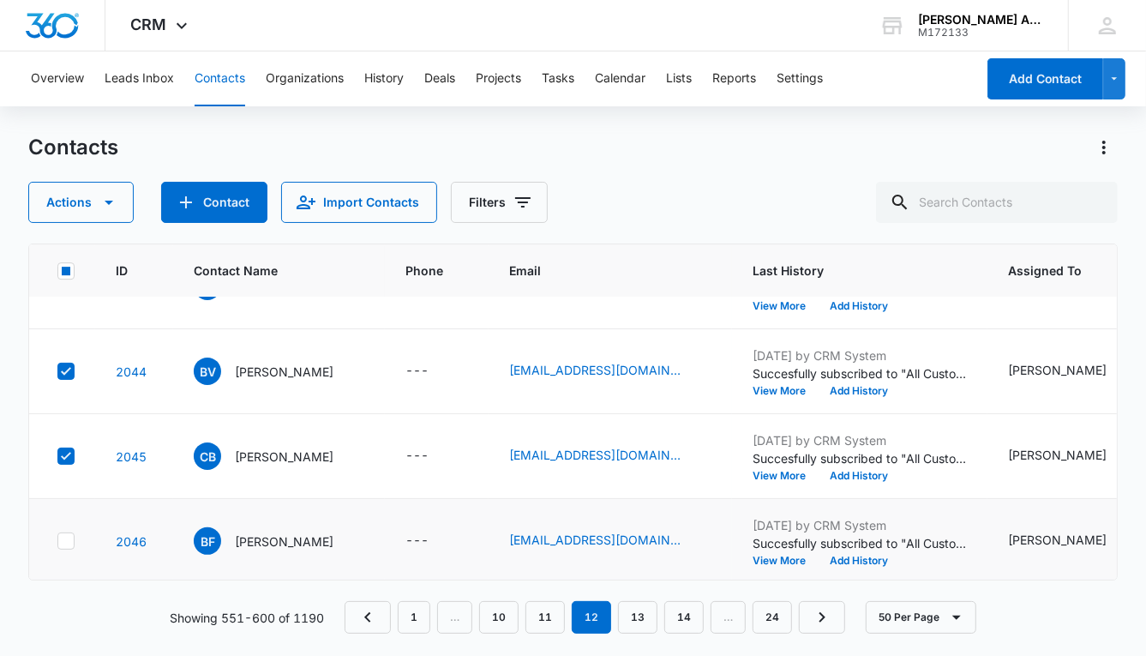
click at [64, 533] on icon at bounding box center [65, 540] width 15 height 15
click at [57, 541] on input "checkbox" at bounding box center [57, 541] width 1 height 1
checkbox input "true"
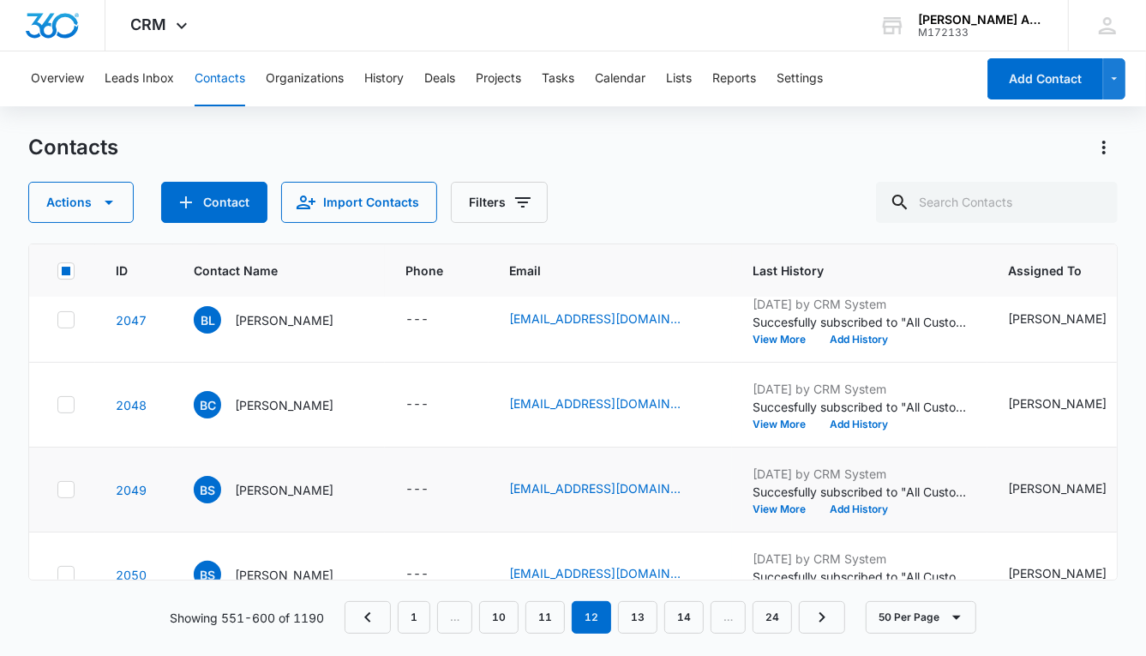
scroll to position [3944, 0]
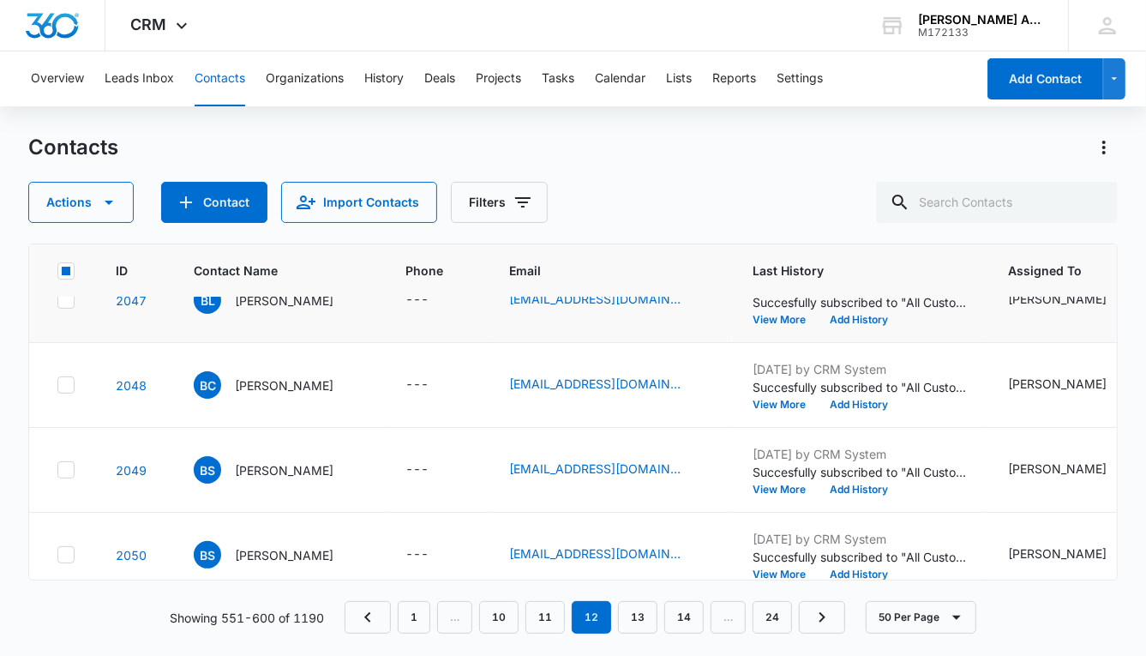
click at [65, 298] on icon at bounding box center [65, 299] width 15 height 15
click at [57, 300] on input "checkbox" at bounding box center [57, 300] width 1 height 1
checkbox input "true"
click at [67, 377] on icon at bounding box center [65, 384] width 15 height 15
click at [57, 385] on input "checkbox" at bounding box center [57, 385] width 1 height 1
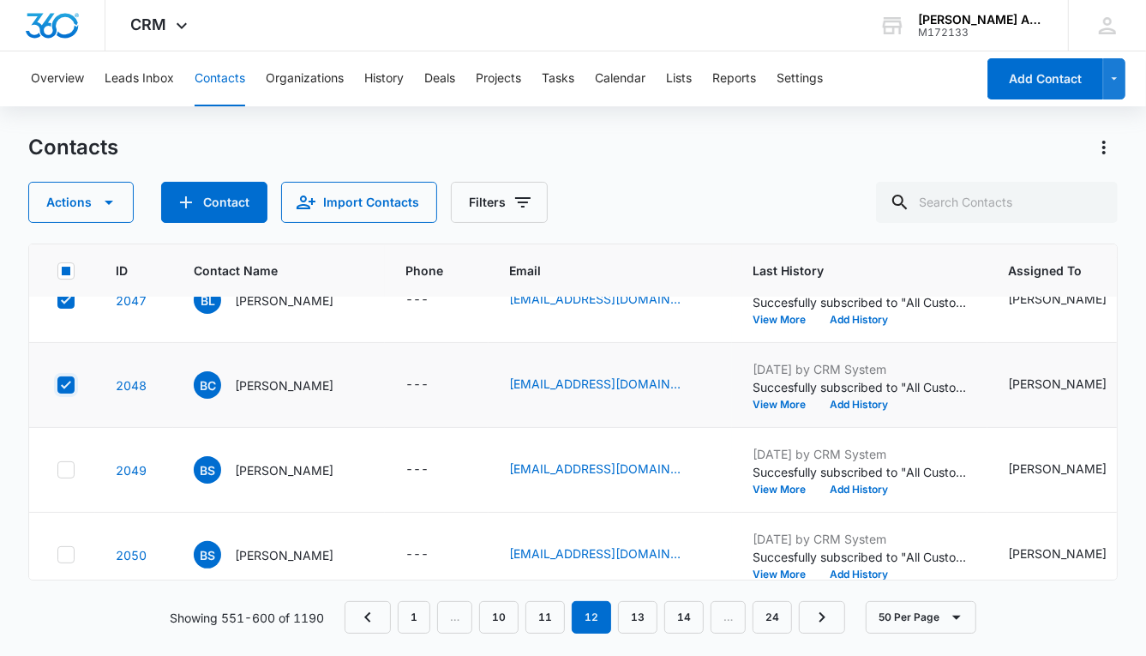
checkbox input "true"
click at [68, 467] on icon at bounding box center [65, 469] width 15 height 15
click at [57, 470] on input "checkbox" at bounding box center [57, 470] width 1 height 1
checkbox input "true"
click at [68, 551] on icon at bounding box center [65, 554] width 15 height 15
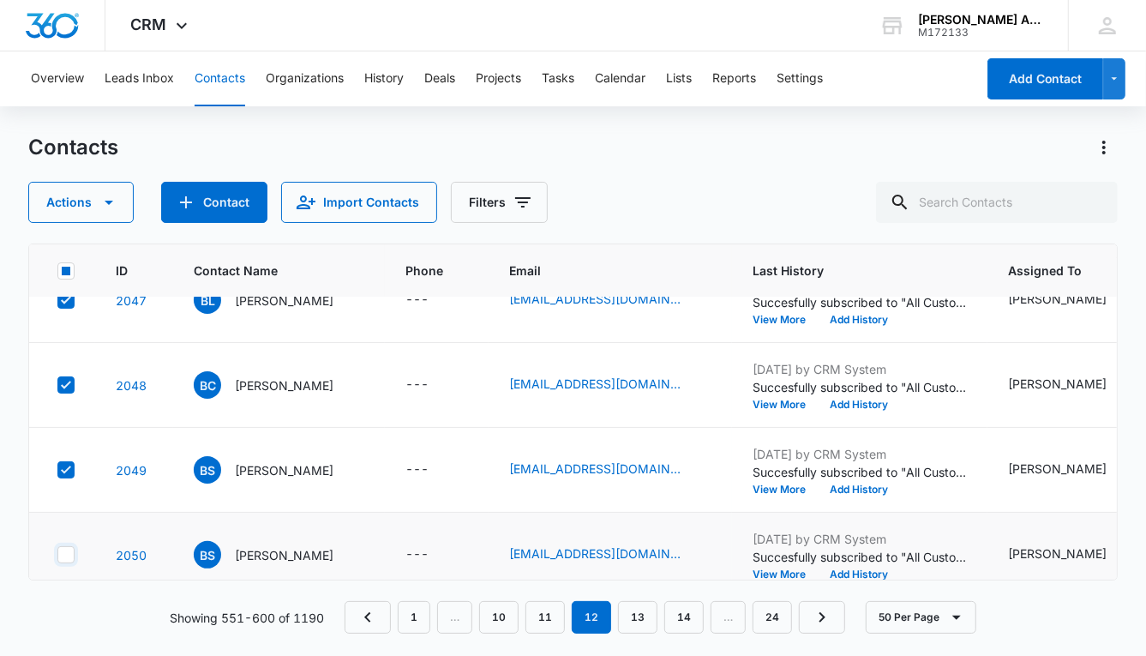
click at [57, 555] on input "checkbox" at bounding box center [57, 555] width 1 height 1
checkbox input "true"
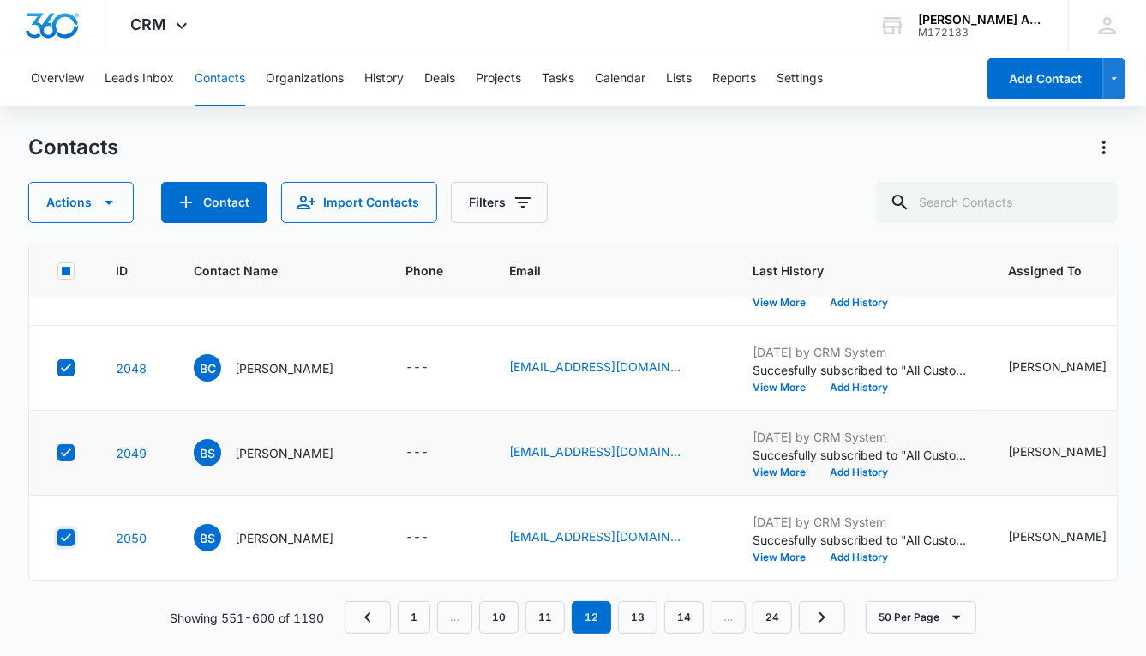
scroll to position [3970, 0]
click at [79, 200] on button "Actions" at bounding box center [80, 202] width 105 height 41
click at [89, 305] on div "Assign Type" at bounding box center [89, 309] width 77 height 12
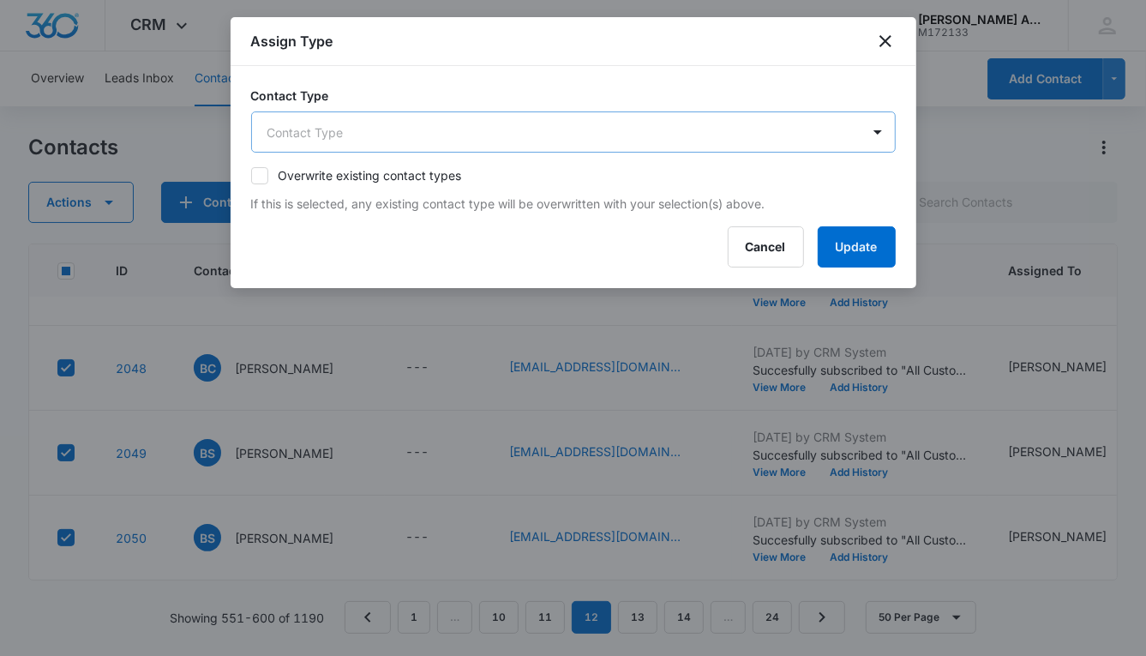
click at [366, 135] on body "CRM Apps Reputation Websites Forms CRM Email Social POS Content Ads Intelligenc…" at bounding box center [573, 328] width 1146 height 656
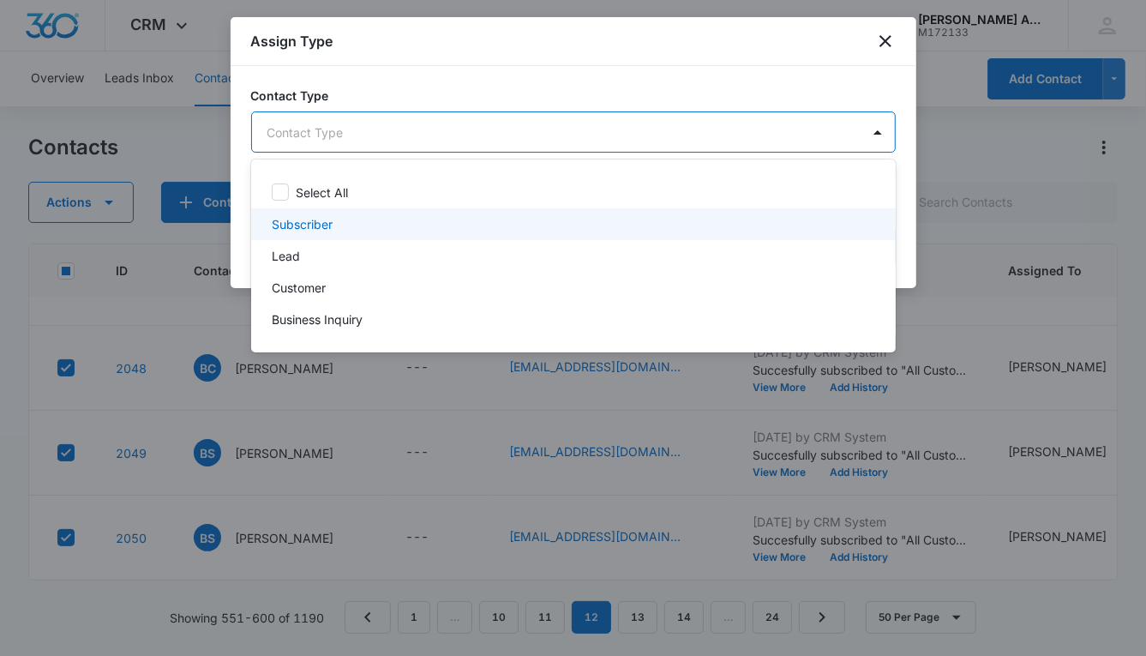
click at [322, 218] on p "Subscriber" at bounding box center [302, 224] width 61 height 18
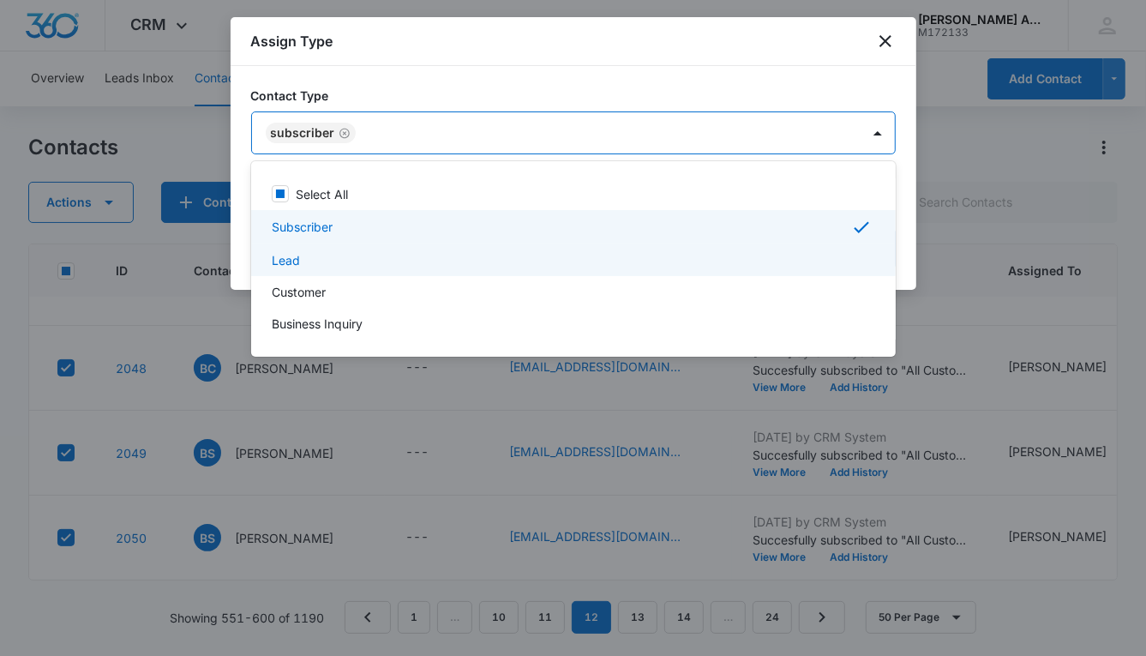
click at [295, 252] on p "Lead" at bounding box center [286, 260] width 28 height 18
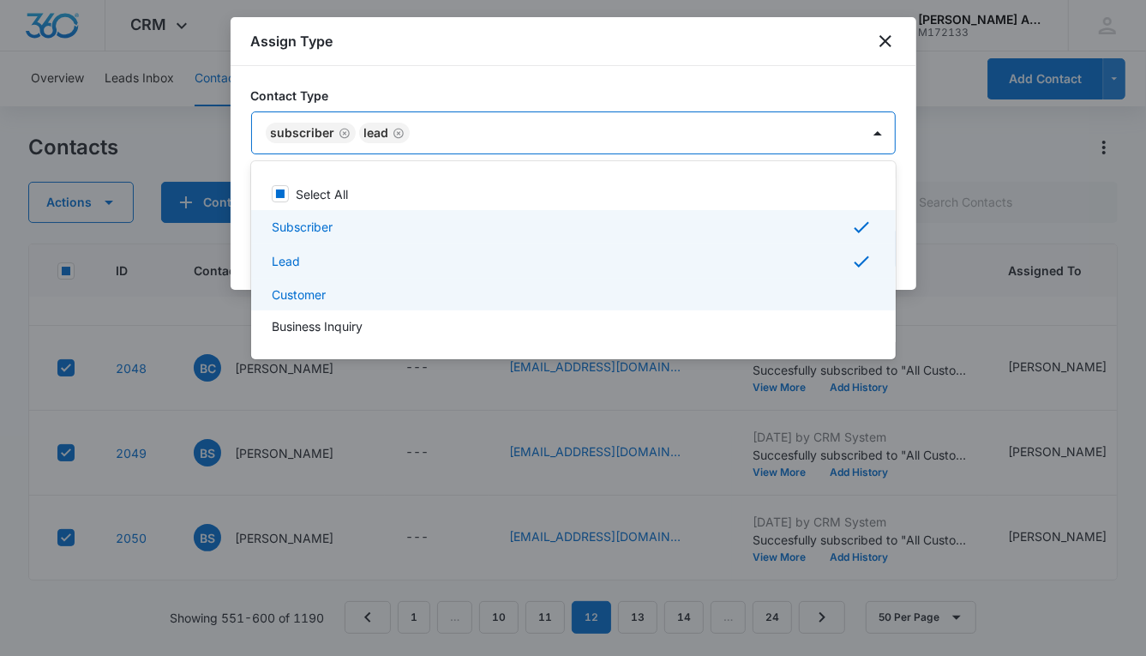
click at [296, 286] on p "Customer" at bounding box center [299, 295] width 54 height 18
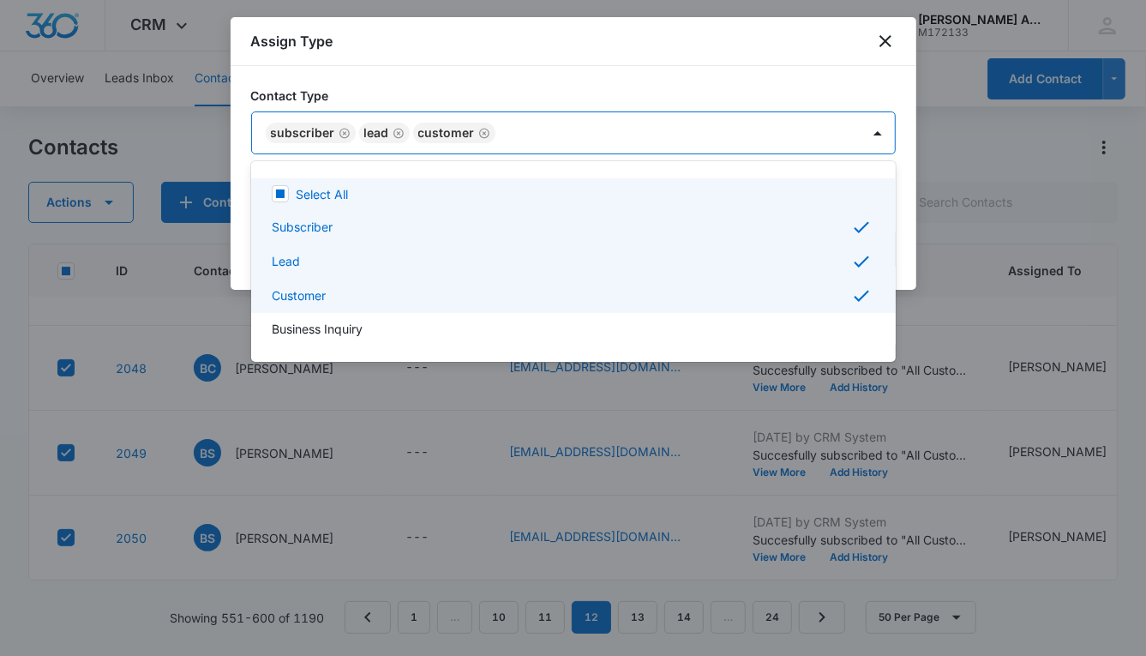
click at [585, 129] on div at bounding box center [573, 328] width 1146 height 656
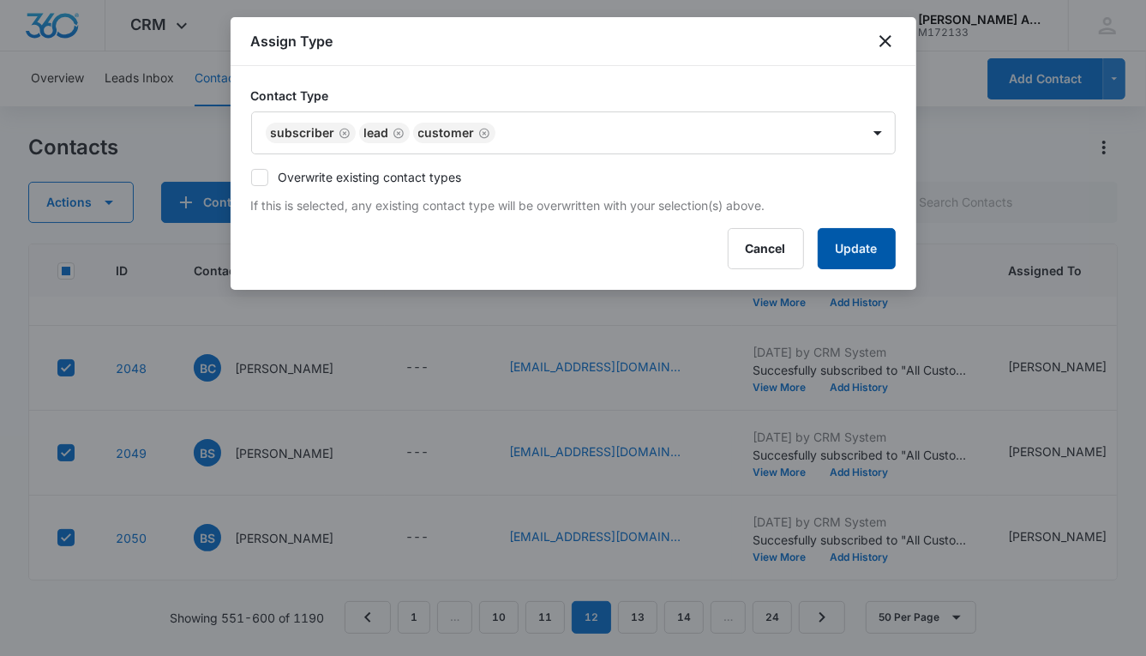
click at [832, 250] on button "Update" at bounding box center [857, 248] width 78 height 41
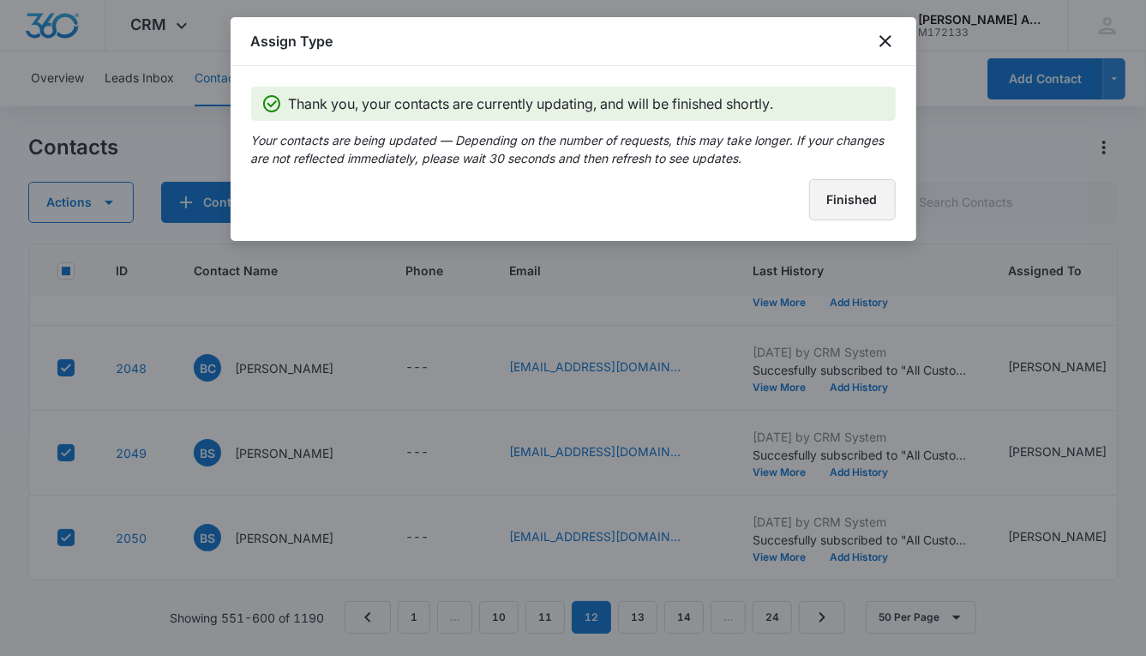
click at [826, 212] on button "Finished" at bounding box center [852, 199] width 87 height 41
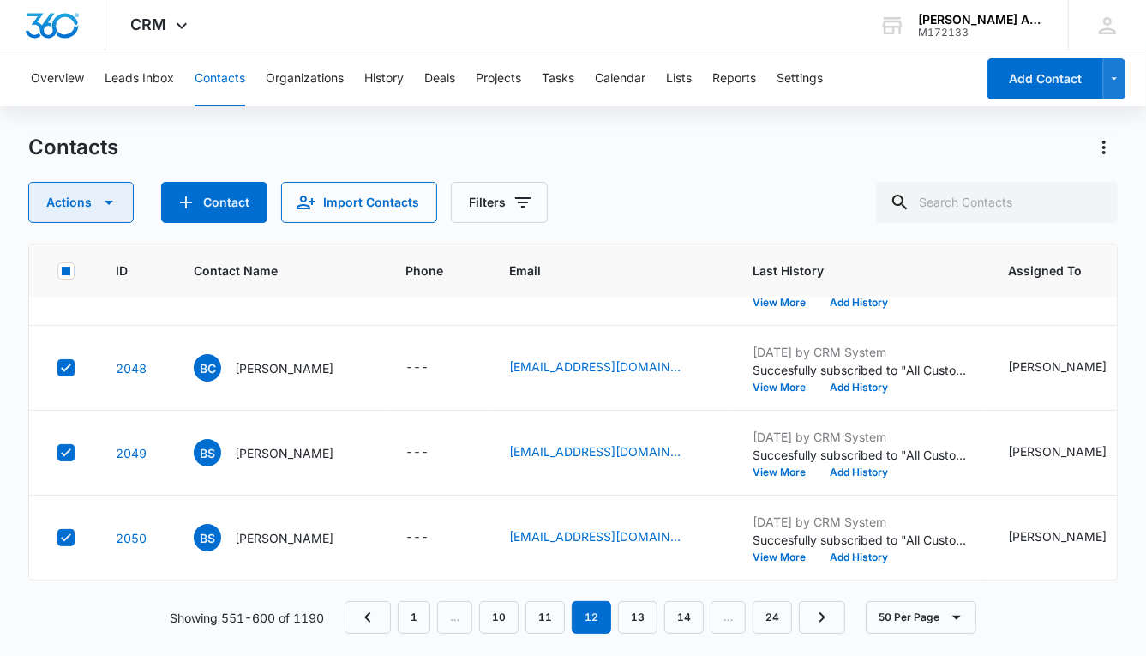
click at [87, 202] on button "Actions" at bounding box center [80, 202] width 105 height 41
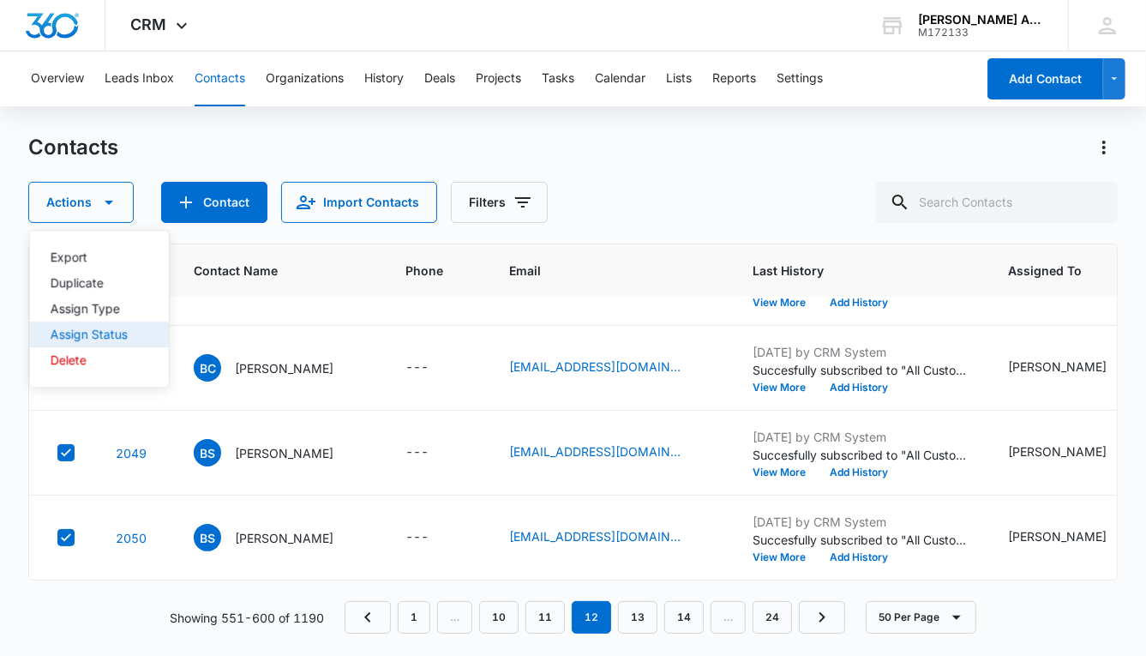
click at [89, 331] on div "Assign Status" at bounding box center [89, 334] width 77 height 12
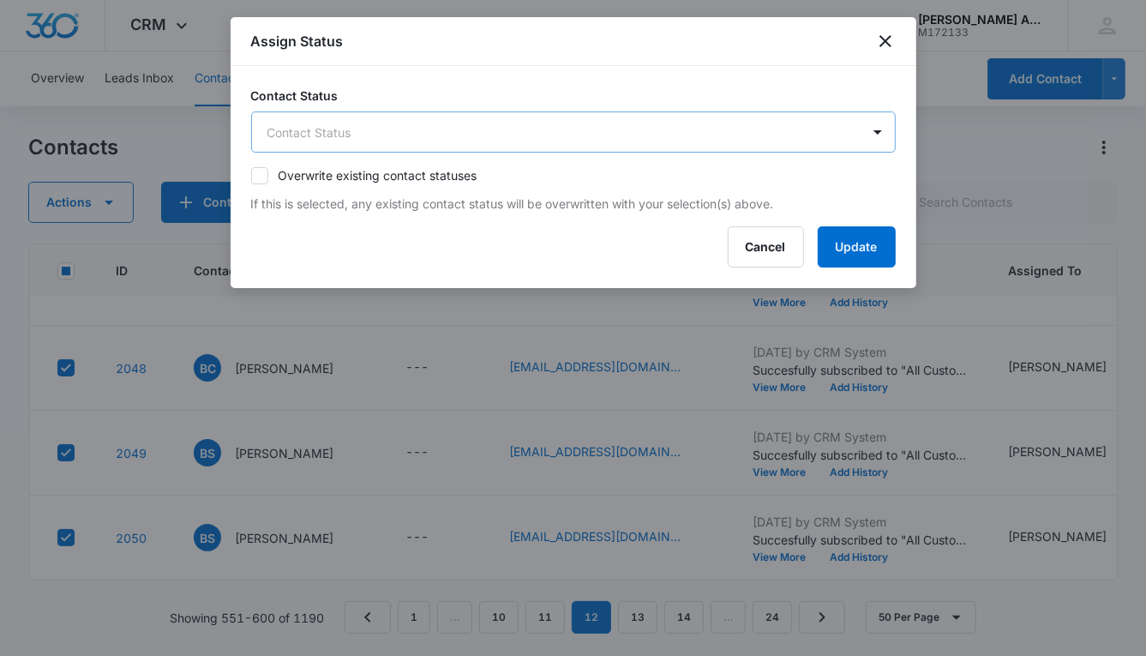
click at [403, 135] on body "CRM Apps Reputation Websites Forms CRM Email Social POS Content Ads Intelligenc…" at bounding box center [573, 328] width 1146 height 656
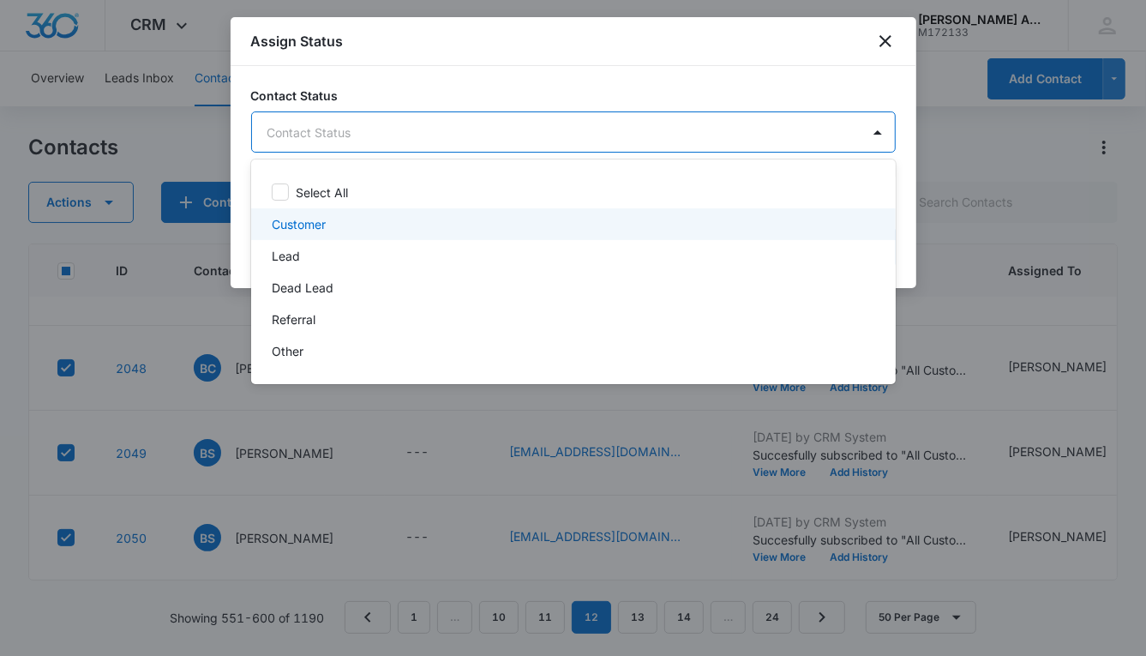
click at [298, 227] on p "Customer" at bounding box center [299, 224] width 54 height 18
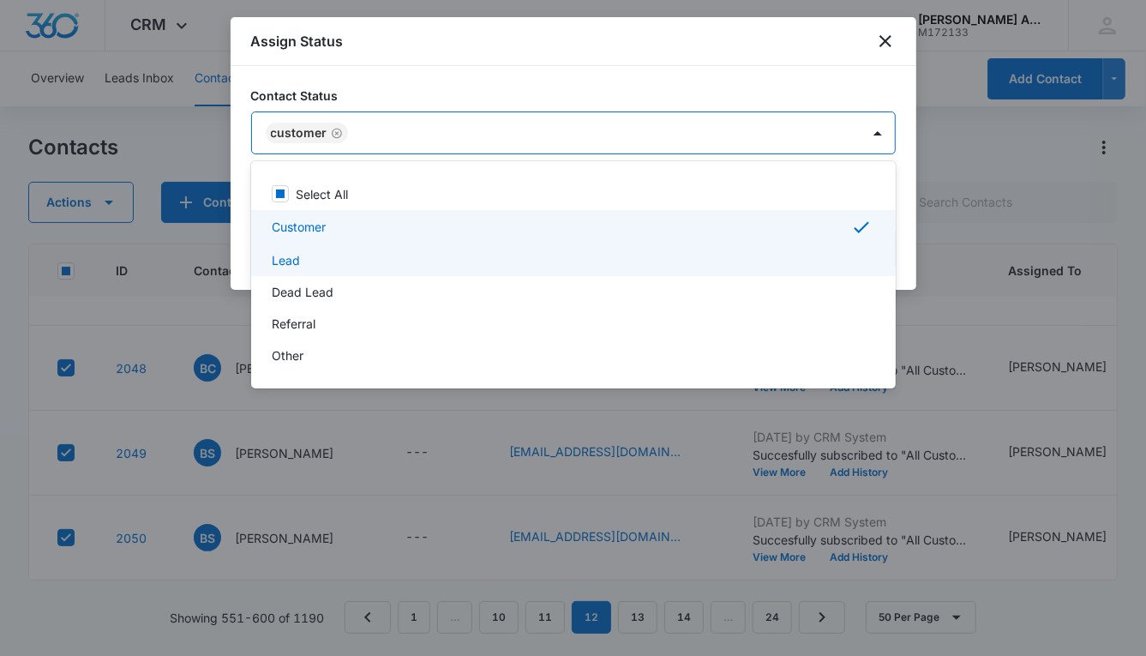
click at [284, 261] on p "Lead" at bounding box center [286, 260] width 28 height 18
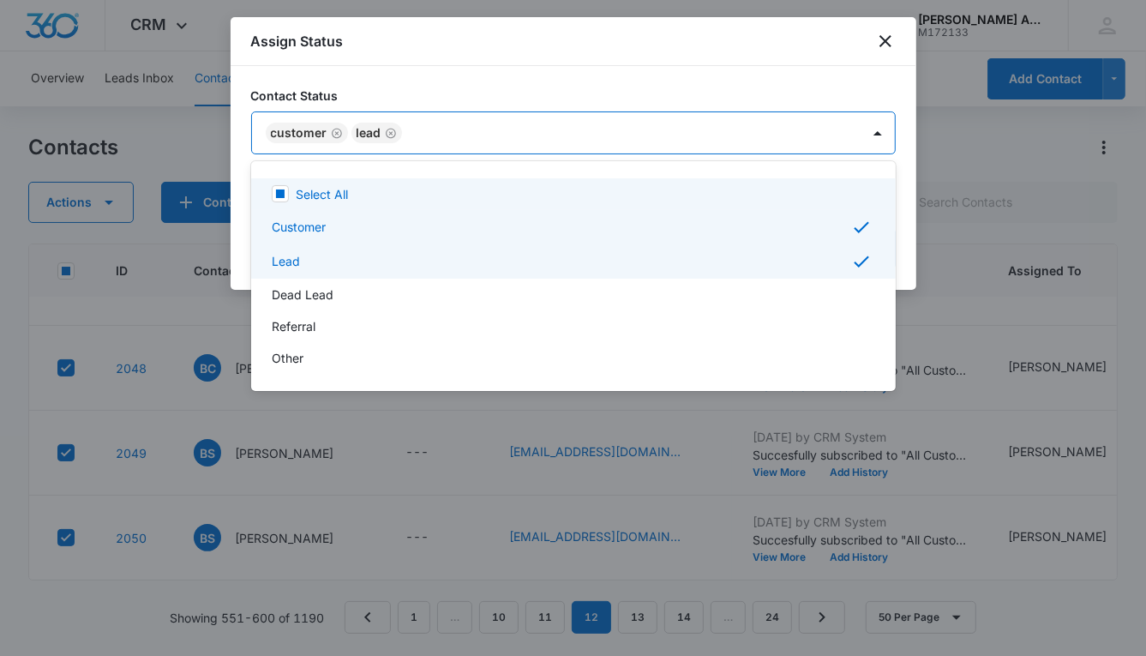
click at [749, 140] on div at bounding box center [573, 328] width 1146 height 656
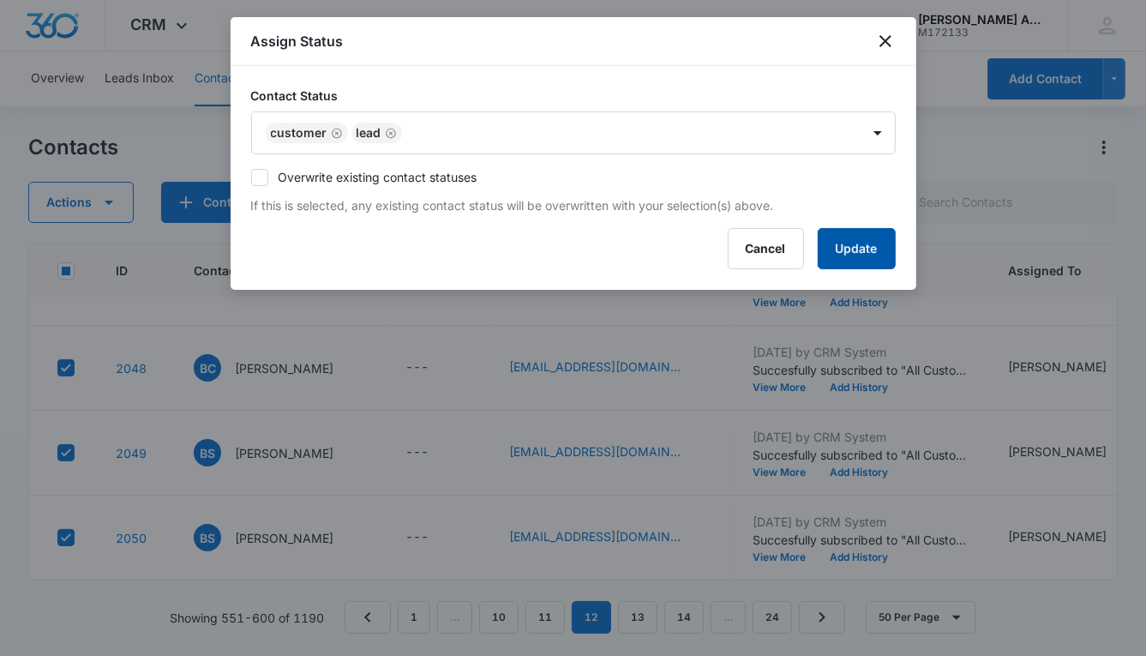
click at [837, 241] on button "Update" at bounding box center [857, 248] width 78 height 41
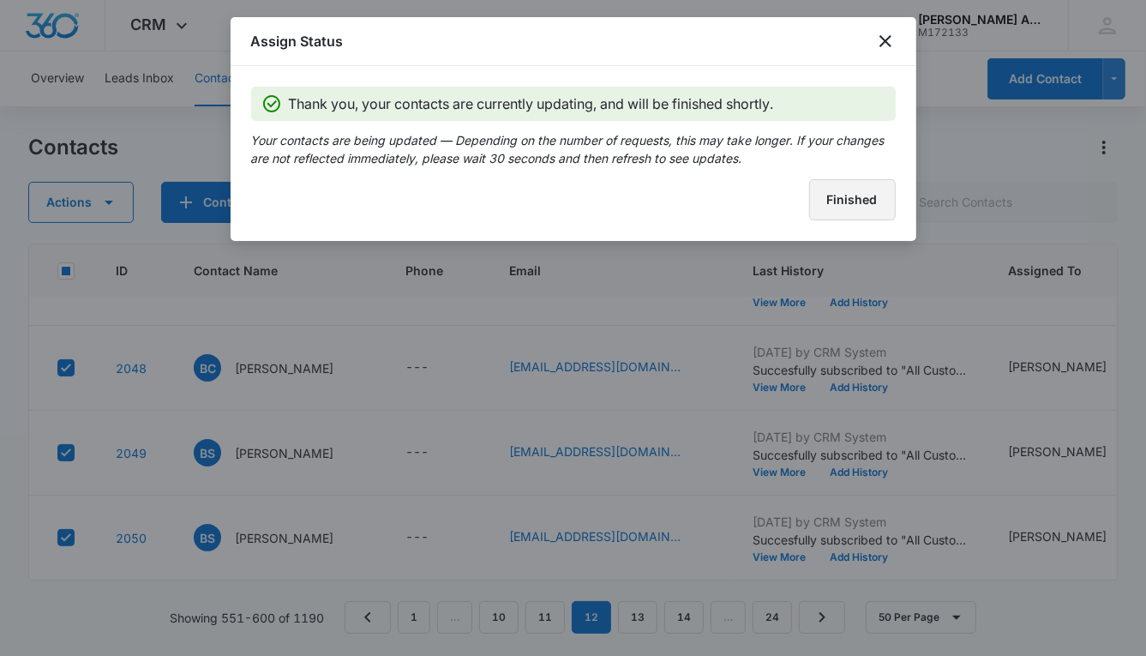
click at [828, 189] on button "Finished" at bounding box center [852, 199] width 87 height 41
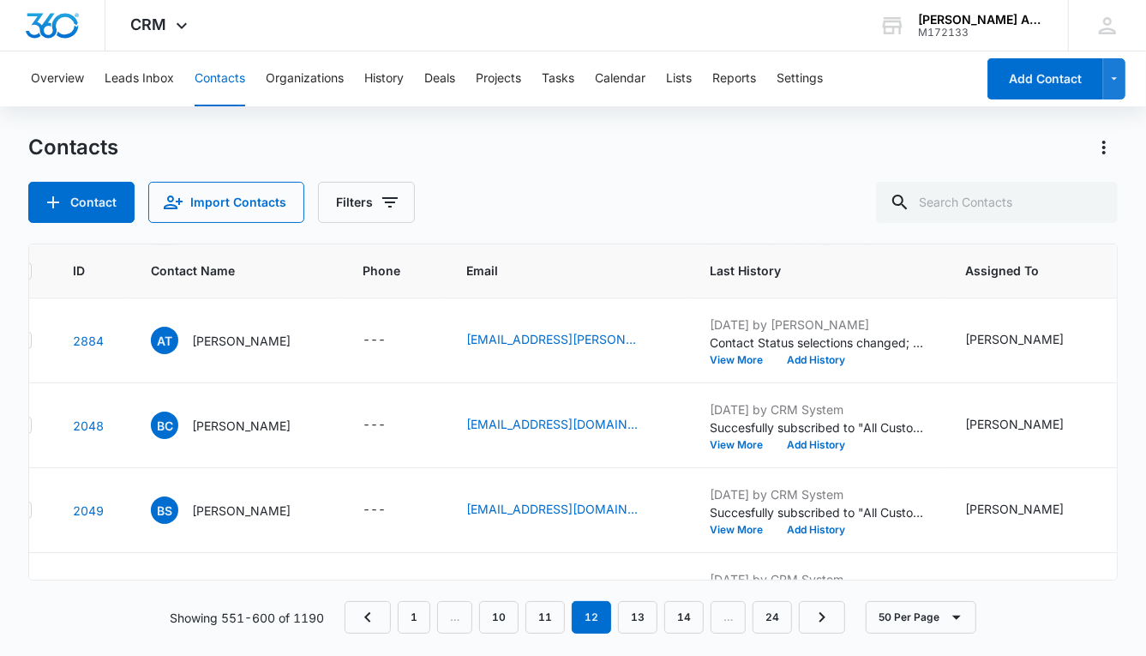
scroll to position [3310, 0]
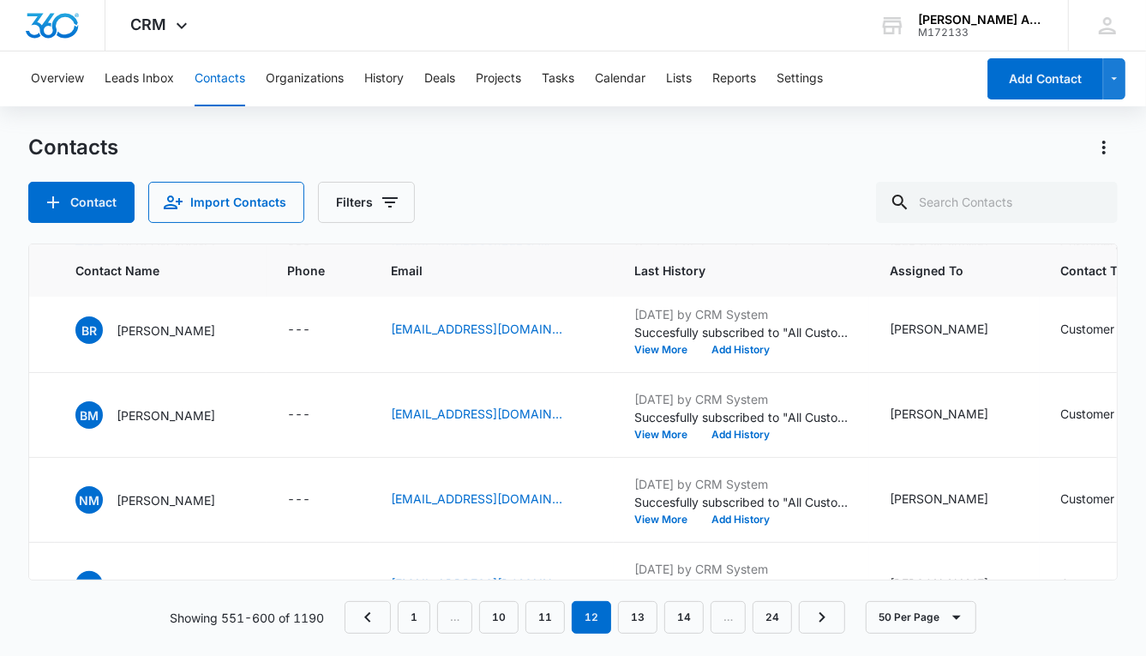
scroll to position [3405, 0]
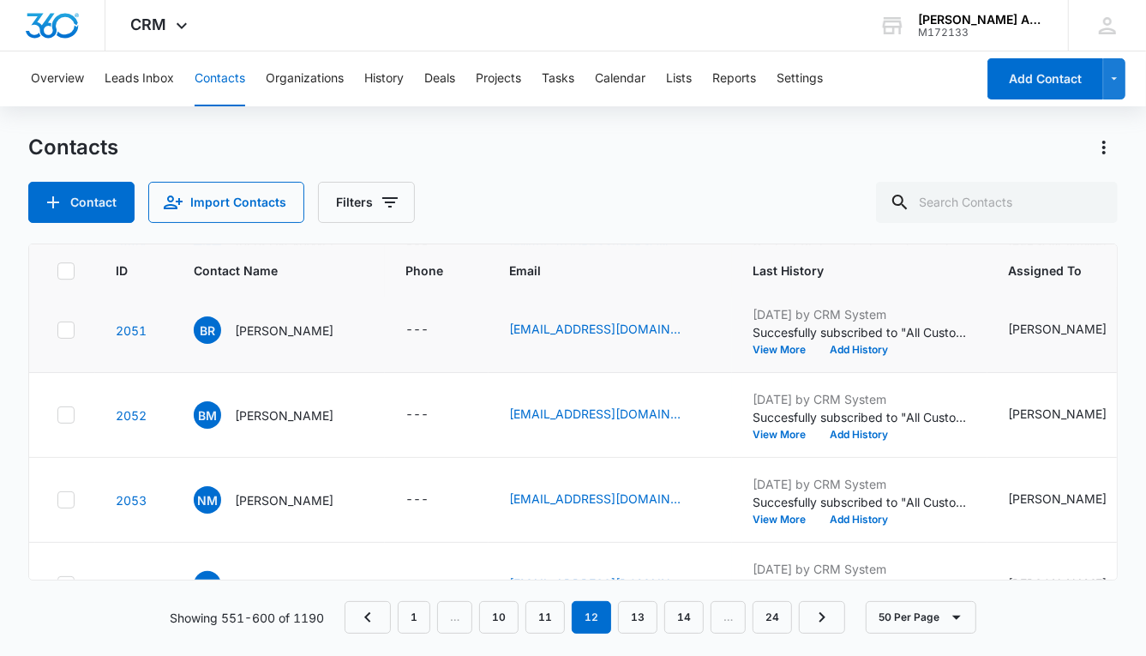
click at [67, 326] on icon at bounding box center [66, 330] width 10 height 8
click at [57, 330] on input "checkbox" at bounding box center [57, 330] width 1 height 1
checkbox input "true"
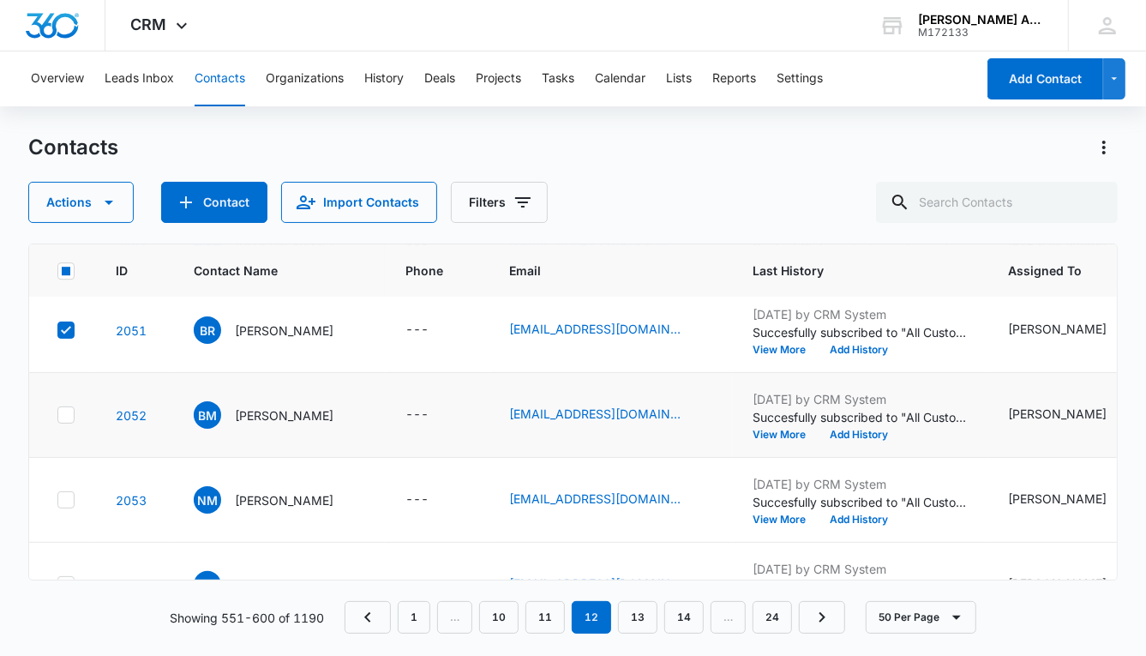
click at [66, 413] on icon at bounding box center [65, 414] width 15 height 15
click at [57, 415] on input "checkbox" at bounding box center [57, 415] width 1 height 1
checkbox input "true"
click at [63, 492] on icon at bounding box center [65, 499] width 15 height 15
click at [57, 500] on input "checkbox" at bounding box center [57, 500] width 1 height 1
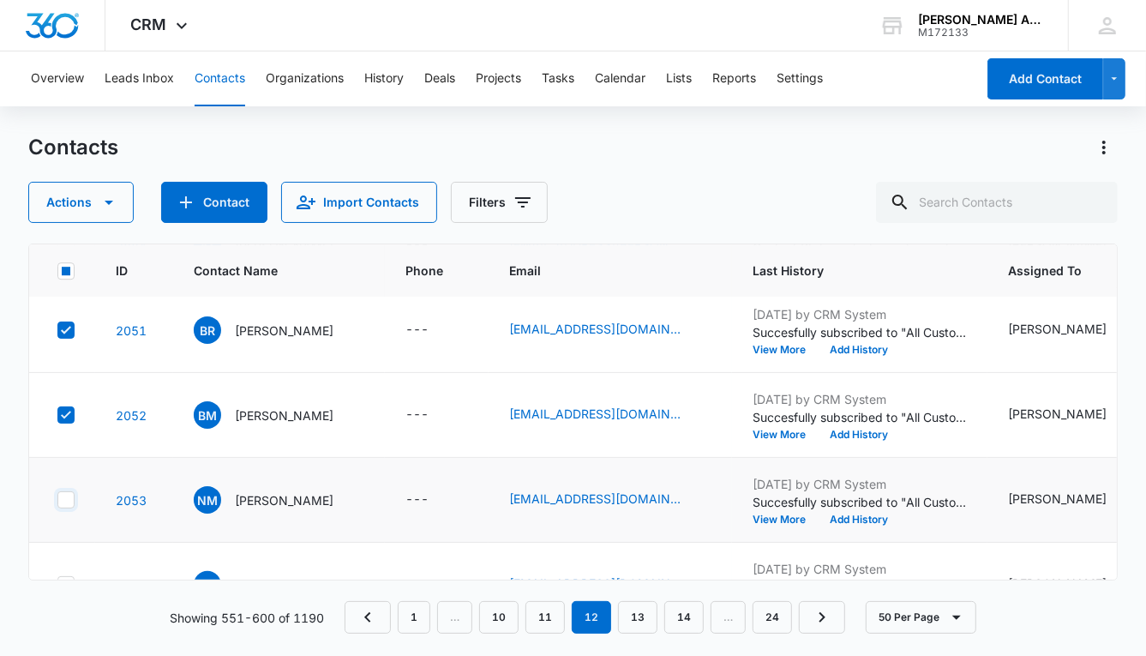
checkbox input "true"
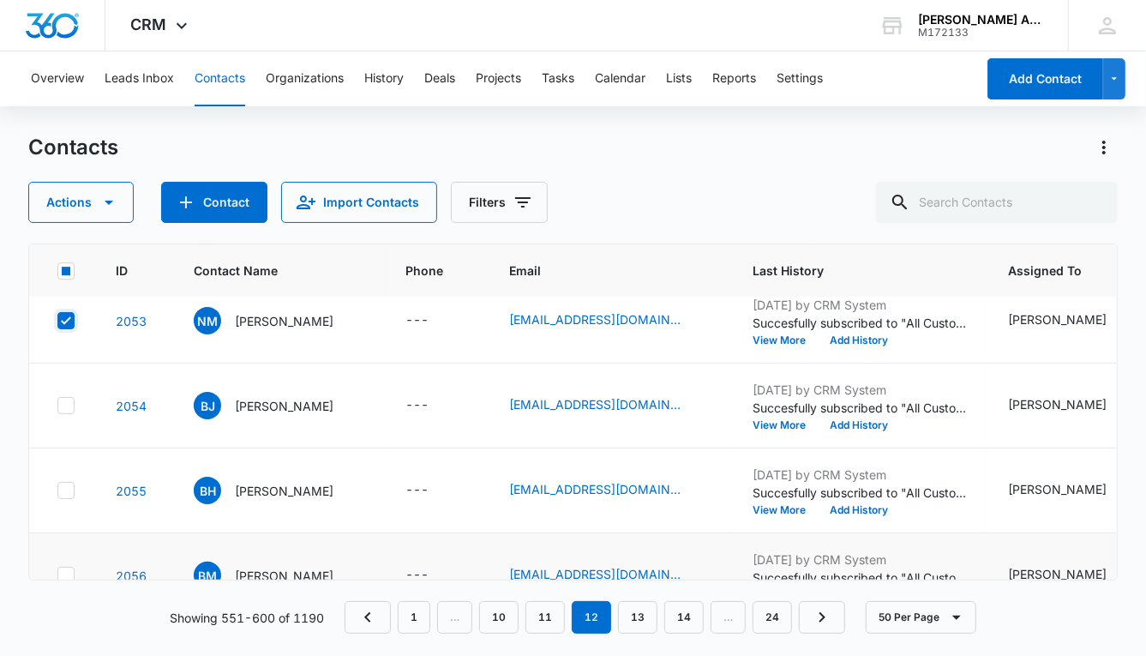
scroll to position [3639, 0]
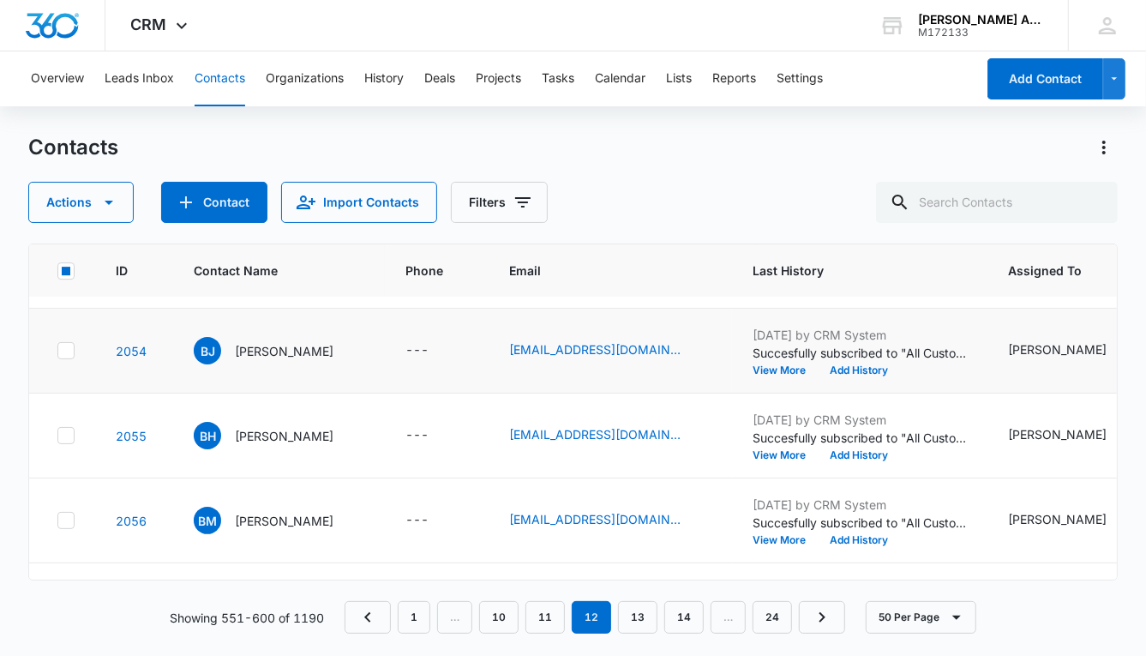
click at [69, 351] on icon at bounding box center [65, 350] width 15 height 15
click at [57, 351] on input "checkbox" at bounding box center [57, 351] width 1 height 1
checkbox input "true"
click at [65, 428] on icon at bounding box center [65, 435] width 15 height 15
click at [57, 436] on input "checkbox" at bounding box center [57, 436] width 1 height 1
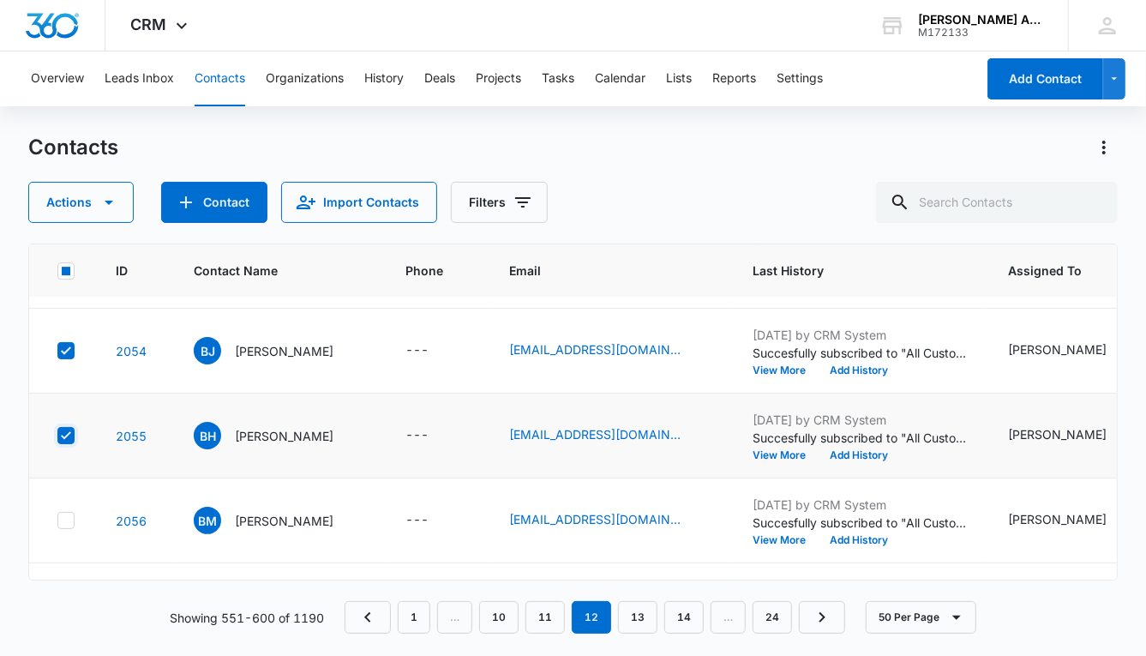
checkbox input "true"
click at [68, 513] on icon at bounding box center [65, 520] width 15 height 15
click at [57, 520] on input "checkbox" at bounding box center [57, 520] width 1 height 1
checkbox input "true"
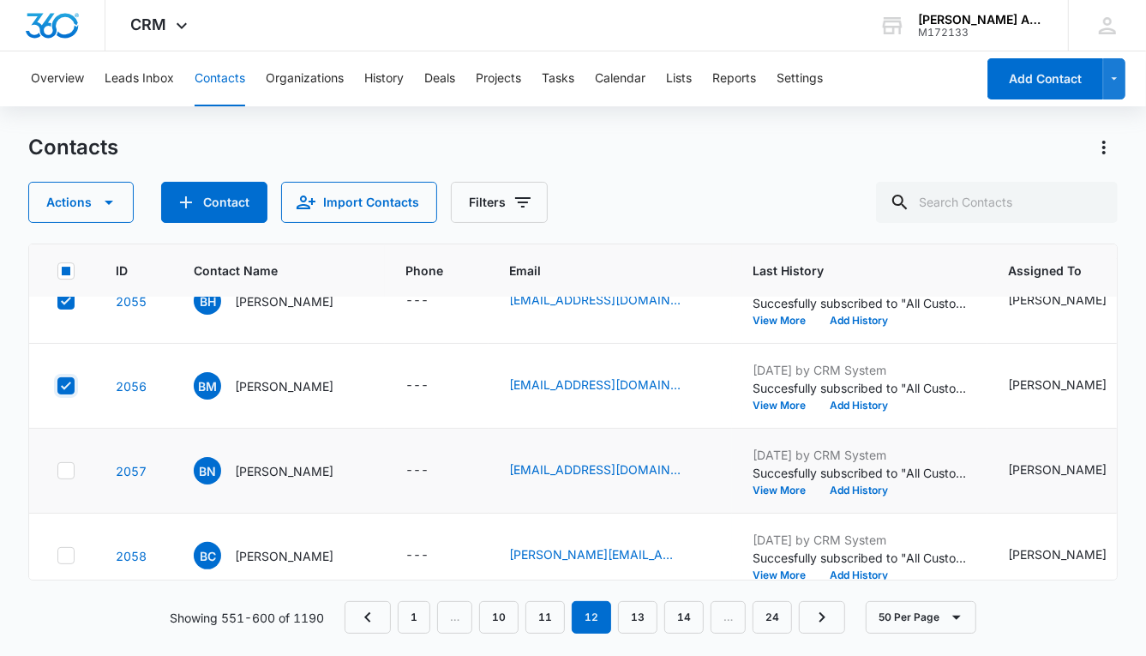
scroll to position [3814, 0]
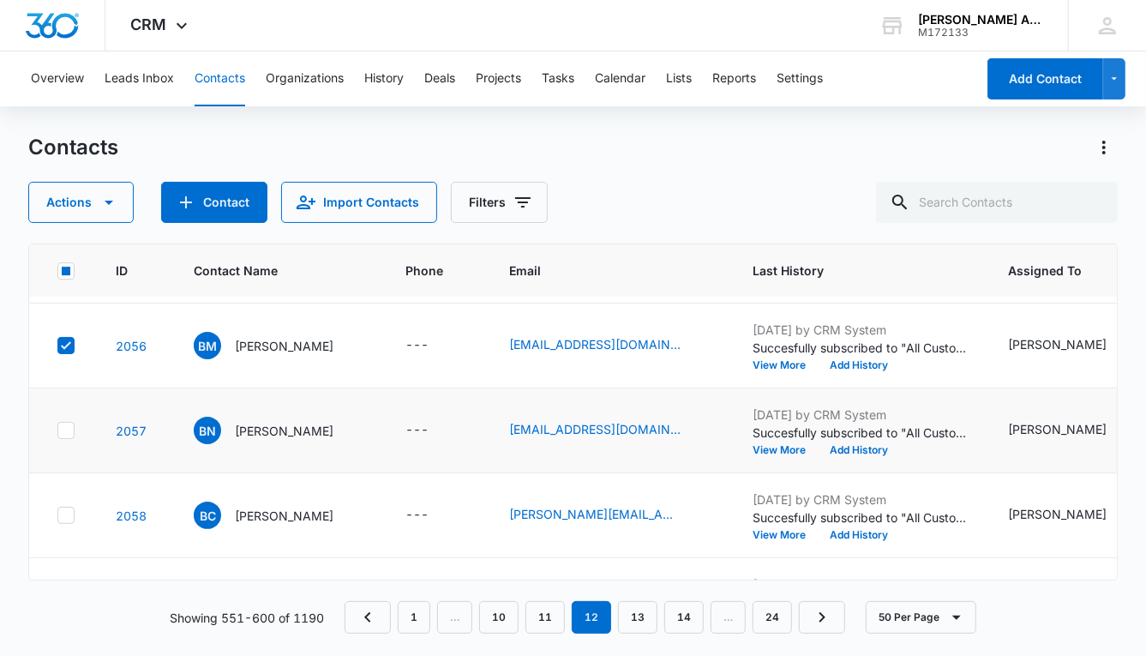
click at [63, 426] on icon at bounding box center [65, 430] width 15 height 15
click at [57, 430] on input "checkbox" at bounding box center [57, 430] width 1 height 1
checkbox input "true"
click at [67, 508] on icon at bounding box center [65, 515] width 15 height 15
click at [57, 515] on input "checkbox" at bounding box center [57, 515] width 1 height 1
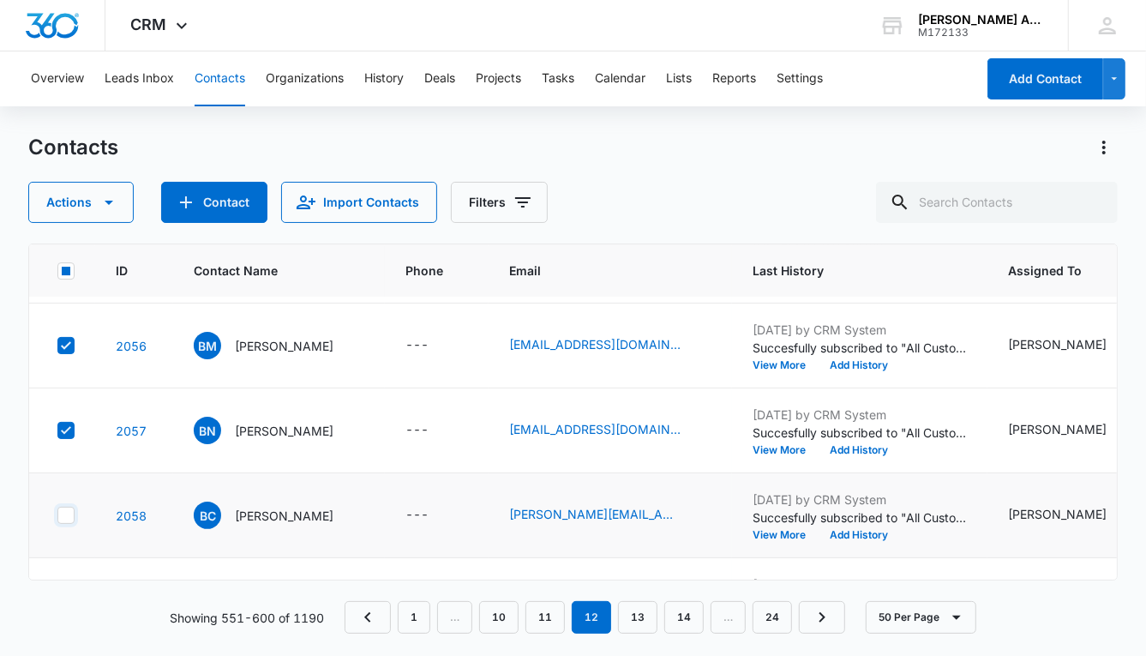
checkbox input "true"
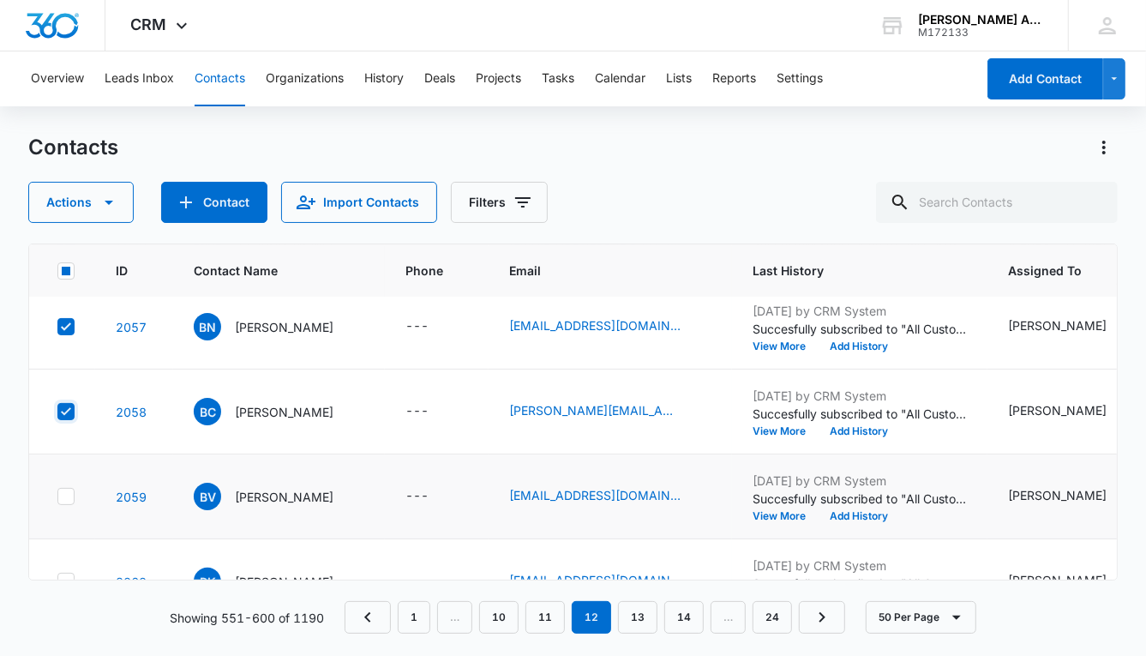
scroll to position [3940, 0]
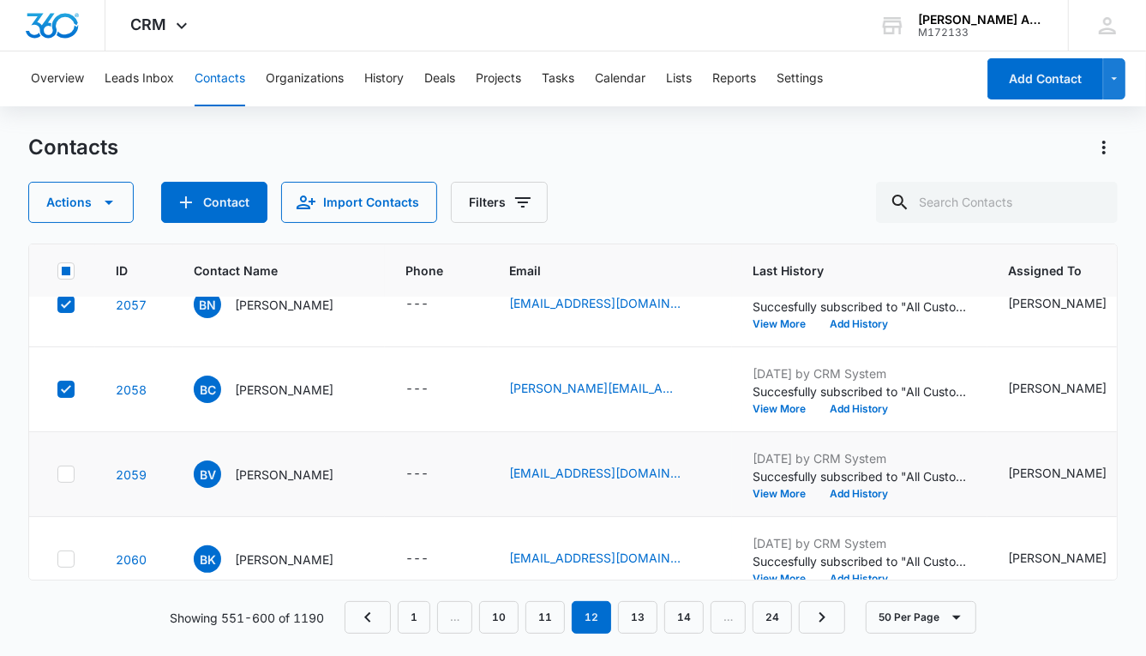
click at [69, 473] on icon at bounding box center [65, 473] width 15 height 15
click at [57, 474] on input "checkbox" at bounding box center [57, 474] width 1 height 1
checkbox input "true"
click at [65, 542] on td at bounding box center [62, 559] width 66 height 85
click at [64, 551] on icon at bounding box center [65, 558] width 15 height 15
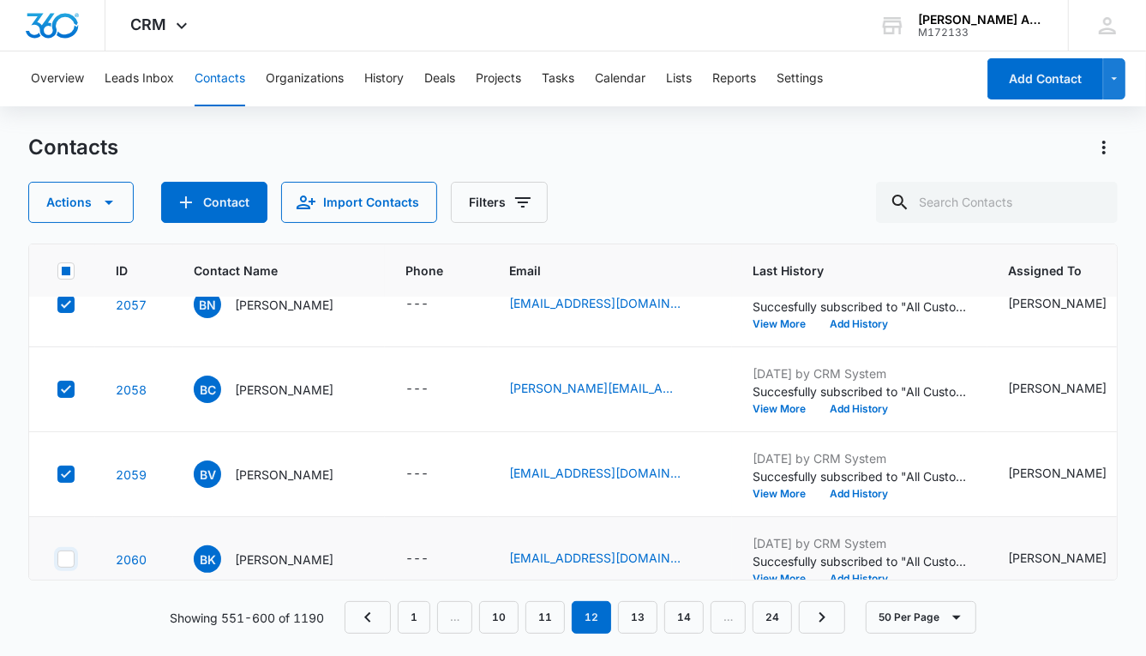
click at [57, 559] on input "checkbox" at bounding box center [57, 559] width 1 height 1
checkbox input "true"
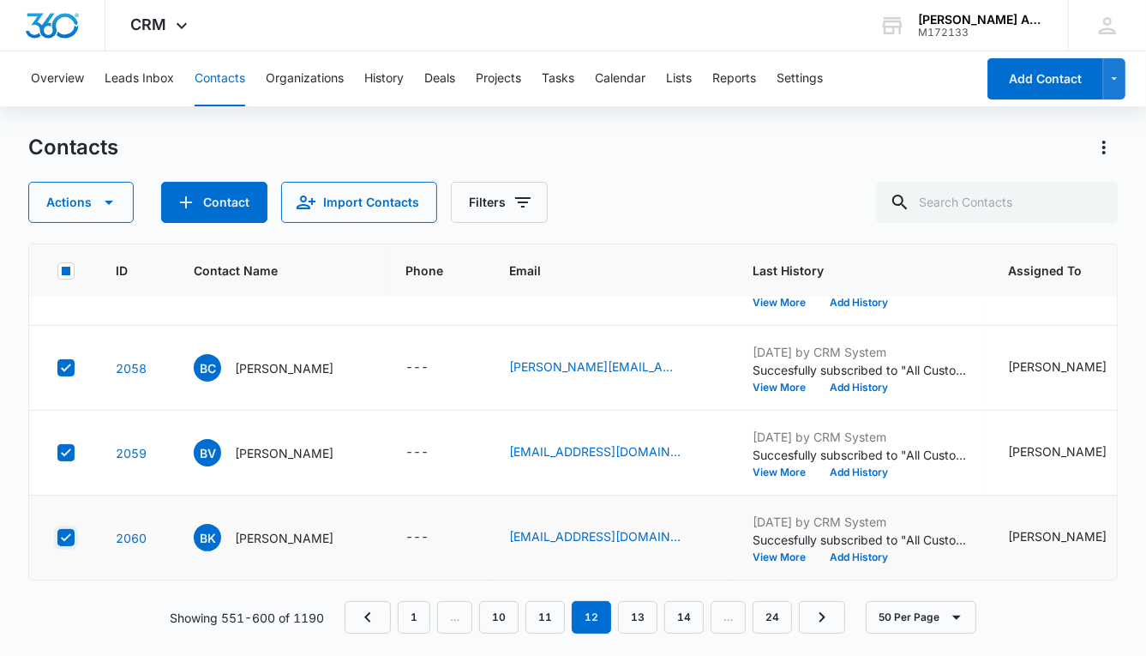
scroll to position [3970, 0]
click at [87, 203] on button "Actions" at bounding box center [80, 202] width 105 height 41
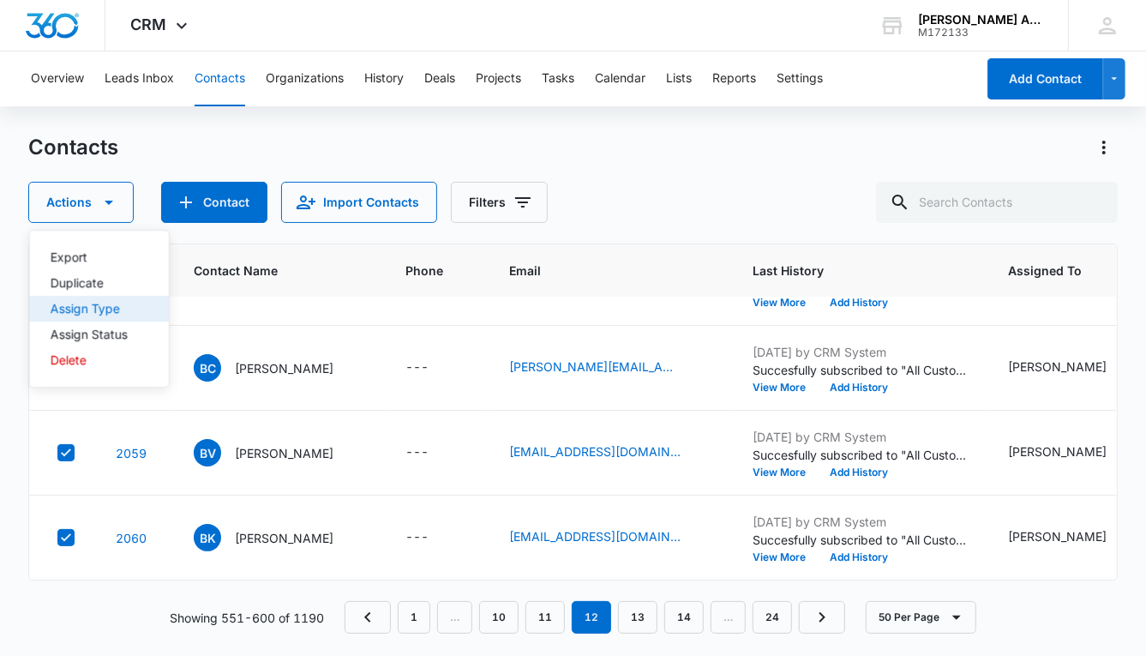
click at [99, 307] on div "Assign Type" at bounding box center [89, 309] width 77 height 12
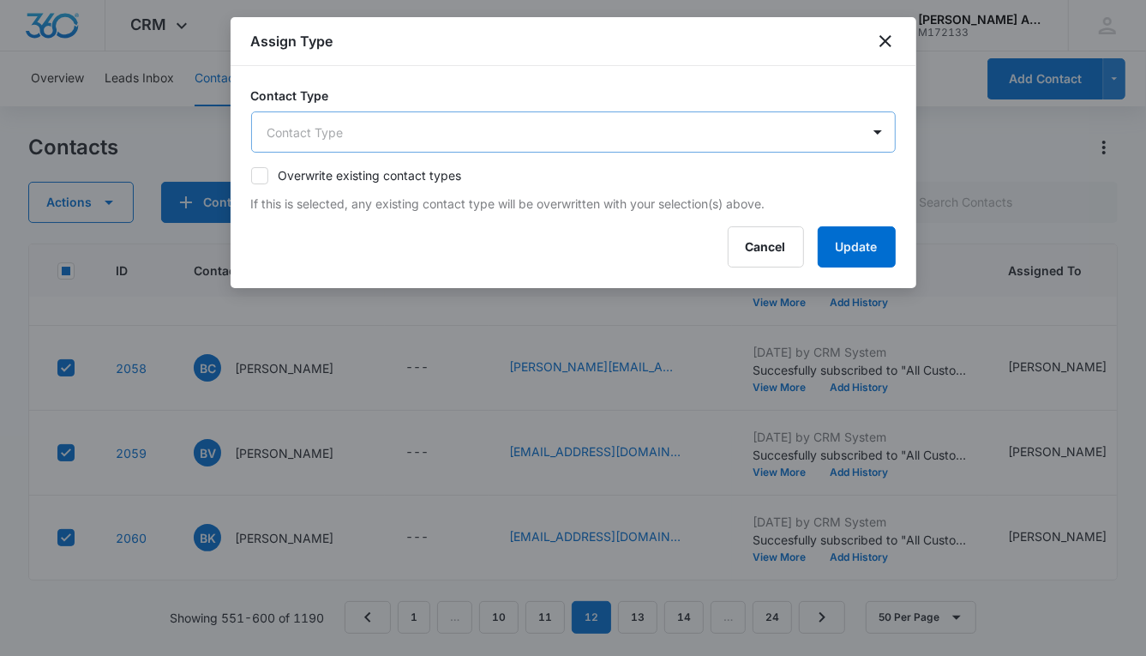
click at [392, 142] on body "CRM Apps Reputation Websites Forms CRM Email Social POS Content Ads Intelligenc…" at bounding box center [573, 328] width 1146 height 656
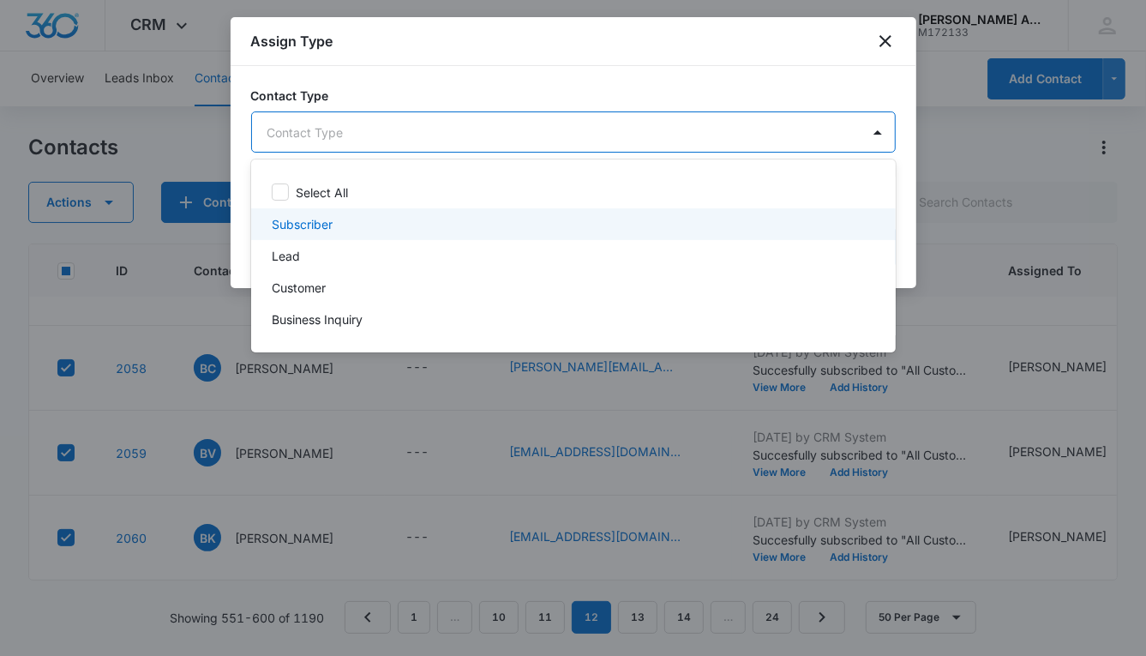
click at [312, 222] on p "Subscriber" at bounding box center [302, 224] width 61 height 18
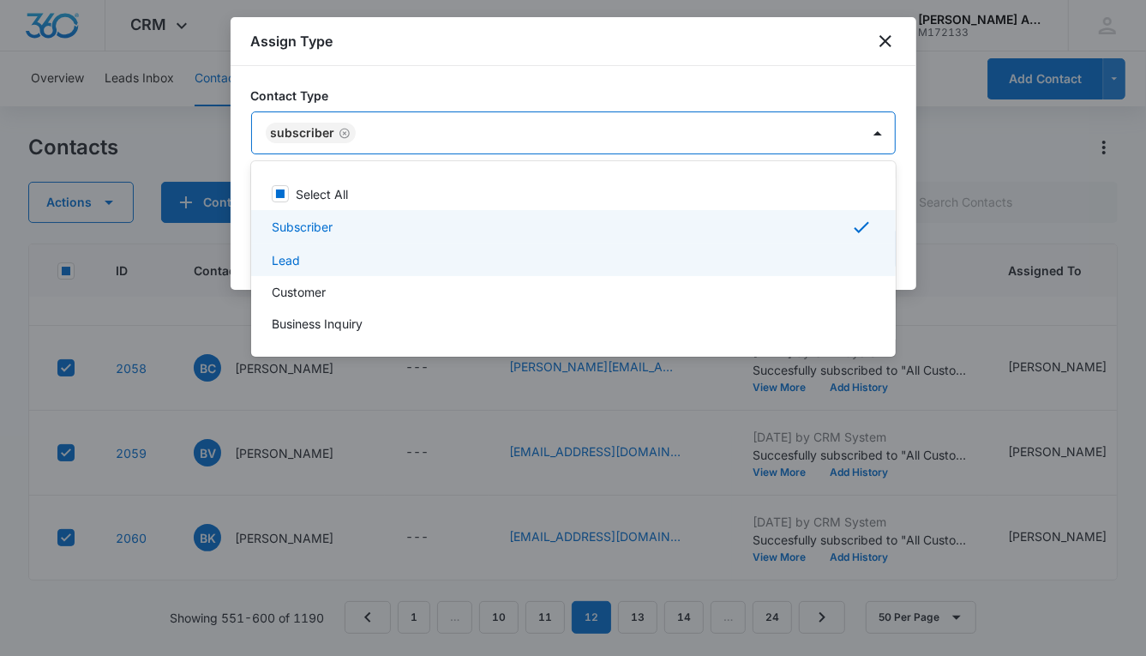
click at [286, 255] on p "Lead" at bounding box center [286, 260] width 28 height 18
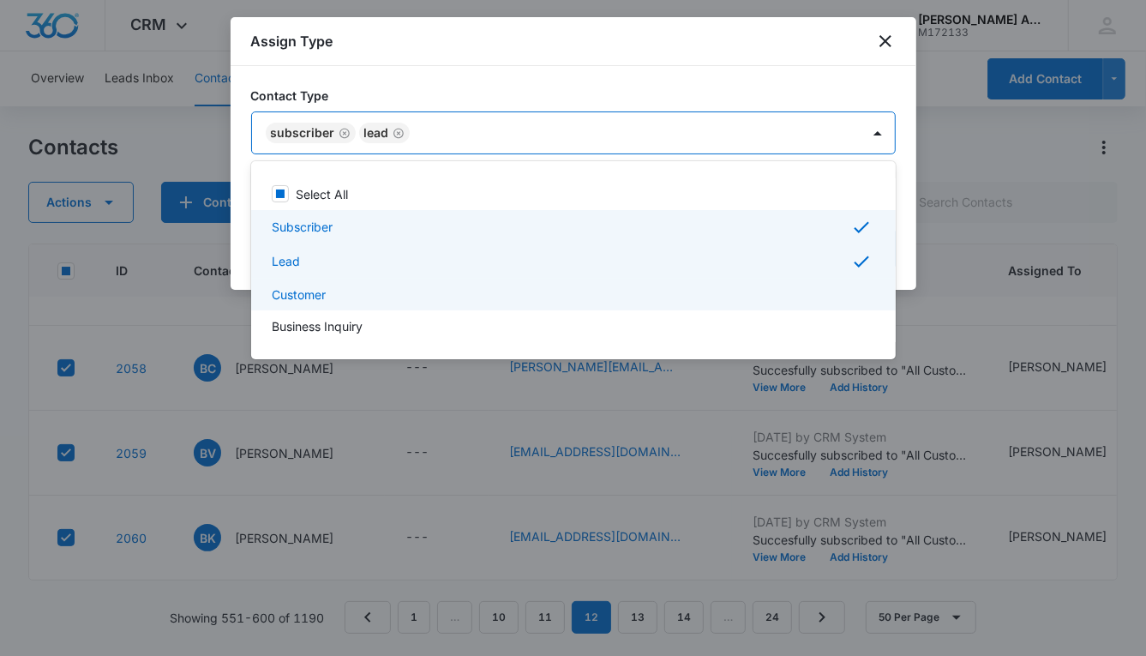
click at [293, 298] on p "Customer" at bounding box center [299, 295] width 54 height 18
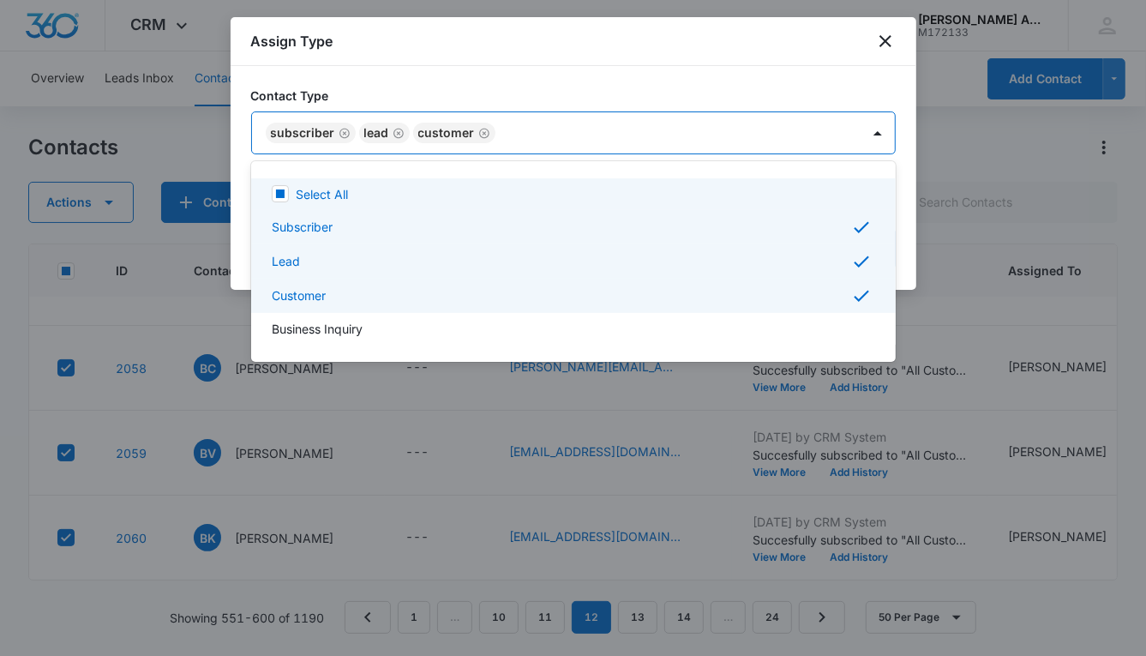
click at [646, 127] on div at bounding box center [573, 328] width 1146 height 656
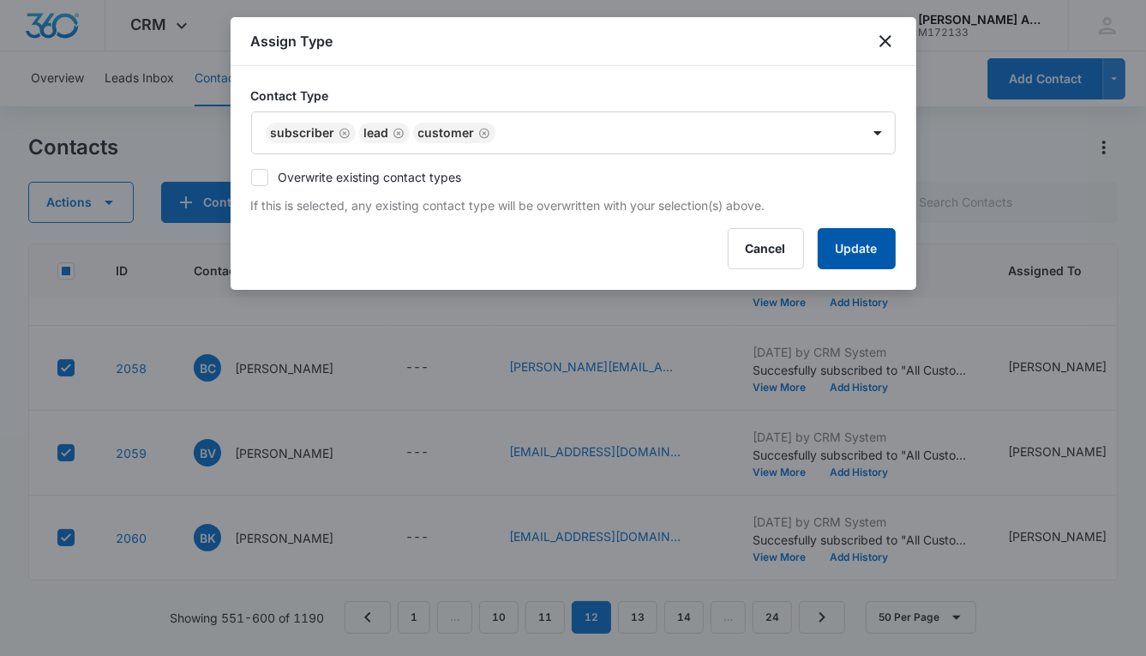
click at [826, 238] on button "Update" at bounding box center [857, 248] width 78 height 41
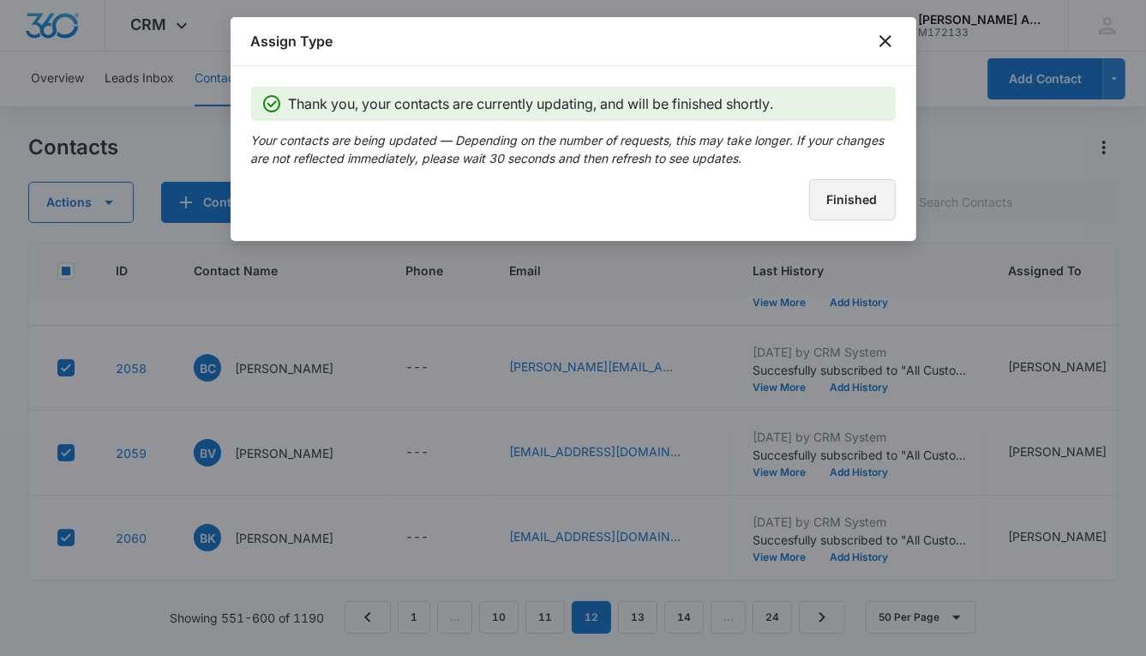
click at [825, 209] on button "Finished" at bounding box center [852, 199] width 87 height 41
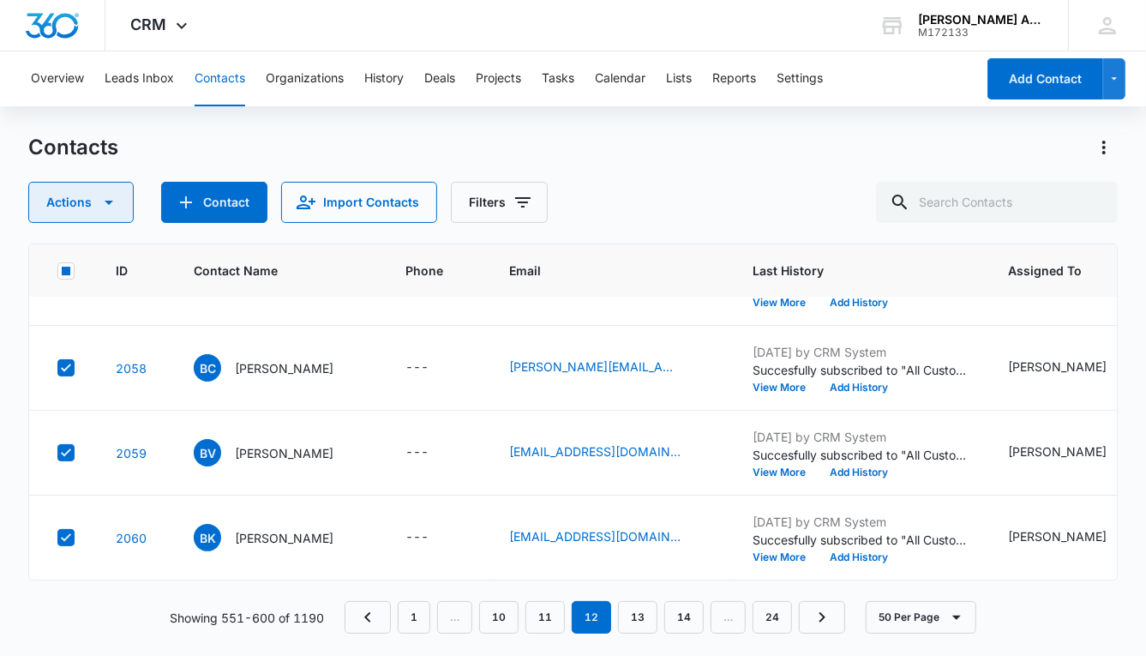
click at [82, 204] on button "Actions" at bounding box center [80, 202] width 105 height 41
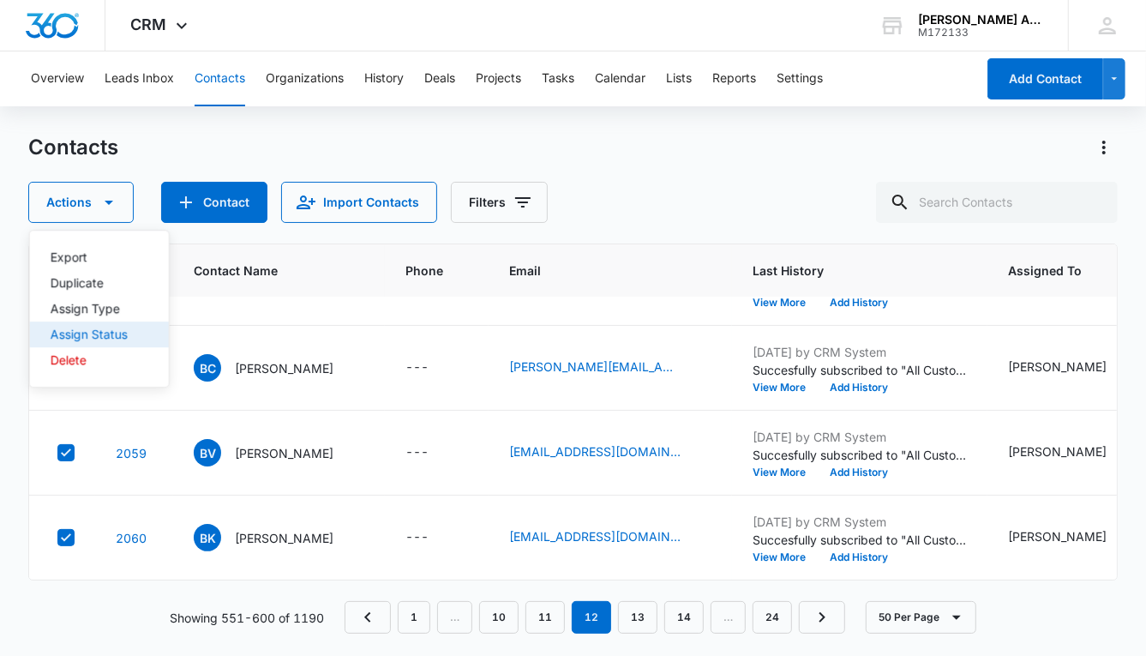
click at [99, 332] on div "Assign Status" at bounding box center [89, 334] width 77 height 12
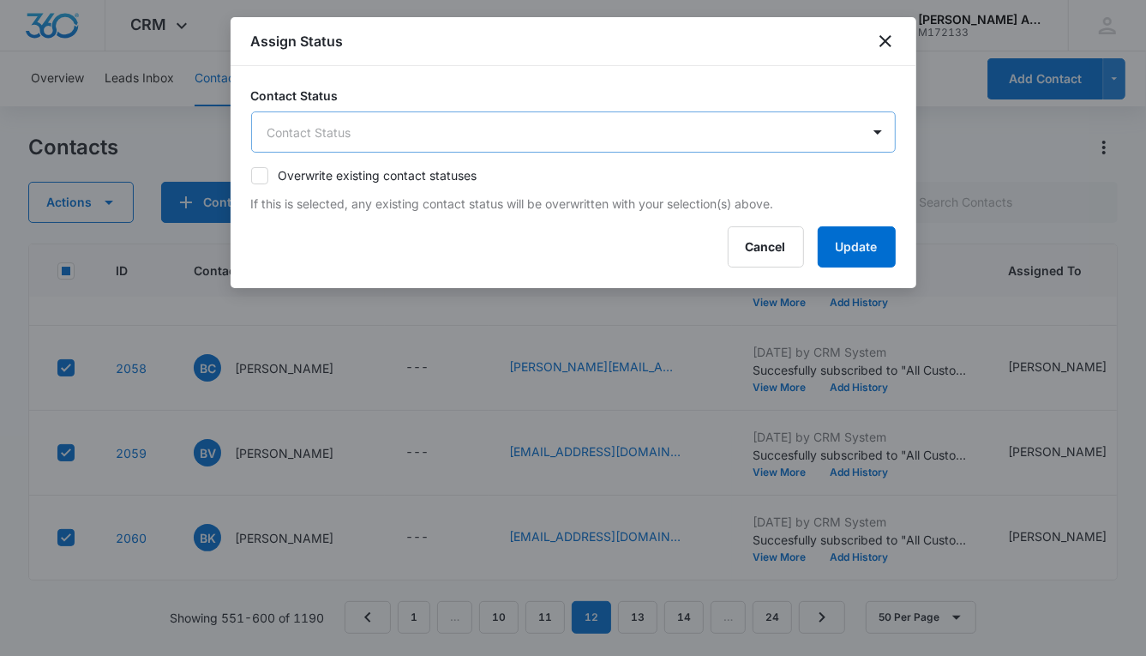
click at [368, 133] on body "CRM Apps Reputation Websites Forms CRM Email Social POS Content Ads Intelligenc…" at bounding box center [573, 328] width 1146 height 656
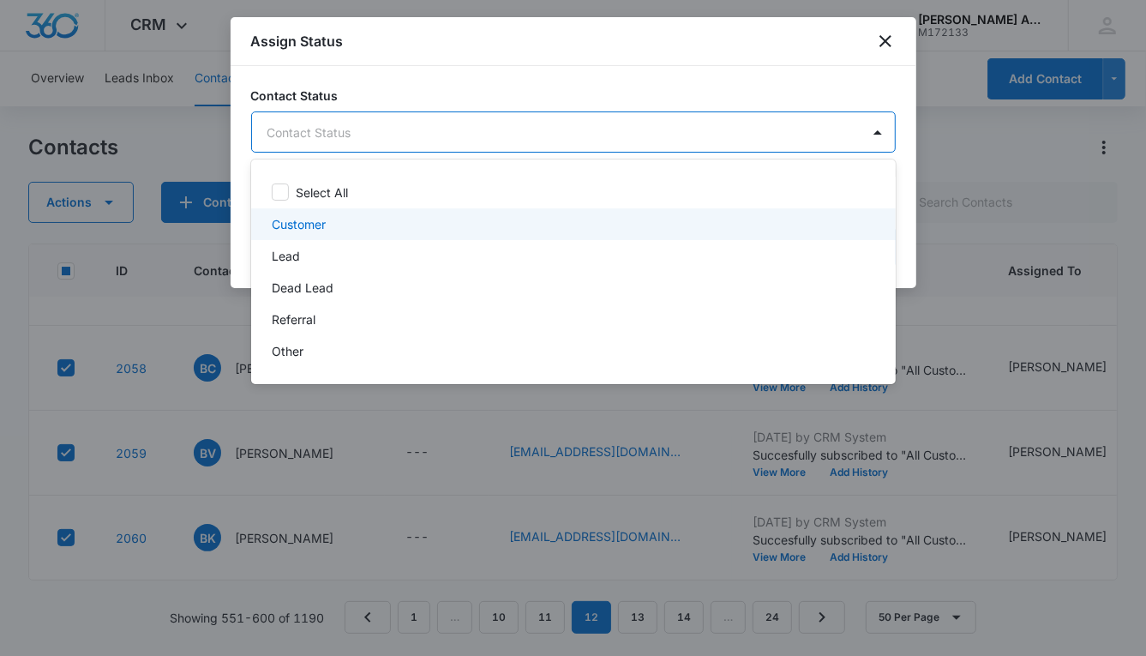
click at [285, 225] on p "Customer" at bounding box center [299, 224] width 54 height 18
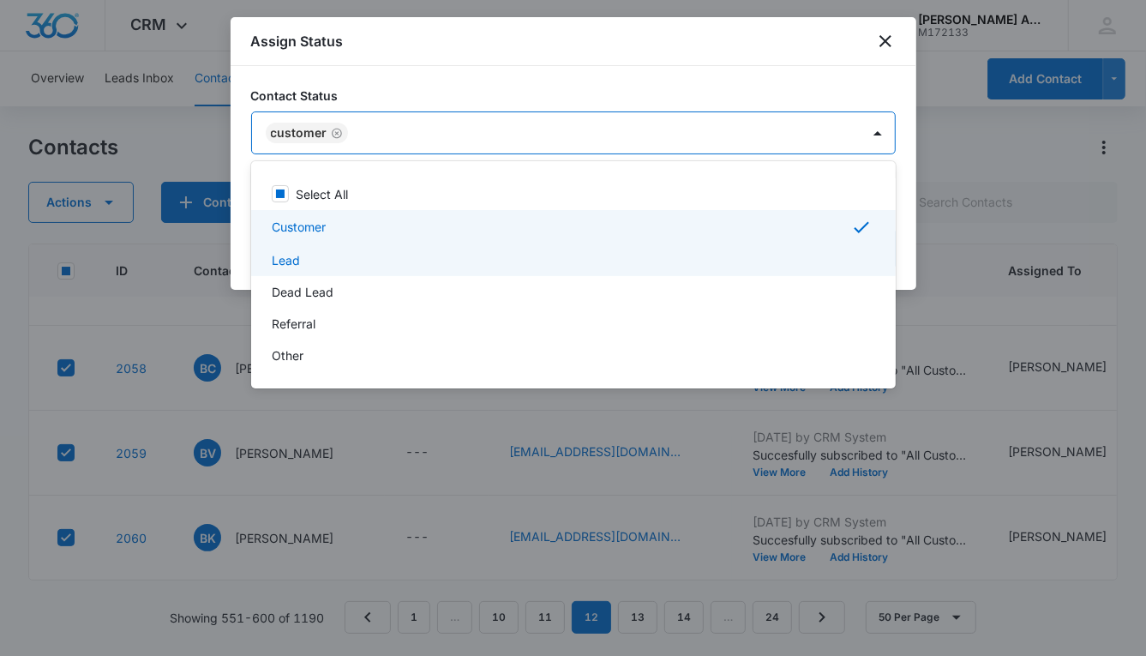
click at [287, 256] on p "Lead" at bounding box center [286, 260] width 28 height 18
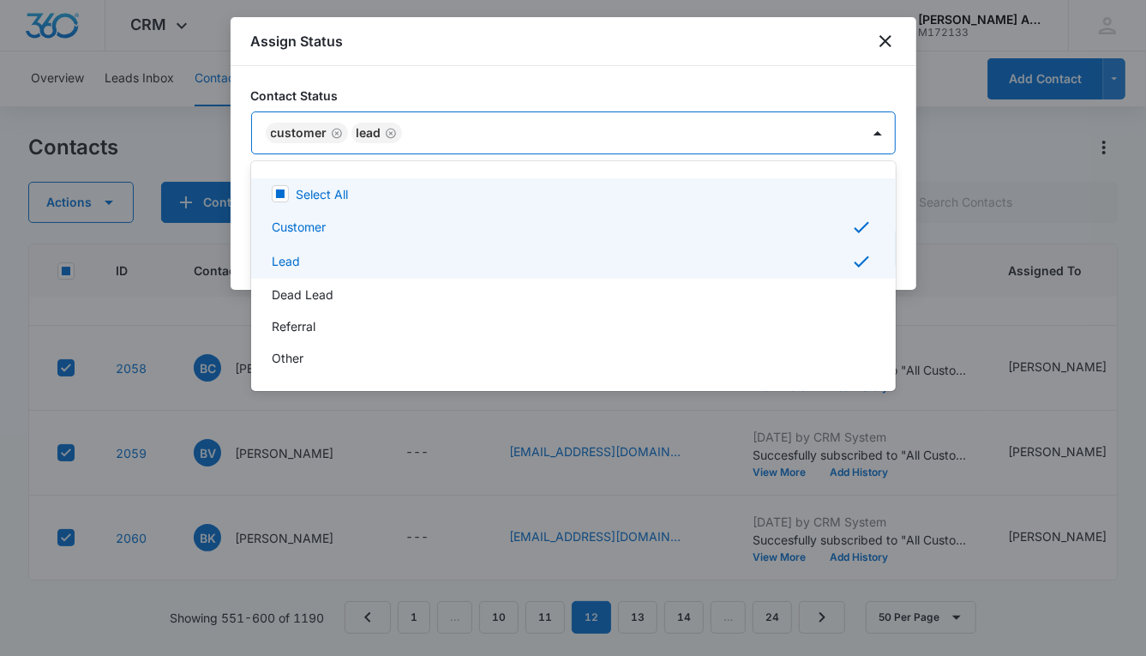
click at [596, 136] on div at bounding box center [573, 328] width 1146 height 656
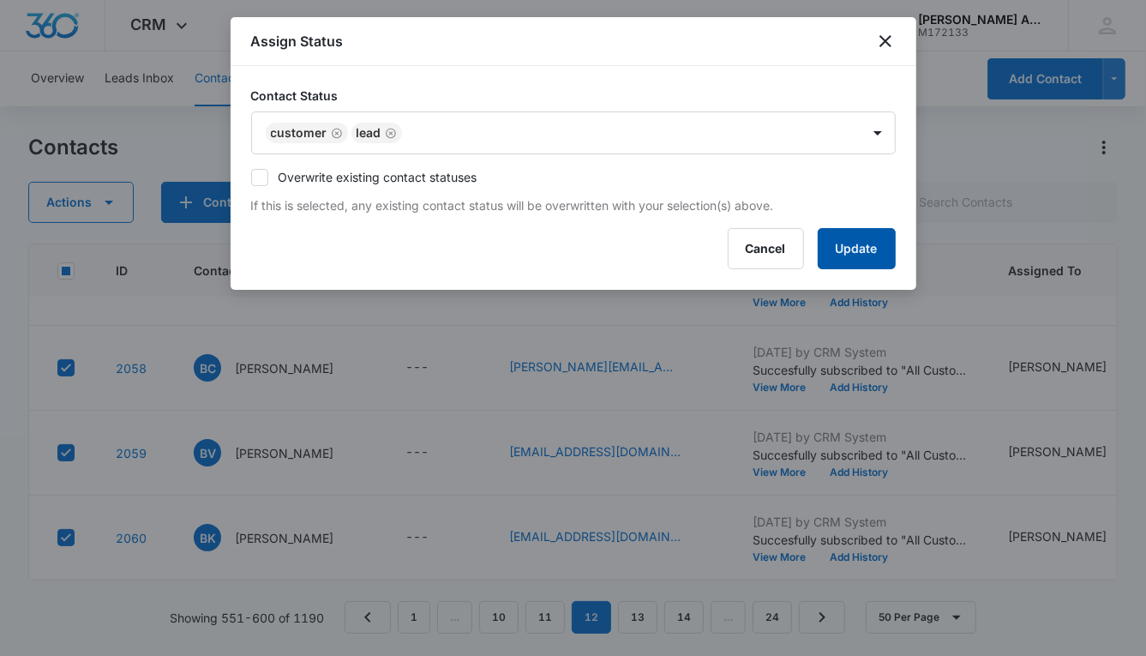
click at [827, 239] on button "Update" at bounding box center [857, 248] width 78 height 41
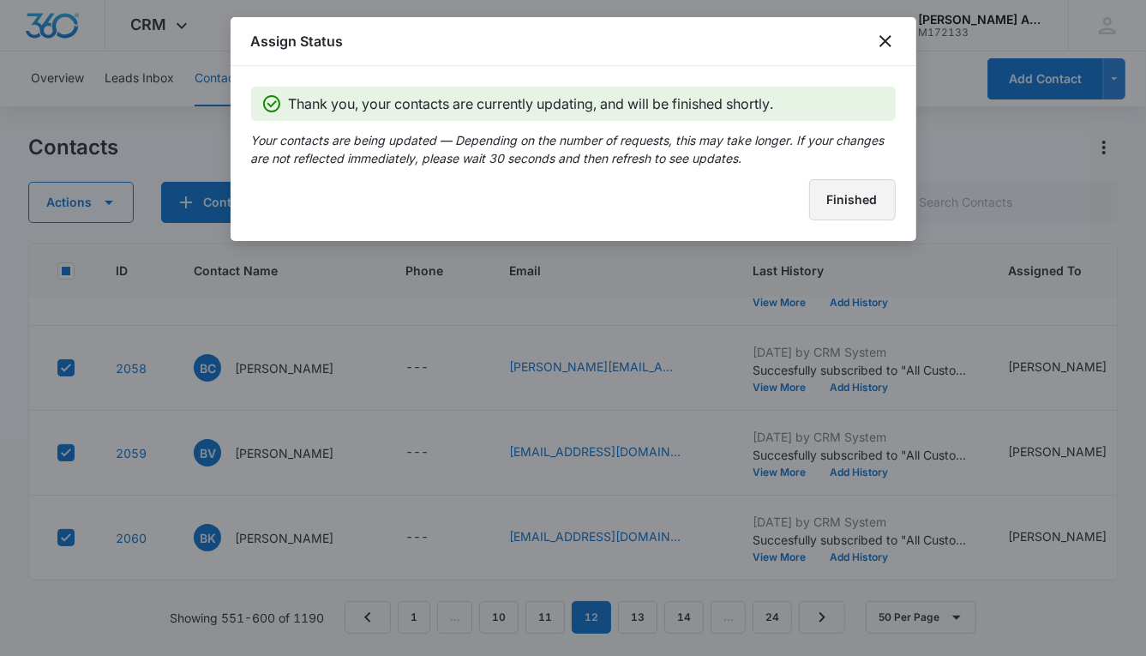
click at [819, 207] on button "Finished" at bounding box center [852, 199] width 87 height 41
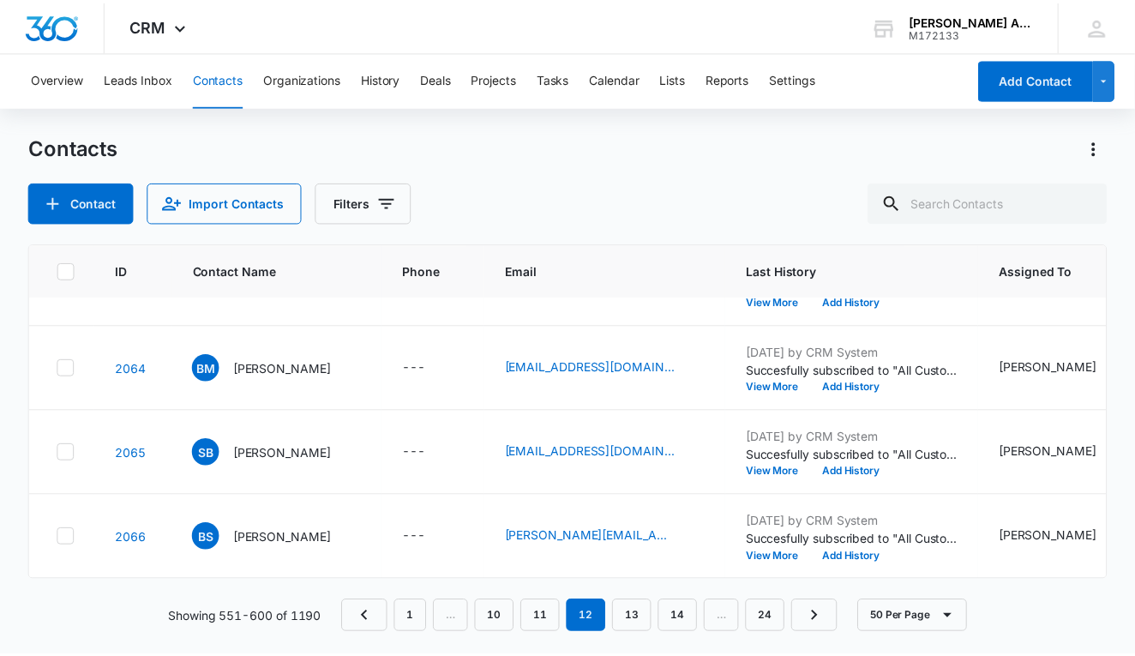
scroll to position [3460, 0]
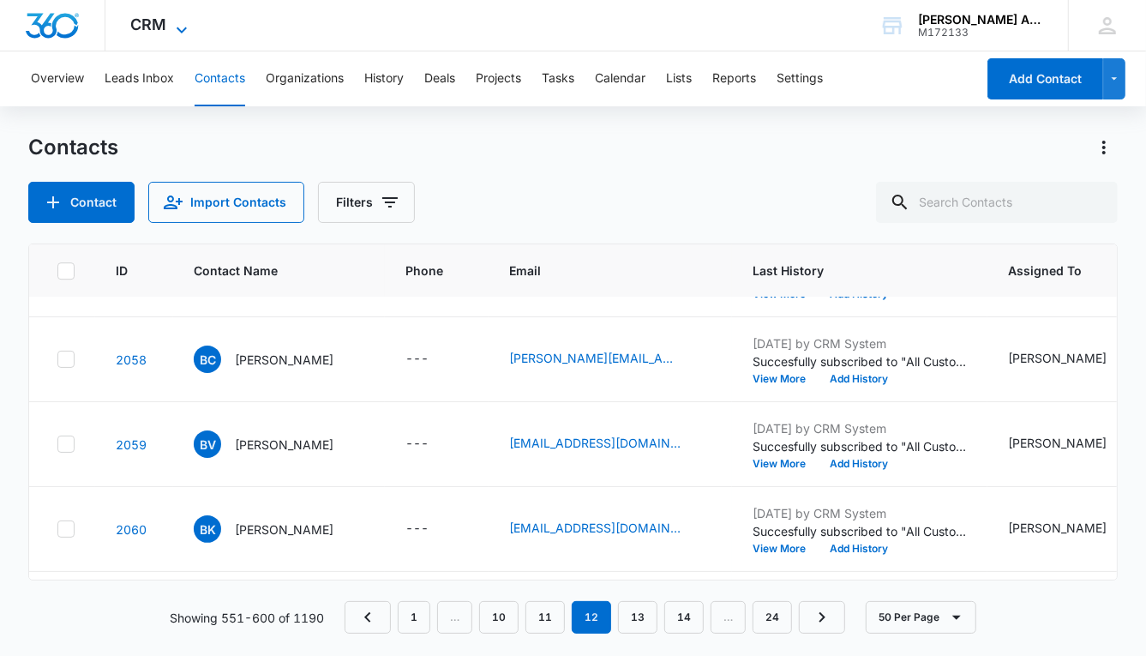
click at [183, 29] on icon at bounding box center [182, 30] width 10 height 6
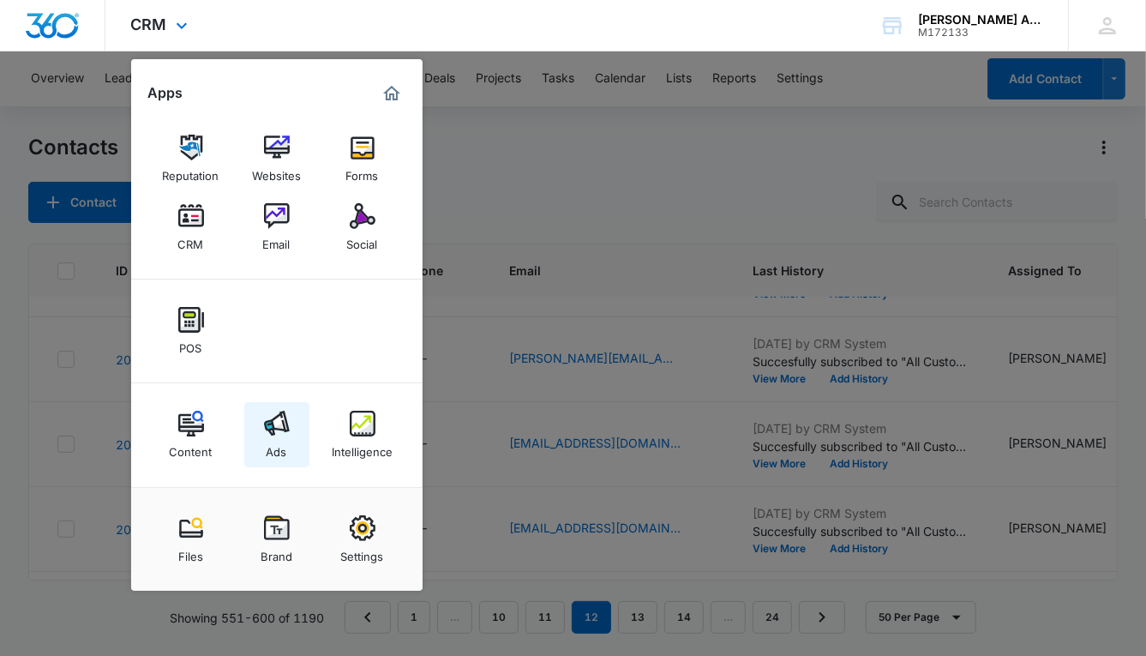
click at [280, 425] on img at bounding box center [277, 424] width 26 height 26
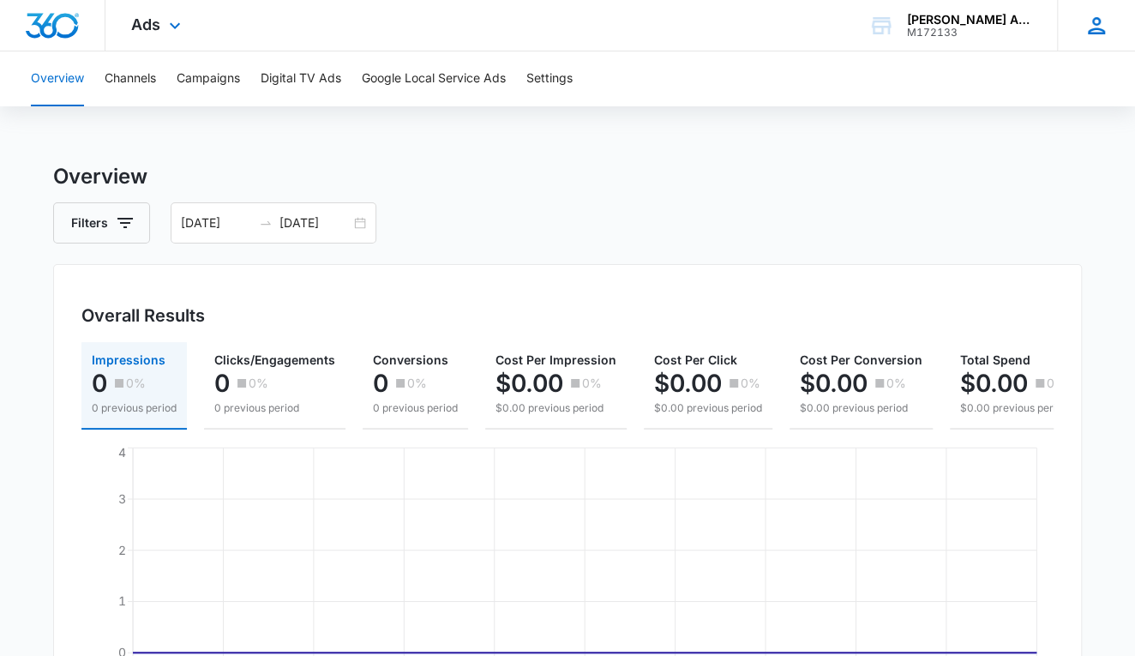
click at [1103, 24] on icon at bounding box center [1097, 26] width 26 height 26
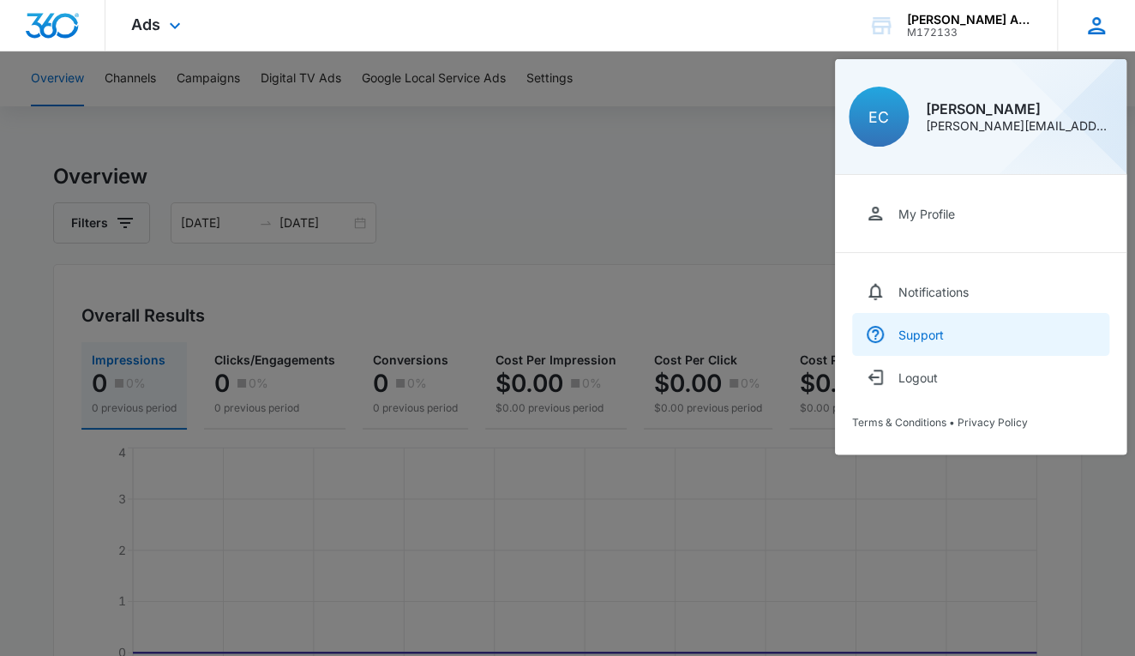
click at [928, 334] on div "Support" at bounding box center [921, 335] width 45 height 15
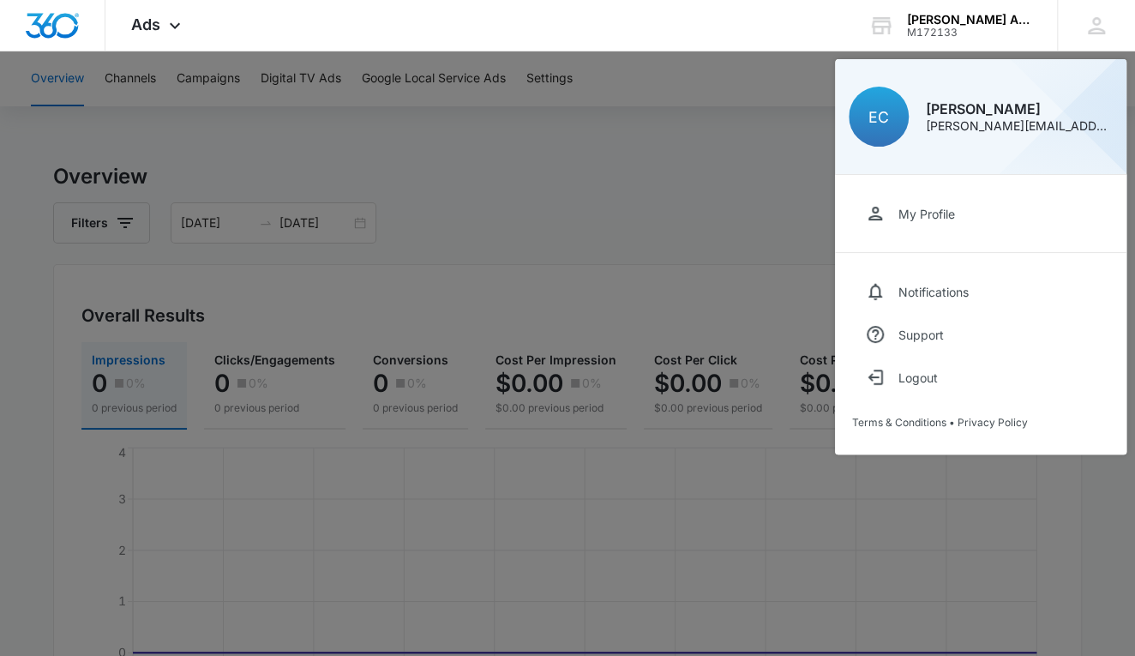
click at [760, 94] on div at bounding box center [567, 328] width 1135 height 656
